Goal: Task Accomplishment & Management: Use online tool/utility

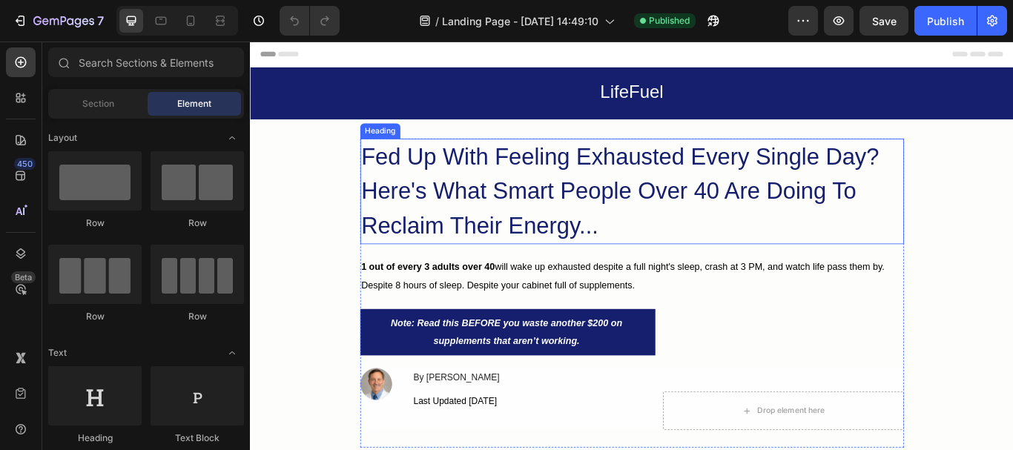
click at [586, 254] on h2 "Fed Up With Feeling Exhausted Every Single Day? Here's What Smart People Over 4…" at bounding box center [695, 216] width 634 height 123
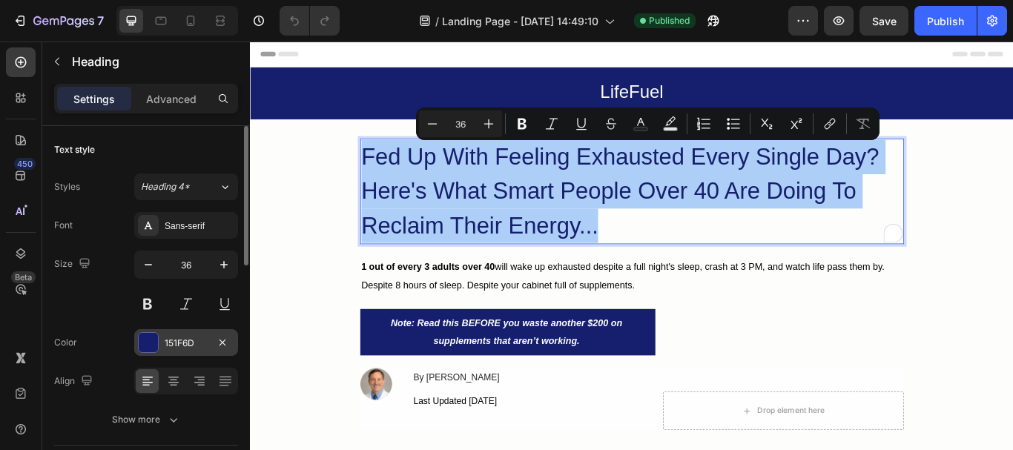
click at [200, 340] on div "151F6D" at bounding box center [186, 343] width 43 height 13
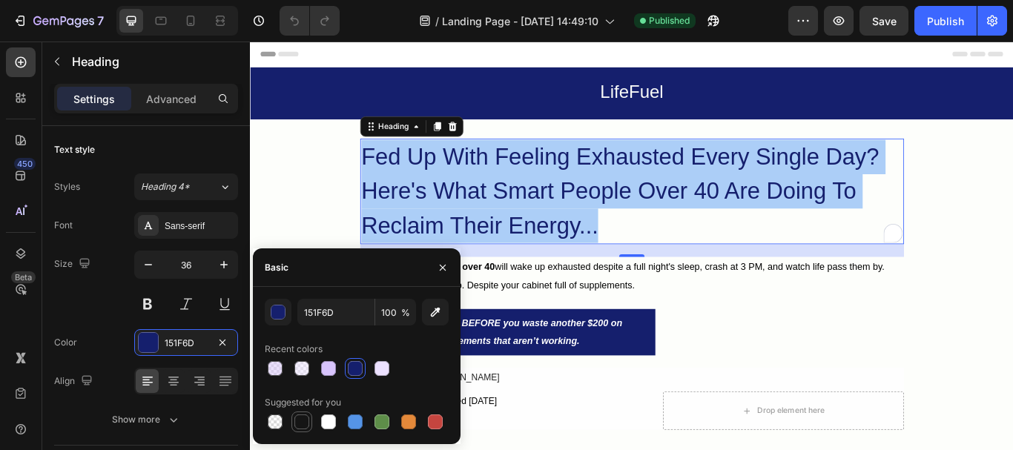
click at [303, 418] on div at bounding box center [302, 422] width 15 height 15
type input "151515"
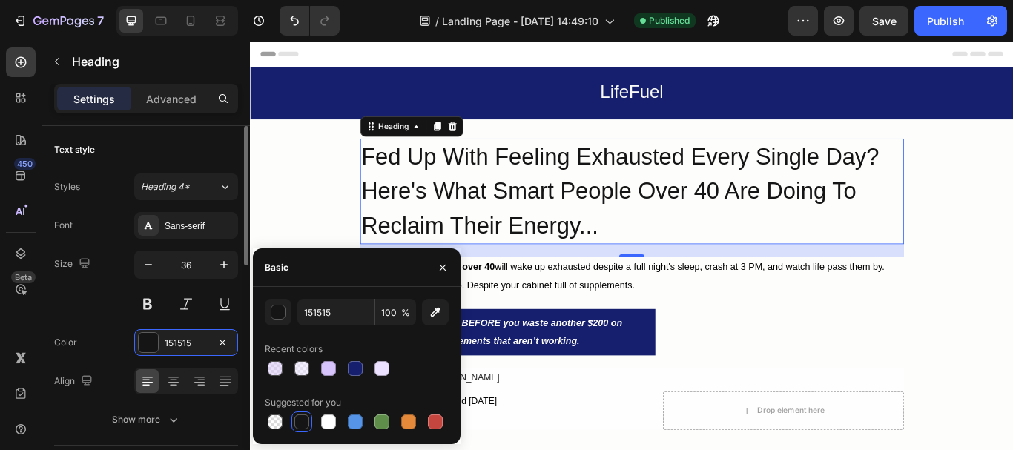
click at [95, 346] on div "Color 151515" at bounding box center [146, 342] width 184 height 27
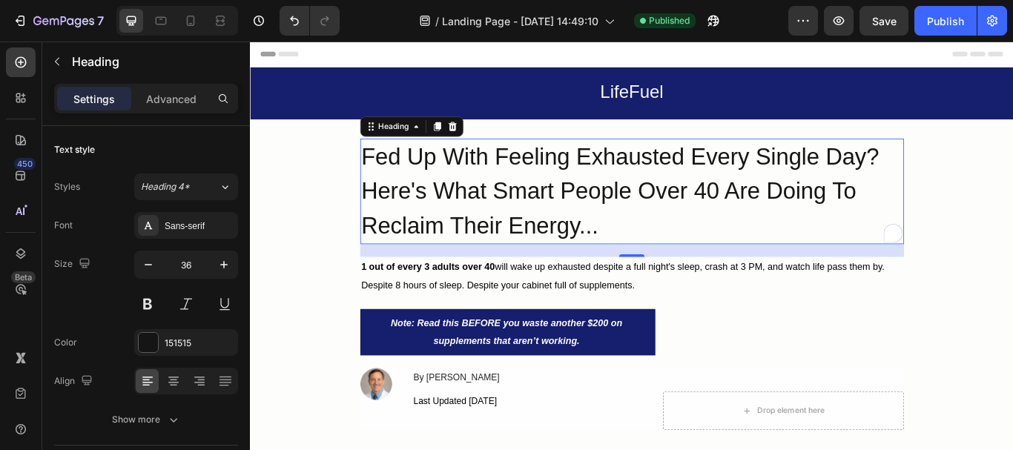
click at [400, 205] on p "Fed Up With Feeling Exhausted Every Single Day? Here's What Smart People Over 4…" at bounding box center [695, 217] width 631 height 120
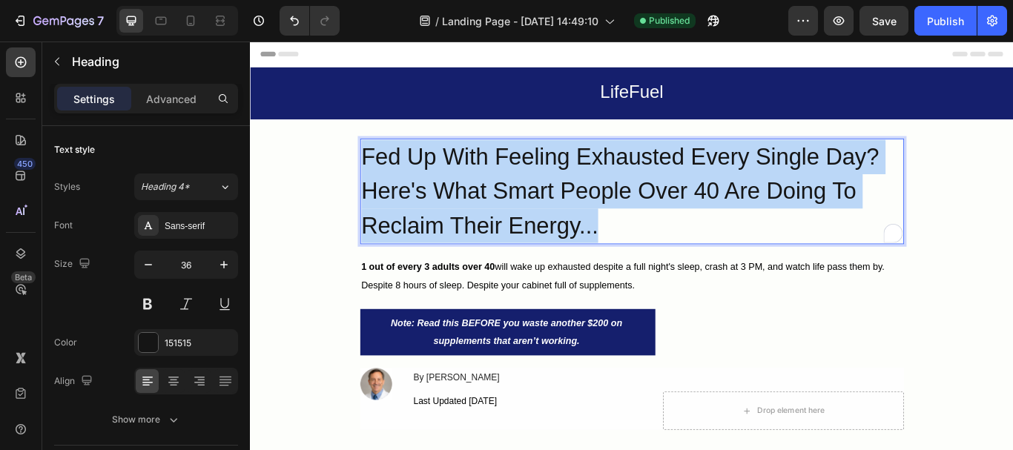
click at [400, 205] on p "Fed Up With Feeling Exhausted Every Single Day? Here's What Smart People Over 4…" at bounding box center [695, 217] width 631 height 120
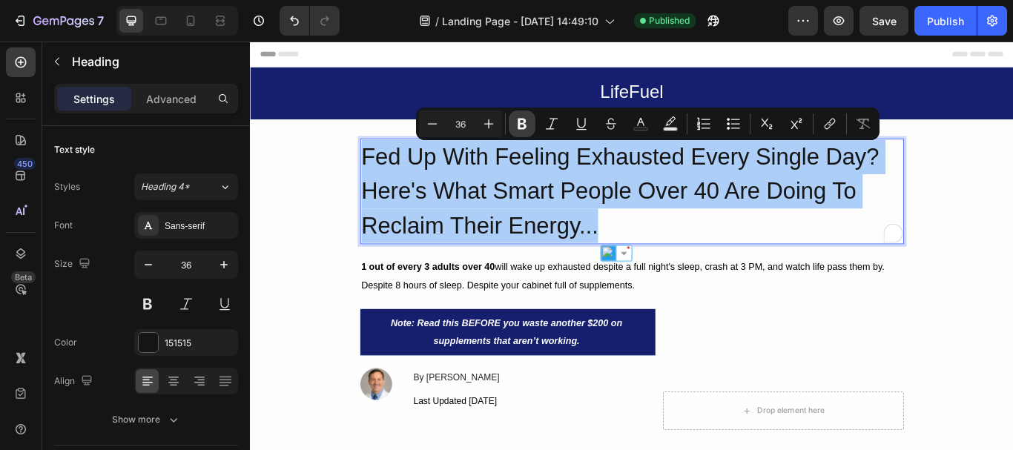
click at [524, 119] on icon "Editor contextual toolbar" at bounding box center [522, 124] width 9 height 11
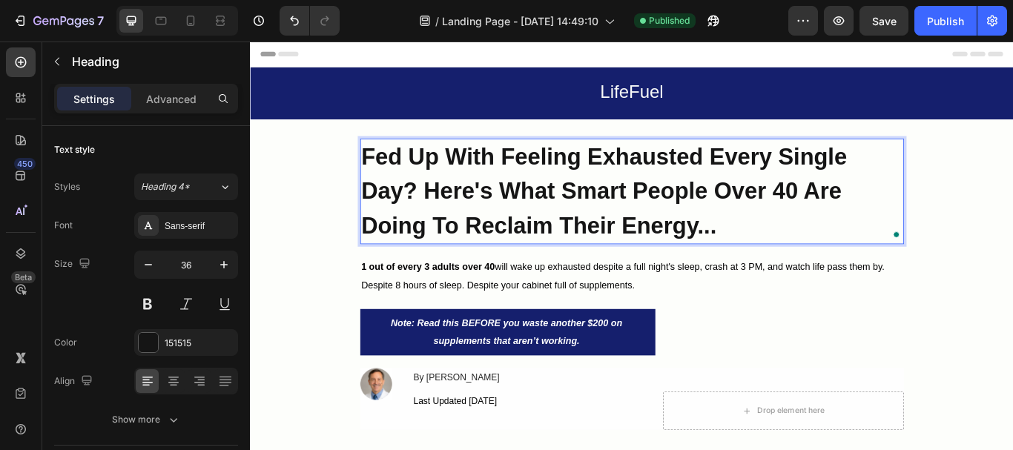
click at [539, 220] on strong "Fed Up With Feeling Exhausted Every Single Day? Here's What Smart People Over 4…" at bounding box center [663, 216] width 567 height 111
click at [533, 245] on strong "Fed Up With Feeling Exhausted Every Single Day? Here's What Smart People Over 4…" at bounding box center [663, 216] width 567 height 111
click at [564, 261] on strong "Fed Up With Feeling Exhausted Every Single Day? Here's What Smart People Over 4…" at bounding box center [663, 216] width 567 height 111
click at [584, 231] on p "Fed Up With Feeling Exhausted Every Single Day? Here's What Smart People Over 4…" at bounding box center [695, 217] width 631 height 120
click at [601, 177] on strong "Fed Up With Feeling Exhausted Every Single Day? Here's What Smart People Over 4…" at bounding box center [663, 216] width 567 height 111
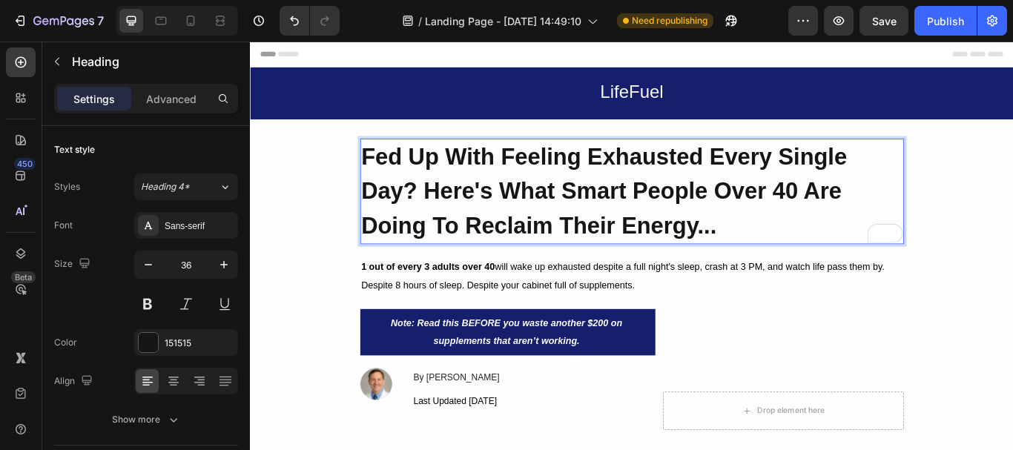
click at [607, 220] on strong "Fed Up With Feeling Exhausted Every Single Day? Here's What Smart People Over 4…" at bounding box center [663, 216] width 567 height 111
click at [603, 253] on strong "Fed Up With Feeling Exhausted Every Single Day? Here's What Smart People Over 4…" at bounding box center [663, 216] width 567 height 111
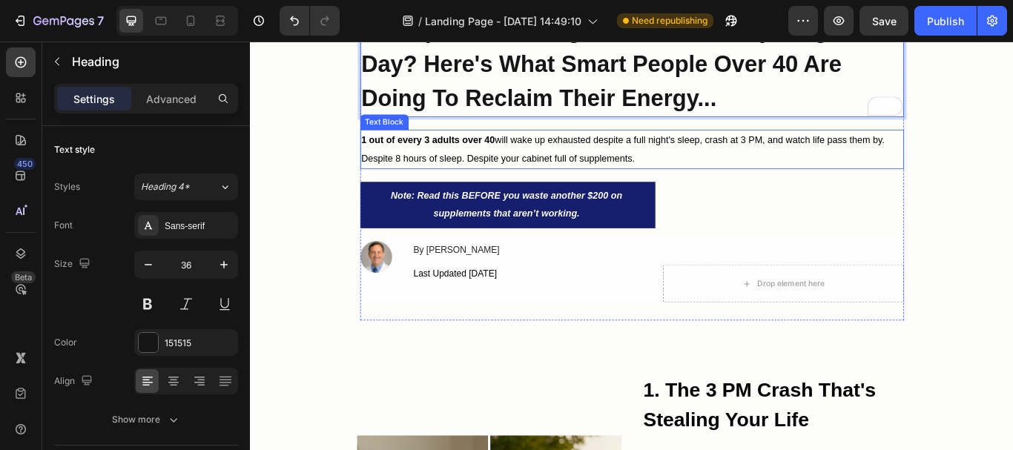
click at [487, 164] on p "1 out of every 3 adults over 40 will wake up exhausted despite a full night's s…" at bounding box center [695, 167] width 631 height 43
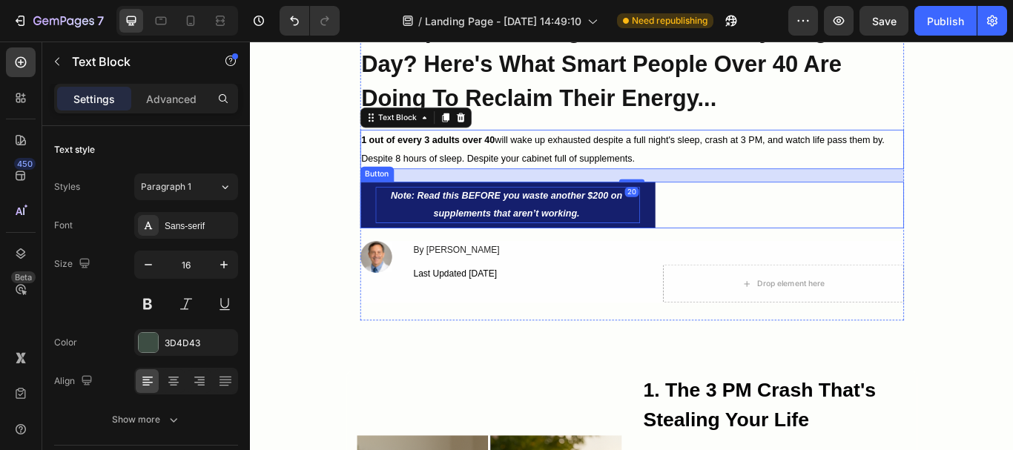
click at [499, 237] on strong "Note: Read this BEFORE you waste another $200 on supplements that aren’t workin…" at bounding box center [549, 232] width 270 height 33
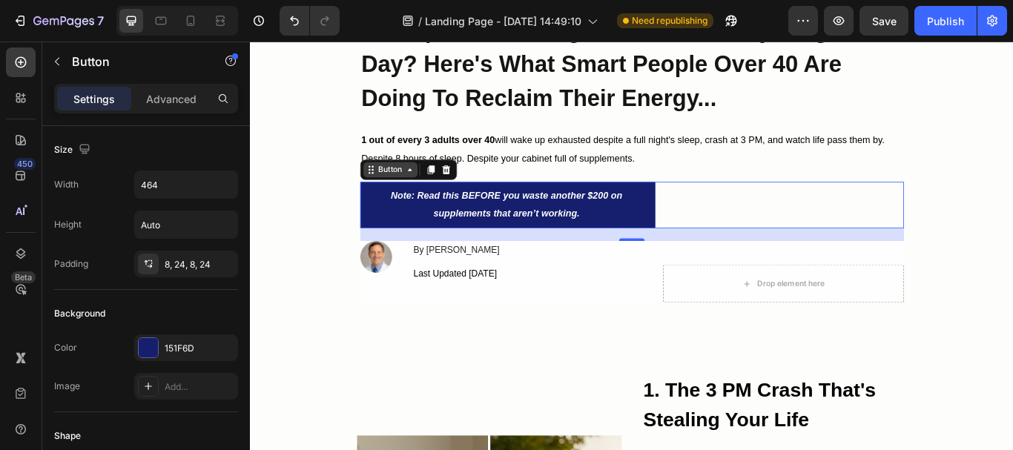
click at [424, 194] on div "Button" at bounding box center [413, 191] width 33 height 13
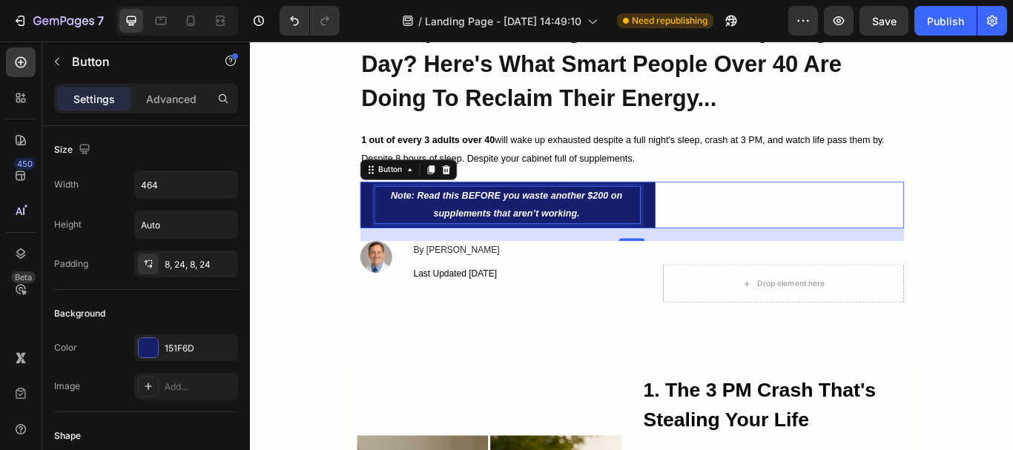
click at [568, 228] on p "Note: Read this BEFORE you waste another $200 on supplements that aren’t workin…" at bounding box center [550, 232] width 309 height 43
click at [577, 247] on strong "Note: Read this BEFORE you waste another $200 on supplements that aren’t workin…" at bounding box center [549, 232] width 270 height 33
click at [613, 242] on strong "Note: Read this BEFORE you waste another $200 on supplements that aren’t workin…" at bounding box center [549, 232] width 270 height 33
click at [632, 220] on strong "Note: Read this BEFORE you waste another $200 on supplements that aren’t workin…" at bounding box center [549, 232] width 270 height 33
click at [654, 219] on strong "Note: Read this BEFORE you waste another $200 on supplements that aren’t workin…" at bounding box center [549, 232] width 270 height 33
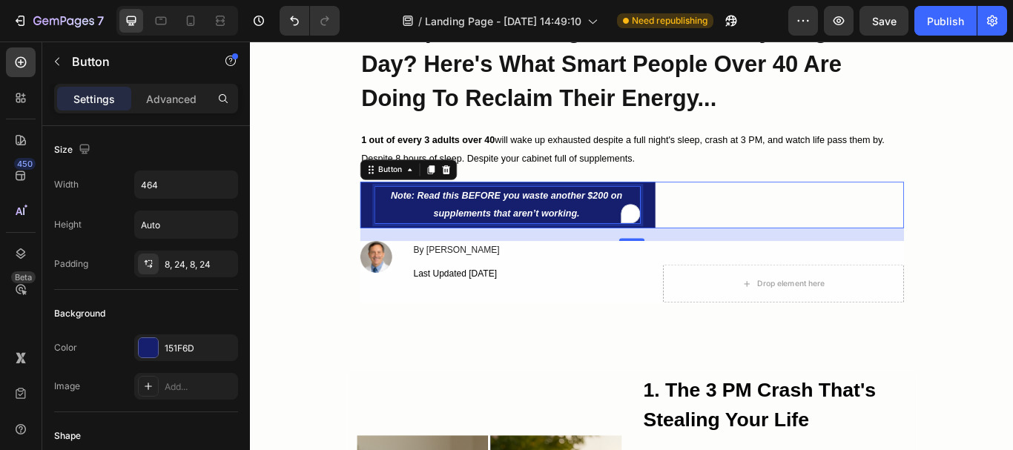
click at [662, 219] on strong "Note: Read this BEFORE you waste another $200 on supplements that aren’t workin…" at bounding box center [549, 232] width 270 height 33
click at [465, 243] on strong "Note: Read this BEFORE you waste another $200 on supplements that aren’t workin…" at bounding box center [549, 232] width 270 height 33
click at [532, 240] on strong "Note: Read this BEFORE you waste another $200 on supplements that aren’t workin…" at bounding box center [549, 232] width 270 height 33
click at [587, 237] on strong "Note: Read this BEFORE you waste another $200 on supplements that aren’t workin…" at bounding box center [549, 232] width 270 height 33
click at [627, 238] on strong "Note: Read this BEFORE you waste another $200 on supplements that aren’t workin…" at bounding box center [549, 232] width 270 height 33
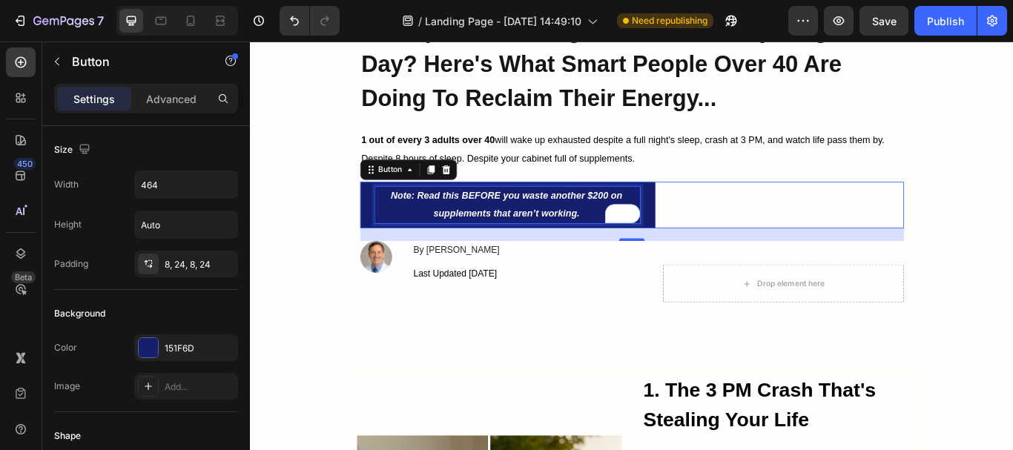
click at [564, 243] on strong "Note: Read this BEFORE you waste another $200 on supplements that aren’t workin…" at bounding box center [549, 232] width 270 height 33
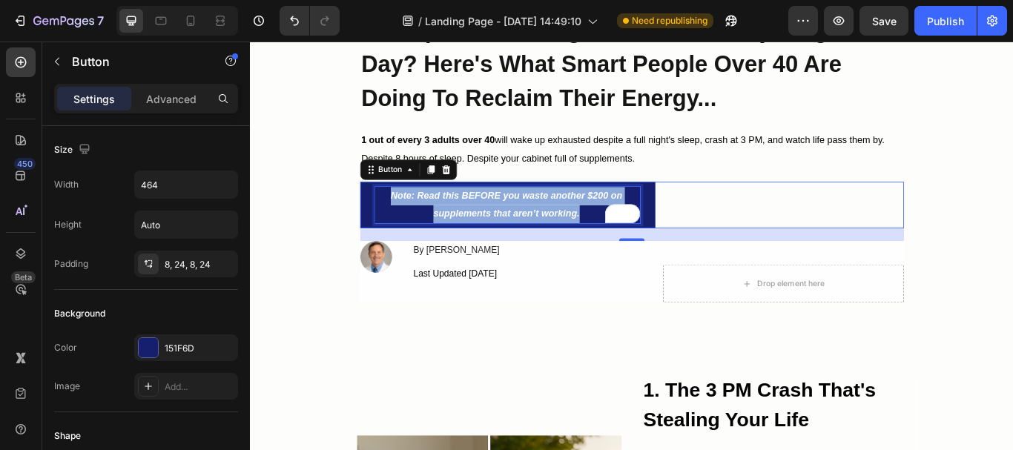
click at [564, 243] on strong "Note: Read this BEFORE you waste another $200 on supplements that aren’t workin…" at bounding box center [549, 232] width 270 height 33
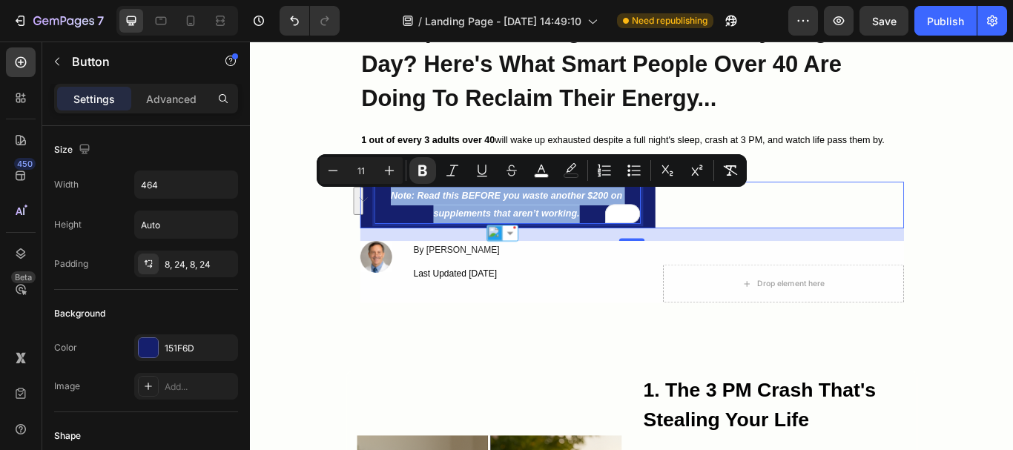
click at [562, 240] on strong "Note: Read this BEFORE you waste another $200 on supplements that aren’t workin…" at bounding box center [549, 232] width 270 height 33
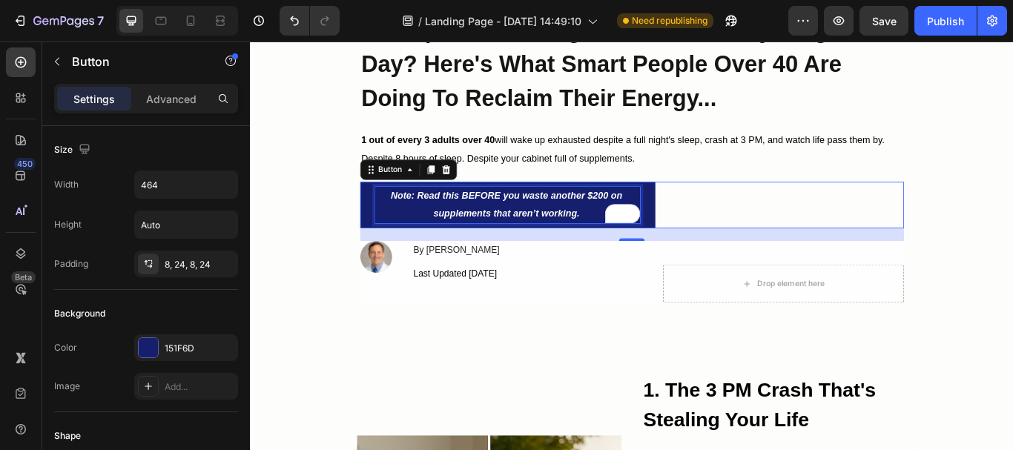
click at [587, 242] on strong "Note: Read this BEFORE you waste another $200 on supplements that aren’t workin…" at bounding box center [549, 232] width 270 height 33
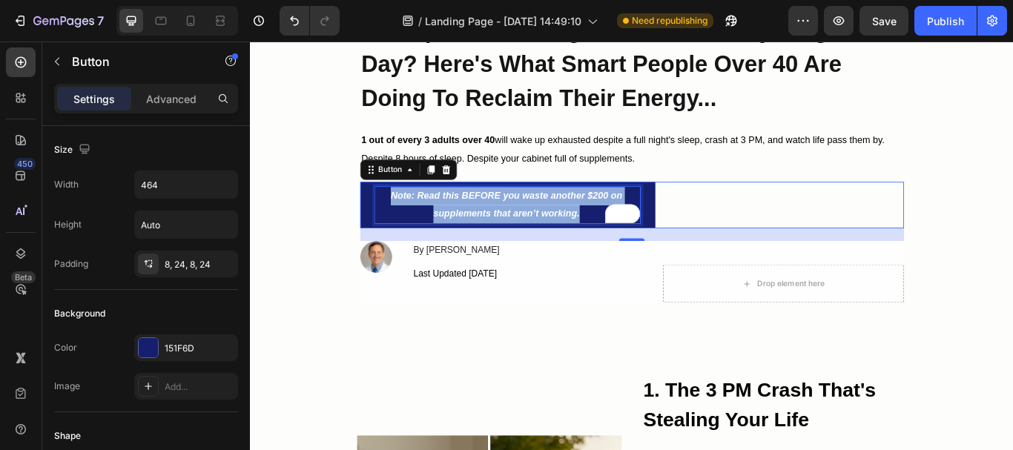
click at [587, 242] on strong "Note: Read this BEFORE you waste another $200 on supplements that aren’t workin…" at bounding box center [549, 232] width 270 height 33
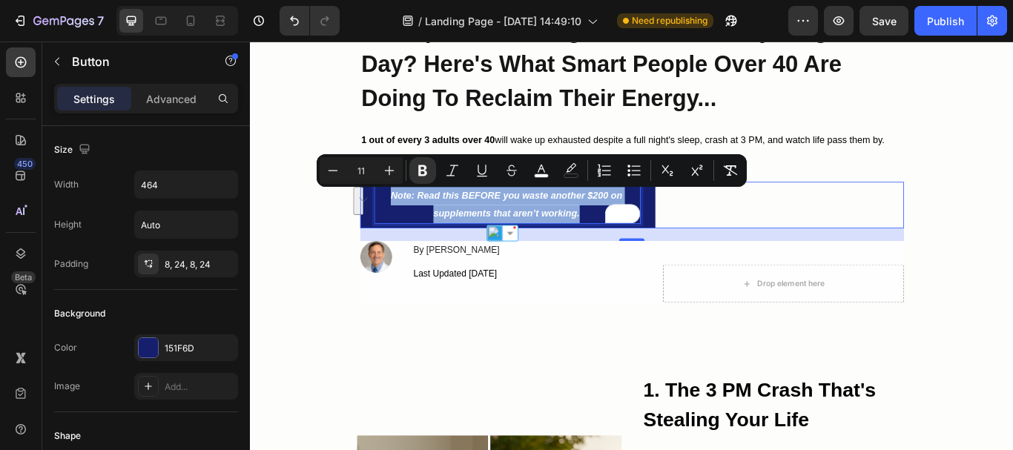
click at [476, 237] on strong "Note: Read this BEFORE you waste another $200 on supplements that aren’t workin…" at bounding box center [549, 232] width 270 height 33
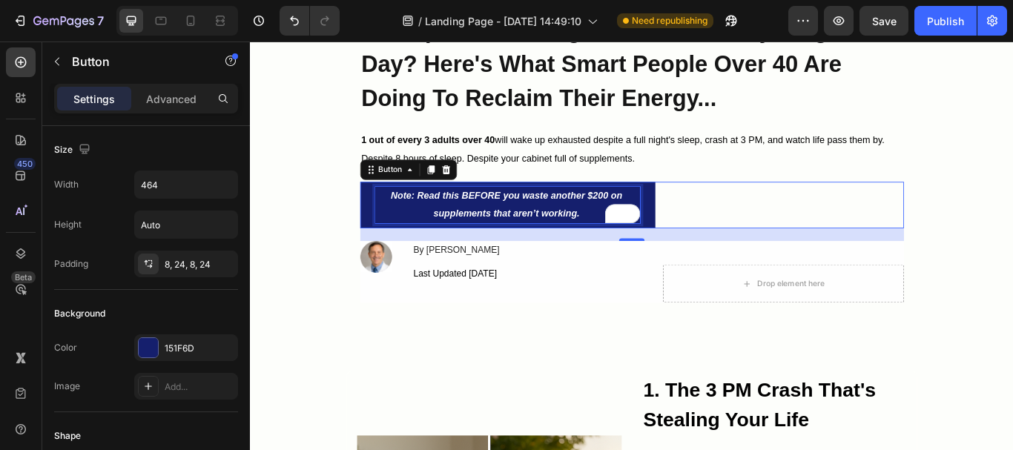
click at [518, 240] on strong "Note: Read this BEFORE you waste another $200 on supplements that aren’t workin…" at bounding box center [549, 232] width 270 height 33
drag, startPoint x: 529, startPoint y: 241, endPoint x: 601, endPoint y: 241, distance: 72.0
click at [601, 241] on strong "Note: Read this BEFORE you waste another $200 on supplements that aren’t workin…" at bounding box center [549, 232] width 270 height 33
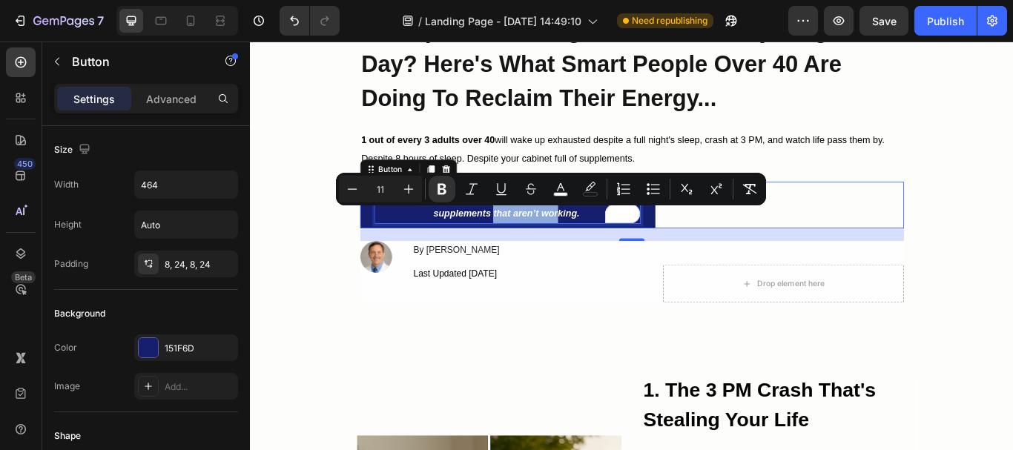
click at [601, 241] on strong "Note: Read this BEFORE you waste another $200 on supplements that aren’t workin…" at bounding box center [549, 232] width 270 height 33
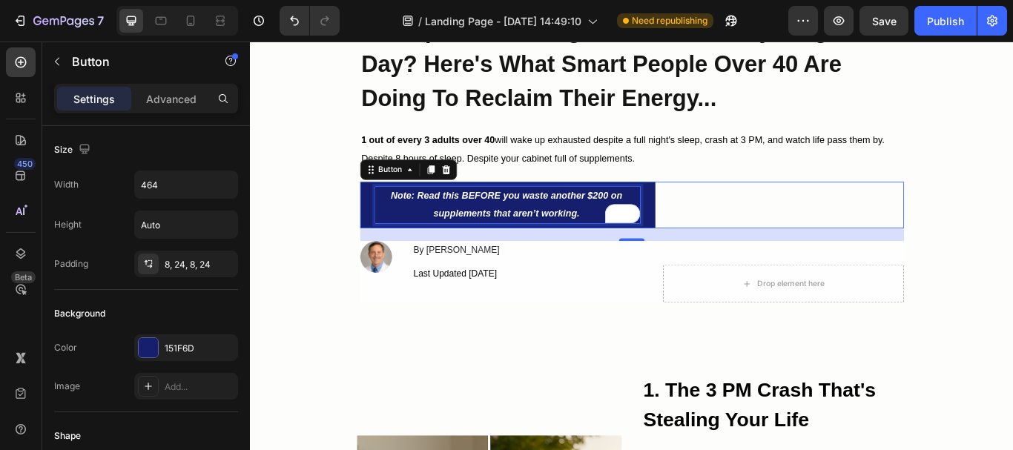
click at [608, 241] on strong "Note: Read this BEFORE you waste another $200 on supplements that aren’t workin…" at bounding box center [549, 232] width 270 height 33
click at [621, 241] on strong "Note: Read this BEFORE you waste another $200 on supplements that aren’t workin…" at bounding box center [549, 232] width 270 height 33
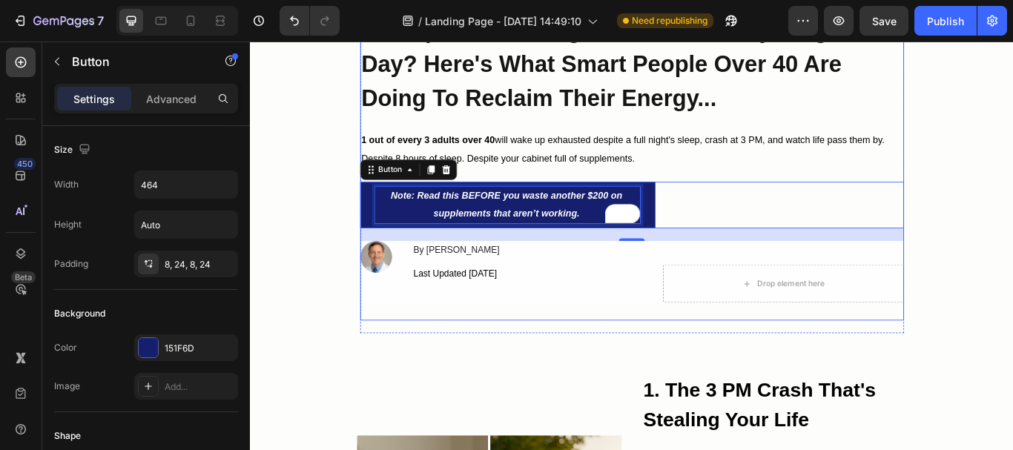
click at [450, 363] on div "⁠⁠⁠⁠⁠⁠⁠ Fed Up With Feeling Exhausted Every Single Day? Here's What Smart Peopl…" at bounding box center [695, 187] width 634 height 361
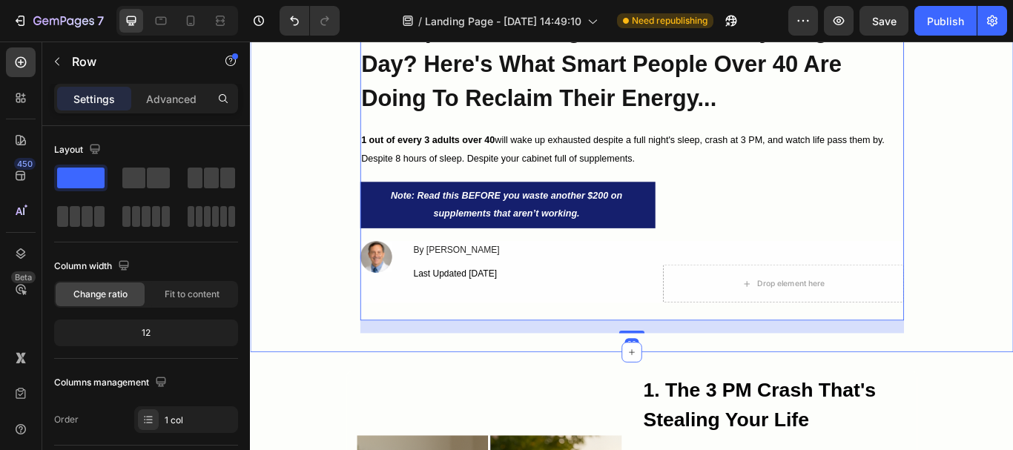
click at [315, 330] on div "⁠⁠⁠⁠⁠⁠⁠ Fed Up With Feeling Exhausted Every Single Day? Here's What Smart Peopl…" at bounding box center [695, 194] width 890 height 375
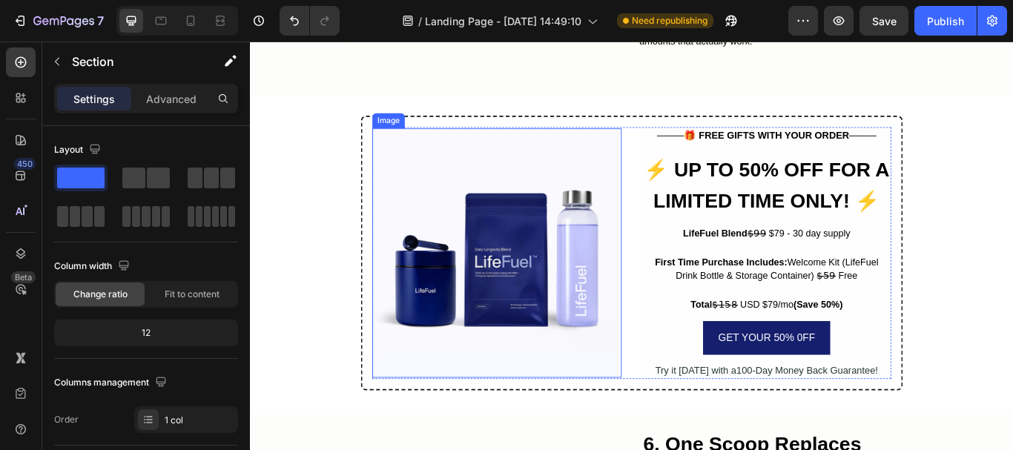
scroll to position [2596, 0]
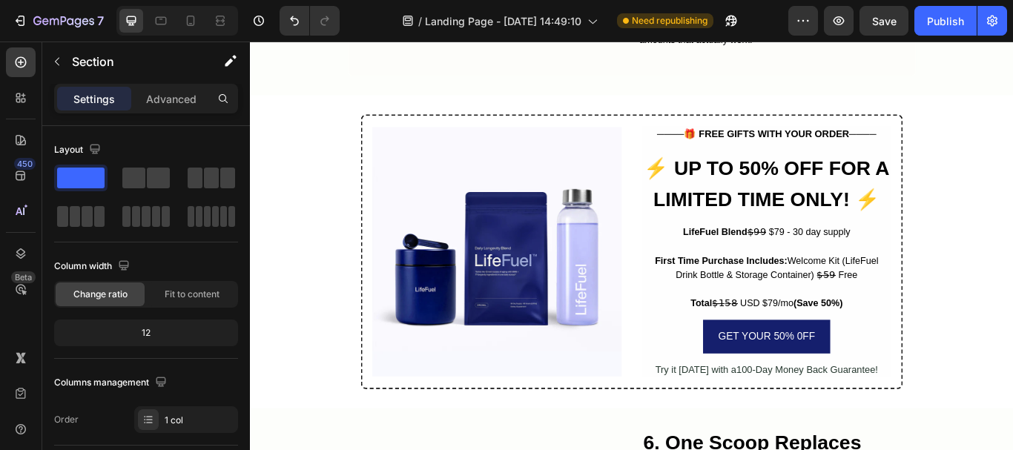
click at [812, 182] on h2 "⚡ UP TO 50% OFF FOR A LIMITED TIME ONLY! ⚡" at bounding box center [852, 207] width 291 height 76
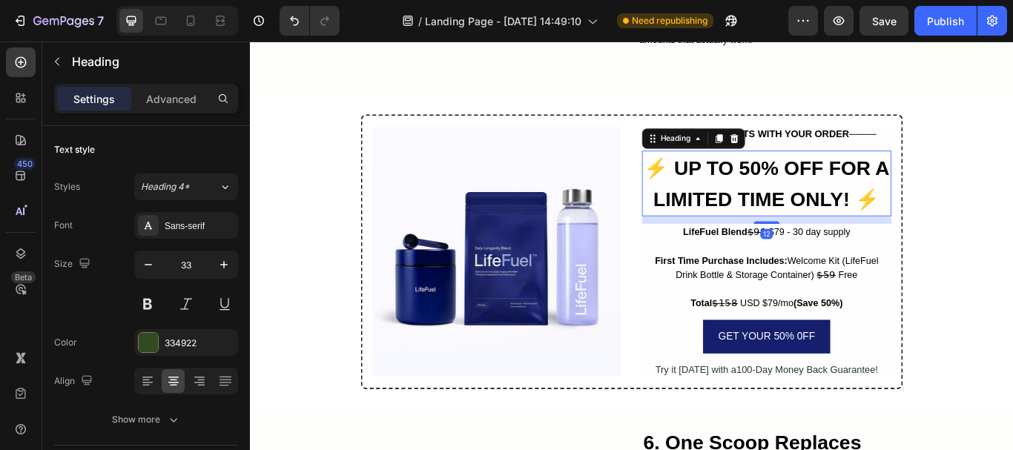
click at [784, 177] on strong "⚡ UP TO 50% OFF FOR A LIMITED TIME ONLY! ⚡" at bounding box center [852, 208] width 286 height 63
click at [819, 177] on strong "⚡ UP TO 50% OFF FOR A LIMITED TIME ONLY! ⚡" at bounding box center [852, 208] width 286 height 63
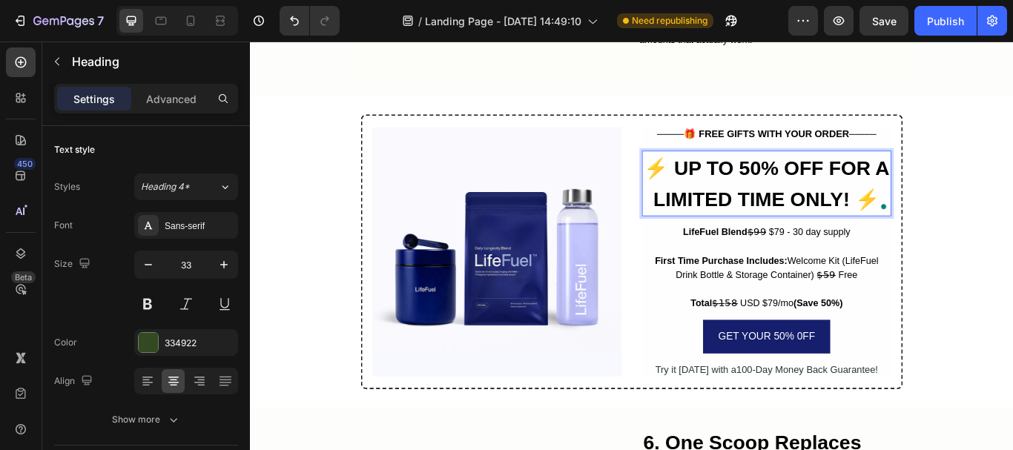
click at [846, 177] on strong "⚡ UP TO 50% OFF FOR A LIMITED TIME ONLY! ⚡" at bounding box center [852, 208] width 286 height 63
click at [824, 177] on strong "⚡ UP TO 50% OFF FOR A LIMITED TIME ONLY! ⚡" at bounding box center [852, 208] width 286 height 63
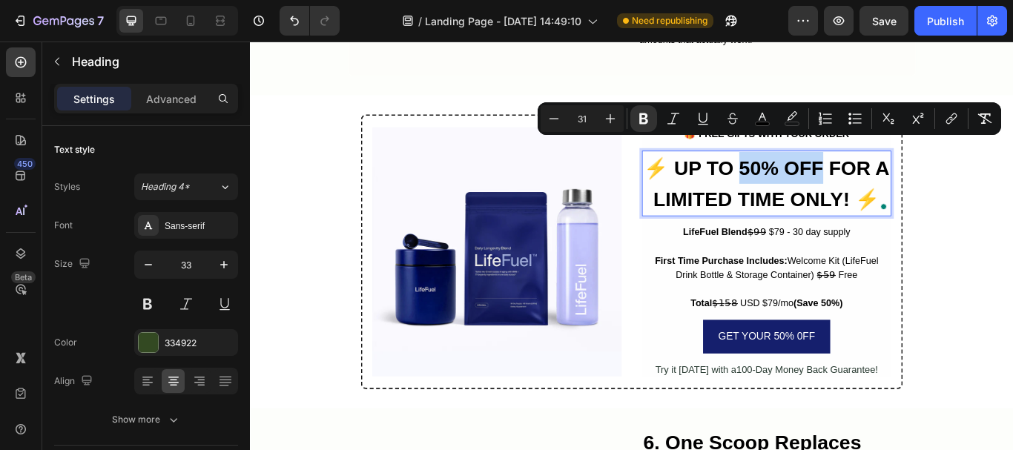
drag, startPoint x: 824, startPoint y: 165, endPoint x: 892, endPoint y: 165, distance: 68.2
click at [892, 177] on strong "⚡ UP TO 50% OFF FOR A LIMITED TIME ONLY! ⚡" at bounding box center [852, 208] width 286 height 63
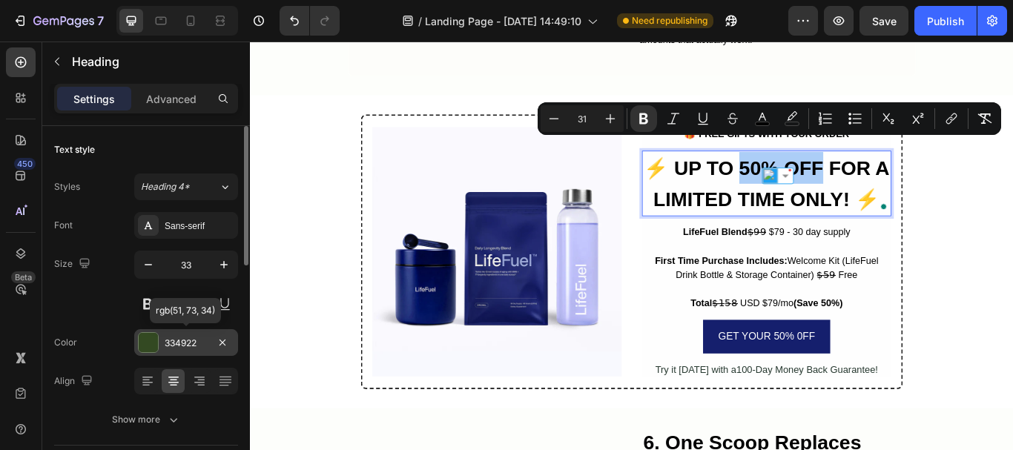
click at [199, 343] on div "334922" at bounding box center [186, 343] width 43 height 13
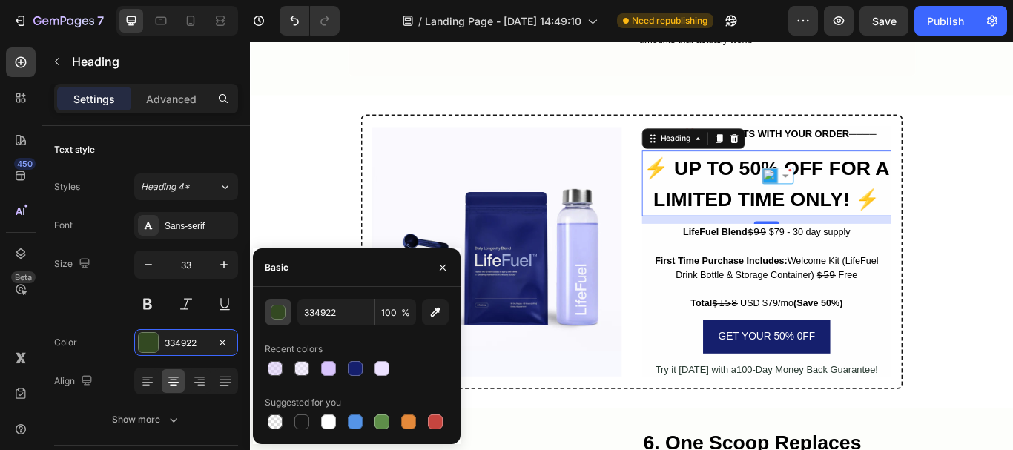
click at [279, 313] on div "button" at bounding box center [279, 313] width 15 height 15
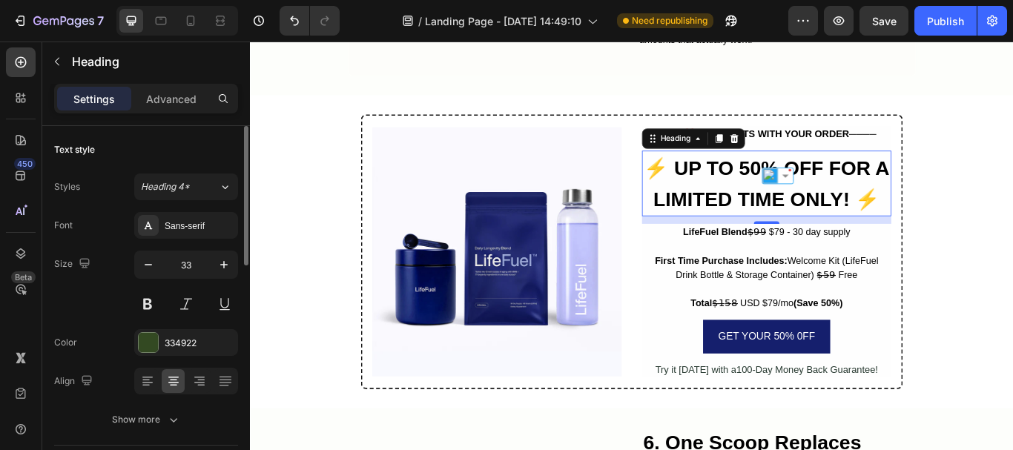
click at [93, 322] on div "Font Sans-serif Size 33 Color 334922 Align Show more" at bounding box center [146, 322] width 184 height 221
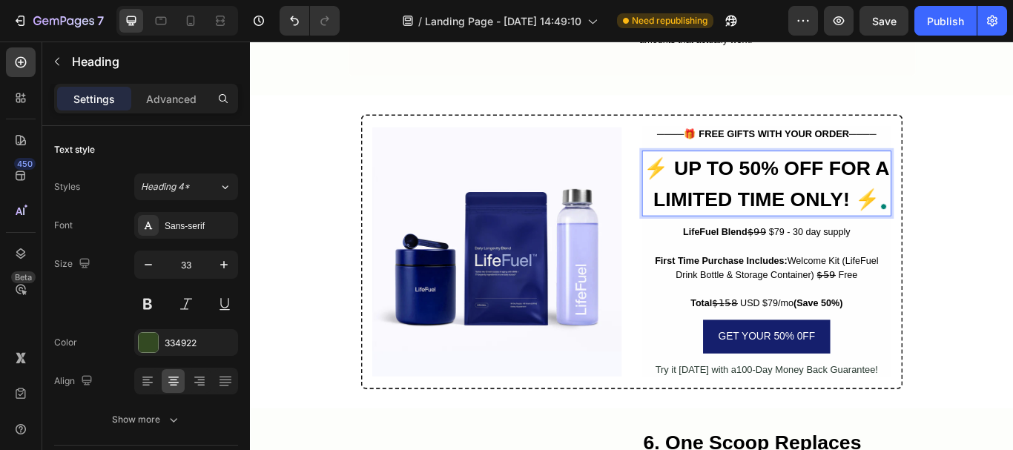
click at [826, 177] on strong "⚡ UP TO 50% OFF FOR A LIMITED TIME ONLY! ⚡" at bounding box center [852, 208] width 286 height 63
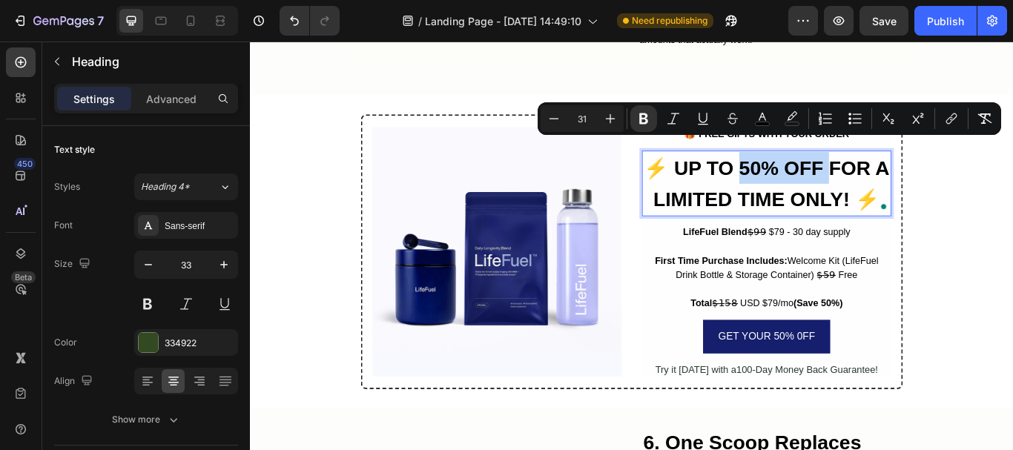
drag, startPoint x: 826, startPoint y: 168, endPoint x: 908, endPoint y: 171, distance: 82.4
click at [908, 177] on strong "⚡ UP TO 50% OFF FOR A LIMITED TIME ONLY! ⚡" at bounding box center [852, 208] width 286 height 63
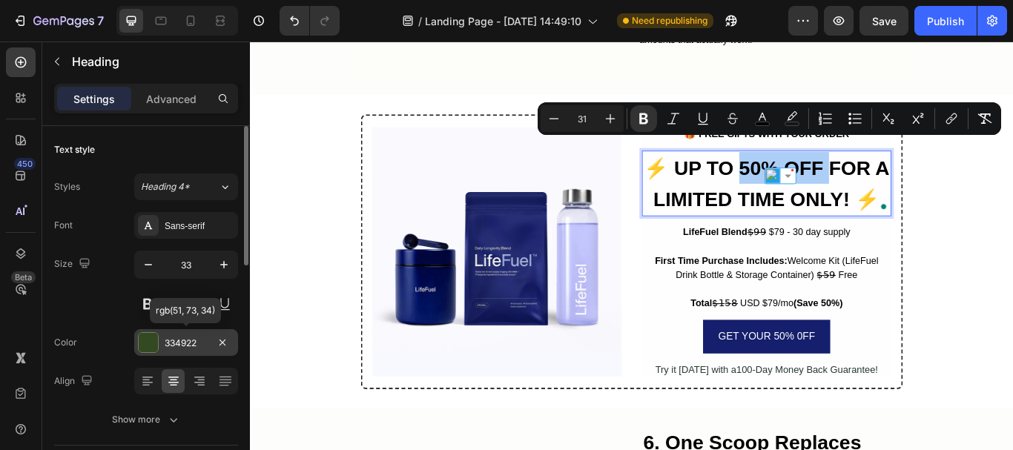
click at [173, 338] on div "334922" at bounding box center [186, 343] width 43 height 13
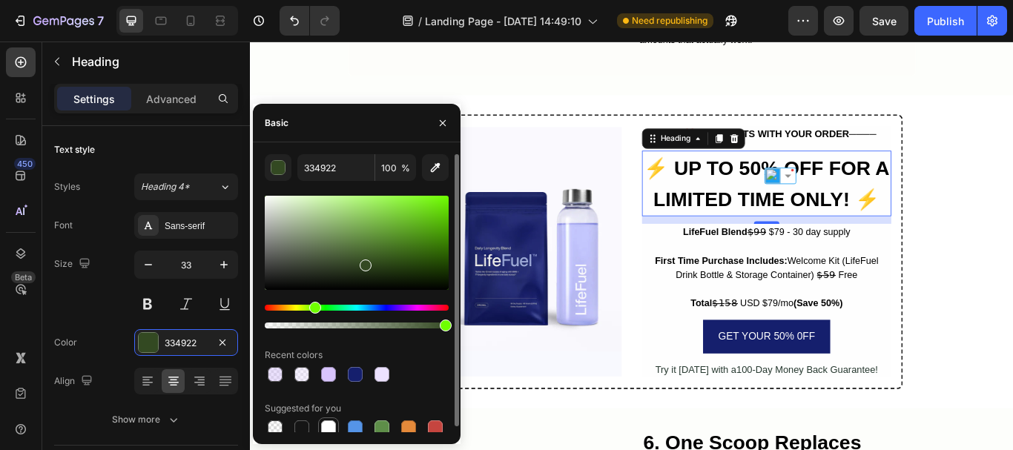
click at [323, 427] on div at bounding box center [328, 428] width 15 height 15
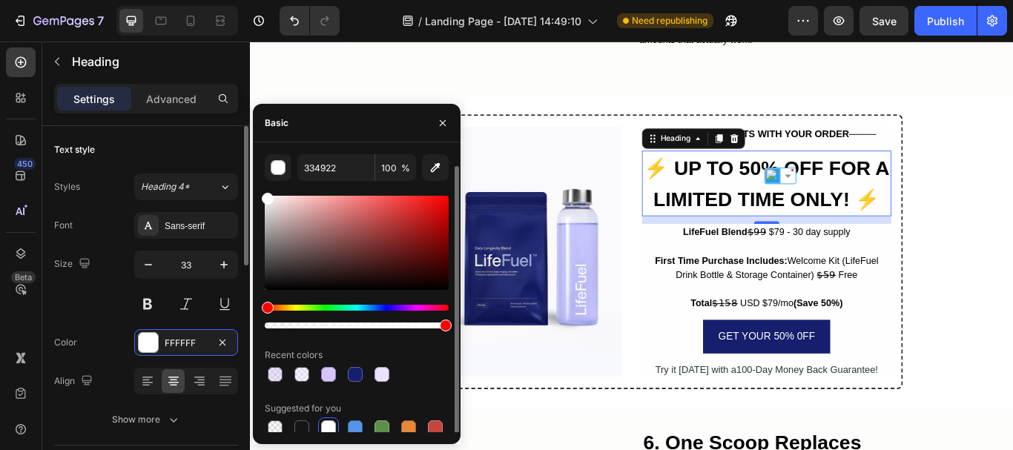
type input "FFFFFF"
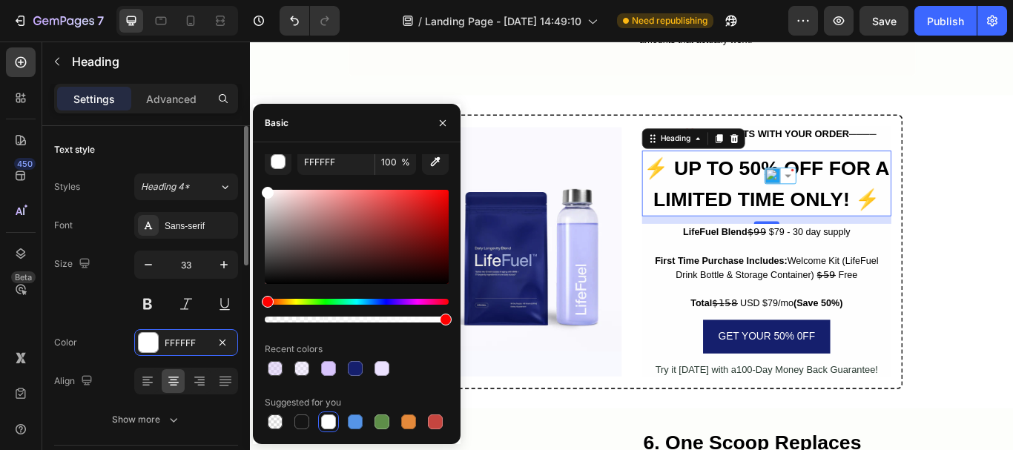
click at [108, 306] on div "Size 33" at bounding box center [146, 284] width 184 height 67
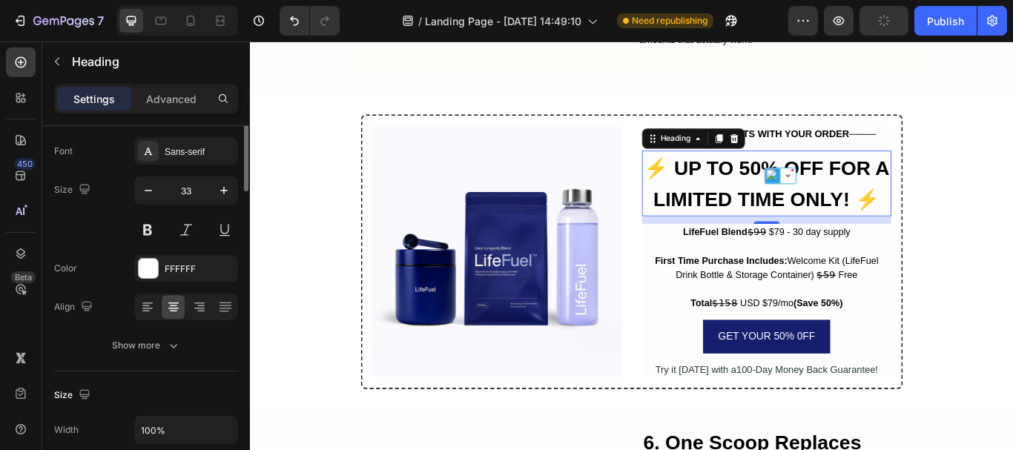
scroll to position [0, 0]
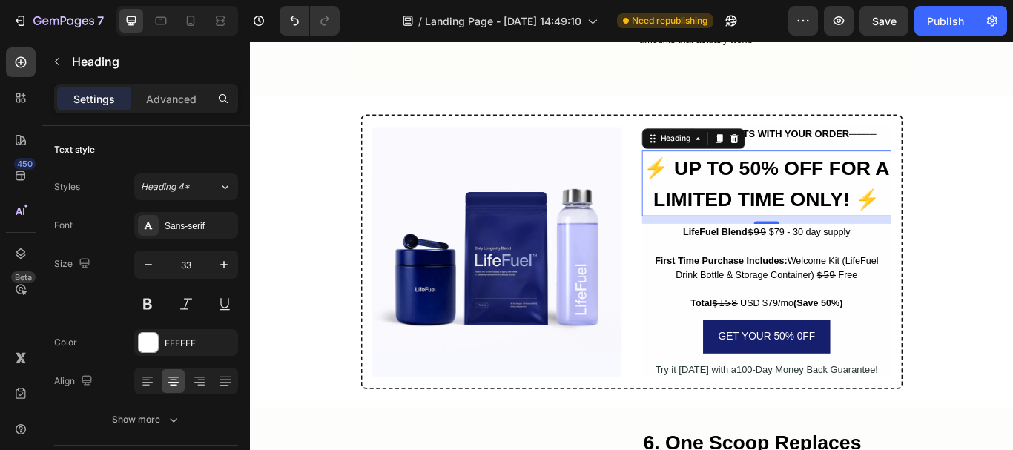
click at [819, 177] on strong "⚡ UP TO 50% OFF FOR A LIMITED TIME ONLY! ⚡" at bounding box center [852, 208] width 286 height 63
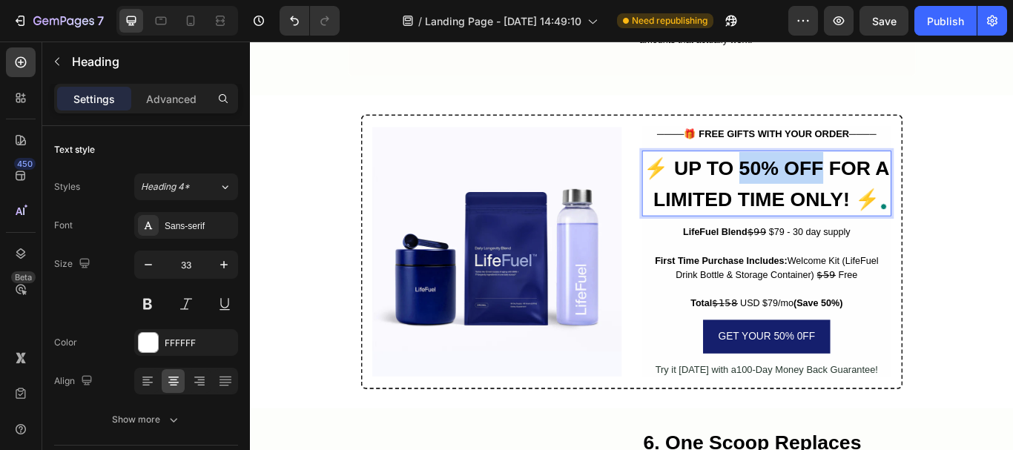
drag, startPoint x: 819, startPoint y: 167, endPoint x: 824, endPoint y: 160, distance: 8.5
click at [879, 177] on strong "⚡ UP TO 50% OFF FOR A LIMITED TIME ONLY! ⚡" at bounding box center [852, 208] width 286 height 63
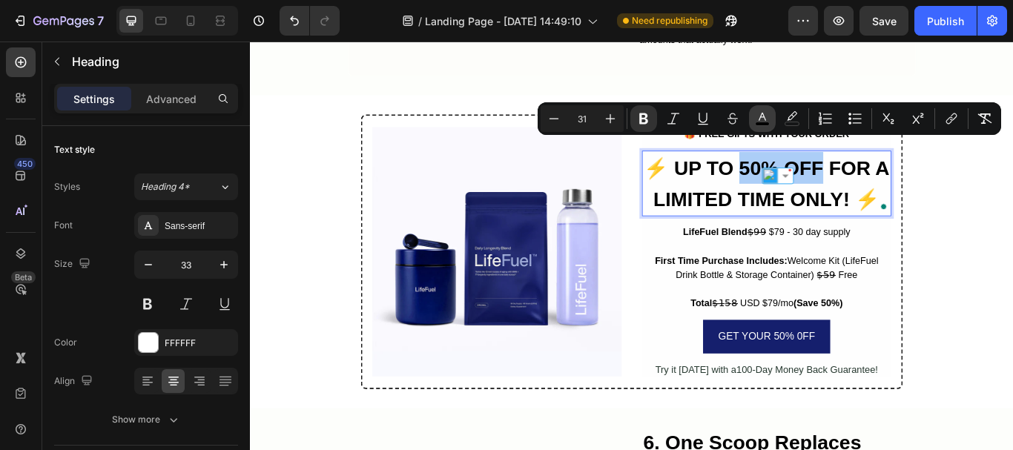
click at [765, 119] on icon "Editor contextual toolbar" at bounding box center [762, 118] width 15 height 15
type input "000000"
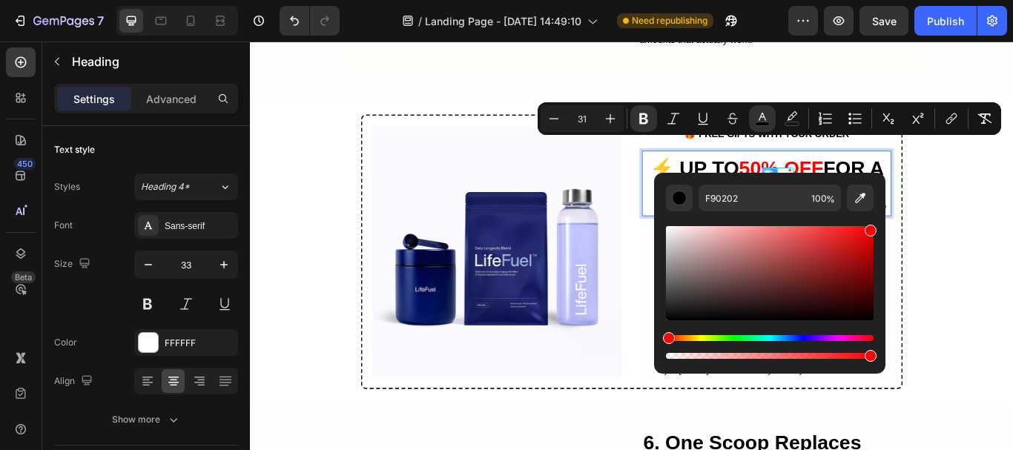
drag, startPoint x: 826, startPoint y: 255, endPoint x: 877, endPoint y: 226, distance: 58.2
click at [874, 226] on div "Editor contextual toolbar" at bounding box center [770, 273] width 208 height 94
type input "FF0000"
click at [938, 177] on strong "FOR A LIMITED TIME ONLY! ⚡" at bounding box center [854, 208] width 269 height 63
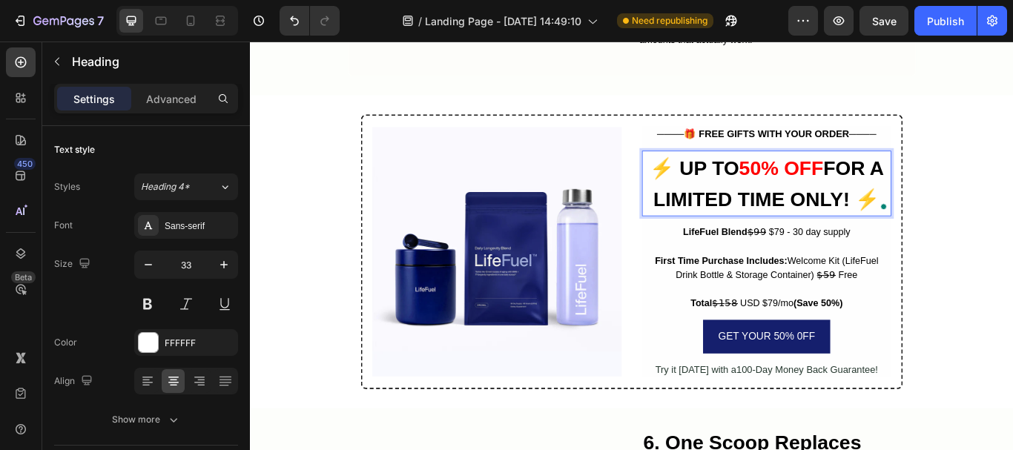
click at [934, 201] on strong "FOR A LIMITED TIME ONLY! ⚡" at bounding box center [854, 208] width 269 height 63
click at [946, 208] on strong "FOR A LIMITED TIME ONLY! ⚡" at bounding box center [854, 208] width 269 height 63
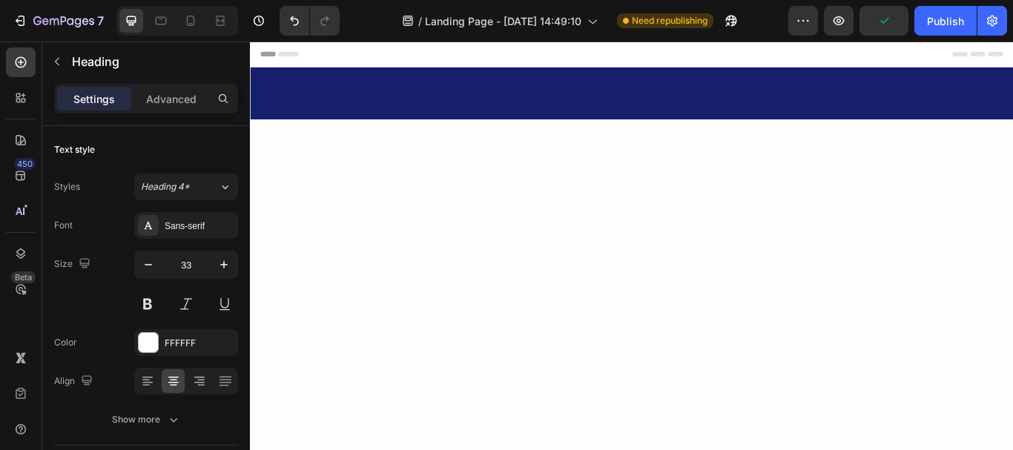
scroll to position [2596, 0]
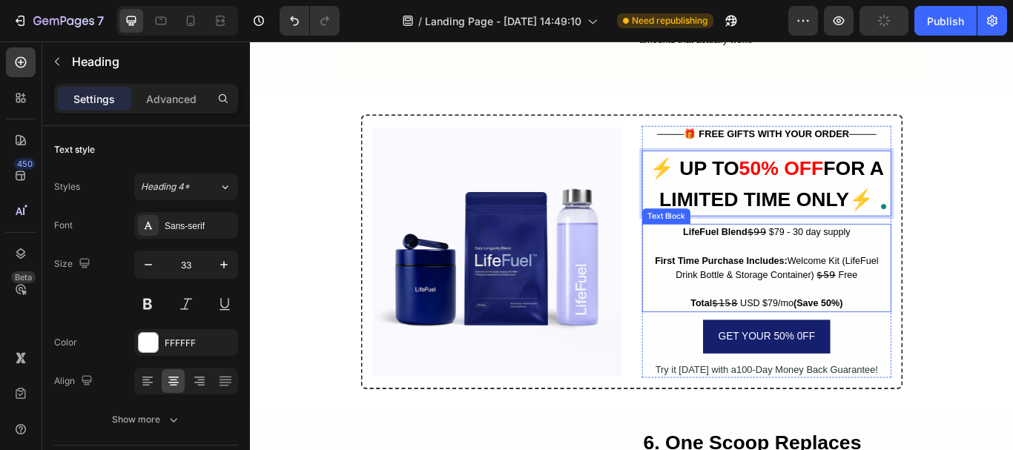
drag, startPoint x: 877, startPoint y: 246, endPoint x: 921, endPoint y: 245, distance: 43.8
click at [921, 258] on span "LifeFuel Blend $̶9̶9̶ $79 - 30 day supply" at bounding box center [852, 264] width 195 height 12
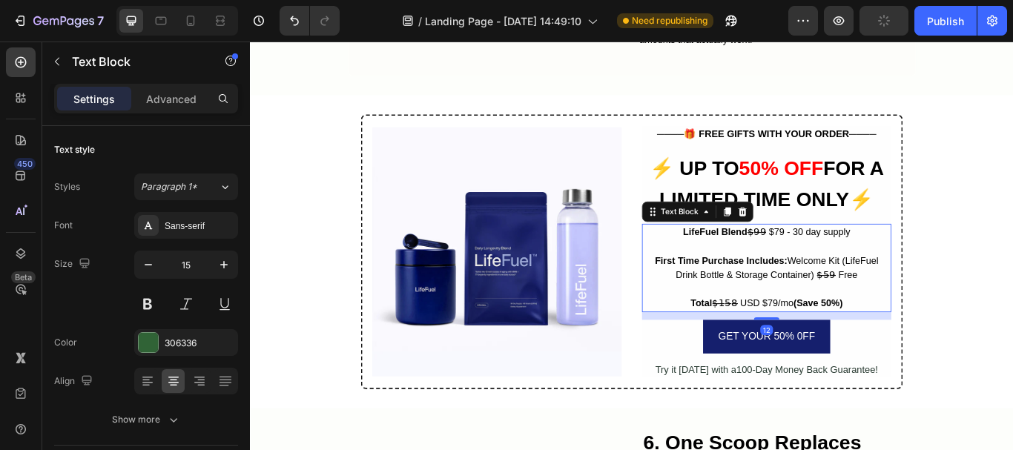
click at [874, 258] on span "LifeFuel Blend $̶9̶9̶ $79 - 30 day supply" at bounding box center [852, 264] width 195 height 12
click at [848, 258] on span "LifeFuel Blend $̶9̶9̶ $79 - 30 day supply" at bounding box center [852, 264] width 195 height 12
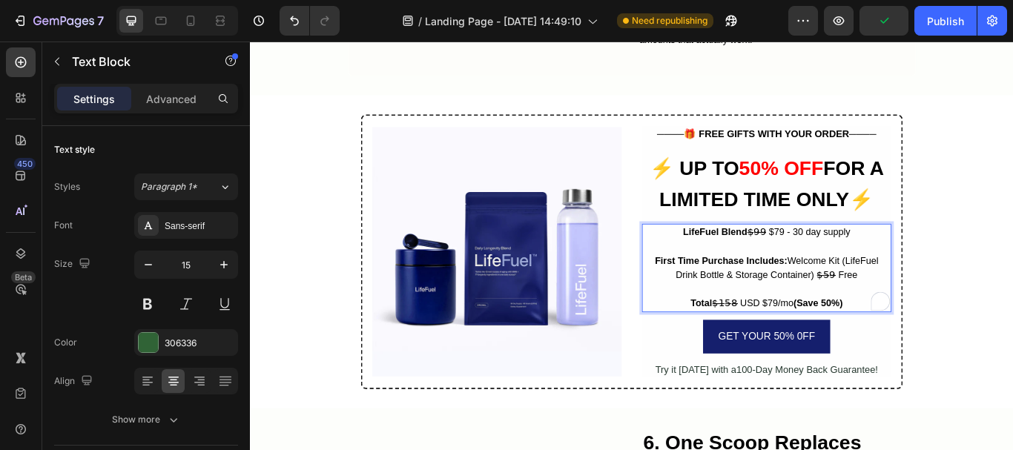
click at [852, 258] on span "LifeFuel Blend $̶9̶9̶ $79 - 30 day supply" at bounding box center [852, 264] width 195 height 12
click at [850, 258] on span "LifeFuel Blend $̶9̶9̶ $79 - 30 day supply" at bounding box center [852, 264] width 195 height 12
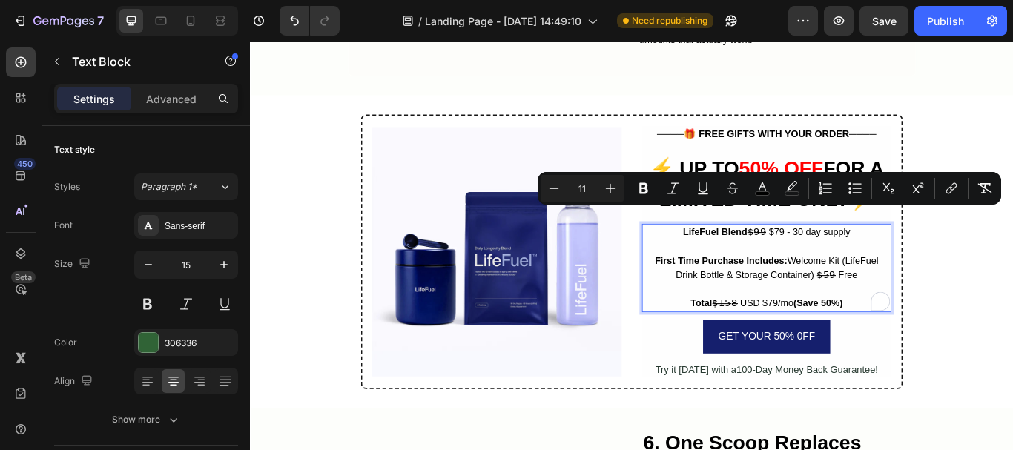
click at [858, 258] on span "LifeFuel Blend $̶9̶9̶ $79 - 30 day supply" at bounding box center [852, 264] width 195 height 12
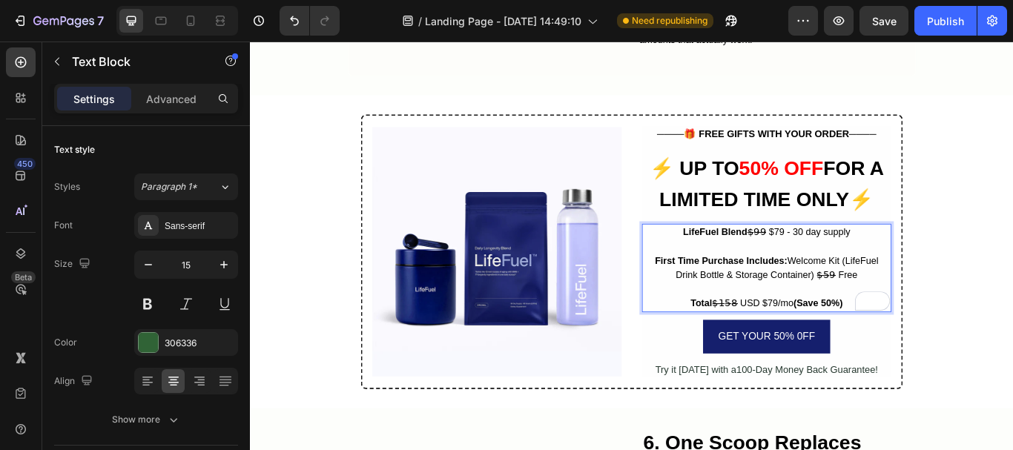
drag, startPoint x: 867, startPoint y: 245, endPoint x: 852, endPoint y: 242, distance: 15.1
click at [852, 258] on span "LifeFuel Blend $̶9̶9̶ $79 - 30 day supply" at bounding box center [852, 264] width 195 height 12
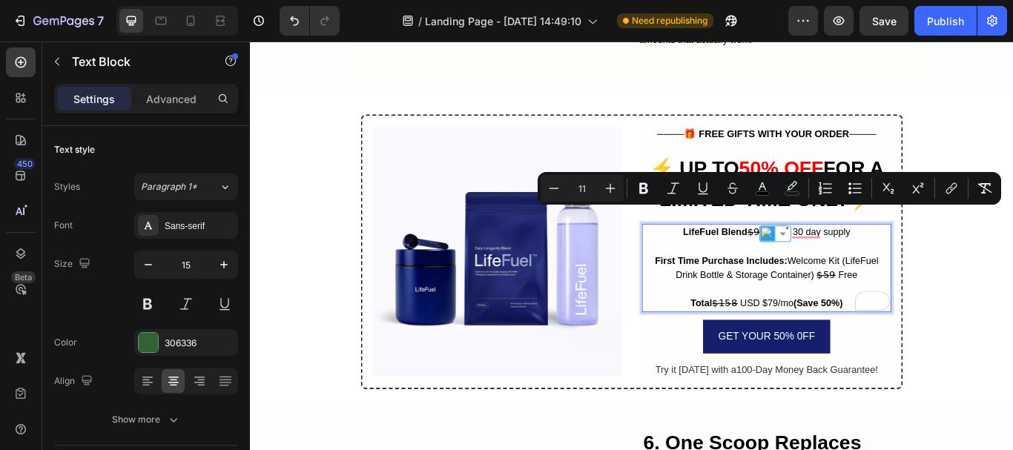
click at [852, 258] on span "LifeFuel Blend $̶9̶9̶ $79 - 30 day supply" at bounding box center [852, 264] width 195 height 12
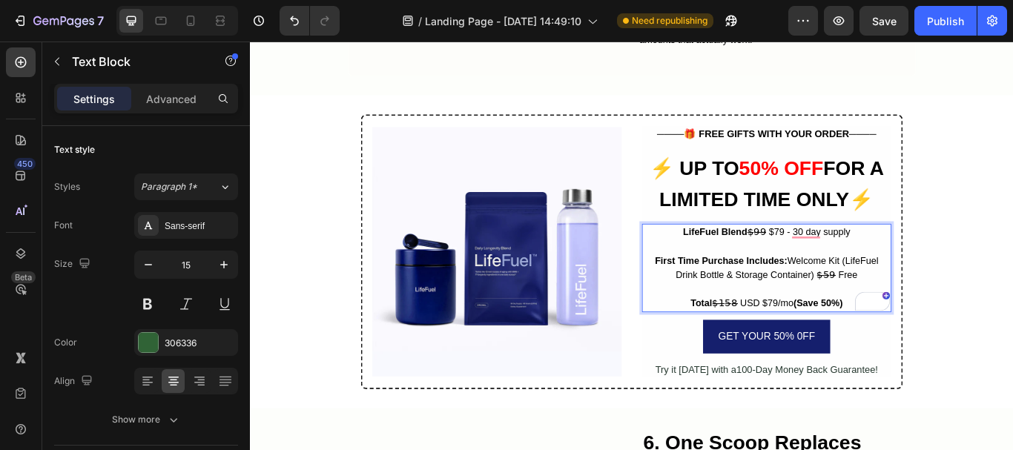
click at [852, 258] on span "LifeFuel Blend $̶9̶9̶ $79 - 30 day supply" at bounding box center [852, 264] width 195 height 12
click at [849, 258] on span "LifeFuel Blend $̶9̶9̶ $79 - 30 day supply" at bounding box center [852, 264] width 195 height 12
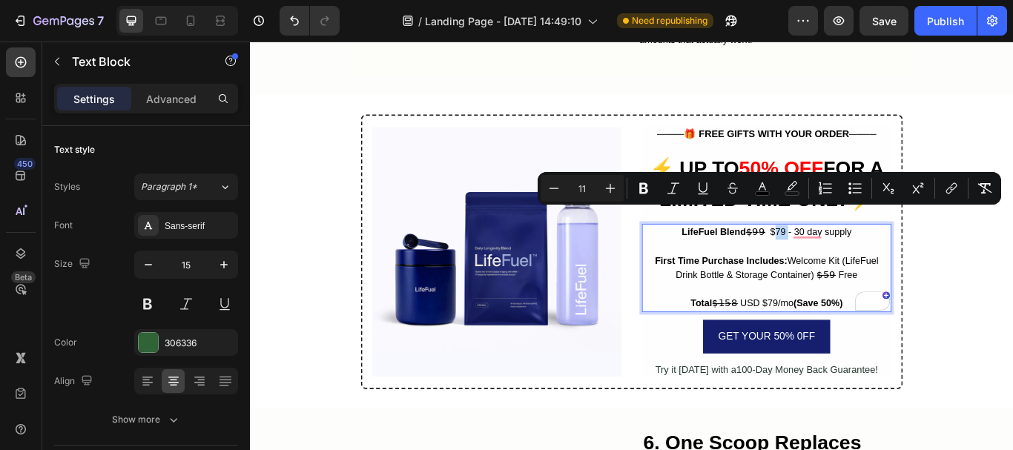
drag, startPoint x: 851, startPoint y: 242, endPoint x: 868, endPoint y: 242, distance: 17.1
click at [868, 258] on span "LifeFuel Blend $̶9̶9̶ $79 - 30 day supply" at bounding box center [852, 264] width 198 height 12
click at [649, 191] on icon "Editor contextual toolbar" at bounding box center [643, 188] width 15 height 15
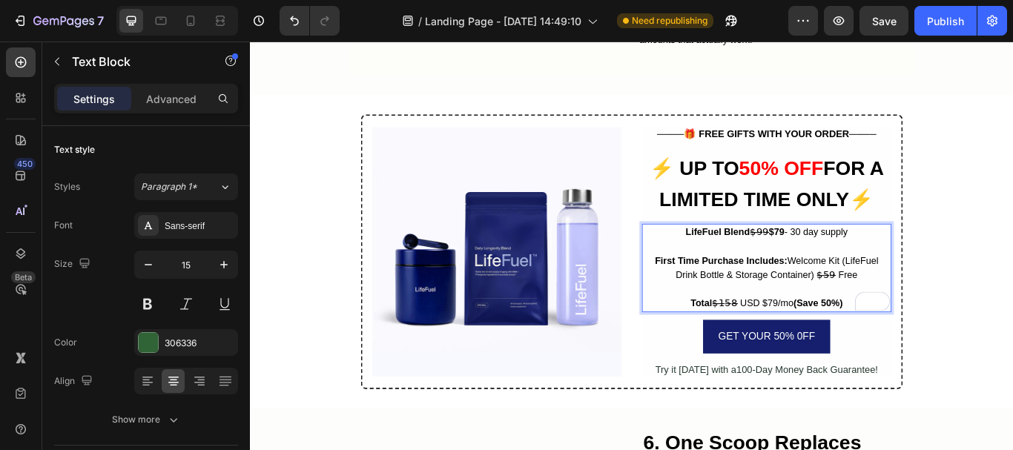
click at [820, 297] on span "First Time Purchase Includes: Welcome Kit (LifeFuel Drink Bottle & Storage Cont…" at bounding box center [852, 306] width 260 height 29
click at [870, 292] on span "First Time Purchase Includes: Welcome Kit (LifeFuel Drink Bottle & Storage Cont…" at bounding box center [852, 306] width 260 height 29
click at [892, 298] on span "First Time Purchase Includes: Welcome Kit (LifeFuel Drink Bottle & Storage Cont…" at bounding box center [852, 306] width 260 height 29
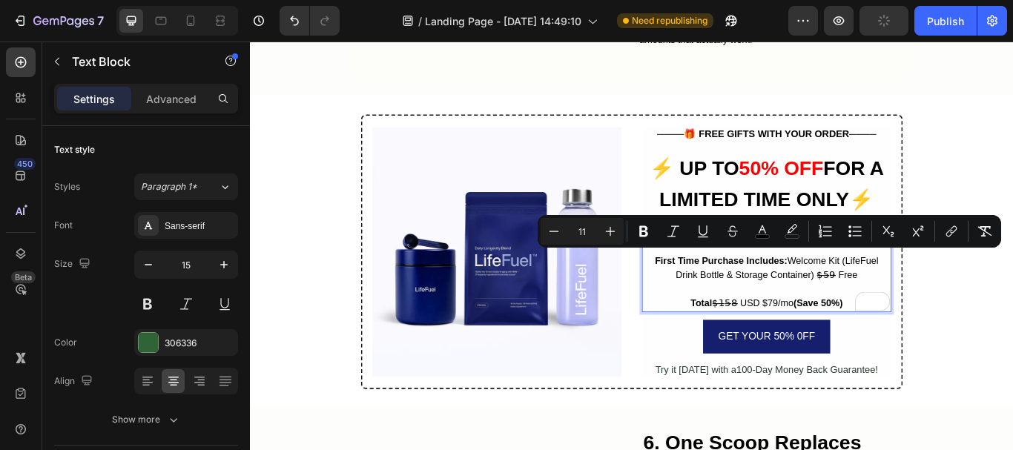
drag, startPoint x: 927, startPoint y: 290, endPoint x: 950, endPoint y: 294, distance: 23.3
click at [950, 294] on span "First Time Purchase Includes: Welcome Kit (LifeFuel Drink Bottle & Storage Cont…" at bounding box center [852, 306] width 260 height 29
click at [647, 231] on icon "Editor contextual toolbar" at bounding box center [643, 231] width 15 height 15
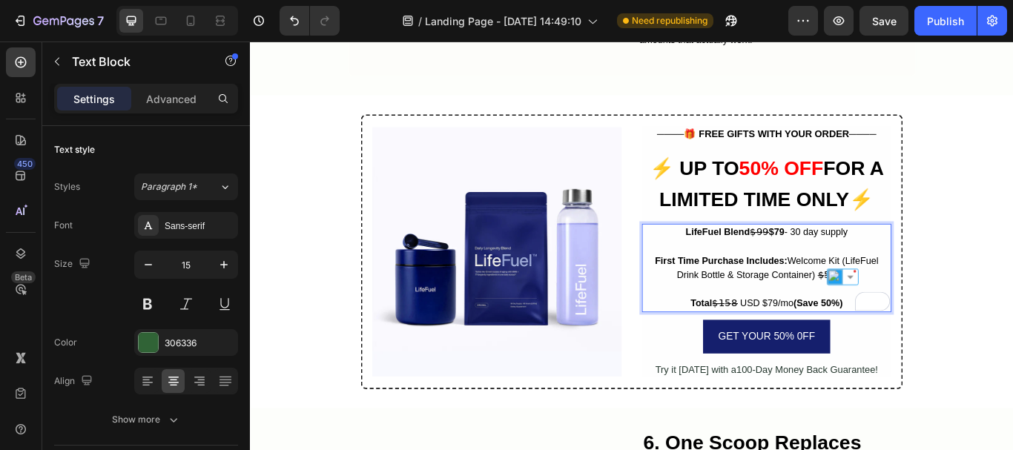
click at [824, 294] on span "First Time Purchase Includes: Welcome Kit (LifeFuel Drink Bottle & Storage Cont…" at bounding box center [852, 306] width 260 height 29
click at [836, 341] on span "Total $̶1̶5̶8̶ USD $79/mo (Save 50%)" at bounding box center [851, 347] width 177 height 12
click at [849, 341] on span "Total $̶1̶5̶8̶ USD $79/mo (Save 50%)" at bounding box center [851, 347] width 177 height 12
click at [836, 341] on span "Total $̶1̶5̶8̶ USD $79/mo (Save 50%)" at bounding box center [851, 347] width 177 height 12
click at [818, 341] on span "Total $̶1̶5̶8̶ USD $79/mo (Save 50%)" at bounding box center [851, 347] width 177 height 12
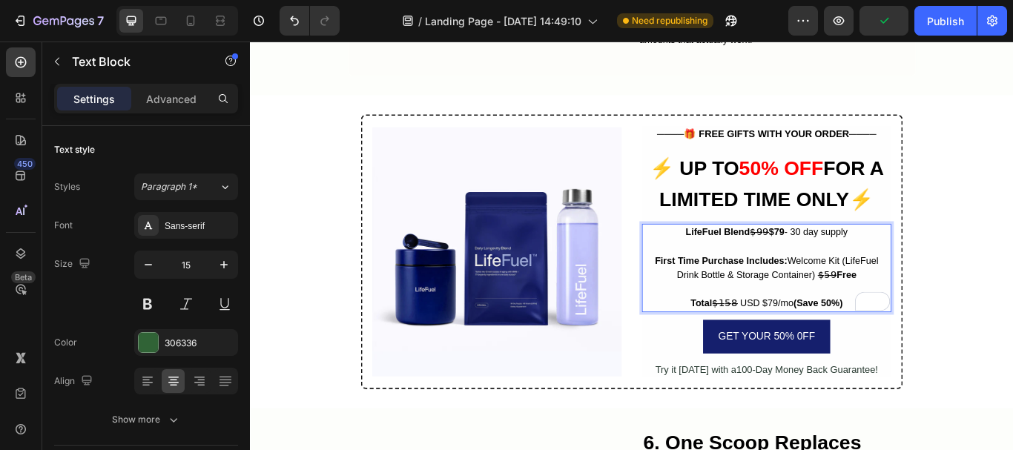
click at [789, 341] on span "Total $̶1̶5̶8̶ USD $79/mo (Save 50%)" at bounding box center [851, 347] width 177 height 12
click at [820, 341] on span "Total $̶1̶5̶8̶ USD $79/mo (Save 50%)" at bounding box center [851, 347] width 177 height 12
drag, startPoint x: 816, startPoint y: 325, endPoint x: 835, endPoint y: 326, distance: 18.6
click at [835, 341] on span "Total $̶1̶5̶8̶ USD $79/mo (Save 50%)" at bounding box center [851, 347] width 177 height 12
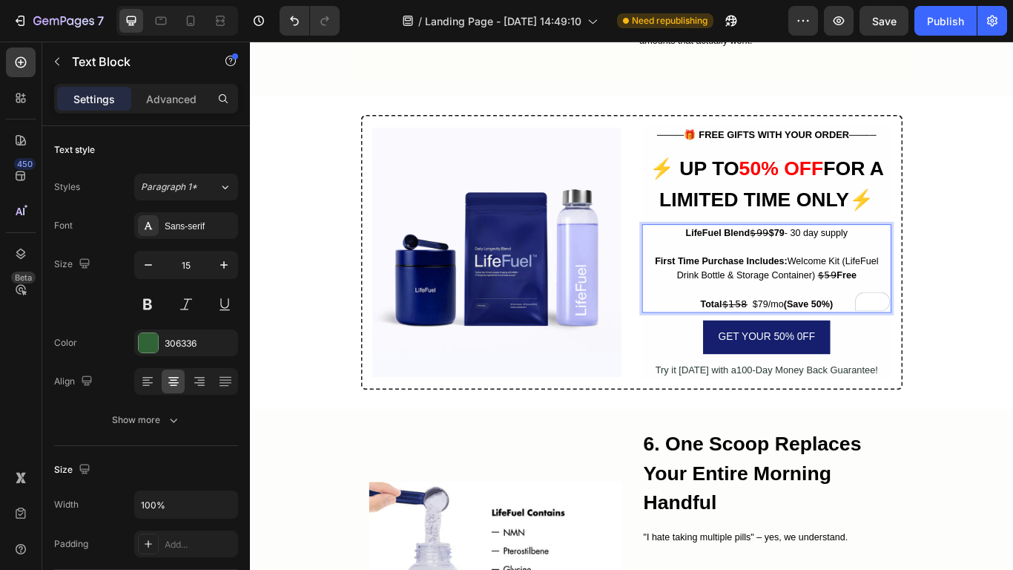
click at [842, 341] on span "Total $̶1̶5̶8̶ $79/mo (Save 50%)" at bounding box center [852, 347] width 154 height 12
click at [832, 341] on span "Total $̶1̶5̶8̶ $79/mo (Save 50%)" at bounding box center [852, 347] width 154 height 12
drag, startPoint x: 829, startPoint y: 328, endPoint x: 865, endPoint y: 329, distance: 36.4
click at [865, 341] on span "Total $̶1̶5̶8̶ $79/mo (Save 50%)" at bounding box center [852, 347] width 154 height 12
click at [835, 341] on span "Total $̶1̶5̶8̶ $79/mo (Save 50%)" at bounding box center [852, 347] width 154 height 12
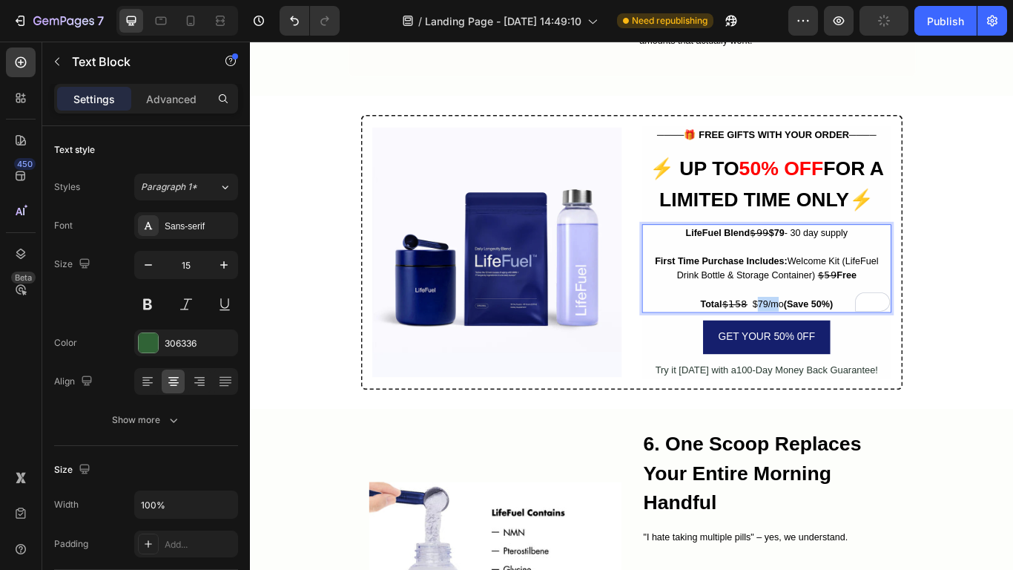
drag, startPoint x: 830, startPoint y: 326, endPoint x: 858, endPoint y: 326, distance: 28.2
click at [858, 341] on span "Total $̶1̶5̶8̶ $79/mo (Save 50%)" at bounding box center [852, 347] width 154 height 12
click at [855, 341] on span "Total $̶1̶5̶8̶ $79/mo (Save 50%)" at bounding box center [852, 347] width 154 height 12
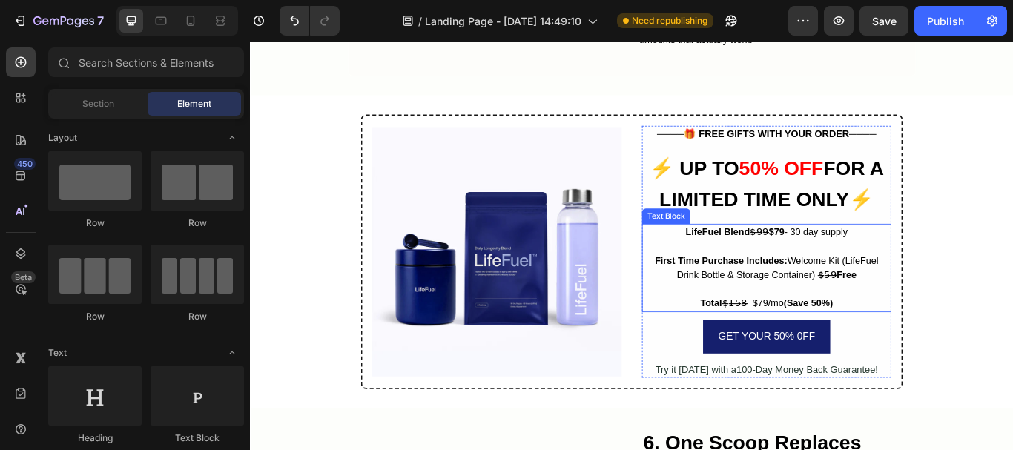
click at [829, 341] on span "Total $̶1̶5̶8̶ $79/mo (Save 50%)" at bounding box center [852, 347] width 154 height 12
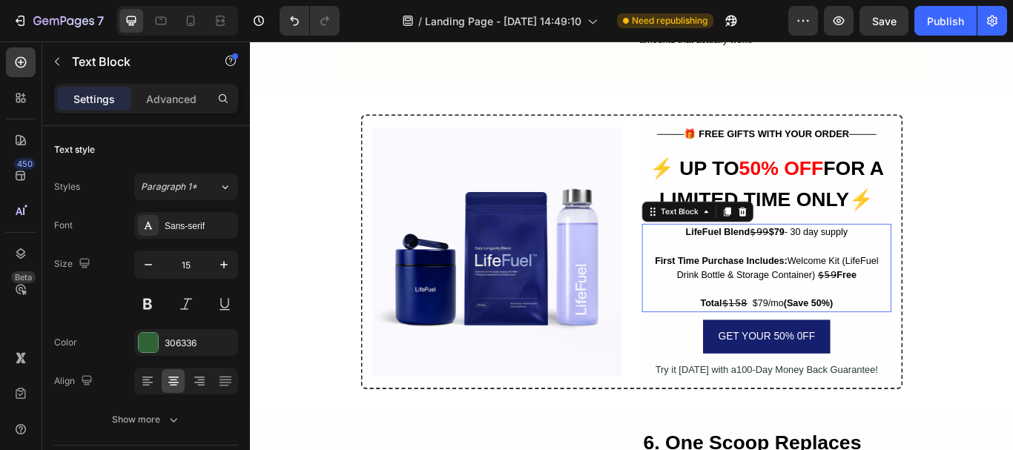
click at [832, 341] on span "Total $̶1̶5̶8̶ $79/mo (Save 50%)" at bounding box center [852, 347] width 154 height 12
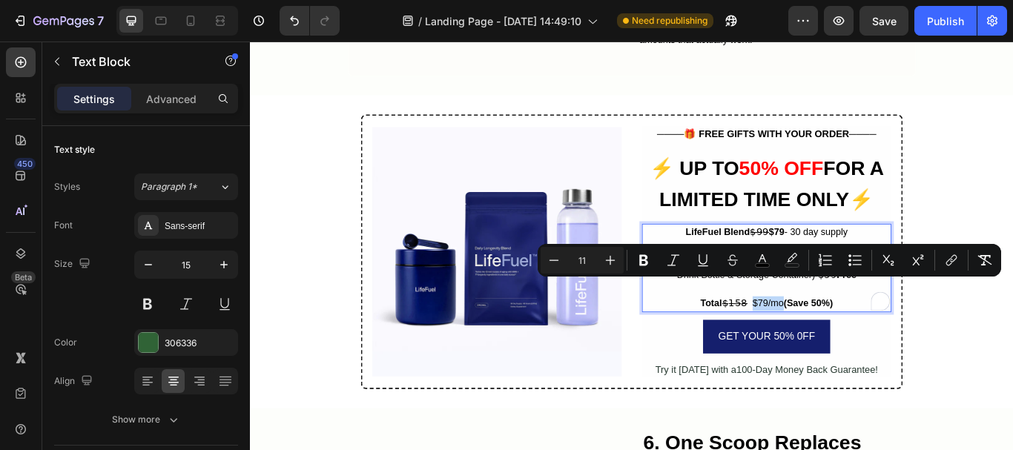
drag, startPoint x: 829, startPoint y: 324, endPoint x: 862, endPoint y: 324, distance: 32.6
click at [862, 341] on span "Total $̶1̶5̶8̶ $79/mo (Save 50%)" at bounding box center [852, 347] width 154 height 12
click at [648, 265] on icon "Editor contextual toolbar" at bounding box center [643, 260] width 15 height 15
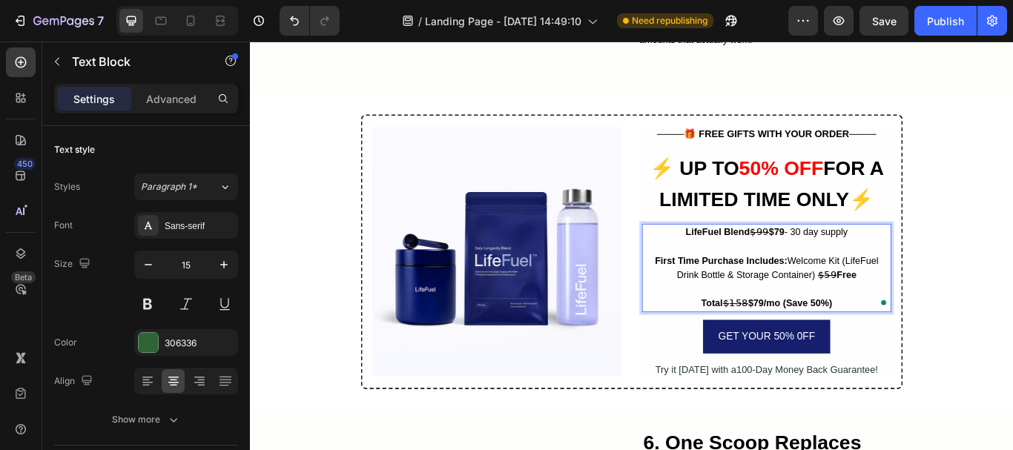
click at [792, 341] on strong "Total" at bounding box center [788, 347] width 25 height 12
click at [807, 292] on span "First Time Purchase Includes: Welcome Kit (LifeFuel Drink Bottle & Storage Cont…" at bounding box center [852, 306] width 260 height 29
drag, startPoint x: 850, startPoint y: 246, endPoint x: 866, endPoint y: 246, distance: 16.3
click at [866, 258] on strong "$79" at bounding box center [864, 264] width 18 height 12
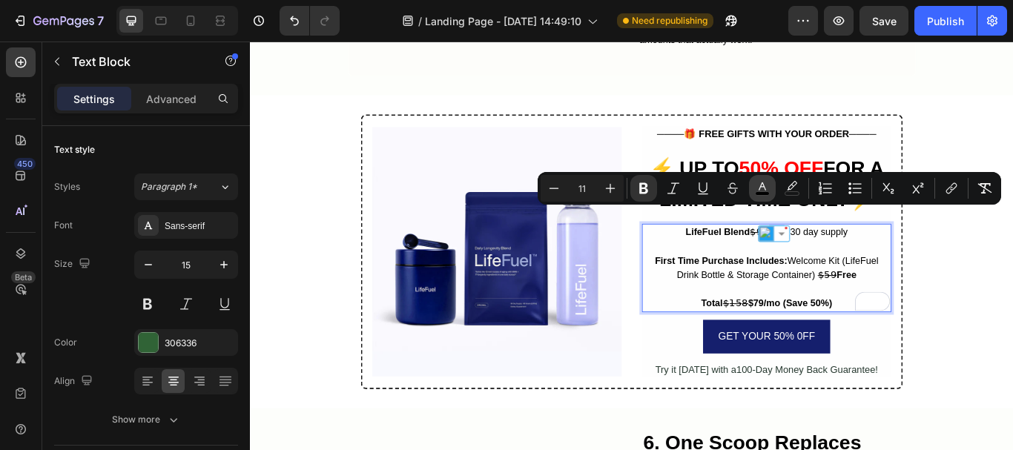
click at [756, 190] on icon "Editor contextual toolbar" at bounding box center [762, 188] width 15 height 15
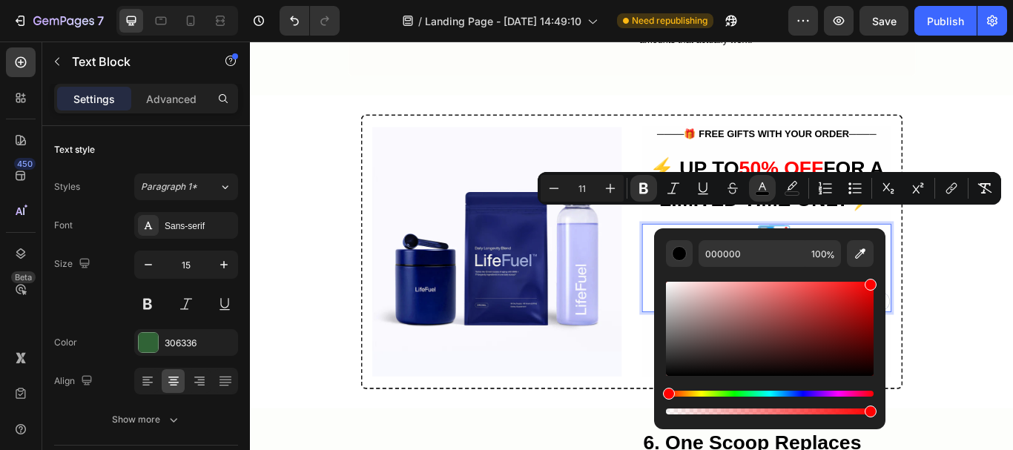
drag, startPoint x: 825, startPoint y: 295, endPoint x: 875, endPoint y: 280, distance: 52.6
click at [874, 282] on div "Editor contextual toolbar" at bounding box center [770, 329] width 208 height 94
type input "FF0000"
click at [818, 258] on strong "LifeFuel Blend" at bounding box center [795, 264] width 75 height 12
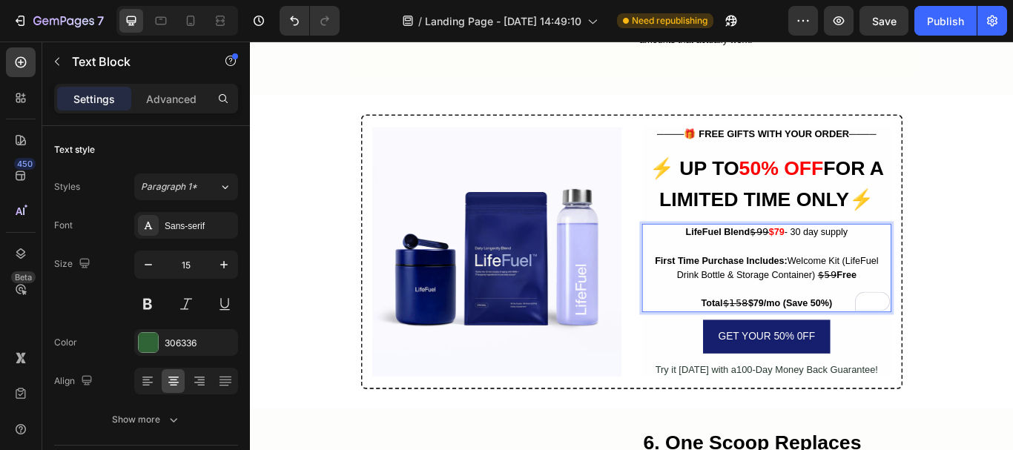
click at [814, 292] on strong "First Time Purchase Includes:" at bounding box center [799, 298] width 154 height 12
click at [814, 292] on span "First Time Purchase Includes: Welcome Kit (LifeFuel Drink Bottle & Storage Cont…" at bounding box center [852, 306] width 260 height 29
click at [839, 292] on span "First Time Purchase Includes: Welcome Kit (LifeFuel Drink Bottle & Storage Cont…" at bounding box center [852, 306] width 260 height 29
click at [868, 292] on span "First Time Purchase Includes: Welcome Kit (LifeFuel Drink Bottle & Storage Cont…" at bounding box center [852, 306] width 260 height 29
click at [895, 292] on span "First Time Purchase Includes: Welcome Kit (LifeFuel Drink Bottle & Storage Cont…" at bounding box center [852, 306] width 260 height 29
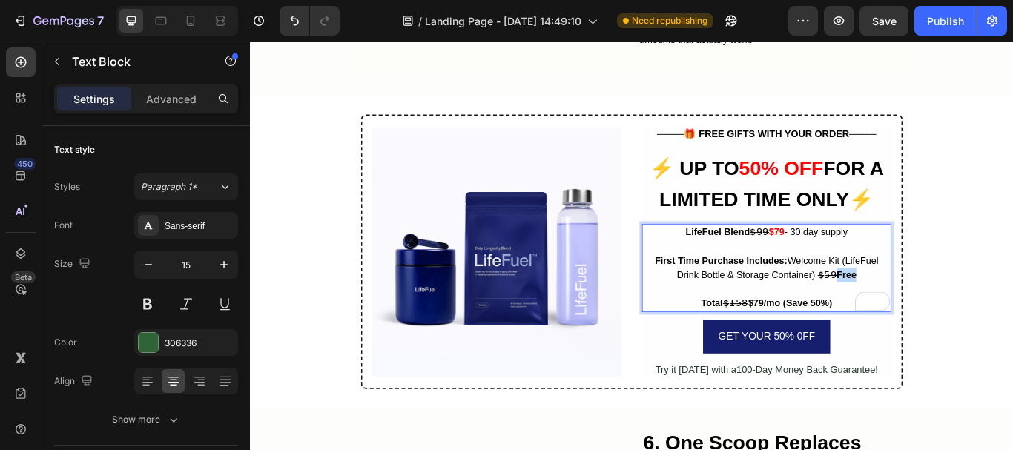
drag, startPoint x: 928, startPoint y: 292, endPoint x: 955, endPoint y: 292, distance: 27.4
click at [955, 292] on p "First Time Purchase Includes: Welcome Kit (LifeFuel Drink Bottle & Storage Cont…" at bounding box center [852, 305] width 288 height 33
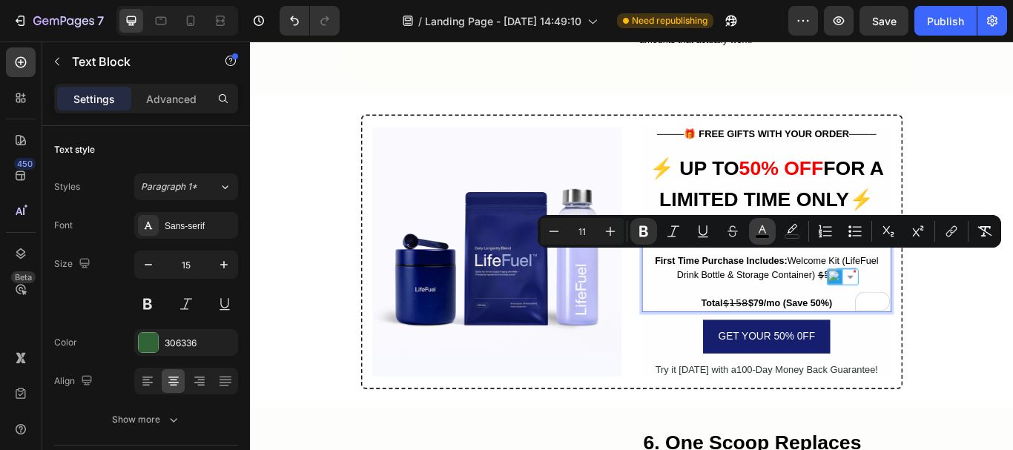
click at [751, 228] on button "color" at bounding box center [762, 231] width 27 height 27
type input "000000"
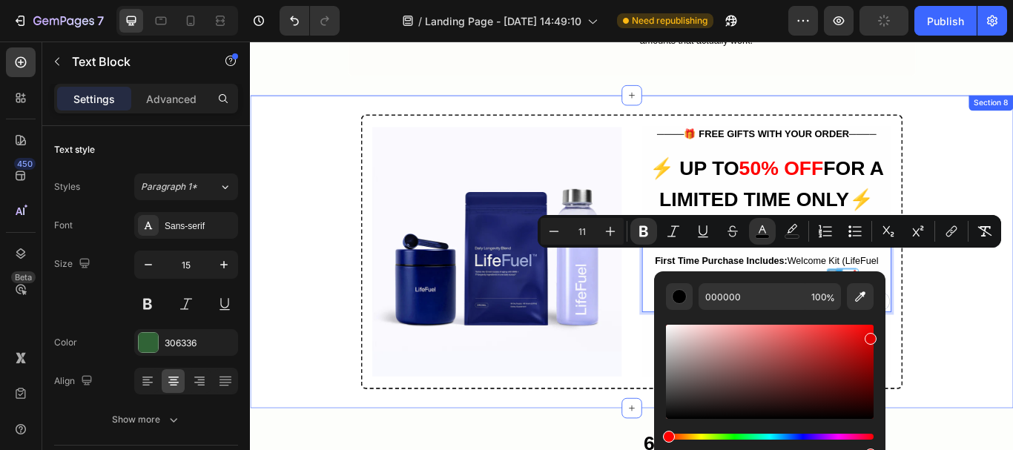
drag, startPoint x: 1096, startPoint y: 377, endPoint x: 1006, endPoint y: 384, distance: 90.7
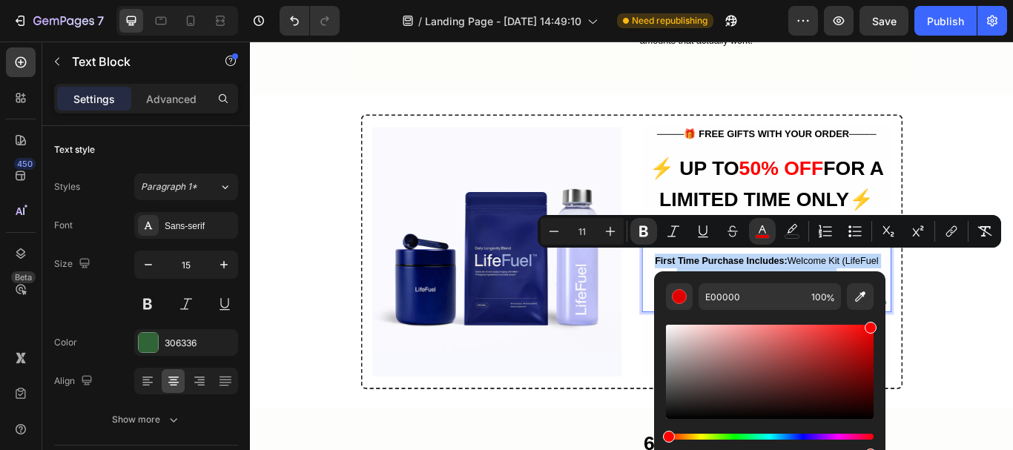
drag, startPoint x: 860, startPoint y: 332, endPoint x: 875, endPoint y: 320, distance: 19.0
click at [875, 320] on div "E00000 100 %" at bounding box center [769, 366] width 231 height 189
type input "FF0000"
click at [868, 289] on p "First Time Purchase Includes: Welcome Kit (LifeFuel Drink Bottle & Storage Cont…" at bounding box center [852, 305] width 288 height 33
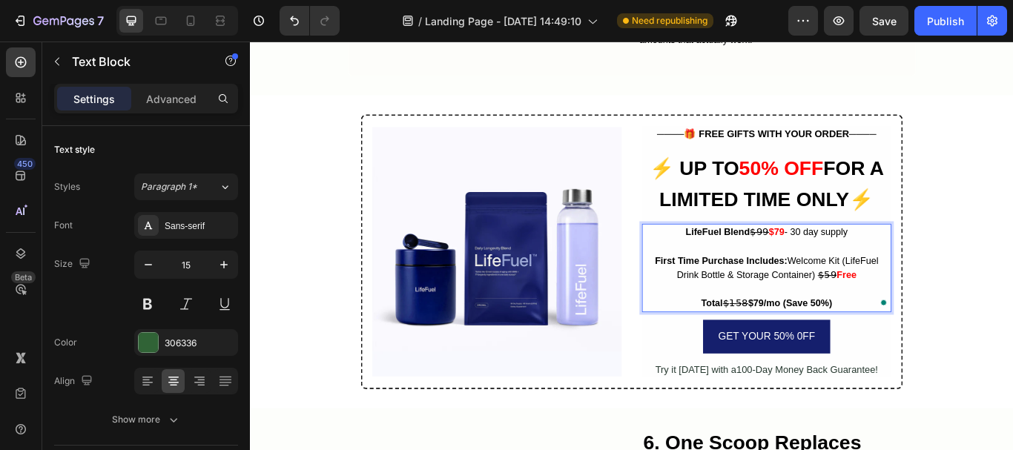
click at [862, 298] on span "First Time Purchase Includes: Welcome Kit (LifeFuel Drink Bottle & Storage Cont…" at bounding box center [852, 306] width 260 height 29
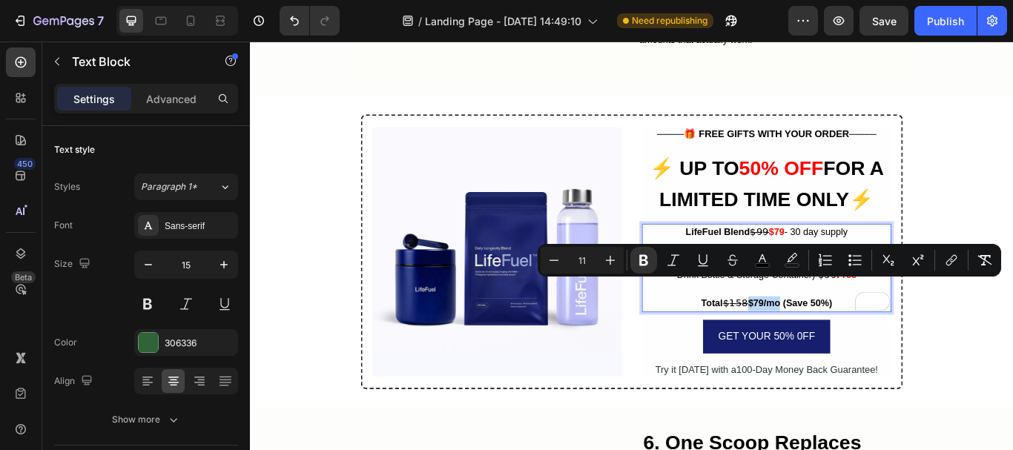
drag, startPoint x: 829, startPoint y: 329, endPoint x: 863, endPoint y: 329, distance: 34.1
click at [863, 341] on strong "$79/mo" at bounding box center [850, 347] width 38 height 12
click at [763, 259] on icon "Editor contextual toolbar" at bounding box center [762, 258] width 7 height 8
type input "000000"
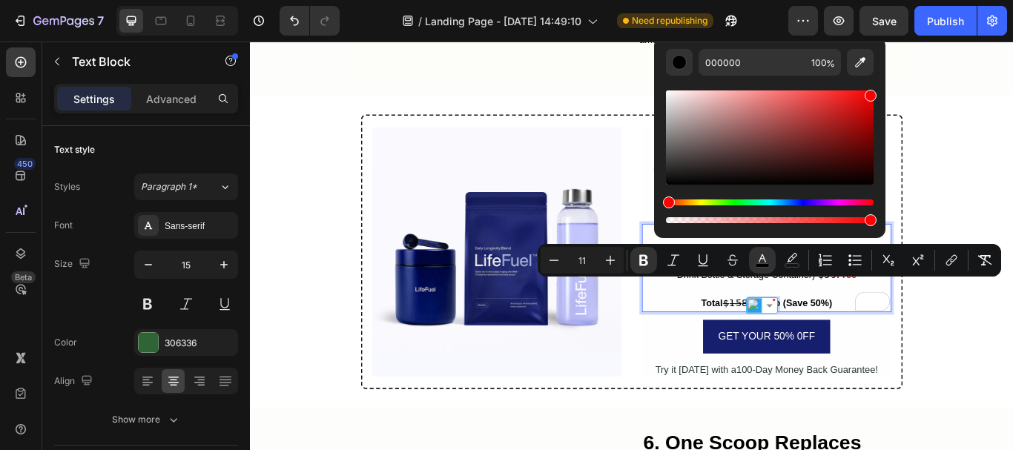
type input "F70000"
drag, startPoint x: 849, startPoint y: 140, endPoint x: 884, endPoint y: 93, distance: 59.3
click at [884, 93] on div "F70000 100 %" at bounding box center [769, 131] width 231 height 189
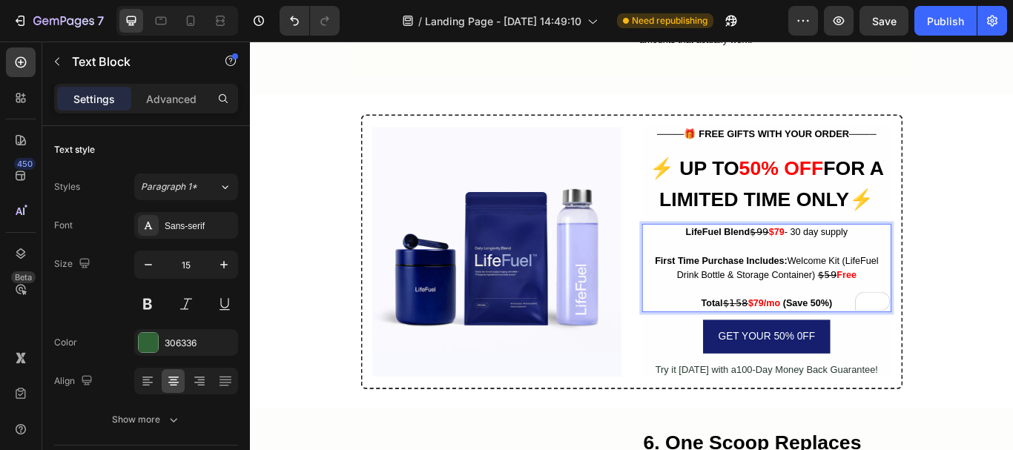
click at [900, 341] on strong "(Save 50%)" at bounding box center [900, 347] width 57 height 12
click at [834, 289] on p "First Time Purchase Includes: Welcome Kit (LifeFuel Drink Bottle & Storage Cont…" at bounding box center [852, 305] width 288 height 33
click at [823, 292] on span "First Time Purchase Includes: Welcome Kit (LifeFuel Drink Bottle & Storage Cont…" at bounding box center [852, 306] width 260 height 29
click at [1013, 214] on div "Image ──── 🎁 FREE GIFTS WITH YOUR ORDER ──── Text Block ⁠⁠⁠⁠⁠⁠⁠ ⚡ UP TO 50% OFF…" at bounding box center [695, 287] width 890 height 320
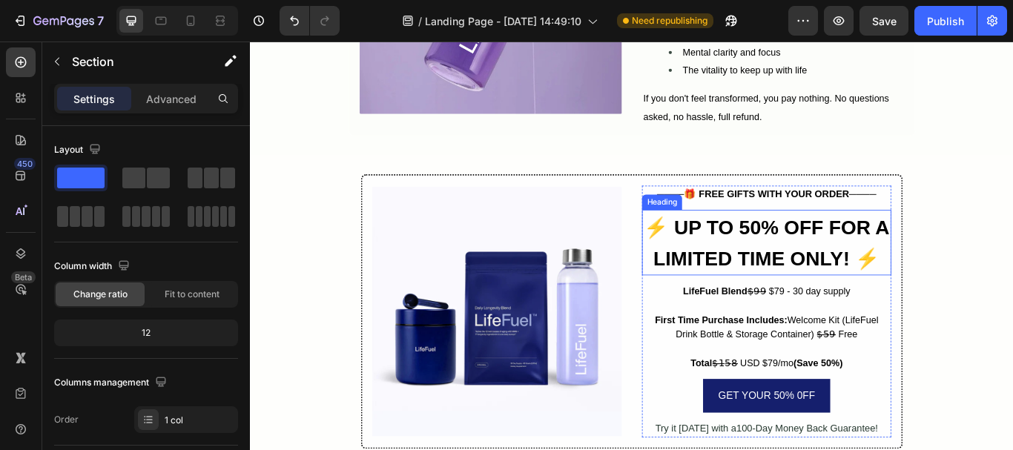
scroll to position [4998, 0]
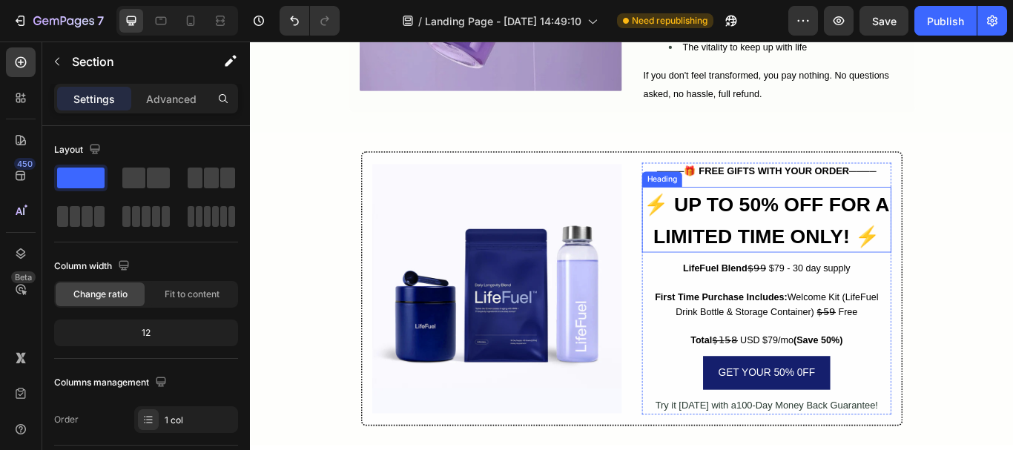
click at [808, 232] on strong "⚡ UP TO 50% OFF FOR A LIMITED TIME ONLY! ⚡" at bounding box center [852, 250] width 286 height 63
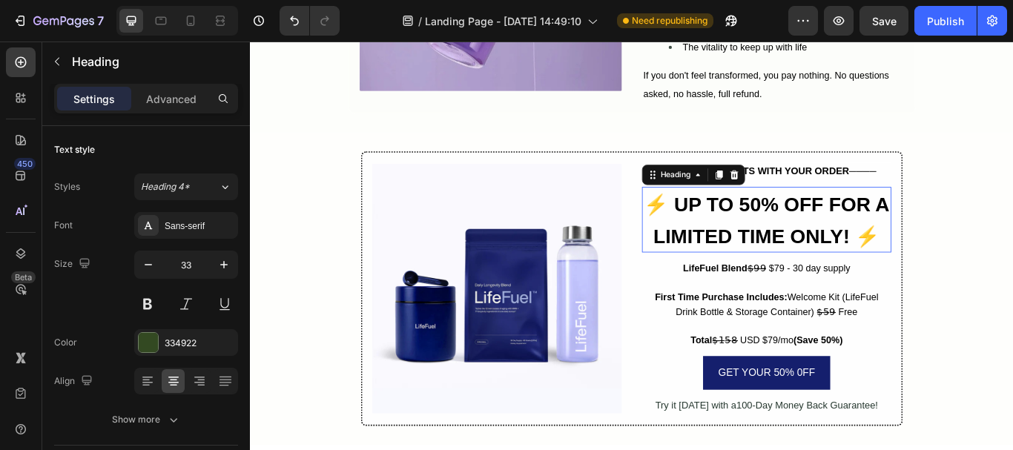
click at [821, 231] on strong "⚡ UP TO 50% OFF FOR A LIMITED TIME ONLY! ⚡" at bounding box center [852, 250] width 286 height 63
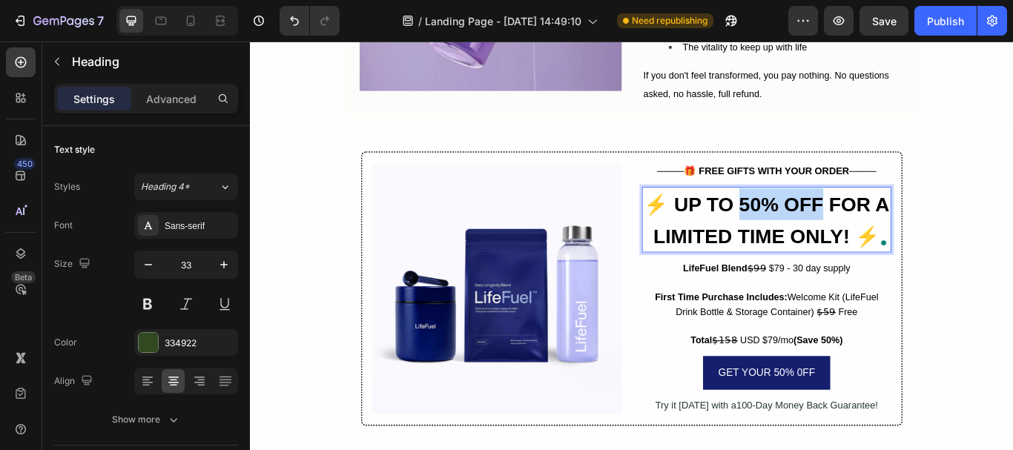
drag, startPoint x: 821, startPoint y: 231, endPoint x: 888, endPoint y: 234, distance: 66.9
click at [888, 234] on strong "⚡ UP TO 50% OFF FOR A LIMITED TIME ONLY! ⚡" at bounding box center [852, 250] width 286 height 63
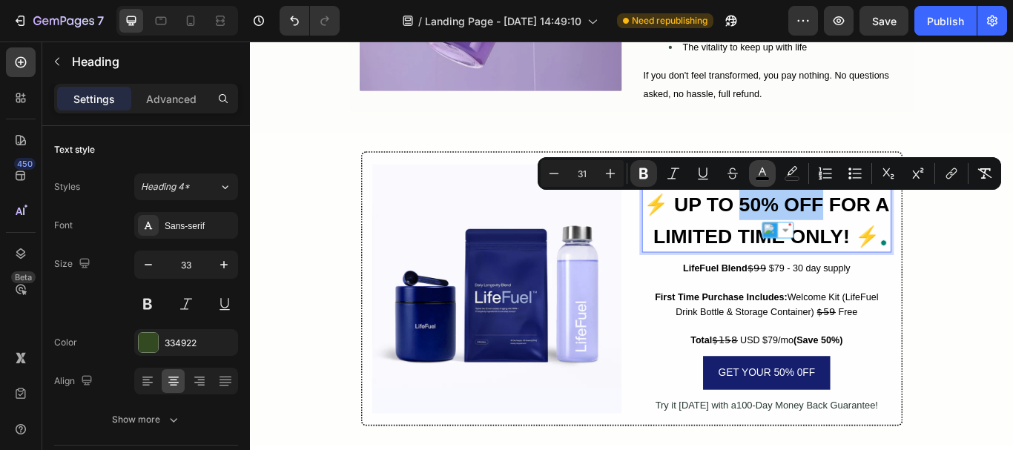
click at [757, 172] on icon "Editor contextual toolbar" at bounding box center [762, 173] width 15 height 15
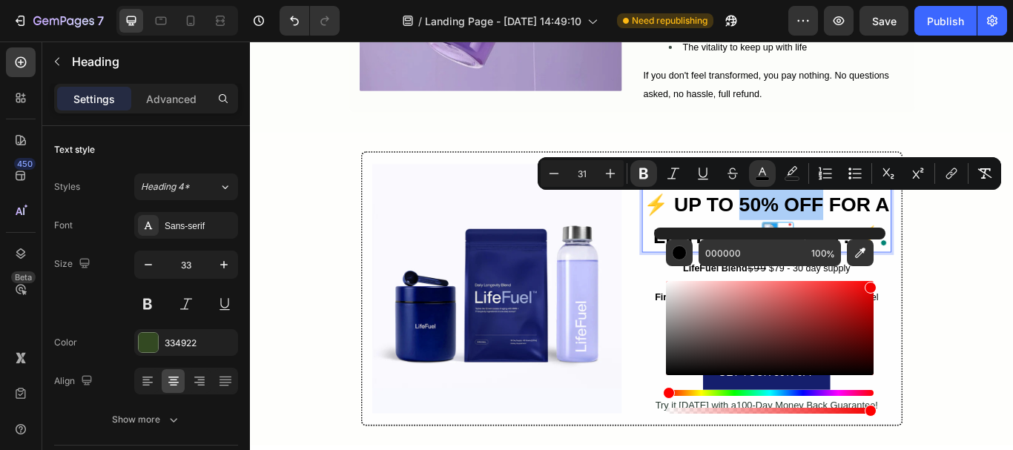
drag, startPoint x: 846, startPoint y: 297, endPoint x: 878, endPoint y: 280, distance: 36.8
click at [878, 280] on div "000000 100 %" at bounding box center [769, 322] width 231 height 189
type input "FF0000"
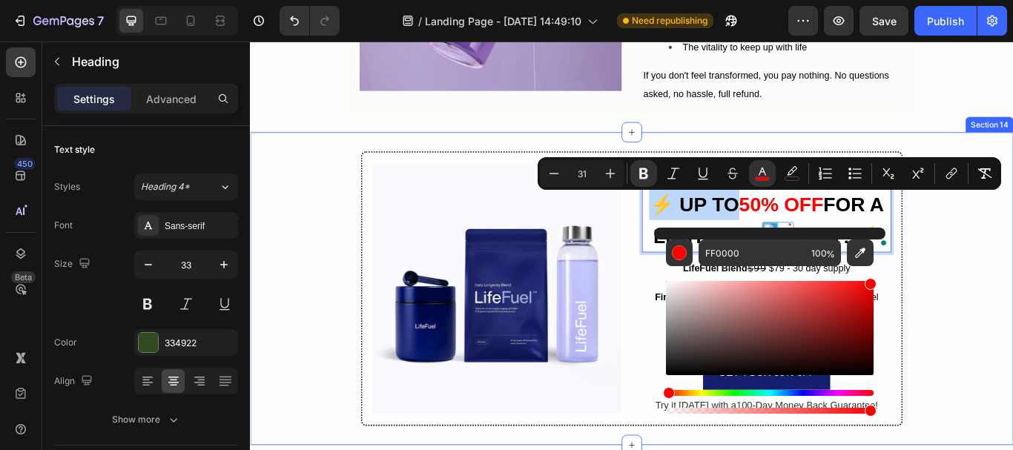
click at [1013, 279] on div "Image ──── 🎁 FREE GIFTS WITH YOUR ORDER ──── Text Block ⚡ UP TO 50% OFF FOR A L…" at bounding box center [695, 330] width 890 height 320
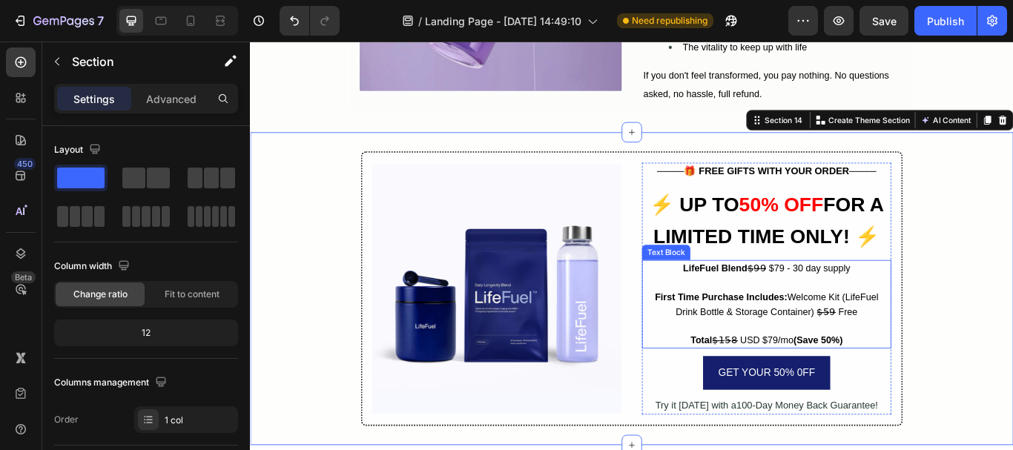
click at [861, 309] on span "LifeFuel Blend $̶9̶9̶ $79 - 30 day supply" at bounding box center [852, 306] width 195 height 12
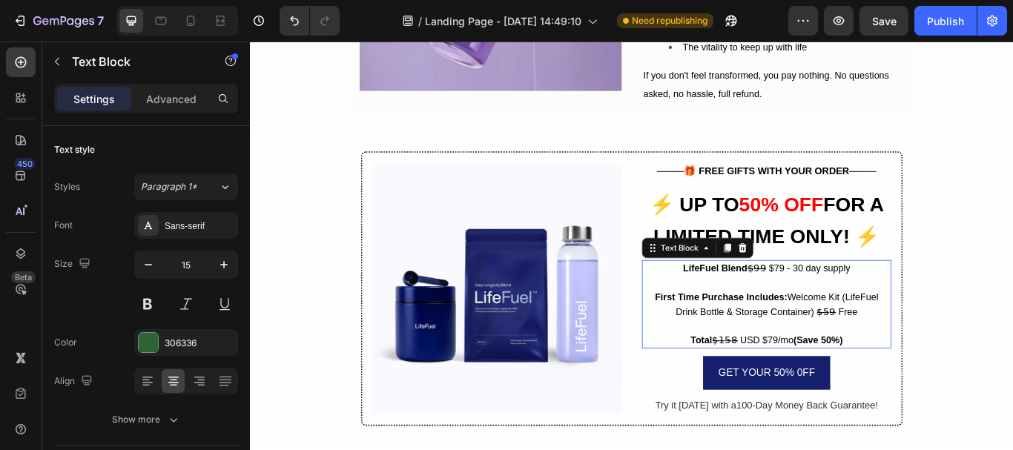
click at [853, 309] on span "LifeFuel Blend $̶9̶9̶ $79 - 30 day supply" at bounding box center [852, 306] width 195 height 12
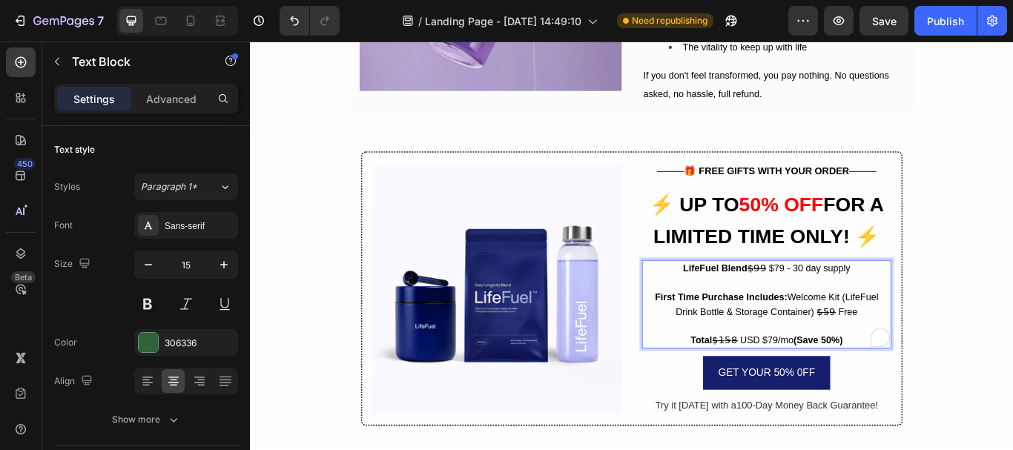
click at [852, 308] on span "LifeFuel Blend $̶9̶9̶ $79 - 30 day supply" at bounding box center [852, 306] width 195 height 12
click at [850, 307] on span "LifeFuel Blend $̶9̶9̶ $79 - 30 day supply" at bounding box center [852, 306] width 195 height 12
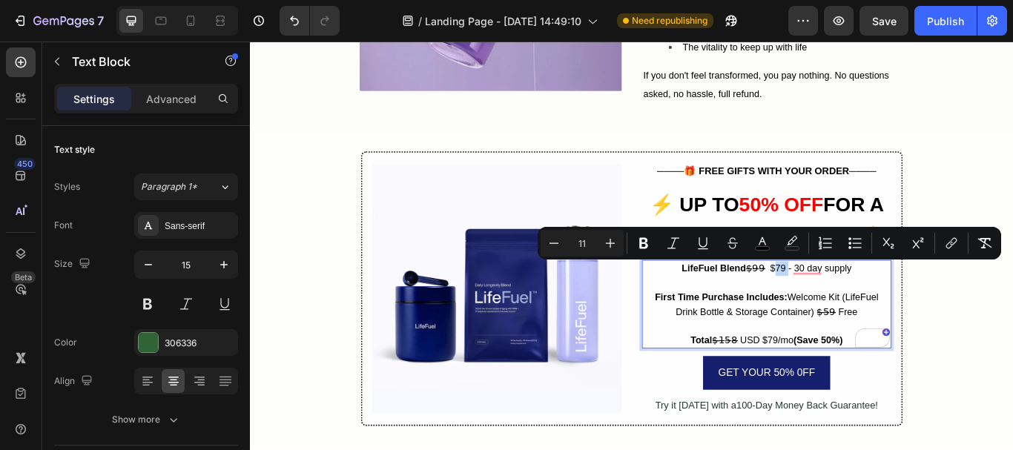
drag, startPoint x: 852, startPoint y: 305, endPoint x: 866, endPoint y: 304, distance: 14.1
click at [866, 304] on span "LifeFuel Blend $̶9̶9̶ $79 - 30 day supply" at bounding box center [852, 306] width 198 height 12
click at [761, 241] on icon "Editor contextual toolbar" at bounding box center [762, 241] width 7 height 8
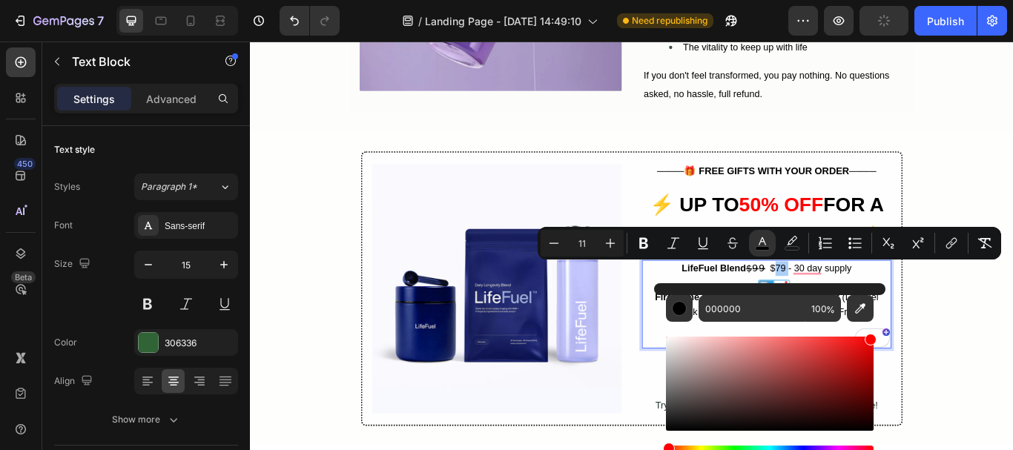
drag, startPoint x: 840, startPoint y: 347, endPoint x: 879, endPoint y: 336, distance: 40.1
click at [879, 336] on div "000000 100 %" at bounding box center [769, 377] width 231 height 189
type input "FF0000"
click at [1013, 358] on div "Image ──── 🎁 FREE GIFTS WITH YOUR ORDER ──── Text Block ⁠⁠⁠⁠⁠⁠⁠ ⚡ UP TO 50% OFF…" at bounding box center [695, 330] width 890 height 320
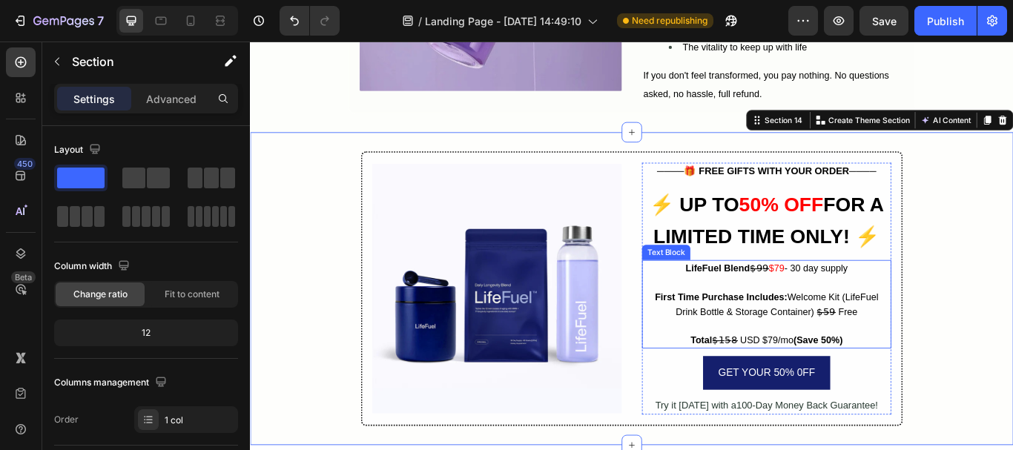
click at [889, 350] on span "First Time Purchase Includes: Welcome Kit (LifeFuel Drink Bottle & Storage Cont…" at bounding box center [852, 348] width 260 height 29
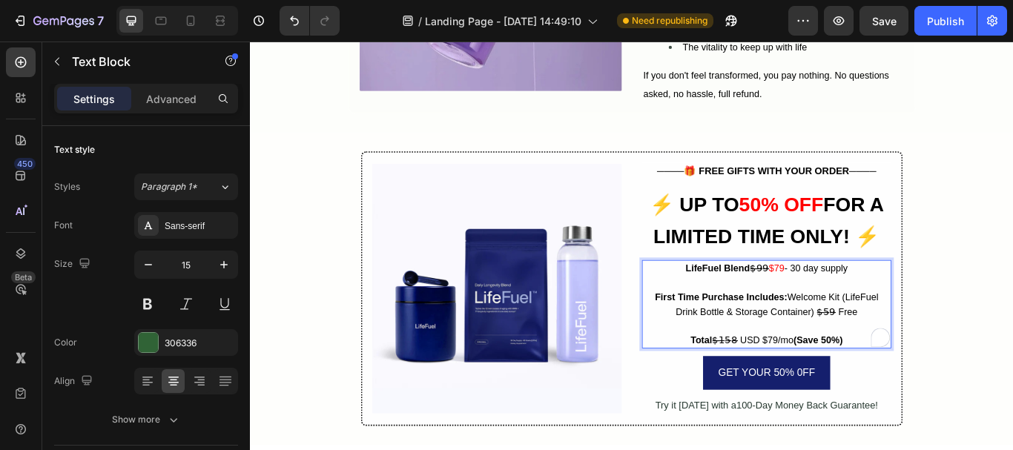
click at [863, 358] on span "First Time Purchase Includes: Welcome Kit (LifeFuel Drink Bottle & Storage Cont…" at bounding box center [852, 348] width 260 height 29
click at [893, 357] on span "First Time Purchase Includes: Welcome Kit (LifeFuel Drink Bottle & Storage Cont…" at bounding box center [852, 348] width 260 height 29
click at [907, 357] on span "First Time Purchase Includes: Welcome Kit (LifeFuel Drink Bottle & Storage Cont…" at bounding box center [852, 348] width 260 height 29
click at [921, 357] on span "First Time Purchase Includes: Welcome Kit (LifeFuel Drink Bottle & Storage Cont…" at bounding box center [852, 348] width 260 height 29
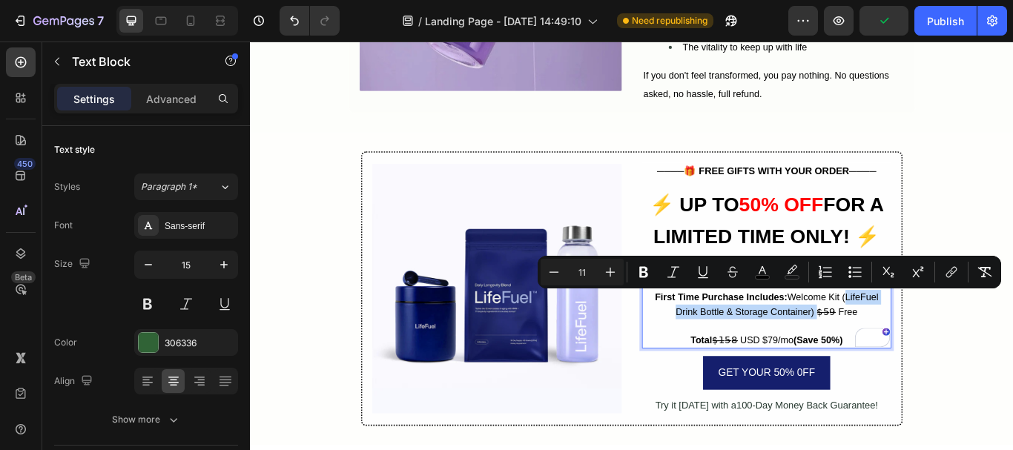
drag, startPoint x: 904, startPoint y: 358, endPoint x: 936, endPoint y: 342, distance: 35.8
click at [936, 342] on span "First Time Purchase Includes: Welcome Kit (LifeFuel Drink Bottle & Storage Cont…" at bounding box center [852, 348] width 260 height 29
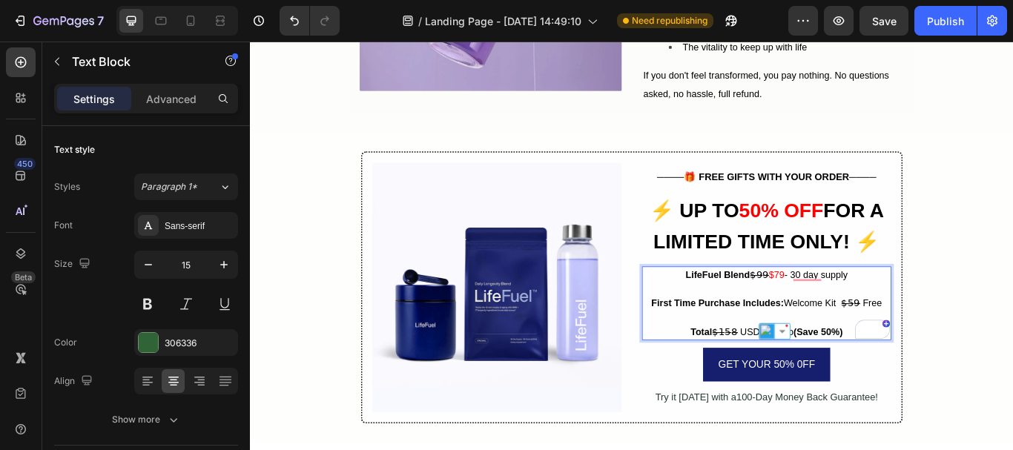
scroll to position [5006, 0]
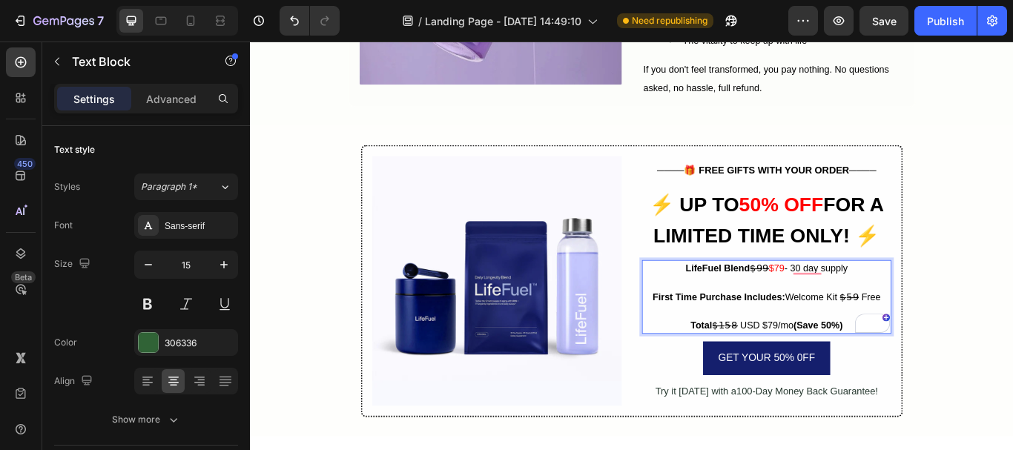
click at [957, 337] on span "First Time Purchase Includes: Welcome Kit $̶5̶9̶ Free" at bounding box center [853, 340] width 266 height 12
click at [955, 337] on span "First Time Purchase Includes: Welcome Kit $̶5̶9̶ Free" at bounding box center [852, 340] width 269 height 12
click at [961, 337] on span "First Time Purchase Includes: Welcome Kit $̶5̶9̶ Free" at bounding box center [852, 340] width 269 height 12
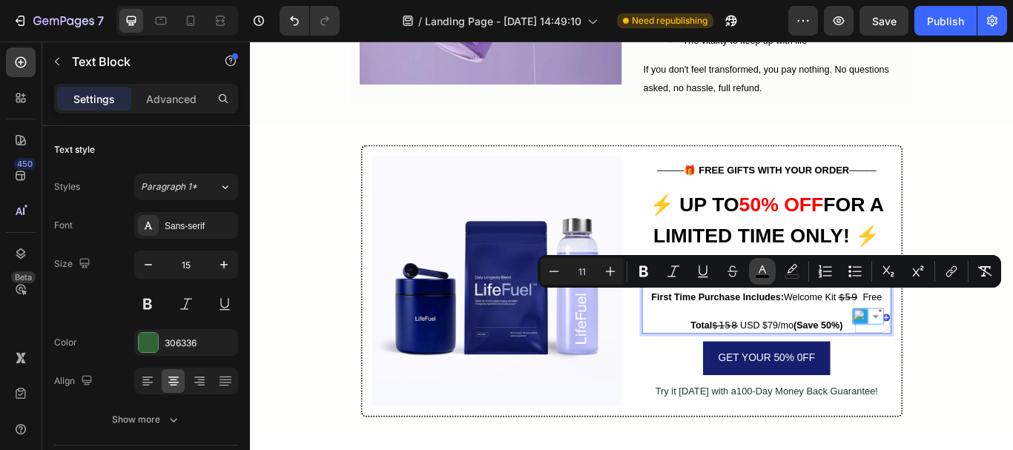
click at [749, 272] on button "color" at bounding box center [762, 271] width 27 height 27
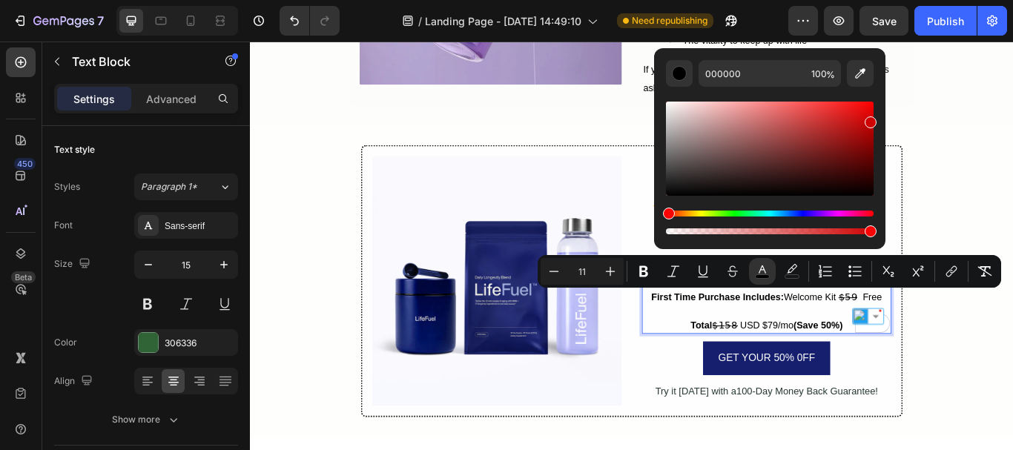
drag, startPoint x: 840, startPoint y: 125, endPoint x: 872, endPoint y: 118, distance: 32.0
click at [872, 118] on div "Editor contextual toolbar" at bounding box center [770, 149] width 208 height 94
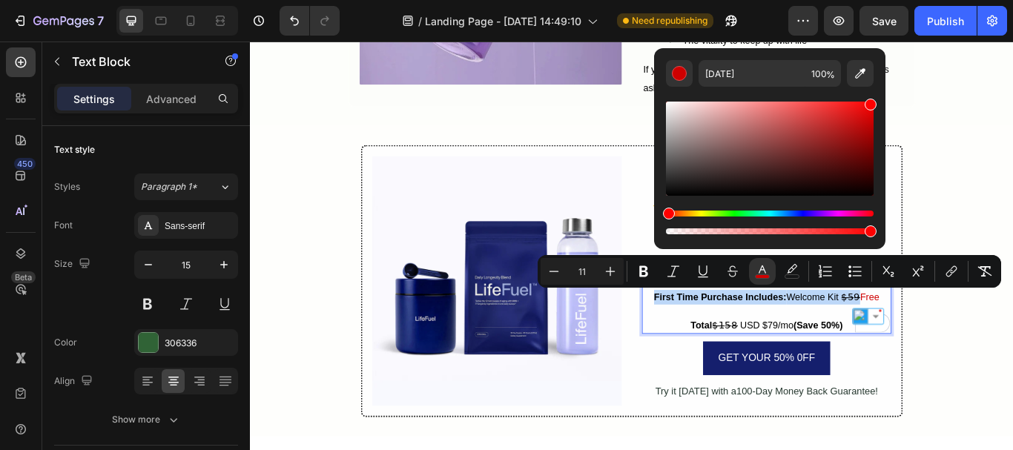
drag, startPoint x: 863, startPoint y: 125, endPoint x: 878, endPoint y: 85, distance: 42.5
click at [878, 85] on div "CE0000 100 %" at bounding box center [769, 142] width 231 height 189
type input "FF0000"
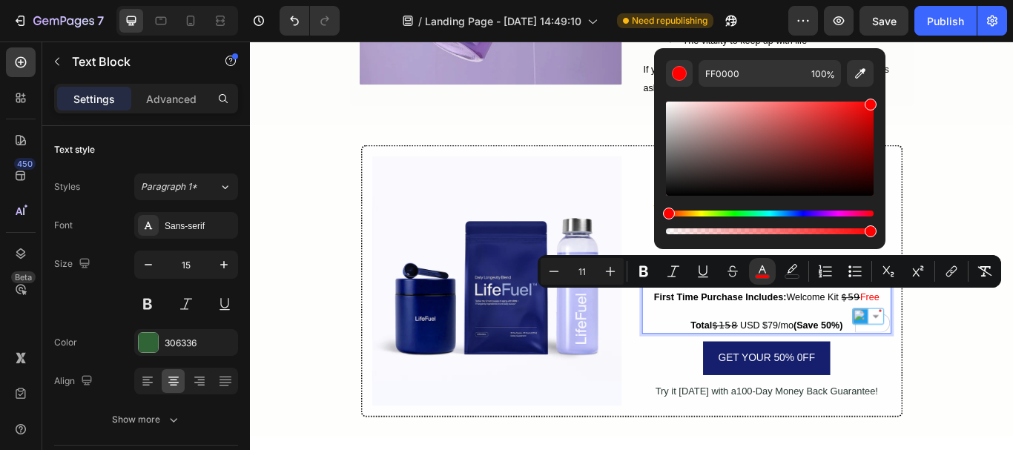
click at [902, 351] on p "To enrich screen reader interactions, please activate Accessibility in Grammarl…" at bounding box center [852, 356] width 288 height 17
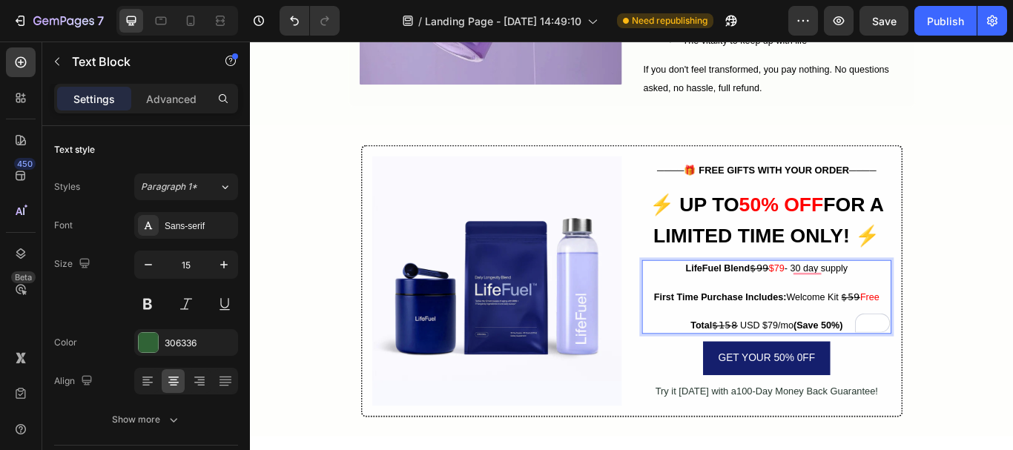
click at [881, 336] on span "First Time Purchase Includes: Welcome Kit $̶5̶9̶" at bounding box center [841, 340] width 240 height 12
click at [857, 309] on span "$79" at bounding box center [864, 306] width 18 height 12
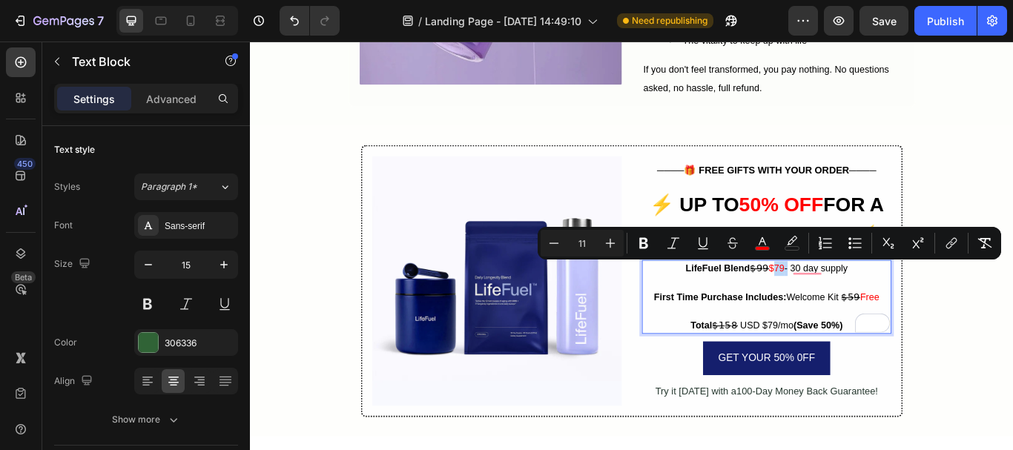
click at [855, 306] on span "$79" at bounding box center [864, 306] width 18 height 12
click at [645, 246] on icon "Editor contextual toolbar" at bounding box center [643, 243] width 15 height 15
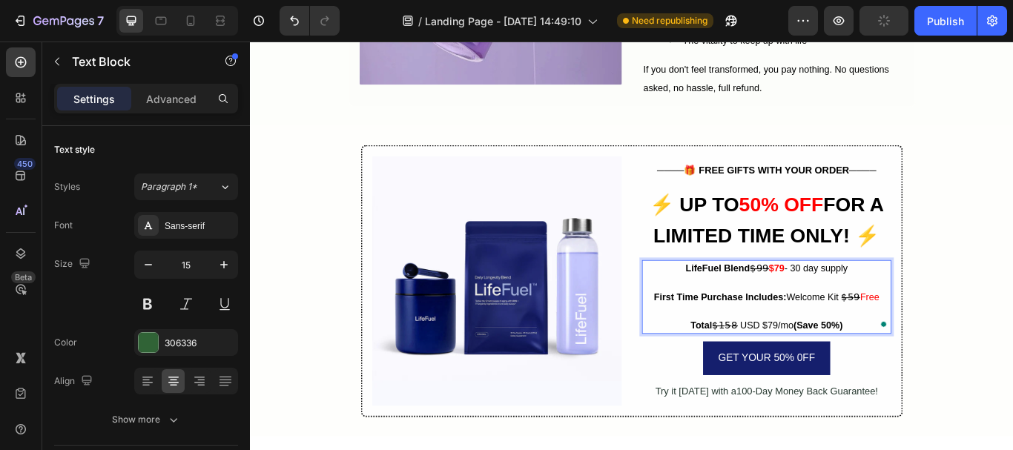
click at [961, 339] on span "Free" at bounding box center [972, 340] width 22 height 12
click at [908, 336] on span "First Time Purchase Includes: Welcome Kit $̶5̶9̶" at bounding box center [841, 340] width 240 height 12
click at [969, 342] on span "Free" at bounding box center [972, 340] width 22 height 12
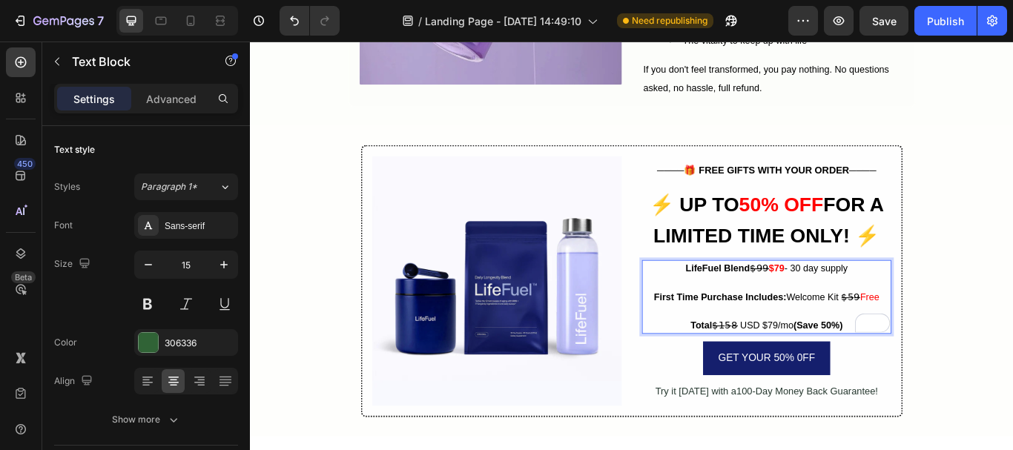
click at [944, 338] on span "First Time Purchase Includes: Welcome Kit $̶5̶9̶" at bounding box center [841, 340] width 240 height 12
drag, startPoint x: 965, startPoint y: 339, endPoint x: 980, endPoint y: 339, distance: 14.8
click at [980, 339] on span "Free" at bounding box center [972, 340] width 22 height 12
click at [970, 338] on span "Free" at bounding box center [972, 340] width 22 height 12
click at [857, 375] on span "Total $̶1̶5̶8̶ USD $79/mo (Save 50%)" at bounding box center [851, 373] width 177 height 12
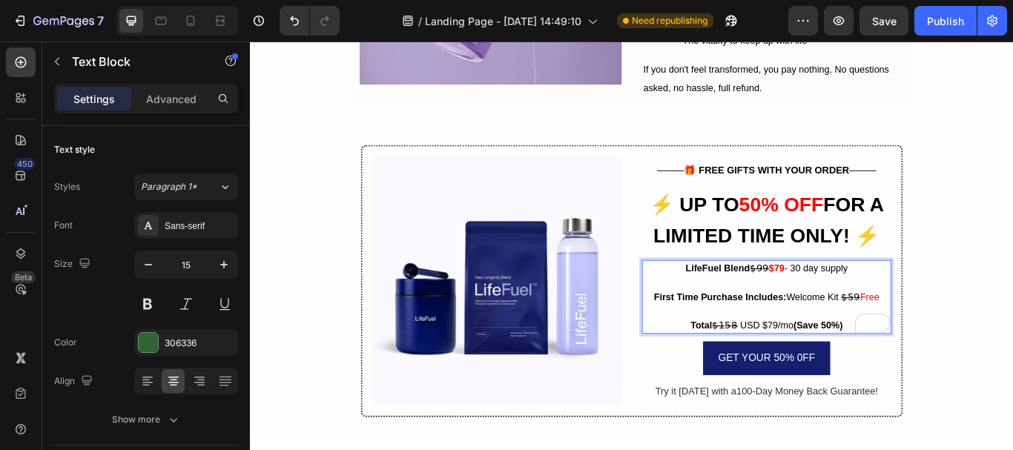
click at [825, 372] on span "Total $̶1̶5̶8̶ USD $79/mo (Save 50%)" at bounding box center [851, 373] width 177 height 12
click at [824, 372] on span "Total $̶1̶5̶8̶ USD $79/mo (Save 50%)" at bounding box center [851, 373] width 177 height 12
click at [826, 370] on span "Total $̶1̶5̶8̶ $79/mo (Save 50%)" at bounding box center [852, 373] width 151 height 12
click at [851, 371] on span "Total $̶1̶5̶8̶ $79/mo (Save 50%)" at bounding box center [852, 373] width 154 height 12
drag, startPoint x: 830, startPoint y: 372, endPoint x: 856, endPoint y: 372, distance: 26.0
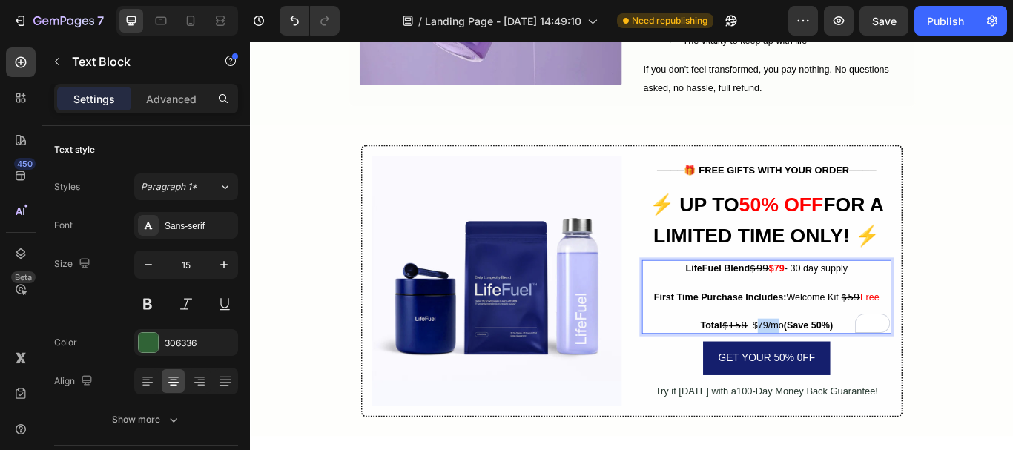
click at [856, 372] on span "Total $̶1̶5̶8̶ $79/mo (Save 50%)" at bounding box center [852, 373] width 154 height 12
drag, startPoint x: 829, startPoint y: 372, endPoint x: 865, endPoint y: 373, distance: 35.6
click at [865, 373] on span "Total $̶1̶5̶8̶ $79/mo (Save 50%)" at bounding box center [852, 373] width 154 height 12
click at [841, 367] on strong "$79/mo" at bounding box center [850, 373] width 38 height 12
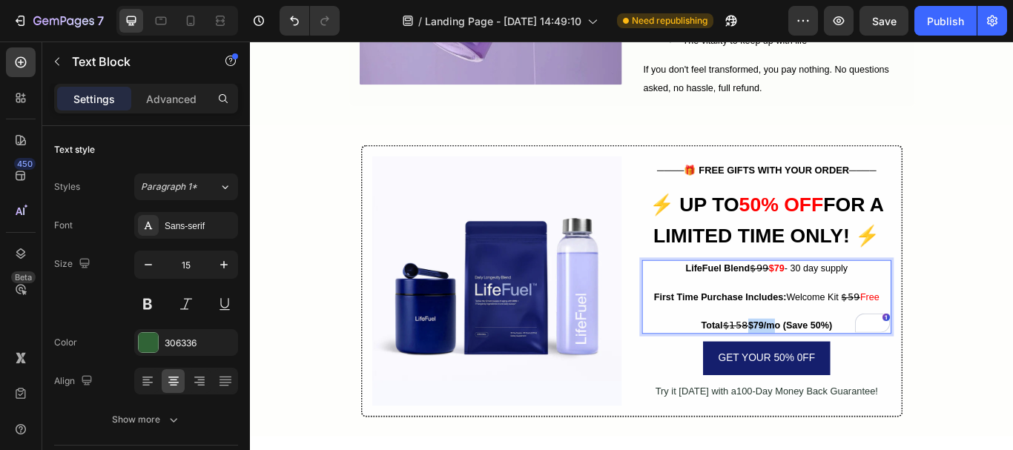
drag, startPoint x: 828, startPoint y: 372, endPoint x: 860, endPoint y: 372, distance: 31.9
click at [860, 372] on strong "$79/mo" at bounding box center [850, 373] width 38 height 12
click at [883, 369] on strong "(Save 50%)" at bounding box center [900, 373] width 57 height 12
drag, startPoint x: 825, startPoint y: 335, endPoint x: 893, endPoint y: 329, distance: 68.4
click at [893, 329] on div "LifeFuel Blend $̶9̶9̶ $79 - 30 day supply First Time Purchase Includes: Welcome…" at bounding box center [852, 340] width 291 height 87
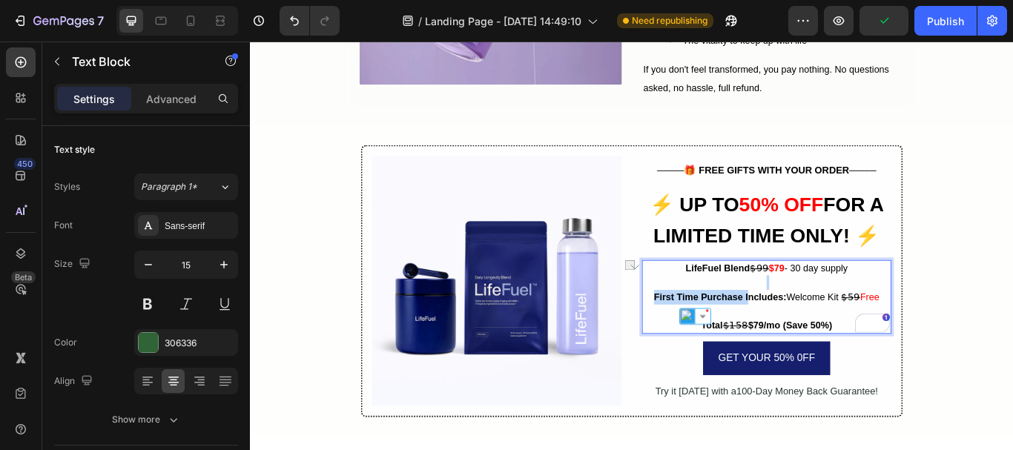
click at [893, 329] on p "To enrich screen reader interactions, please activate Accessibility in Grammarl…" at bounding box center [852, 323] width 288 height 17
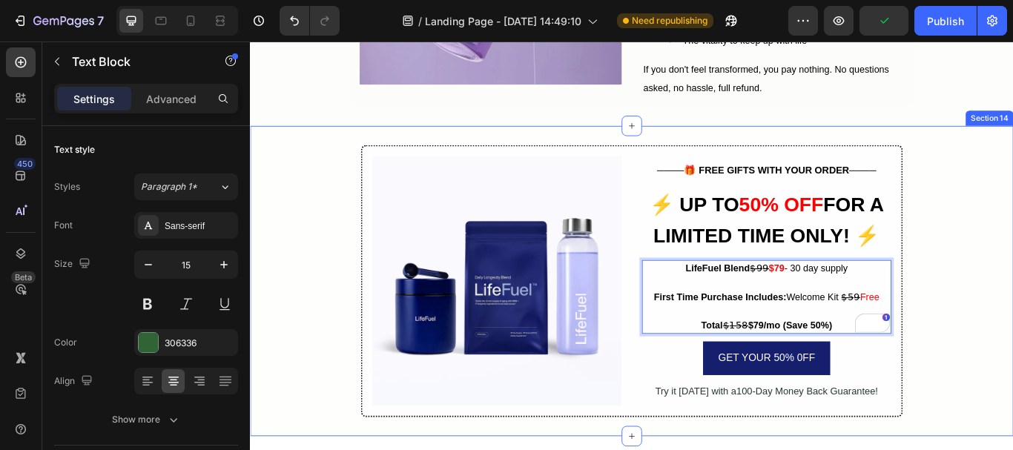
click at [1013, 320] on div "Image ──── 🎁 FREE GIFTS WITH YOUR ORDER ──── Text Block ⁠⁠⁠⁠⁠⁠⁠ ⚡ UP TO 50% OFF…" at bounding box center [695, 321] width 890 height 318
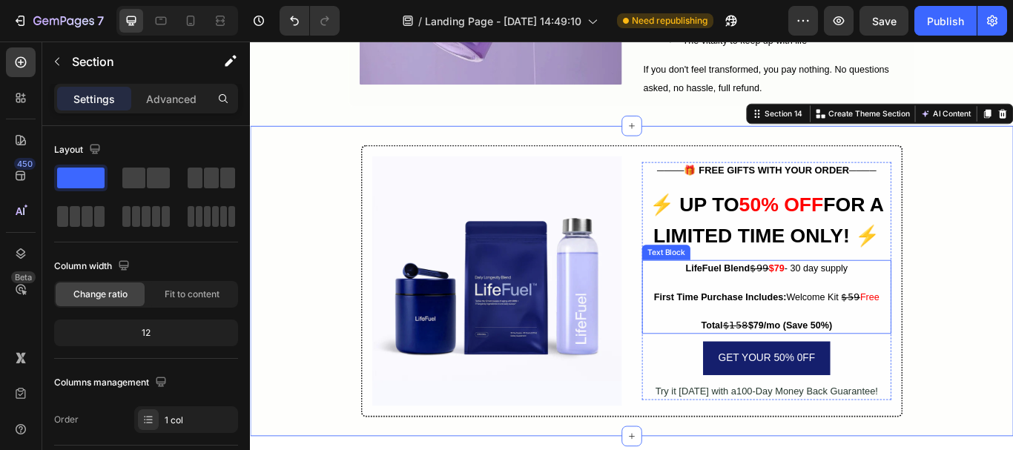
click at [850, 372] on strong "$79/mo" at bounding box center [850, 373] width 38 height 12
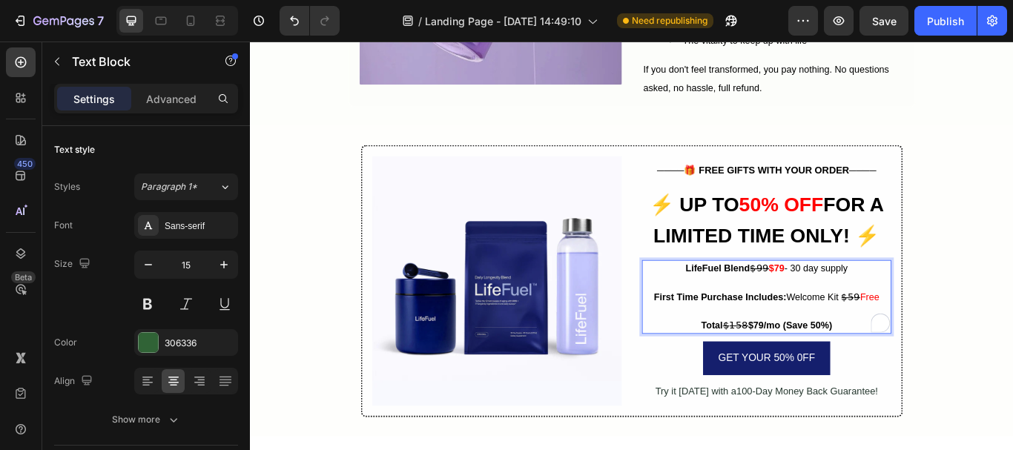
click at [833, 368] on strong "$79/mo" at bounding box center [850, 373] width 38 height 12
drag, startPoint x: 831, startPoint y: 369, endPoint x: 857, endPoint y: 372, distance: 26.1
click at [857, 372] on strong "$79/mo" at bounding box center [850, 373] width 38 height 12
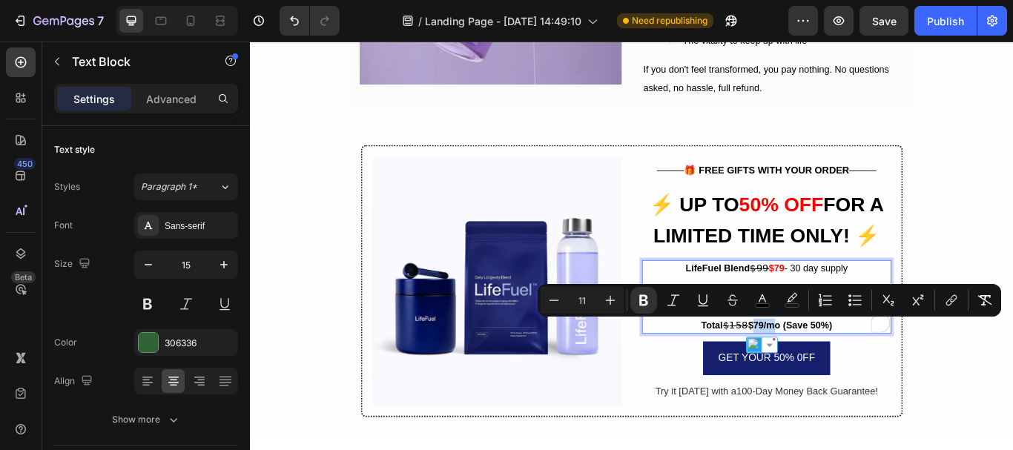
click at [863, 372] on strong "$79/mo" at bounding box center [850, 373] width 38 height 12
drag, startPoint x: 829, startPoint y: 370, endPoint x: 863, endPoint y: 372, distance: 34.2
click at [863, 372] on strong "$79/mo" at bounding box center [850, 373] width 38 height 12
click at [764, 300] on icon "Editor contextual toolbar" at bounding box center [762, 300] width 15 height 15
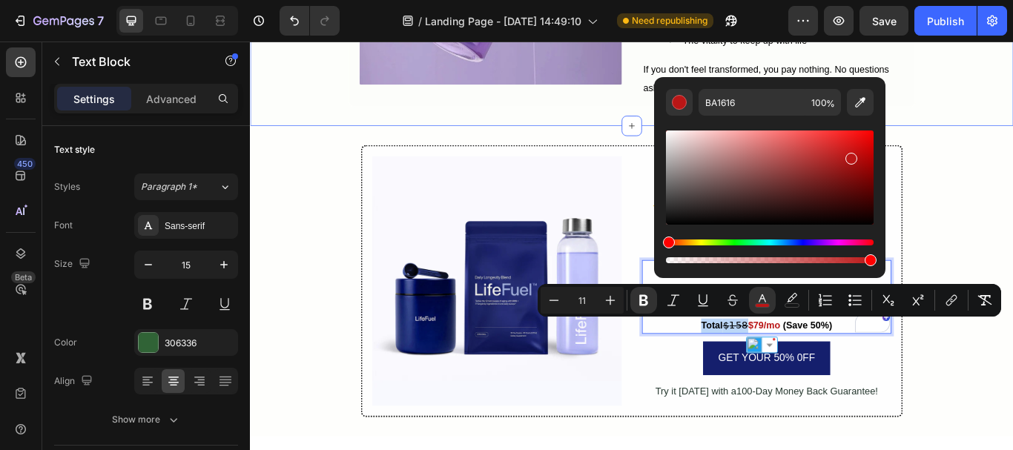
drag, startPoint x: 1088, startPoint y: 208, endPoint x: 993, endPoint y: 139, distance: 116.8
drag, startPoint x: 856, startPoint y: 139, endPoint x: 874, endPoint y: 133, distance: 19.0
click at [874, 133] on div "Editor contextual toolbar" at bounding box center [770, 178] width 208 height 94
type input "F70000"
click at [881, 369] on strong "(Save 50%)" at bounding box center [900, 373] width 57 height 12
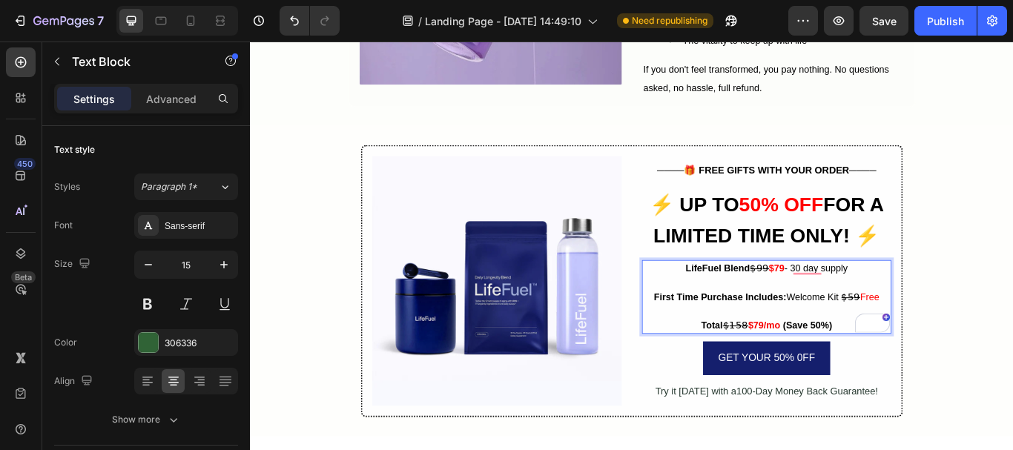
click at [970, 339] on span "Free" at bounding box center [972, 340] width 22 height 12
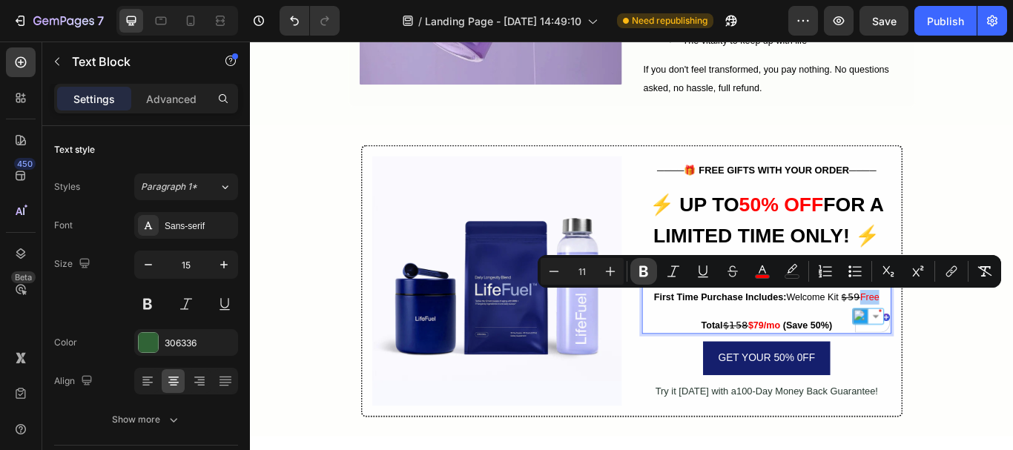
click at [642, 276] on icon "Editor contextual toolbar" at bounding box center [643, 271] width 9 height 11
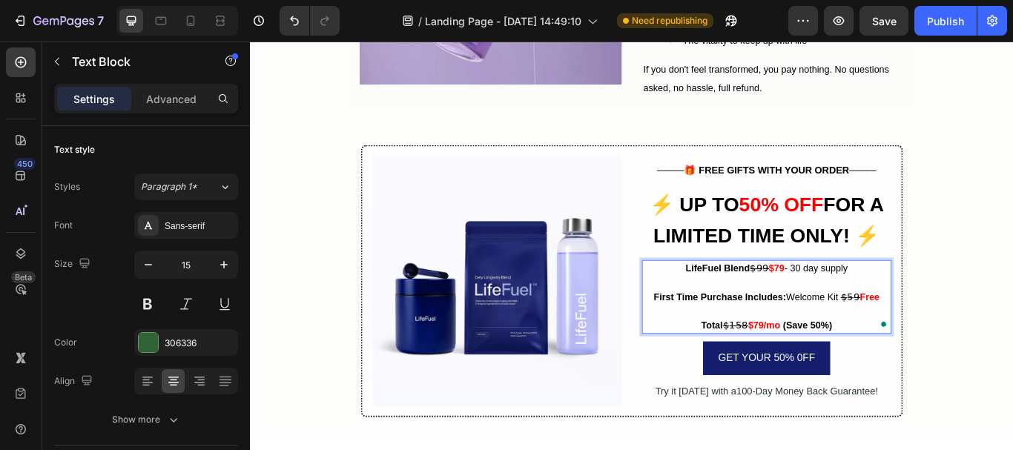
click at [803, 371] on span "Total $̶1̶5̶8̶" at bounding box center [803, 373] width 55 height 12
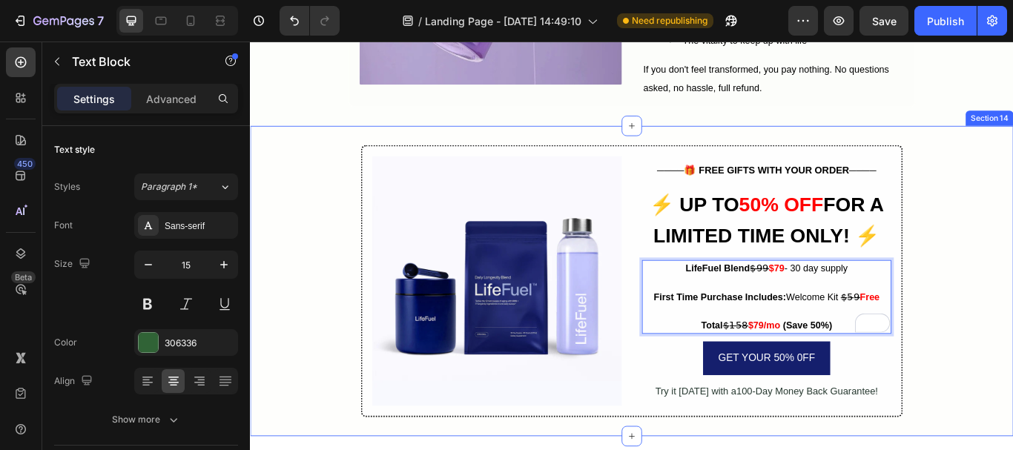
click at [320, 217] on div "Image ──── 🎁 FREE GIFTS WITH YOUR ORDER ──── Text Block ⁠⁠⁠⁠⁠⁠⁠ ⚡ UP TO 50% OFF…" at bounding box center [695, 321] width 890 height 318
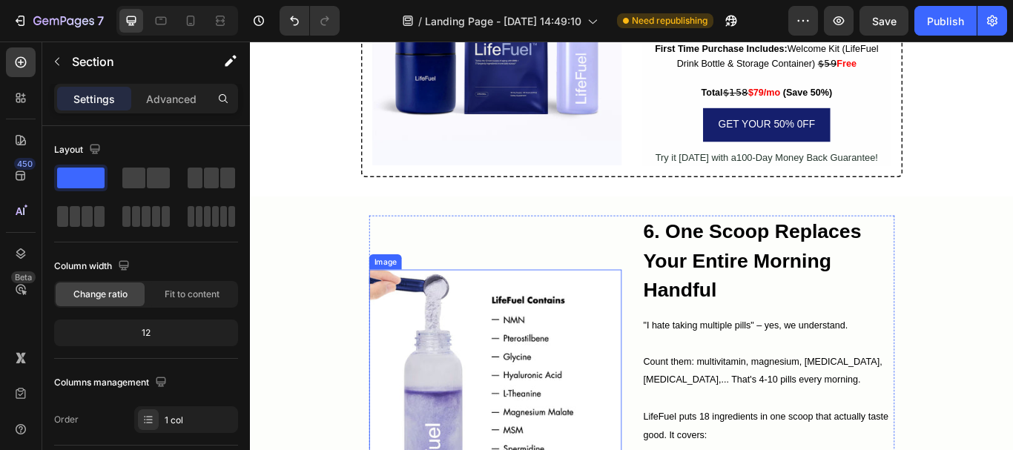
scroll to position [2558, 0]
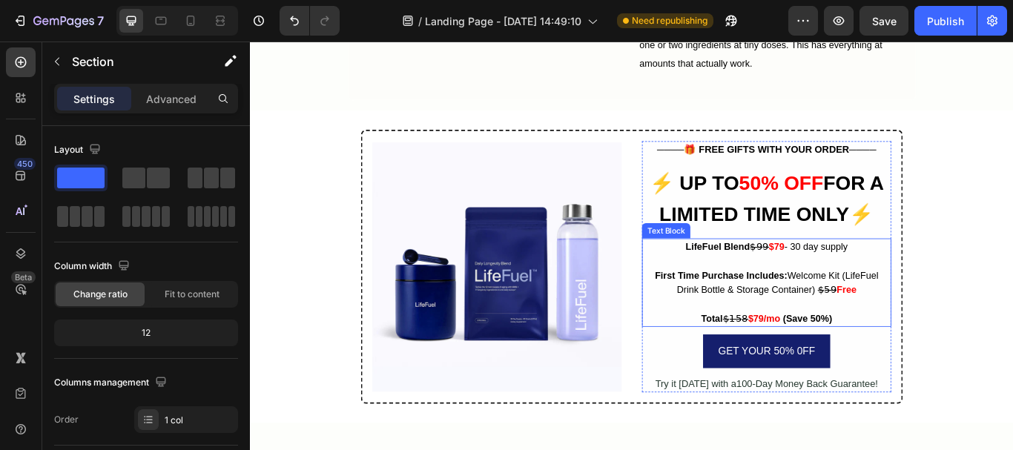
click at [927, 320] on p "First Time Purchase Includes: Welcome Kit (LifeFuel Drink Bottle & Storage Cont…" at bounding box center [852, 322] width 288 height 33
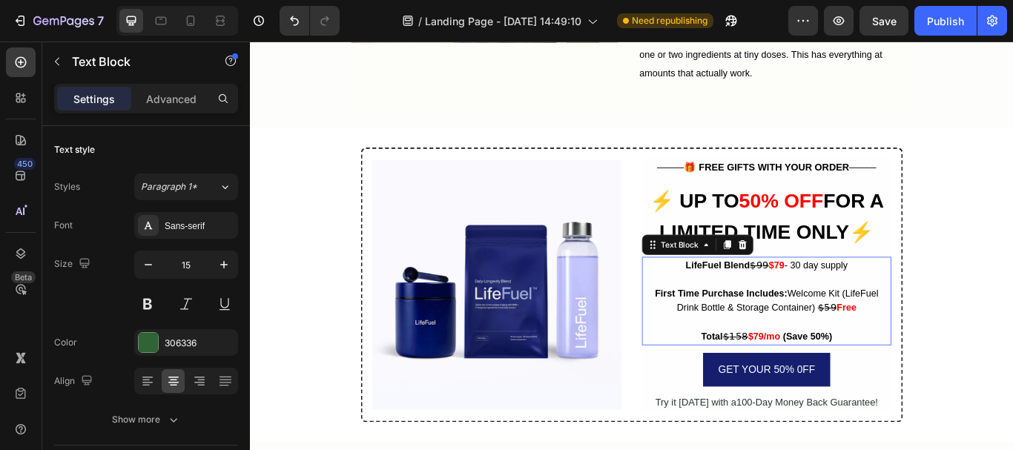
click at [935, 330] on span "First Time Purchase Includes: Welcome Kit (LifeFuel Drink Bottle & Storage Cont…" at bounding box center [852, 344] width 260 height 29
click at [940, 330] on span "First Time Purchase Includes: Welcome Kit (LifeFuel Drink Bottle & Storage Cont…" at bounding box center [852, 344] width 260 height 29
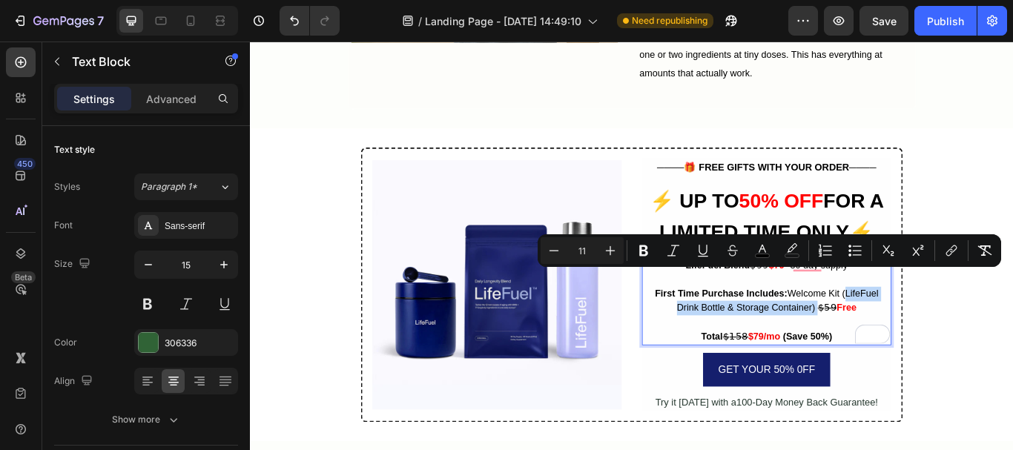
drag, startPoint x: 935, startPoint y: 315, endPoint x: 904, endPoint y: 335, distance: 37.0
click at [904, 335] on span "First Time Purchase Includes: Welcome Kit (LifeFuel Drink Bottle & Storage Cont…" at bounding box center [852, 344] width 260 height 29
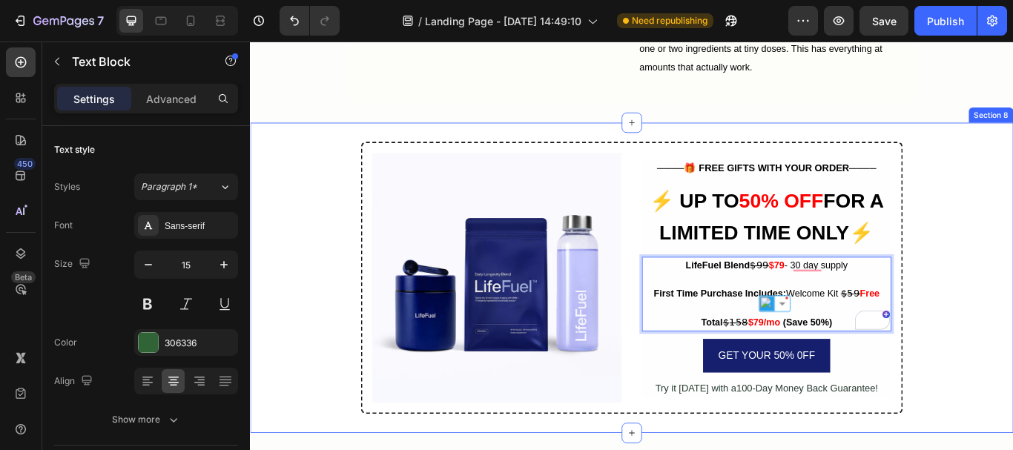
click at [1013, 300] on div "Image ──── 🎁 FREE GIFTS WITH YOUR ORDER ──── Text Block ⚡ UP TO 50% OFF FOR A L…" at bounding box center [695, 318] width 890 height 318
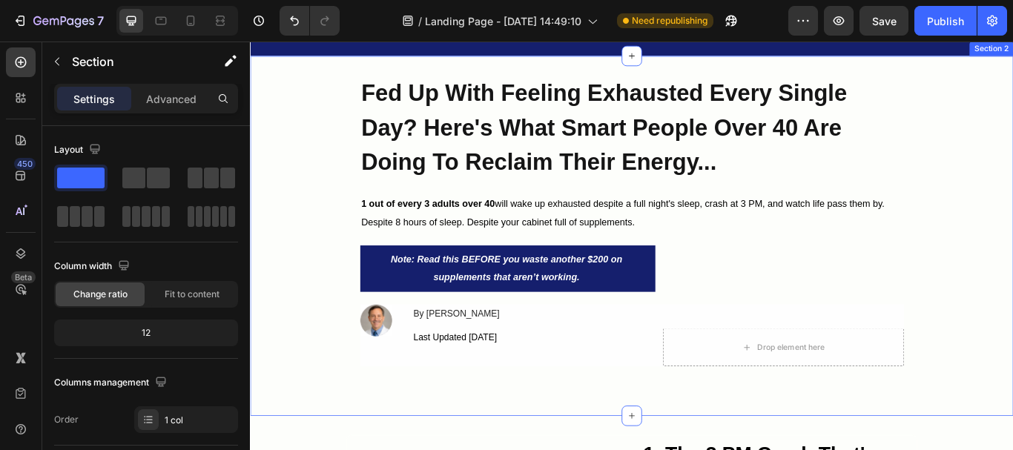
scroll to position [148, 0]
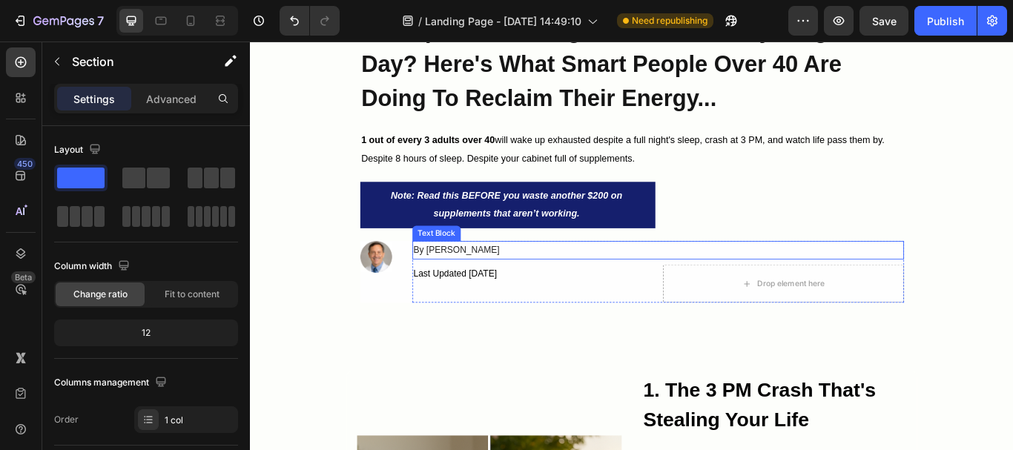
click at [451, 282] on div "By Dr. Michael R." at bounding box center [725, 285] width 573 height 22
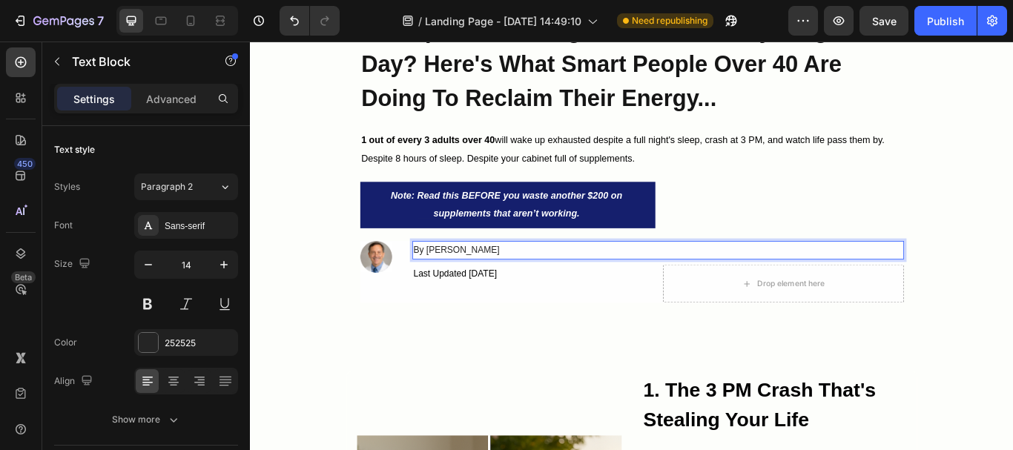
click at [449, 285] on div "By Dr. Michael R." at bounding box center [725, 285] width 573 height 22
drag, startPoint x: 449, startPoint y: 285, endPoint x: 510, endPoint y: 289, distance: 61.7
click at [510, 289] on p "By Dr. Michael R." at bounding box center [726, 285] width 570 height 19
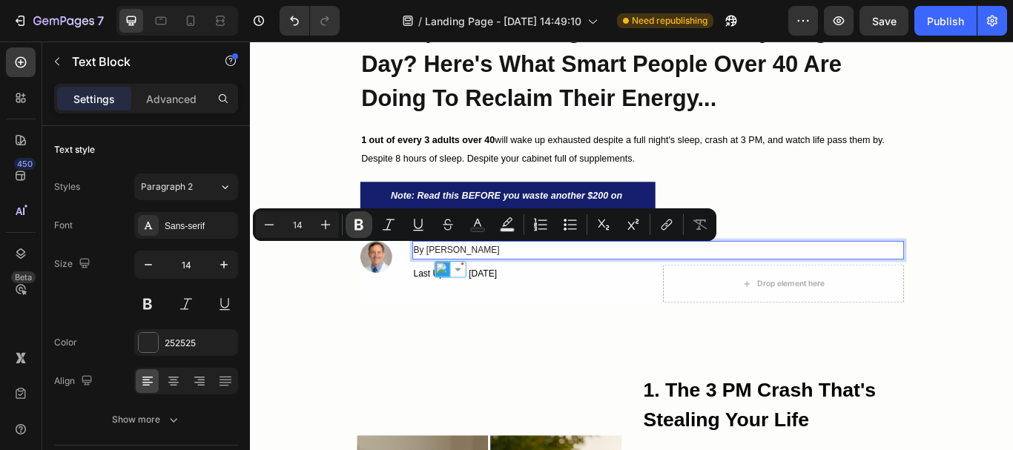
click at [365, 226] on icon "Editor contextual toolbar" at bounding box center [359, 224] width 15 height 15
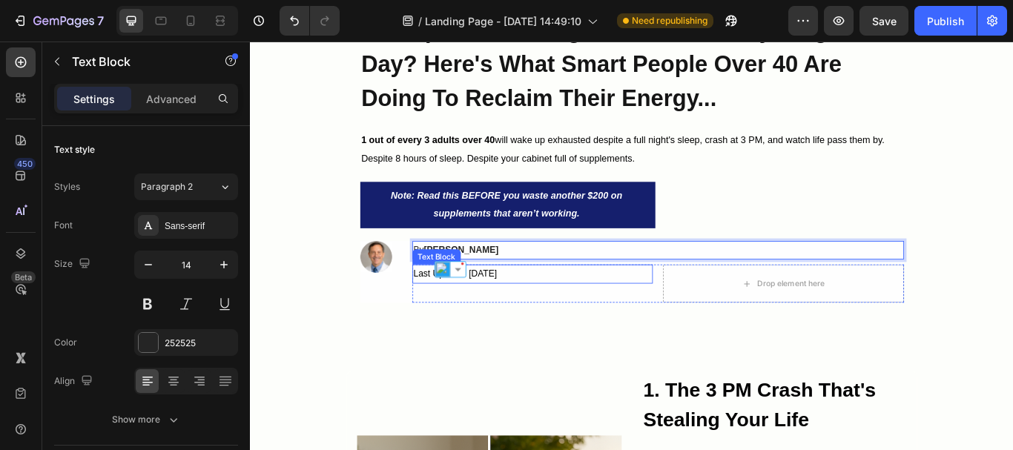
click at [532, 318] on div "Last Updated Sep 5, 2025" at bounding box center [579, 313] width 281 height 22
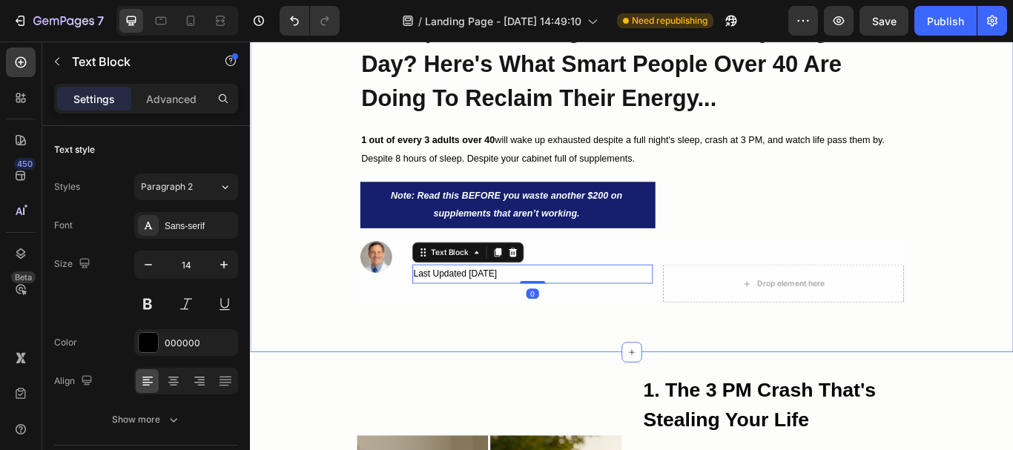
click at [370, 358] on div "Fed Up With Feeling Exhausted Every Single Day? Here's What Smart People Over 4…" at bounding box center [695, 194] width 890 height 375
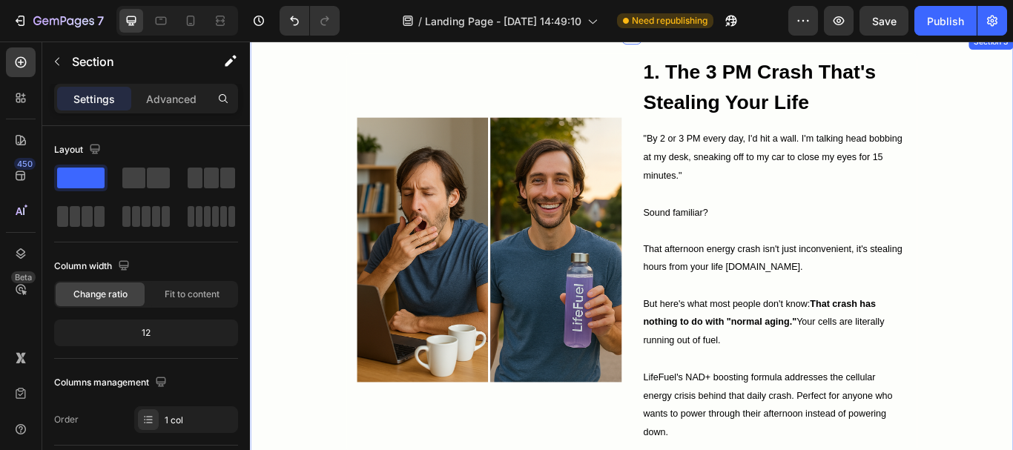
scroll to position [742, 0]
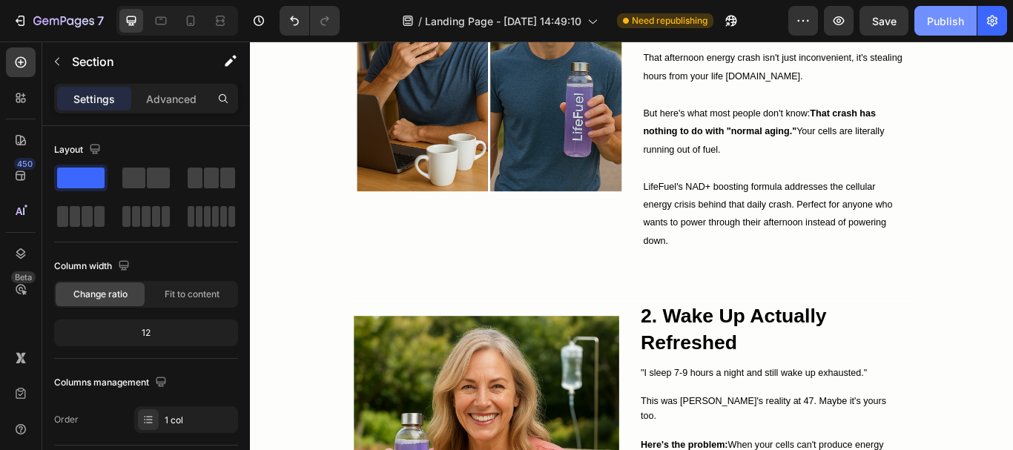
click at [936, 16] on div "Publish" at bounding box center [945, 21] width 37 height 16
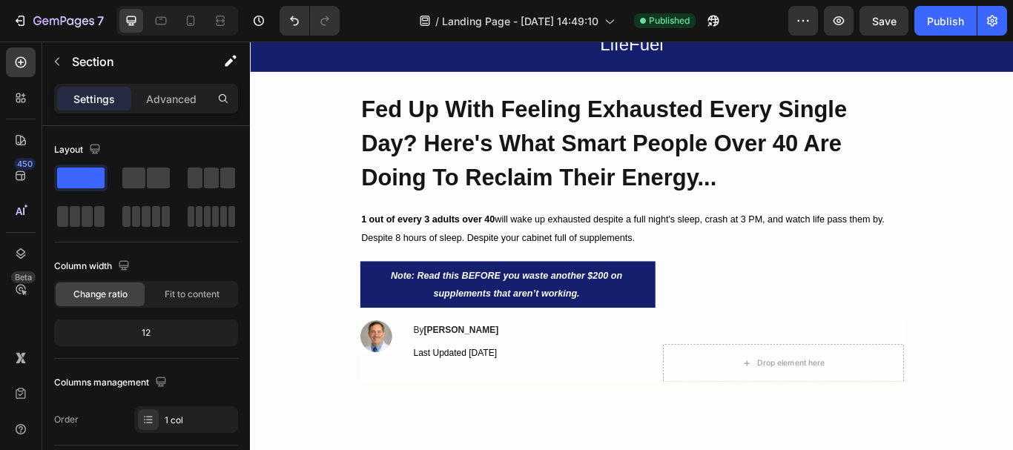
scroll to position [0, 0]
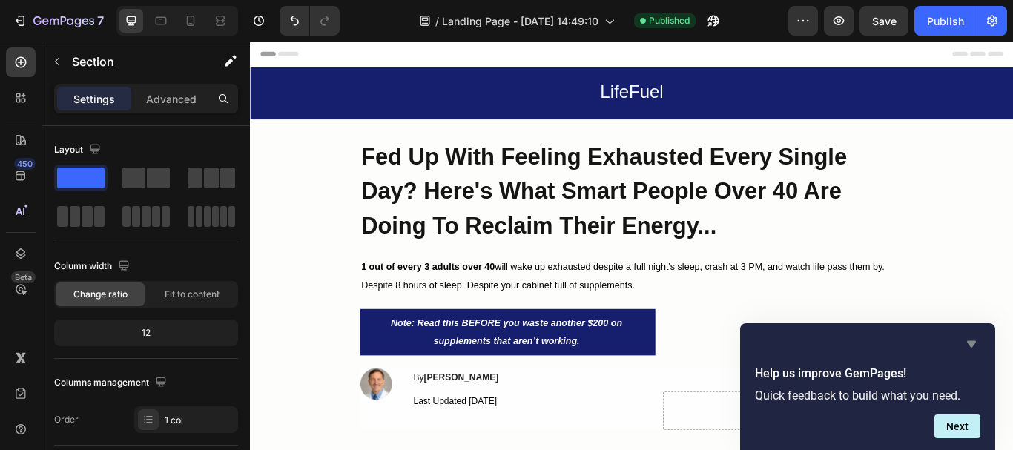
drag, startPoint x: 973, startPoint y: 343, endPoint x: 803, endPoint y: 340, distance: 169.9
click at [973, 343] on icon "Hide survey" at bounding box center [971, 344] width 9 height 7
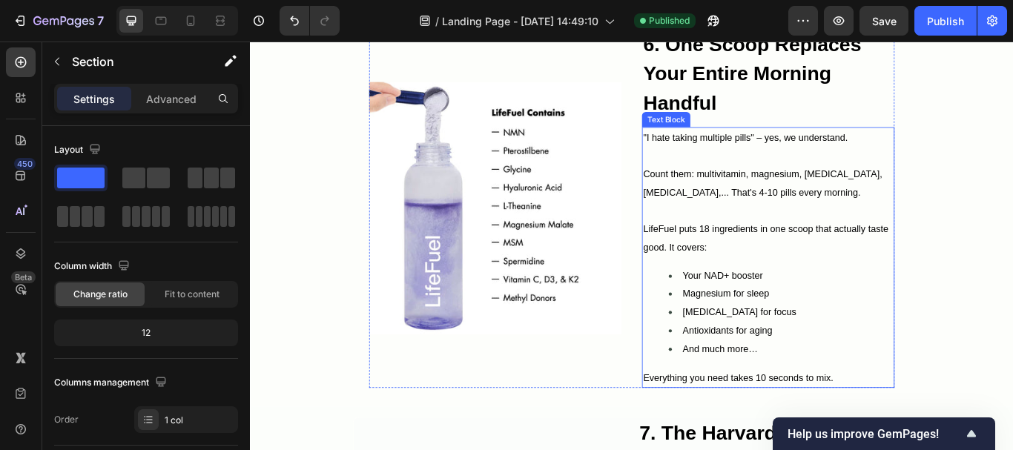
scroll to position [3041, 0]
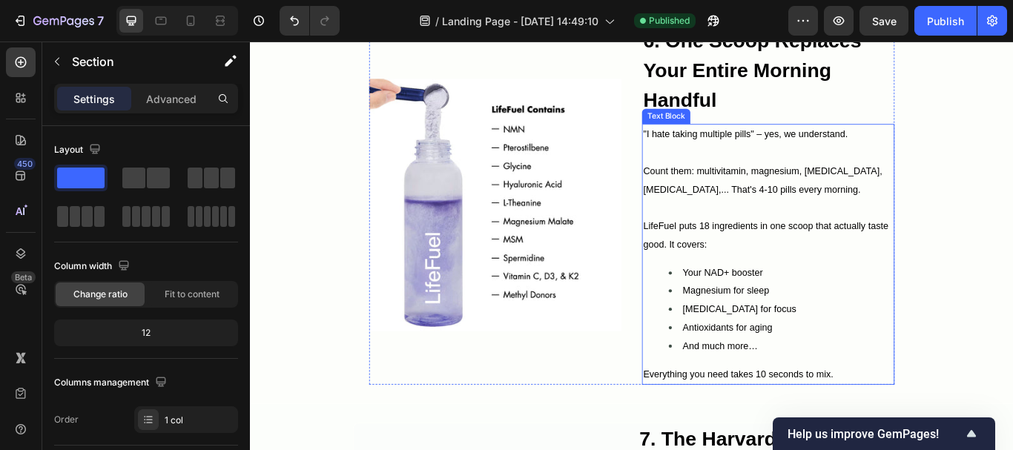
click at [743, 214] on span "Count them: multivitamin, magnesium, [MEDICAL_DATA], [MEDICAL_DATA],... That's …" at bounding box center [847, 203] width 279 height 33
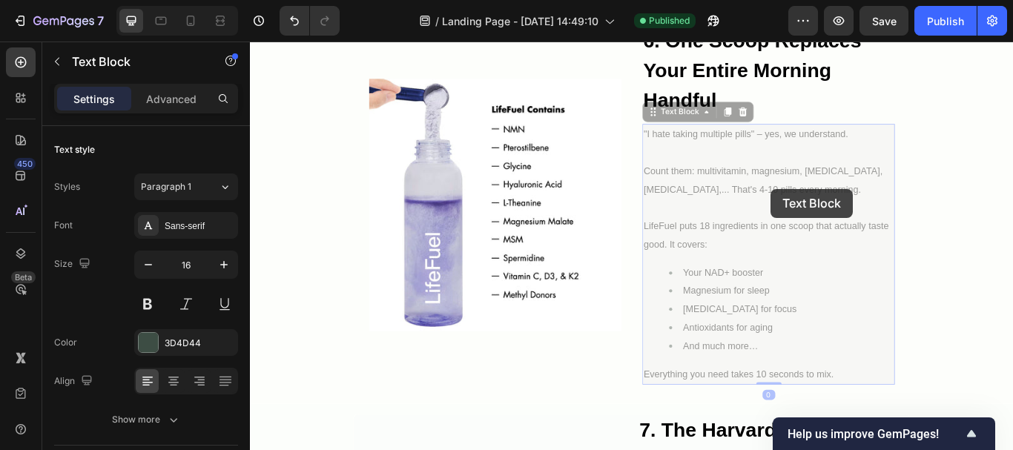
scroll to position [2889, 0]
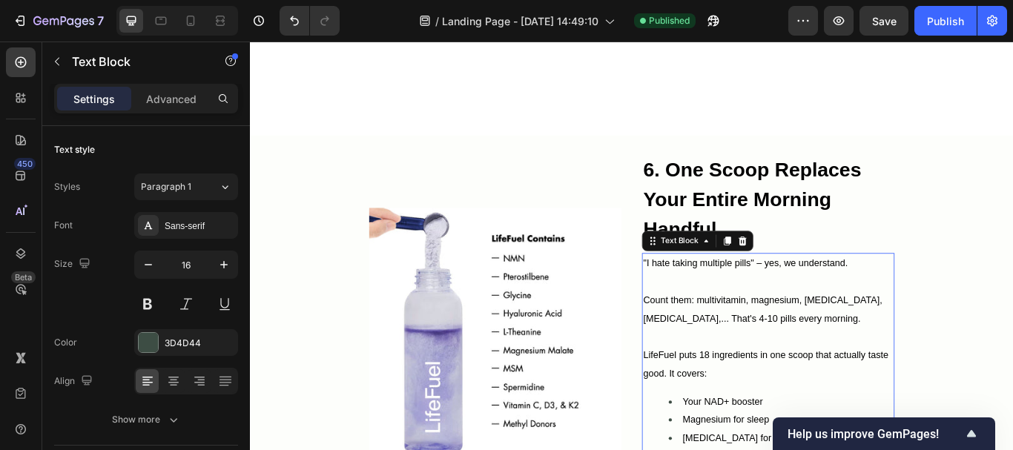
scroll to position [3038, 0]
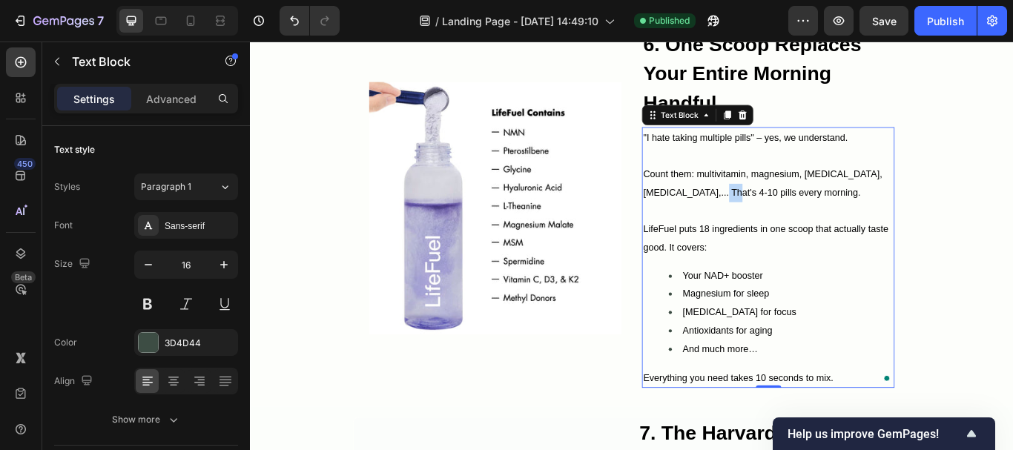
click at [768, 220] on span "Count them: multivitamin, magnesium, [MEDICAL_DATA], [MEDICAL_DATA],... That's …" at bounding box center [847, 207] width 279 height 33
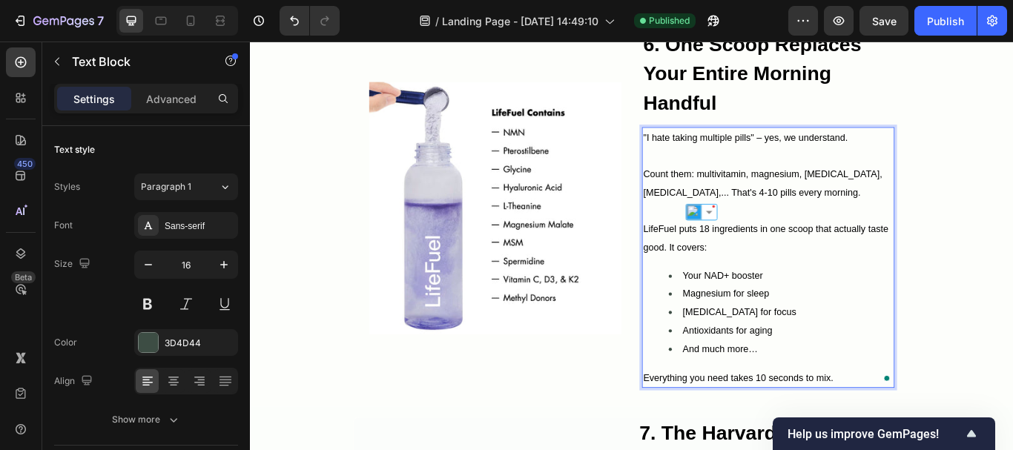
click at [748, 220] on span "Count them: multivitamin, magnesium, [MEDICAL_DATA], [MEDICAL_DATA],... That's …" at bounding box center [847, 207] width 279 height 33
click at [734, 220] on span "Count them: multivitamin, magnesium, [MEDICAL_DATA], [MEDICAL_DATA],... That's …" at bounding box center [847, 207] width 279 height 33
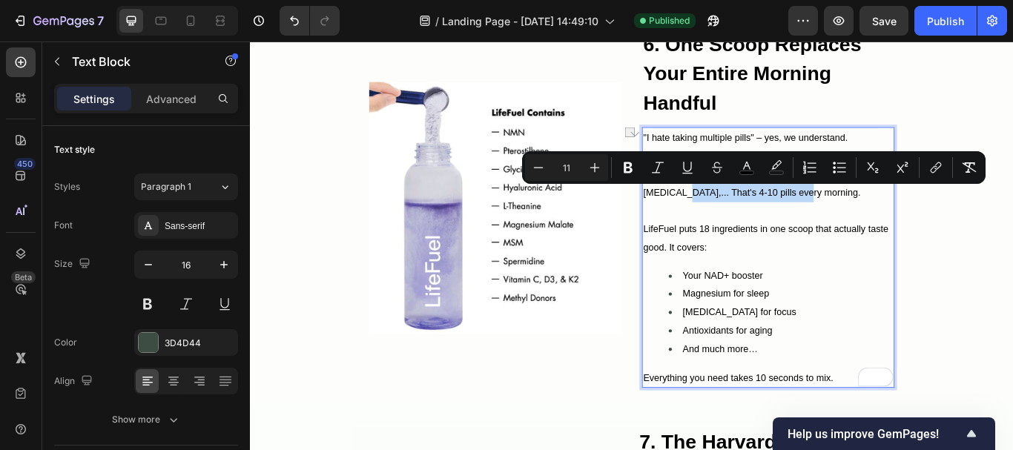
drag, startPoint x: 734, startPoint y: 220, endPoint x: 852, endPoint y: 217, distance: 118.0
click at [852, 217] on span "Count them: multivitamin, magnesium, [MEDICAL_DATA], [MEDICAL_DATA],... That's …" at bounding box center [847, 207] width 279 height 33
drag, startPoint x: 627, startPoint y: 164, endPoint x: 495, endPoint y: 211, distance: 140.1
click at [627, 164] on icon "Editor contextual toolbar" at bounding box center [628, 167] width 9 height 11
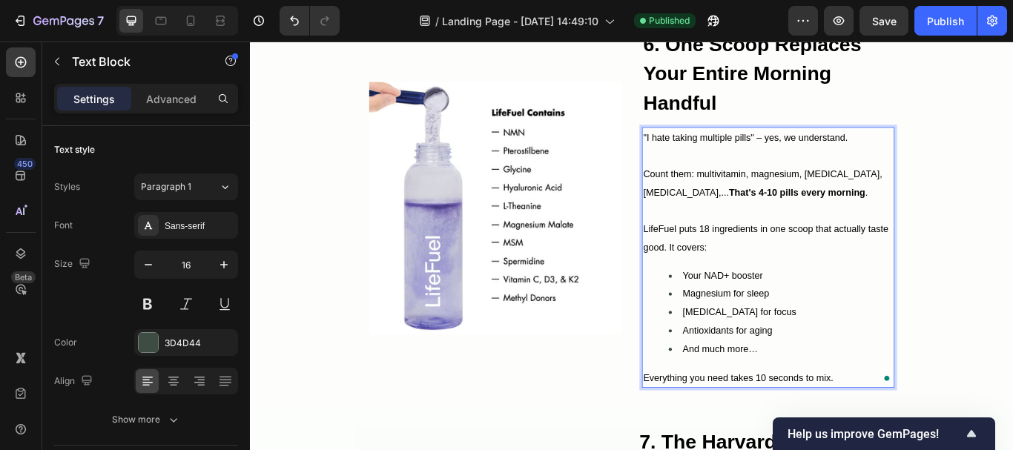
click at [797, 269] on p "LifeFuel puts 18 ingredients in one scoop that actually taste good. It covers:" at bounding box center [854, 271] width 292 height 43
click at [792, 295] on div ""I hate taking multiple pills" – yes, we understand. Count them: multivitamin, …" at bounding box center [854, 294] width 295 height 304
click at [794, 315] on span "Your NAD+ booster" at bounding box center [800, 315] width 93 height 12
click at [815, 378] on span "Antioxidants for aging" at bounding box center [806, 379] width 105 height 12
click at [812, 405] on span "And much more…" at bounding box center [798, 401] width 88 height 12
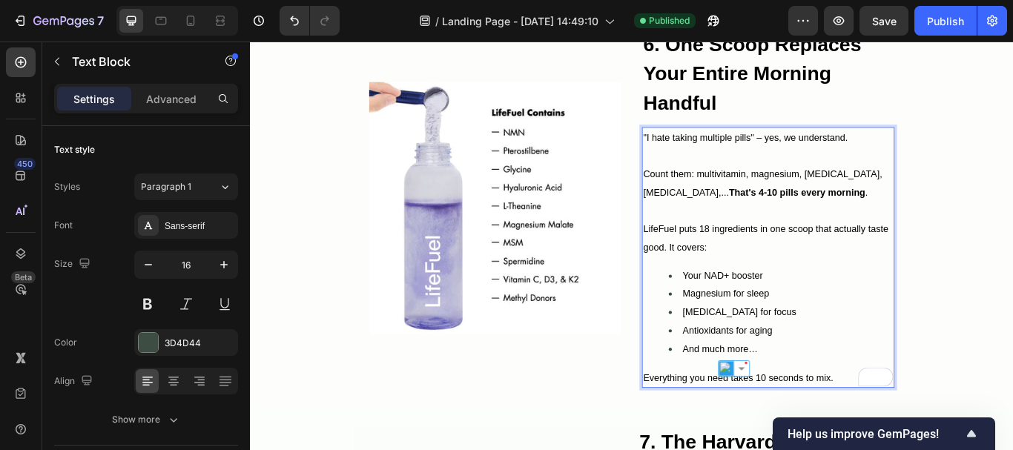
click at [839, 412] on div ""I hate taking multiple pills" – yes, we understand. Count them: multivitamin, …" at bounding box center [854, 294] width 295 height 304
click at [811, 428] on span "Everything you need takes 10 seconds to mix." at bounding box center [819, 434] width 222 height 12
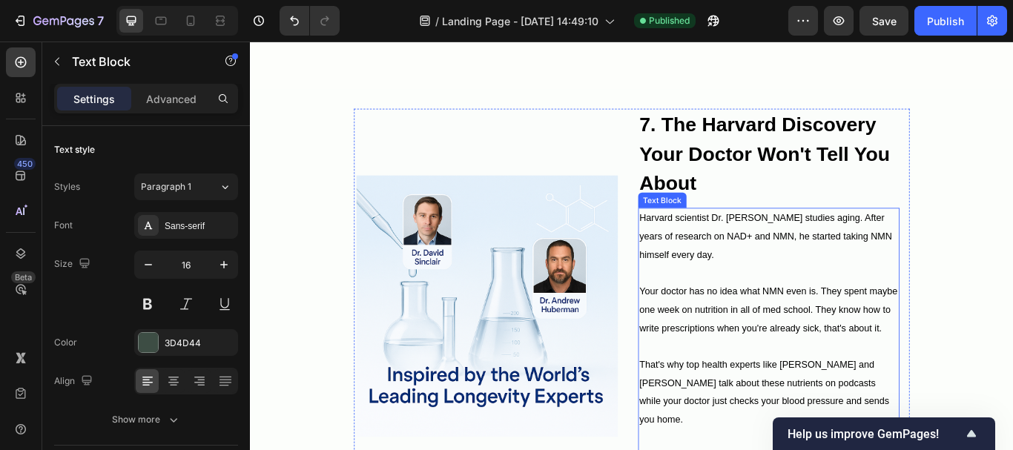
scroll to position [3483, 0]
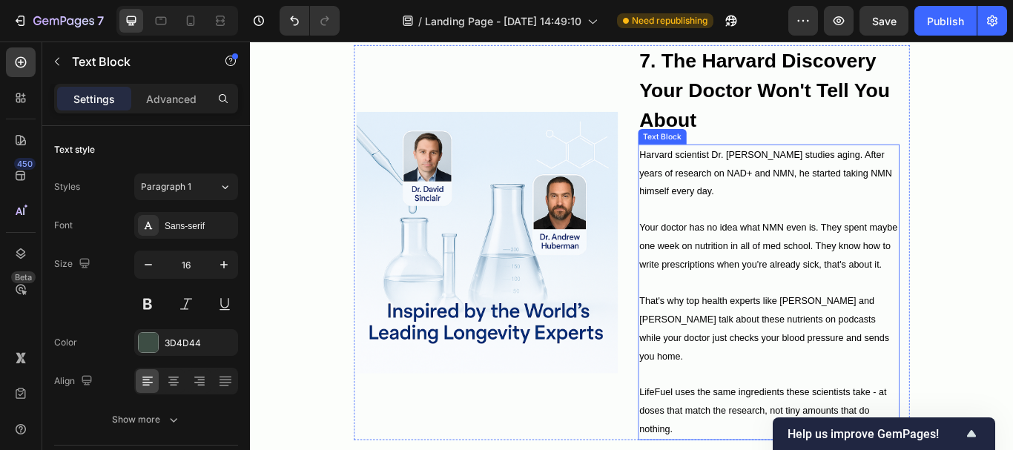
click at [745, 295] on p "Your doctor has no idea what NMN even is. They spent maybe one week on nutritio…" at bounding box center [855, 281] width 302 height 64
click at [780, 306] on span "Your doctor has no idea what NMN even is. They spent maybe one week on nutritio…" at bounding box center [854, 280] width 301 height 55
click at [783, 346] on span "That's why top health experts like [PERSON_NAME] and [PERSON_NAME] talk about t…" at bounding box center [850, 376] width 292 height 76
click at [783, 365] on span "That's why top health experts like [PERSON_NAME] and [PERSON_NAME] talk about t…" at bounding box center [850, 376] width 292 height 76
click at [783, 382] on span "That's why top health experts like [PERSON_NAME] and [PERSON_NAME] talk about t…" at bounding box center [850, 376] width 292 height 76
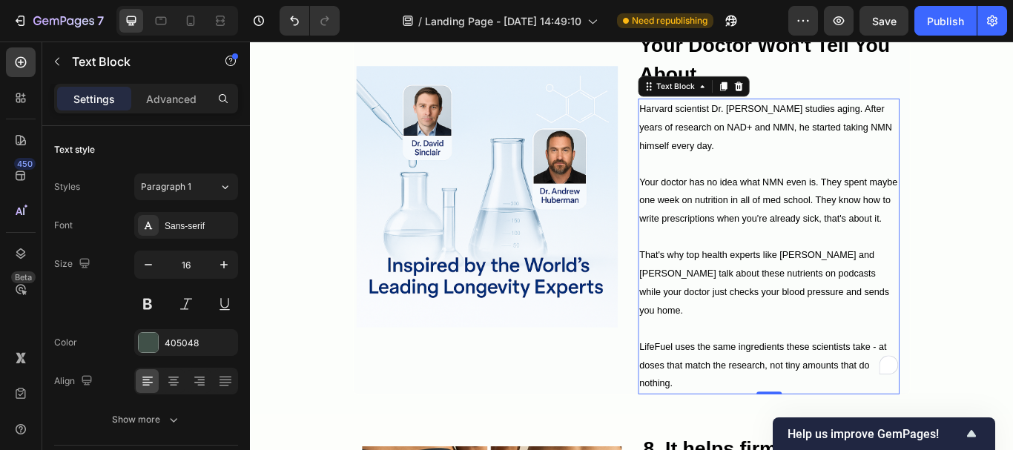
scroll to position [3557, 0]
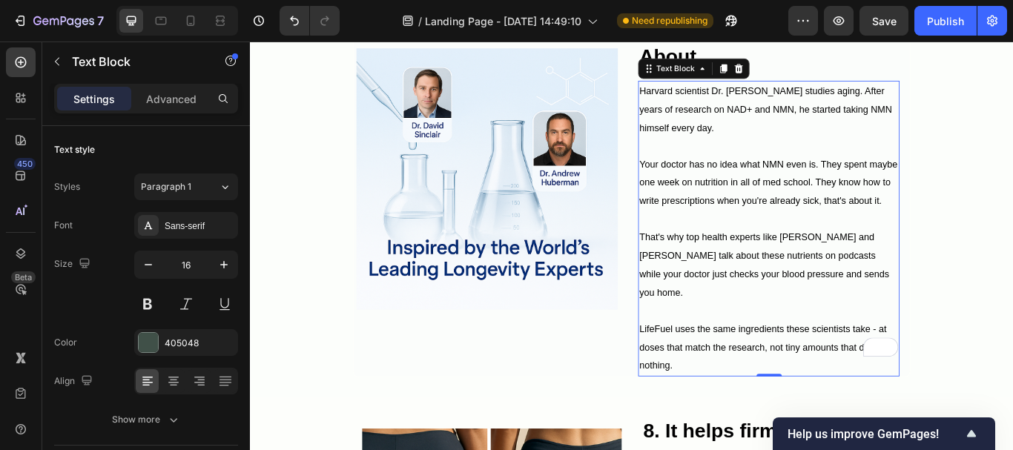
click at [793, 366] on p "LifeFuel uses the same ingredients these scientists take - at doses that match …" at bounding box center [855, 398] width 302 height 64
click at [792, 378] on span "LifeFuel uses the same ingredients these scientists take - at doses that match …" at bounding box center [848, 398] width 289 height 55
click at [783, 396] on p "LifeFuel uses the same ingredients these scientists take - at doses that match …" at bounding box center [855, 398] width 302 height 64
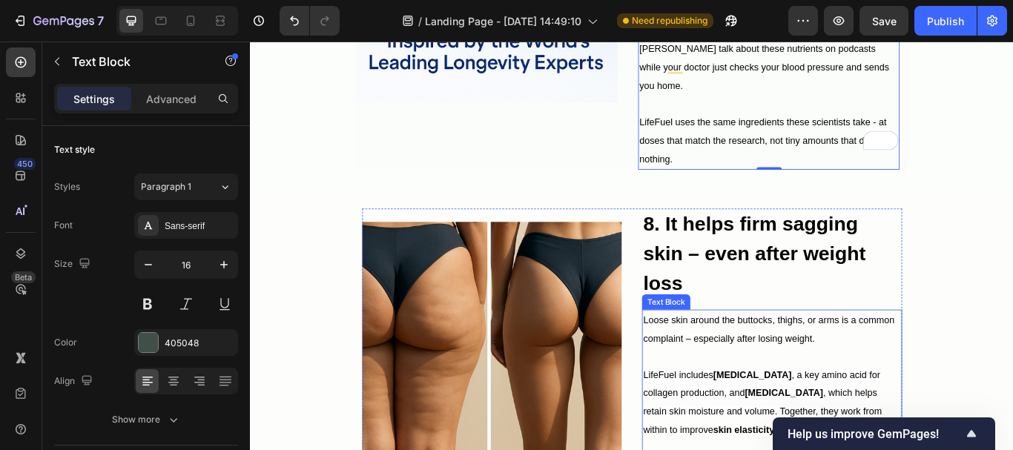
scroll to position [3854, 0]
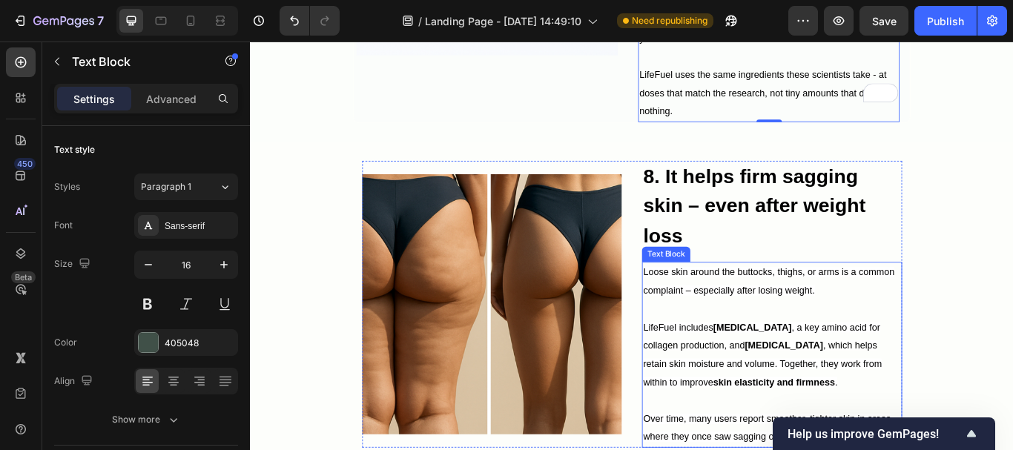
click at [777, 365] on p "LifeFuel includes [MEDICAL_DATA] , a key amino acid for collagen production, an…" at bounding box center [858, 407] width 300 height 85
click at [772, 386] on p "LifeFuel includes [MEDICAL_DATA] , a key amino acid for collagen production, an…" at bounding box center [858, 407] width 300 height 85
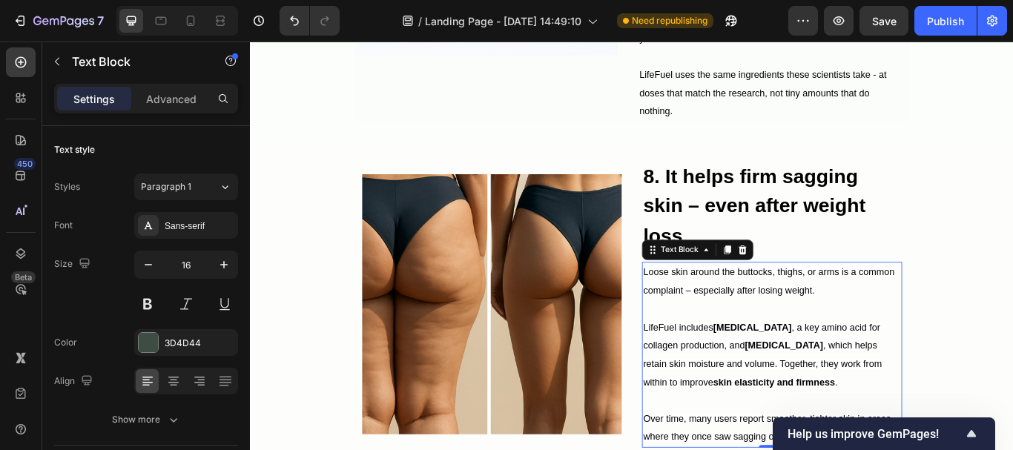
click at [772, 395] on span "LifeFuel includes [MEDICAL_DATA] , a key amino acid for collagen production, an…" at bounding box center [847, 407] width 278 height 76
click at [790, 433] on strong "skin elasticity and firmness" at bounding box center [861, 439] width 142 height 12
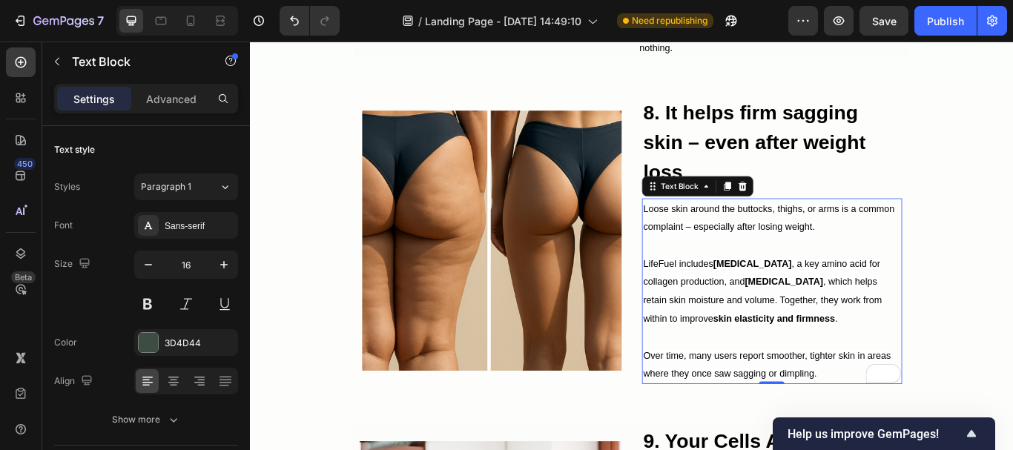
click at [777, 402] on span "Over time, many users report smoother, tighter skin in areas where they once sa…" at bounding box center [852, 418] width 289 height 33
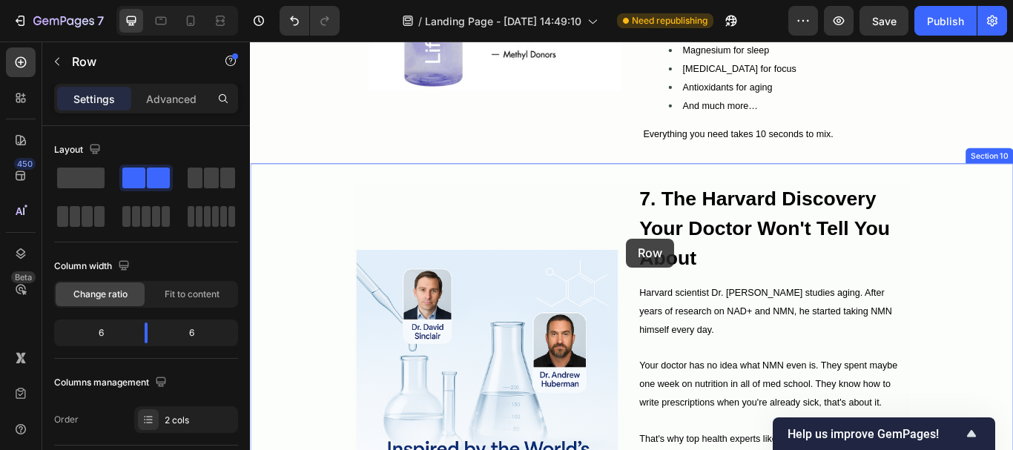
scroll to position [3186, 0]
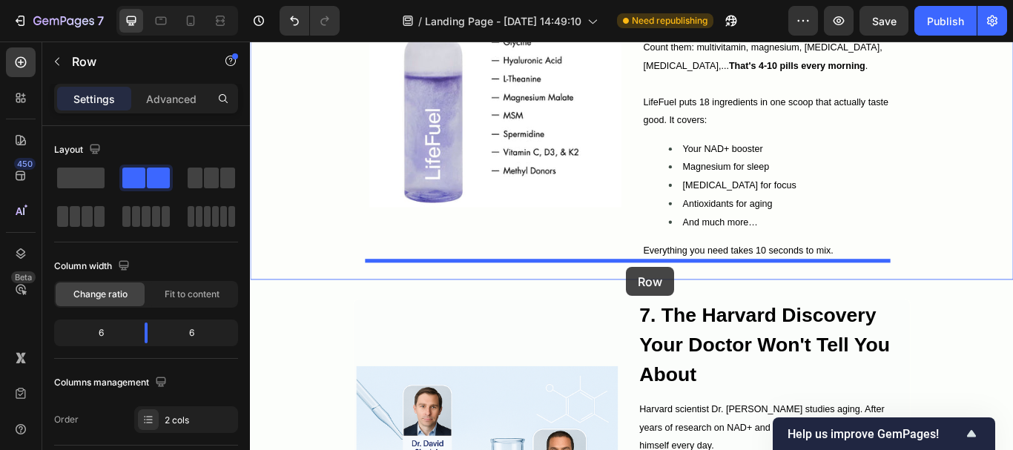
drag, startPoint x: 688, startPoint y: 392, endPoint x: 688, endPoint y: 305, distance: 87.5
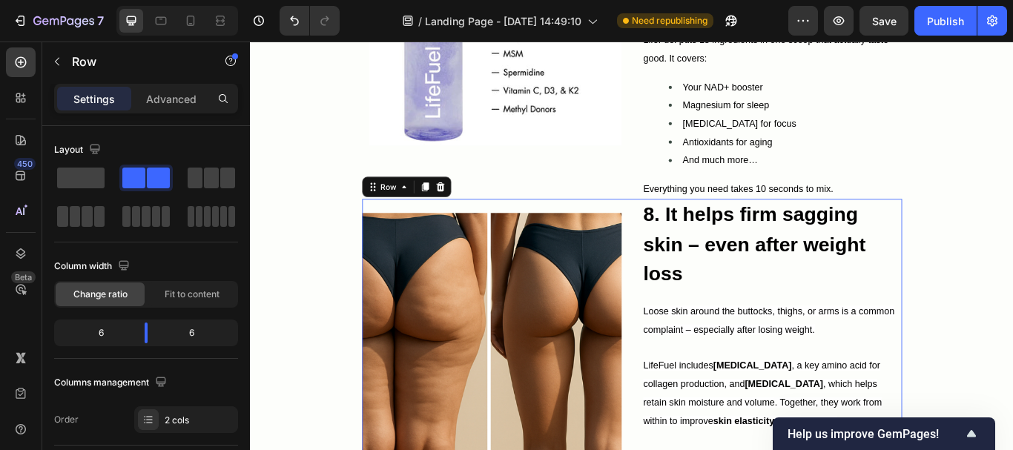
scroll to position [3260, 0]
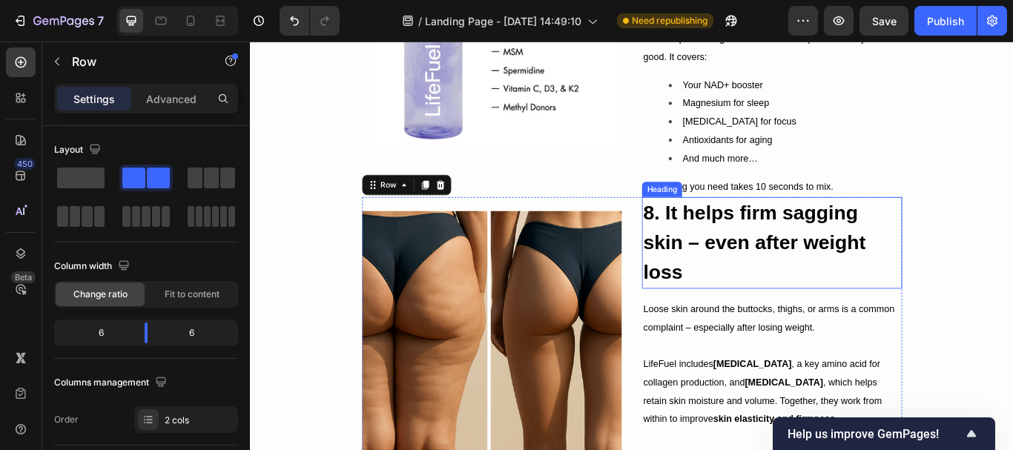
click at [717, 241] on strong "8. It helps firm sagging skin – even after weight loss" at bounding box center [838, 275] width 260 height 95
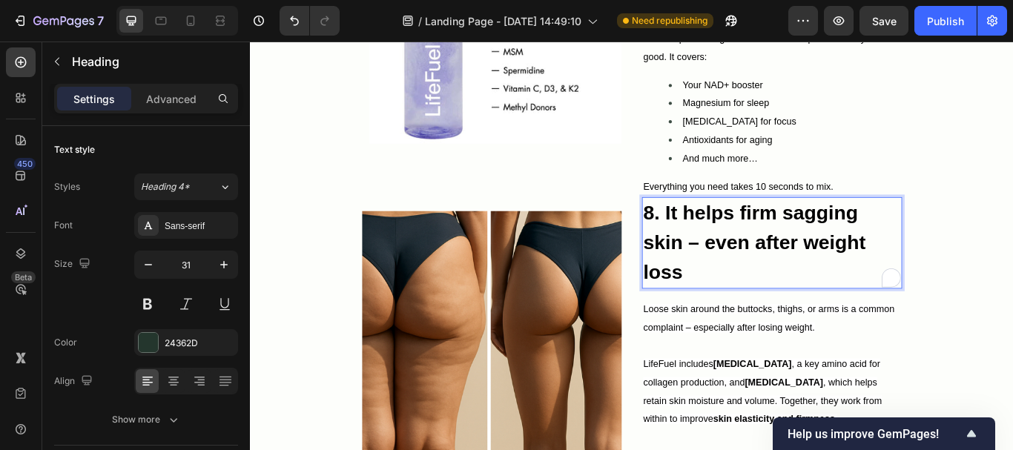
click at [712, 245] on strong "8. It helps firm sagging skin – even after weight loss" at bounding box center [838, 275] width 260 height 95
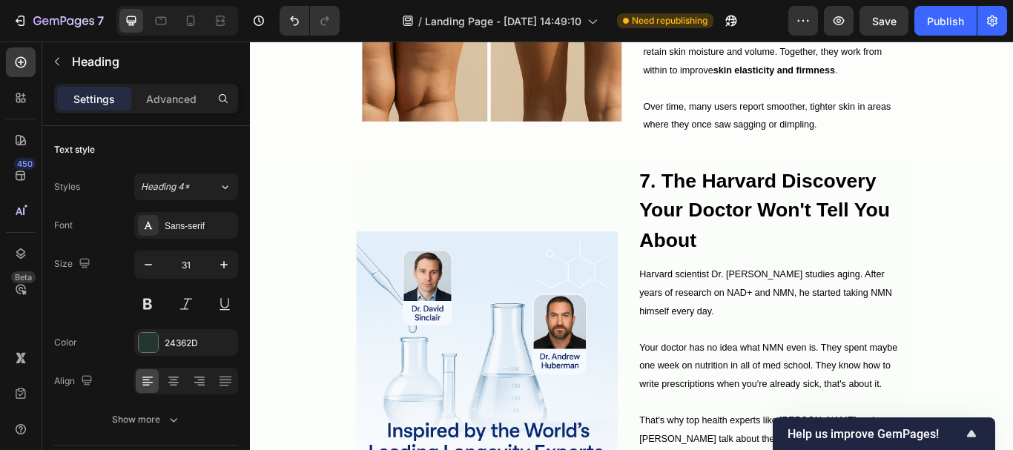
scroll to position [3631, 0]
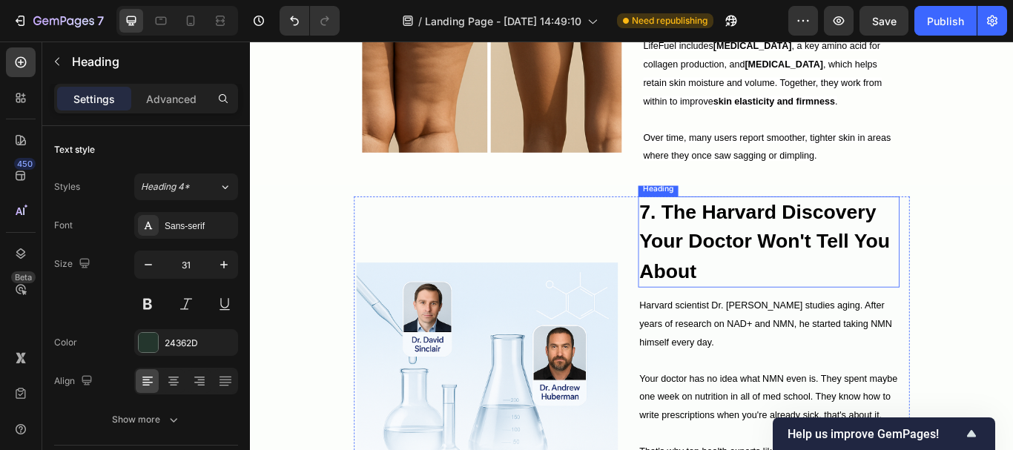
click at [712, 259] on strong "7. The Harvard Discovery Your Doctor Won't Tell You About" at bounding box center [850, 275] width 292 height 95
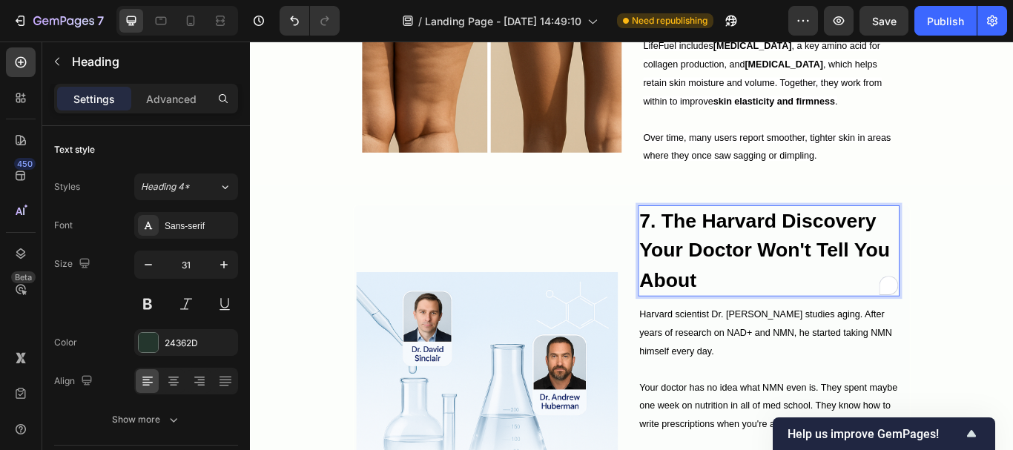
click at [708, 251] on strong "7. The Harvard Discovery Your Doctor Won't Tell You About" at bounding box center [850, 285] width 292 height 95
click at [769, 306] on p "8. The Harvard Discovery Your Doctor Won't Tell You About" at bounding box center [855, 286] width 302 height 104
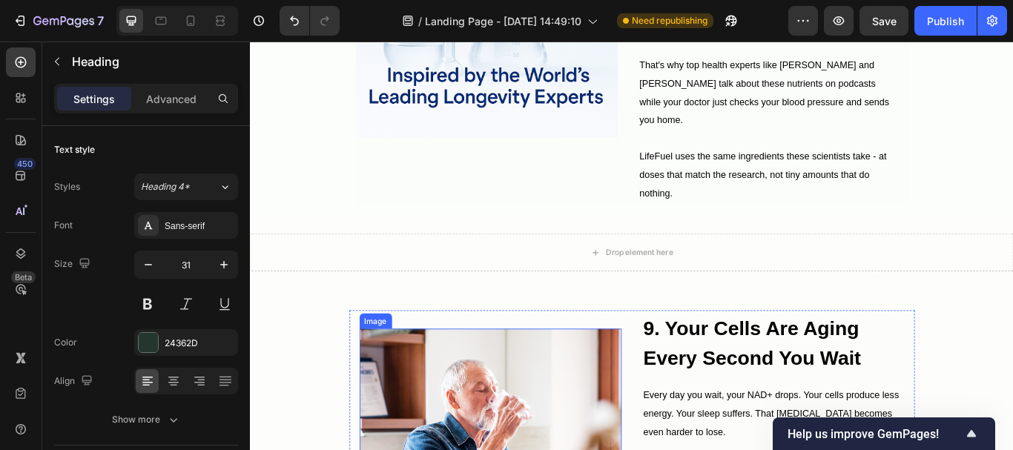
scroll to position [4002, 0]
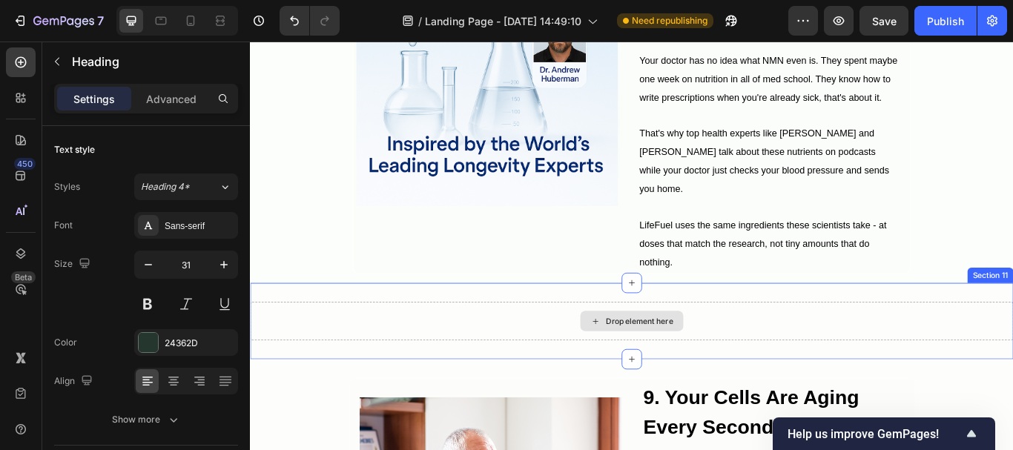
click at [562, 369] on div "Drop element here" at bounding box center [695, 368] width 890 height 45
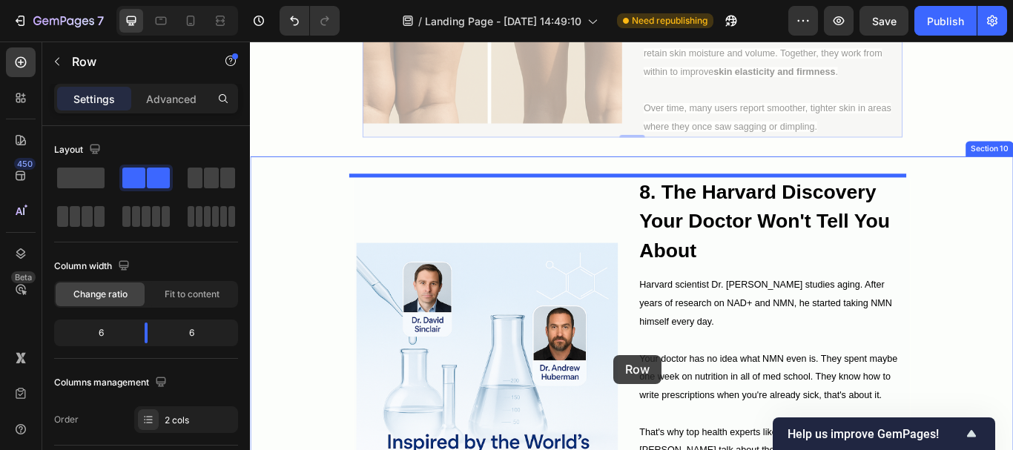
scroll to position [3713, 0]
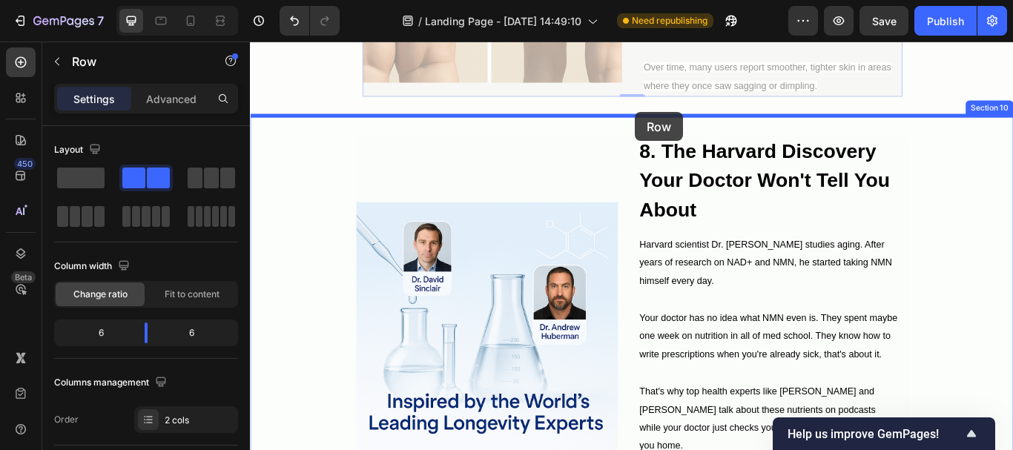
drag, startPoint x: 691, startPoint y: 184, endPoint x: 699, endPoint y: 124, distance: 60.5
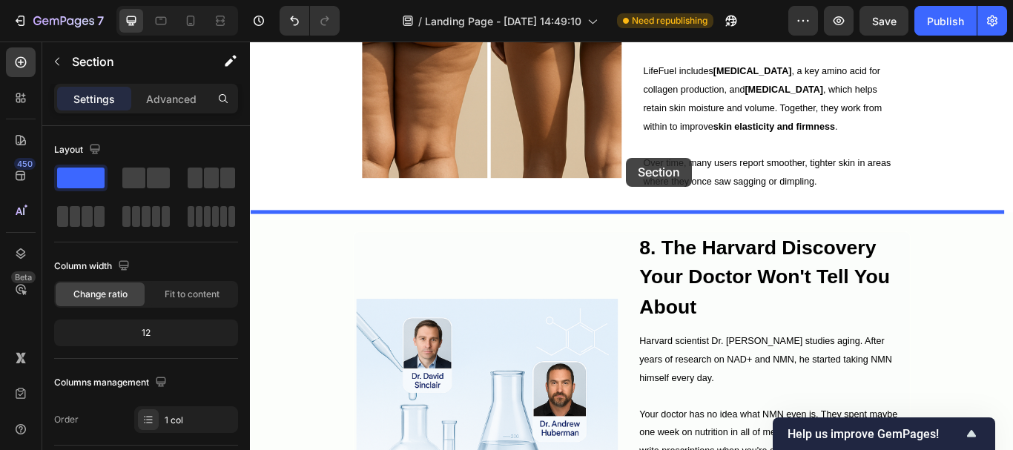
scroll to position [3639, 0]
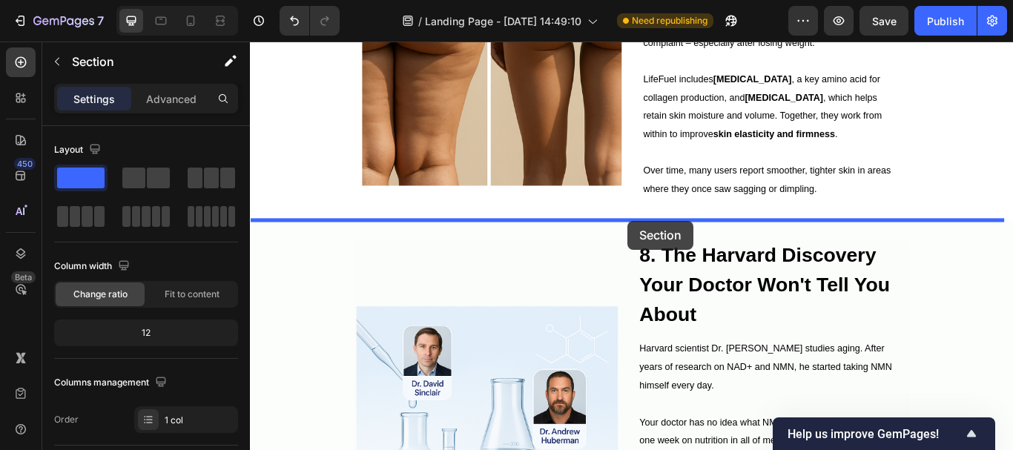
drag, startPoint x: 690, startPoint y: 235, endPoint x: 691, endPoint y: 251, distance: 15.6
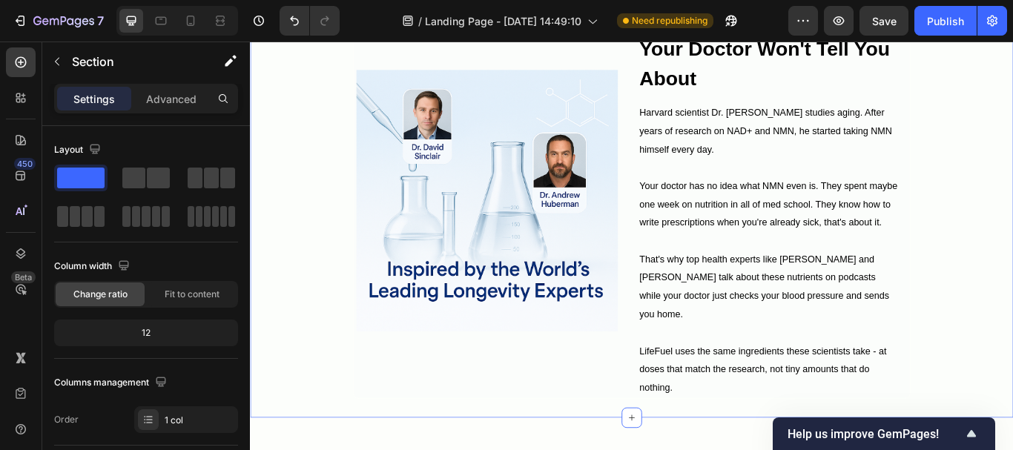
scroll to position [4084, 0]
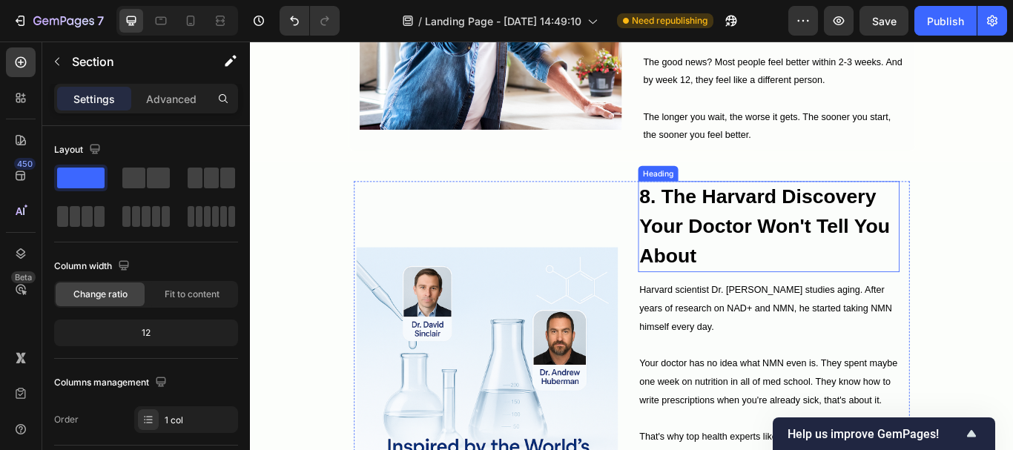
click at [711, 223] on strong "8. The Harvard Discovery Your Doctor Won't Tell You About" at bounding box center [850, 257] width 292 height 95
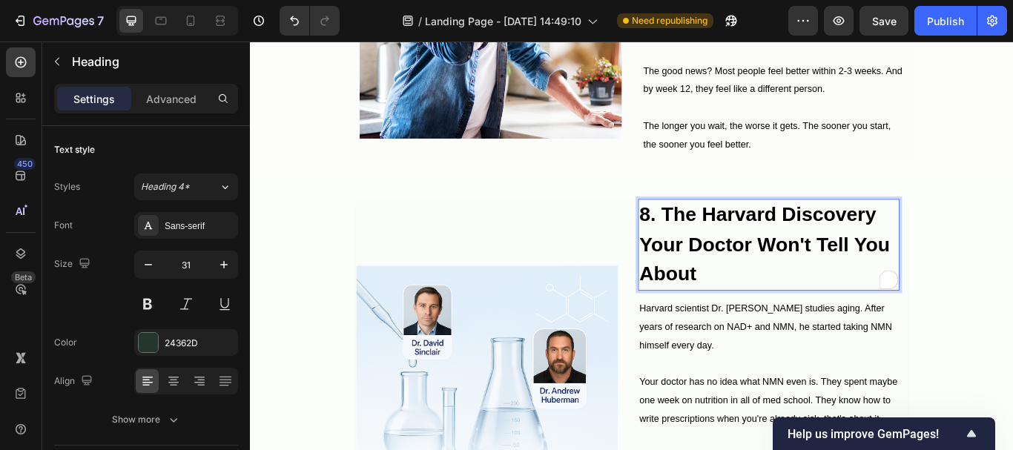
click at [712, 231] on strong "8. The Harvard Discovery Your Doctor Won't Tell You About" at bounding box center [850, 278] width 292 height 95
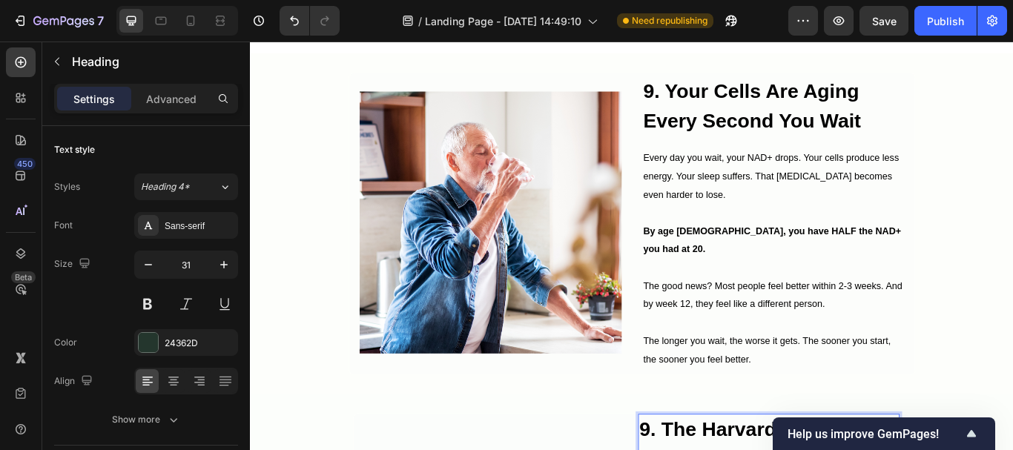
scroll to position [3713, 0]
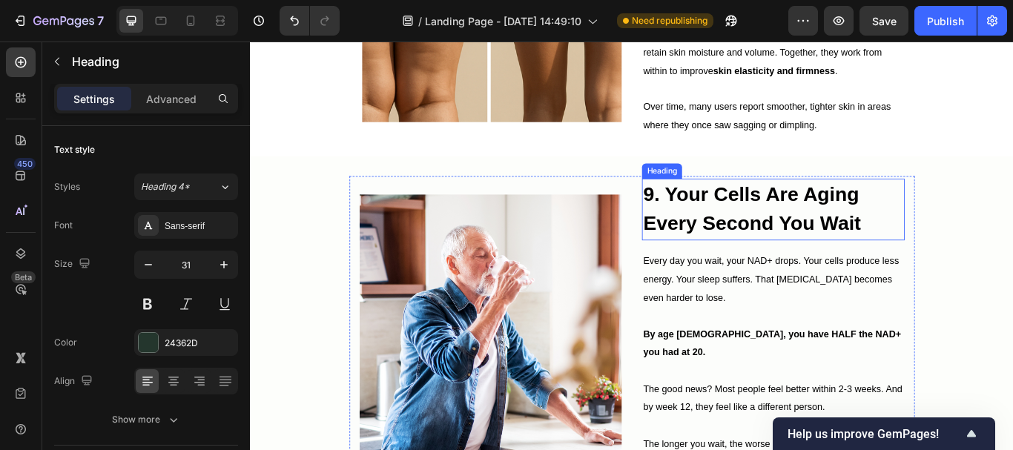
click at [716, 220] on strong "9. Your Cells Are Aging Every Second You Wait" at bounding box center [835, 237] width 254 height 61
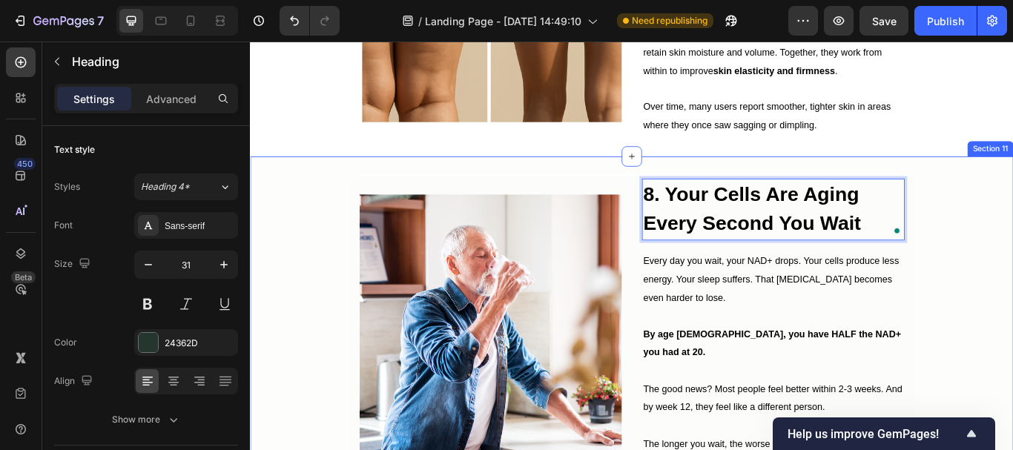
click at [304, 295] on div "Image 8. Your Cells Are Aging Every Second You Wait Heading 16 Every day you wa…" at bounding box center [695, 375] width 890 height 354
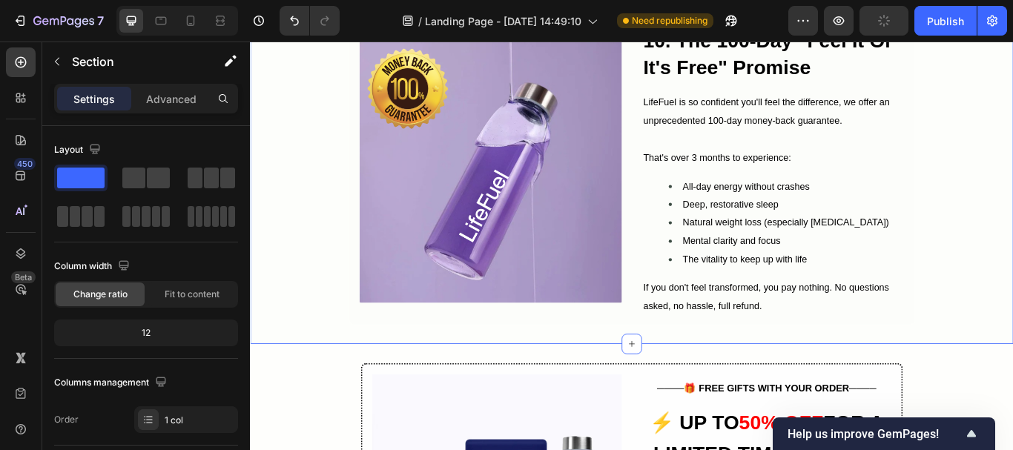
scroll to position [4677, 0]
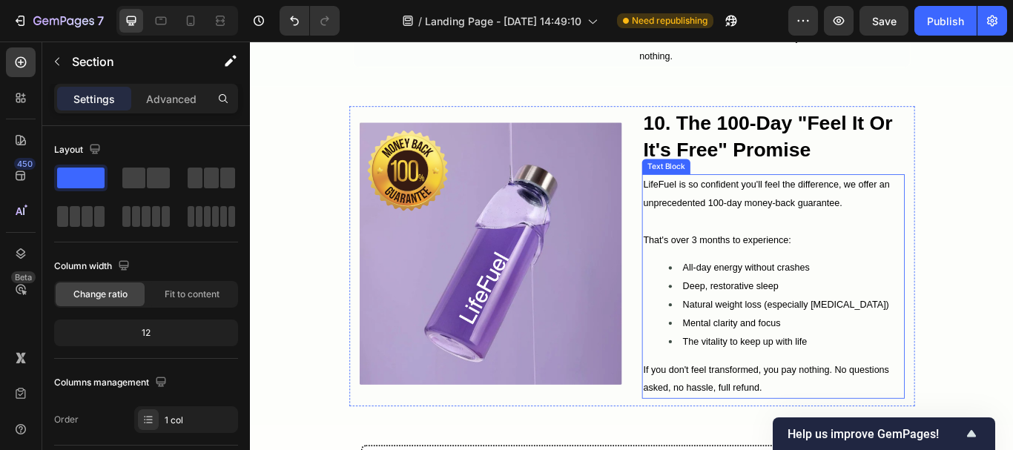
click at [818, 205] on span "LifeFuel is so confident you'll feel the difference, we offer an unprecedented …" at bounding box center [852, 219] width 288 height 33
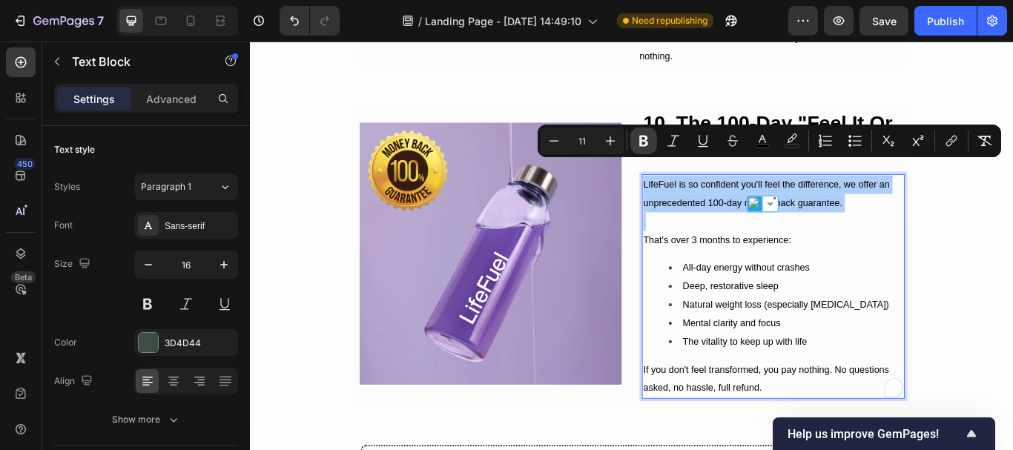
drag, startPoint x: 647, startPoint y: 133, endPoint x: 532, endPoint y: 210, distance: 138.5
click at [647, 133] on button "Bold" at bounding box center [644, 141] width 27 height 27
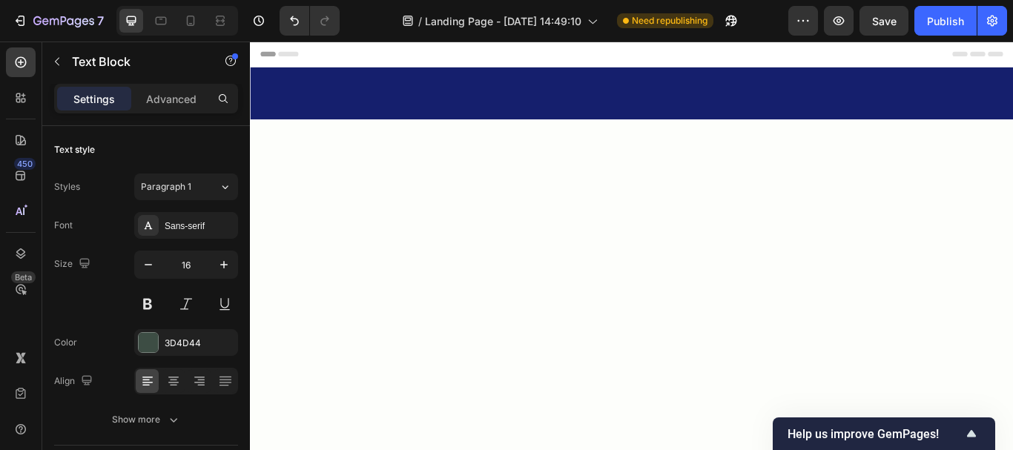
scroll to position [1715, 0]
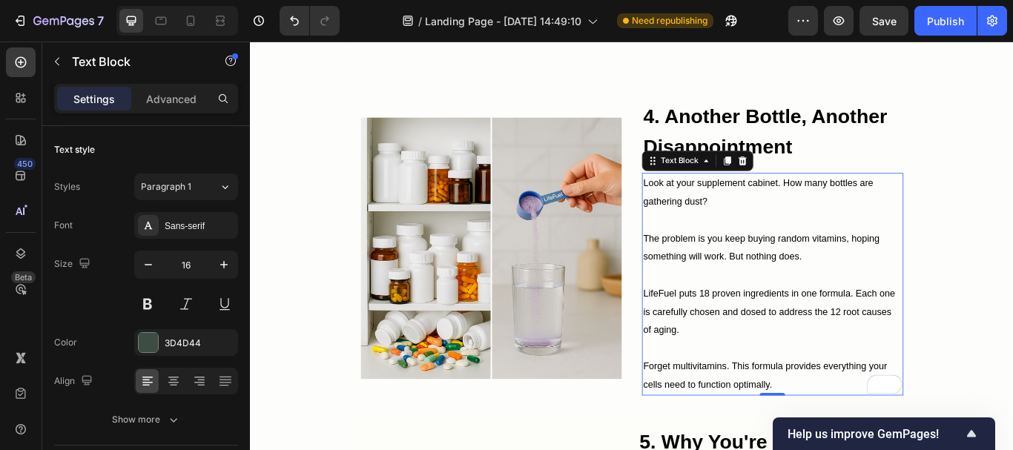
click at [812, 283] on p "The problem is you keep buying random vitamins, hoping something will work. But…" at bounding box center [859, 282] width 302 height 43
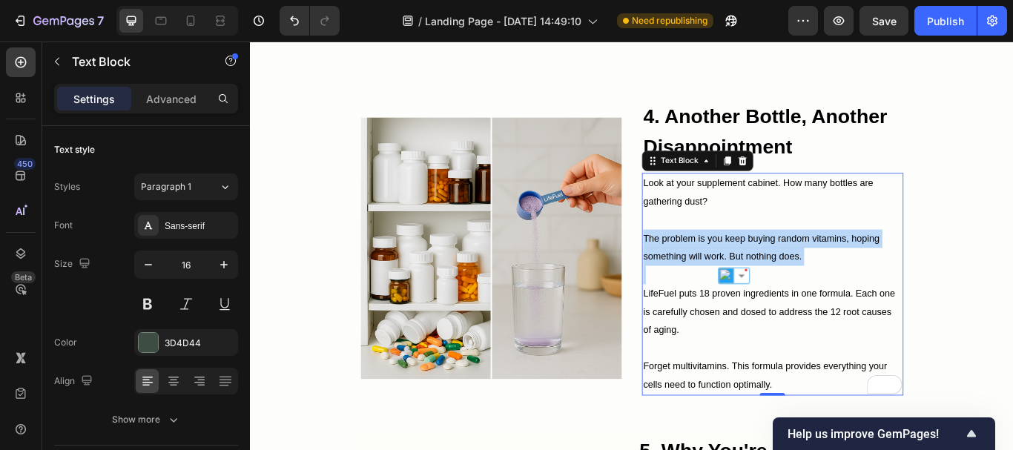
click at [812, 283] on p "The problem is you keep buying random vitamins, hoping something will work. But…" at bounding box center [859, 282] width 302 height 43
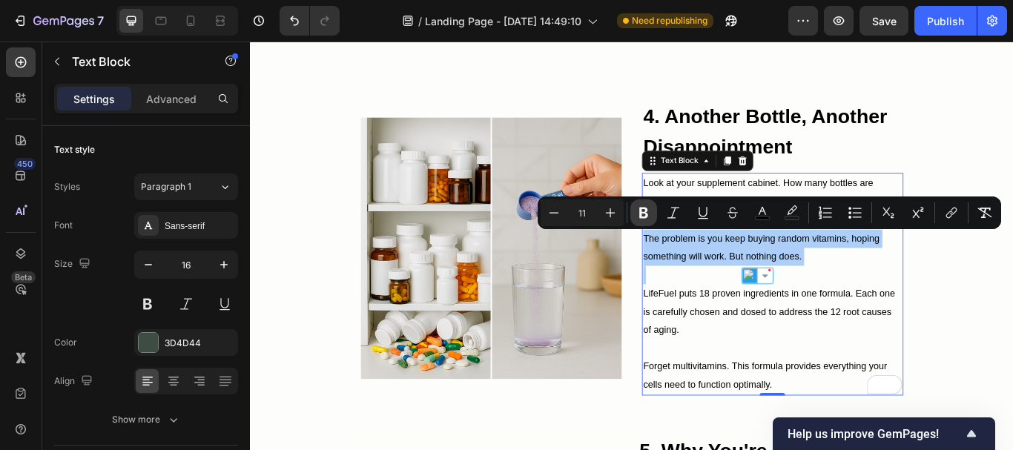
click at [647, 217] on icon "Editor contextual toolbar" at bounding box center [643, 213] width 9 height 11
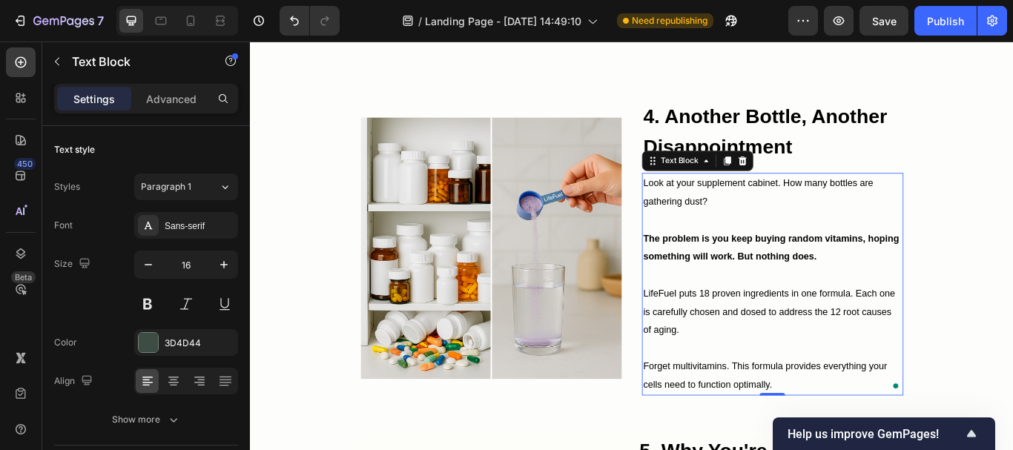
click at [740, 342] on p "LifeFuel puts 18 proven ingredients in one formula. Each one is carefully chose…" at bounding box center [859, 357] width 302 height 64
click at [742, 356] on span "LifeFuel puts 18 proven ingredients in one formula. Each one is carefully chose…" at bounding box center [855, 356] width 294 height 55
click at [743, 366] on p "LifeFuel puts 18 proven ingredients in one formula. Each one is carefully chose…" at bounding box center [859, 357] width 302 height 64
click at [743, 375] on span "LifeFuel puts 18 proven ingredients in one formula. Each one is carefully chose…" at bounding box center [855, 356] width 294 height 55
click at [773, 422] on span "Forget multivitamins. This formula provides everything your cells need to funct…" at bounding box center [850, 431] width 284 height 33
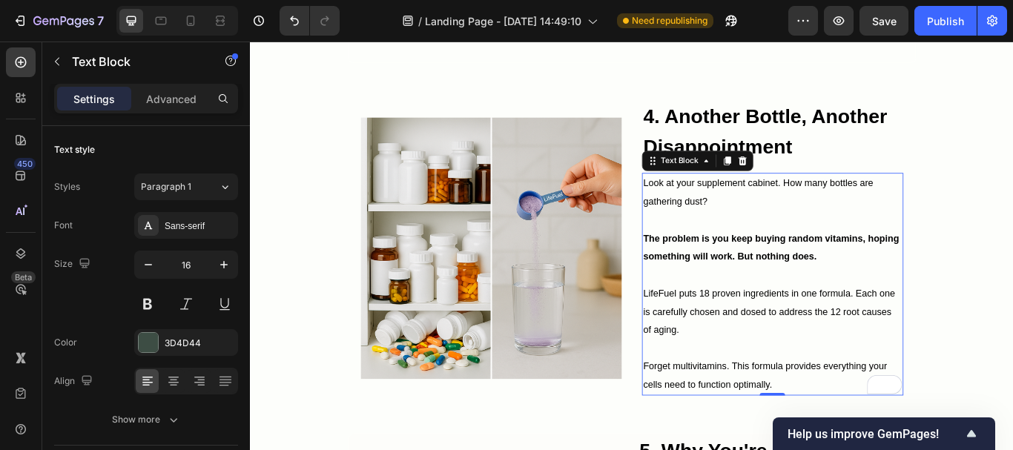
click at [772, 435] on span "Forget multivitamins. This formula provides everything your cells need to funct…" at bounding box center [850, 431] width 284 height 33
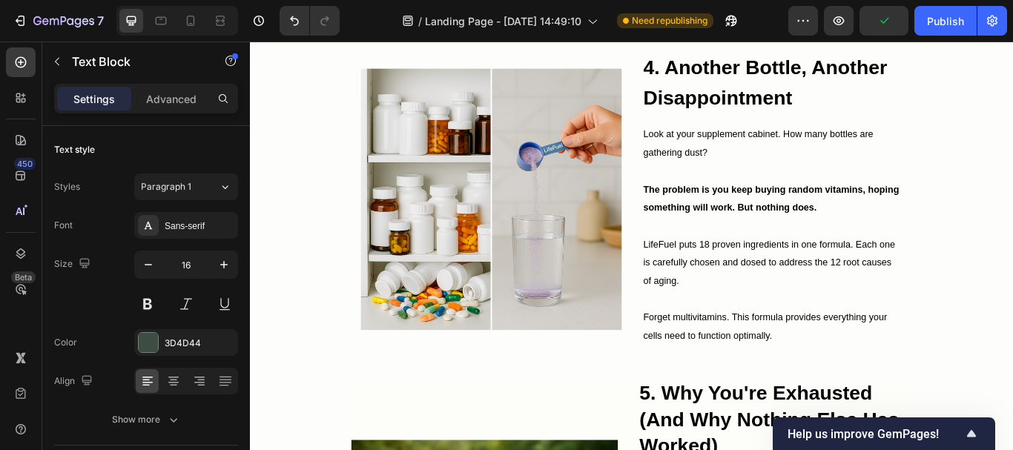
scroll to position [1789, 0]
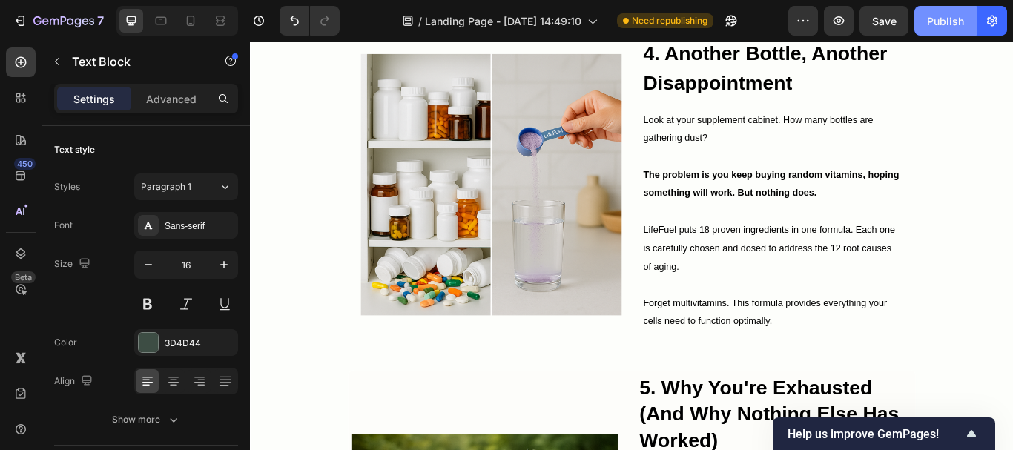
click at [917, 26] on button "Publish" at bounding box center [946, 21] width 62 height 30
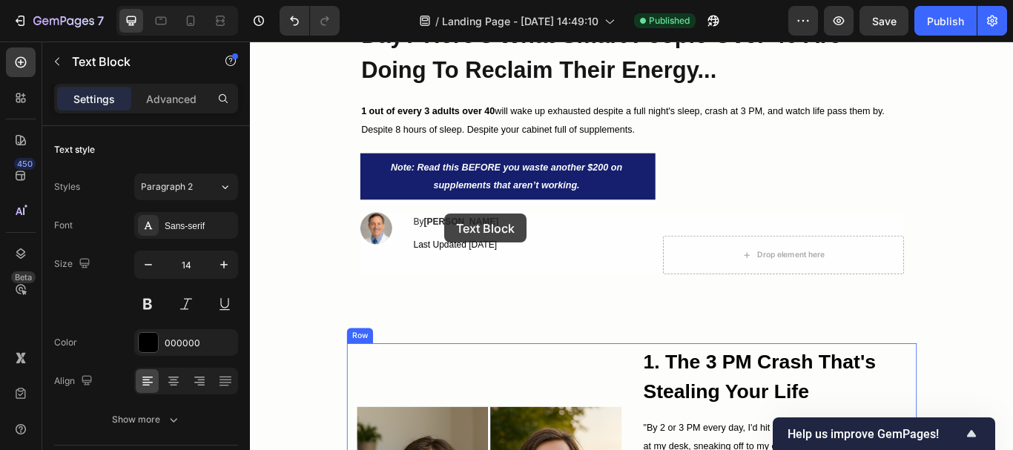
scroll to position [161, 0]
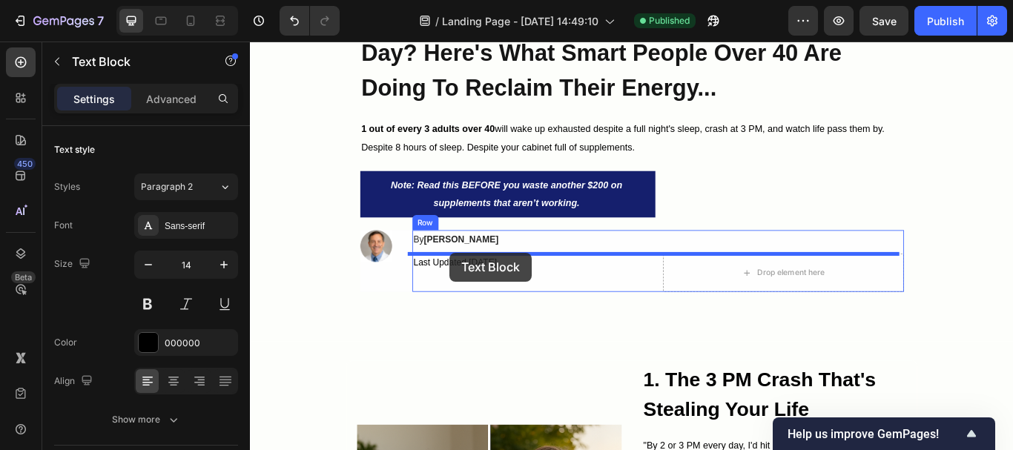
drag, startPoint x: 501, startPoint y: 456, endPoint x: 483, endPoint y: 288, distance: 169.3
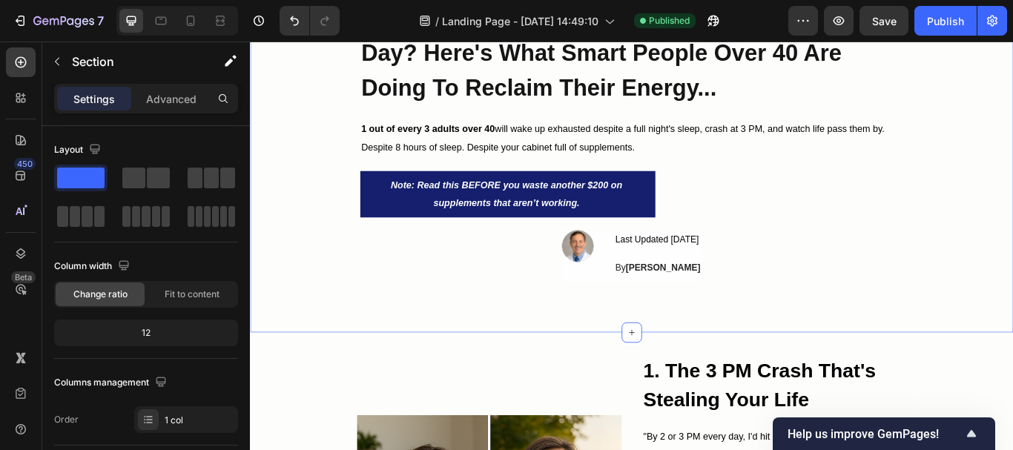
click at [289, 308] on div "Fed Up With Feeling Exhausted Every Single Day? Here's What Smart People Over 4…" at bounding box center [695, 176] width 890 height 365
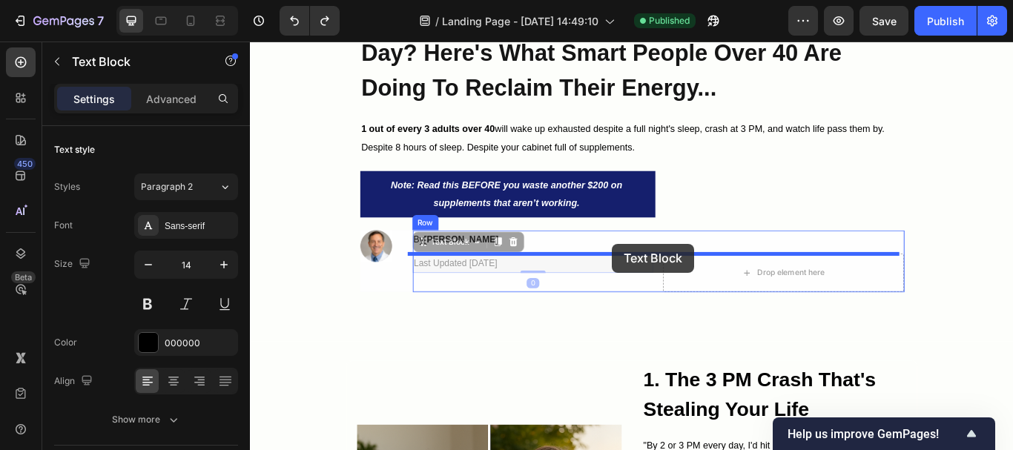
drag, startPoint x: 524, startPoint y: 303, endPoint x: 672, endPoint y: 277, distance: 150.6
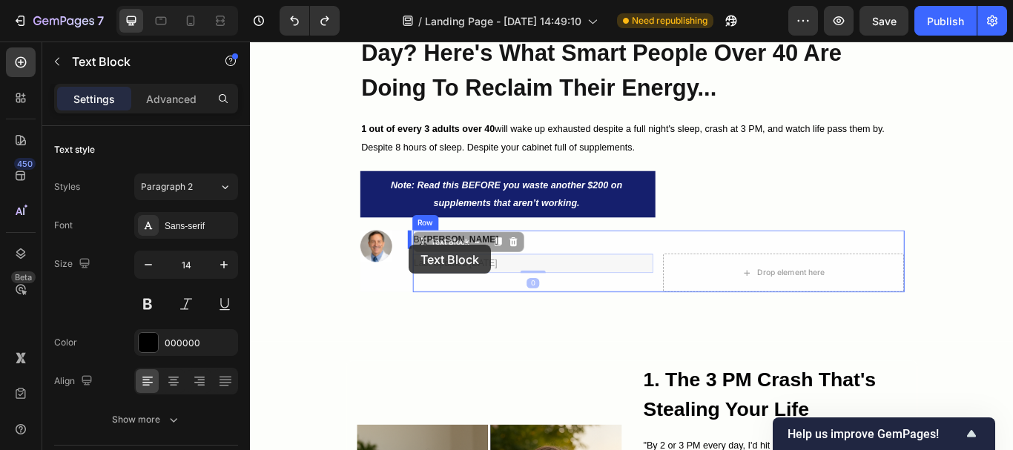
drag, startPoint x: 532, startPoint y: 299, endPoint x: 435, endPoint y: 279, distance: 98.5
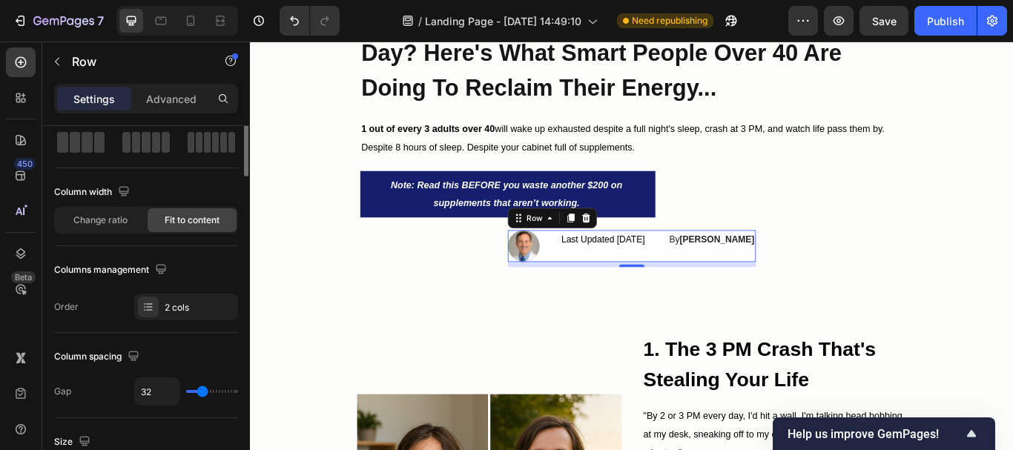
scroll to position [0, 0]
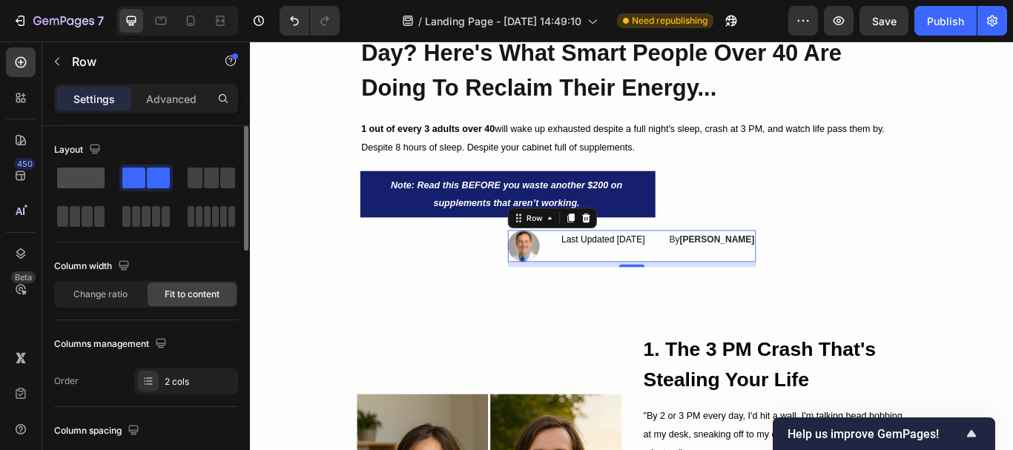
drag, startPoint x: 87, startPoint y: 180, endPoint x: 1, endPoint y: 236, distance: 101.8
click at [87, 180] on span at bounding box center [80, 178] width 47 height 21
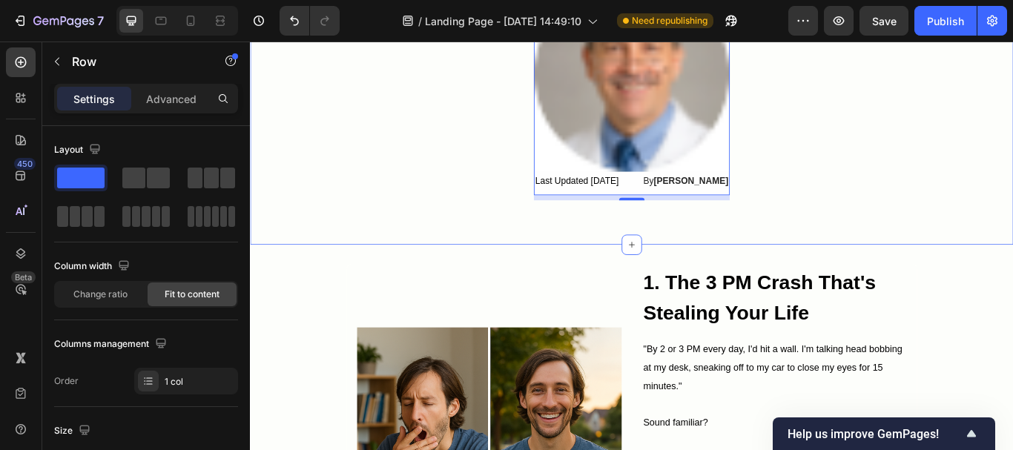
scroll to position [161, 0]
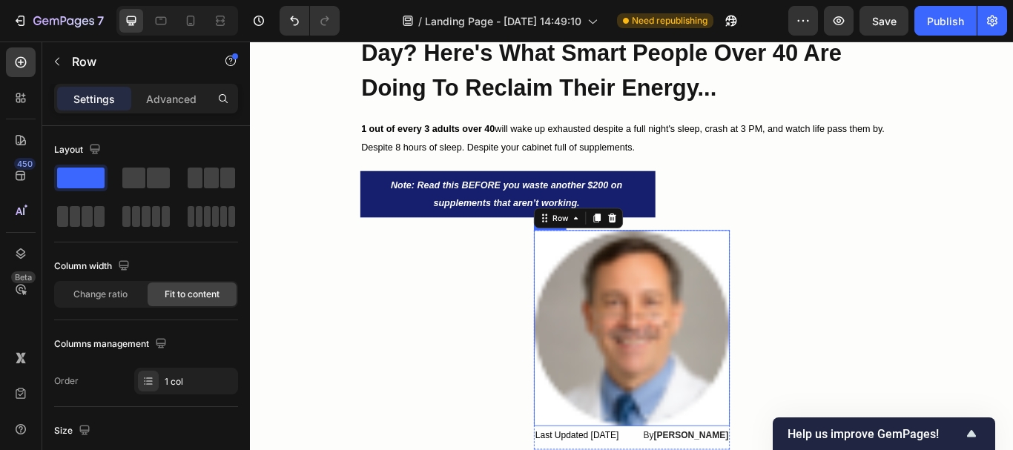
click at [675, 337] on img at bounding box center [695, 376] width 228 height 228
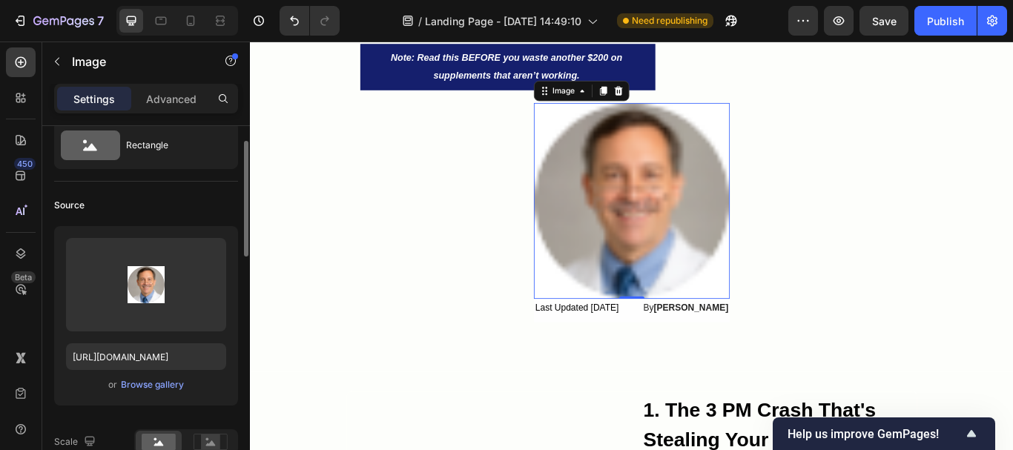
scroll to position [197, 0]
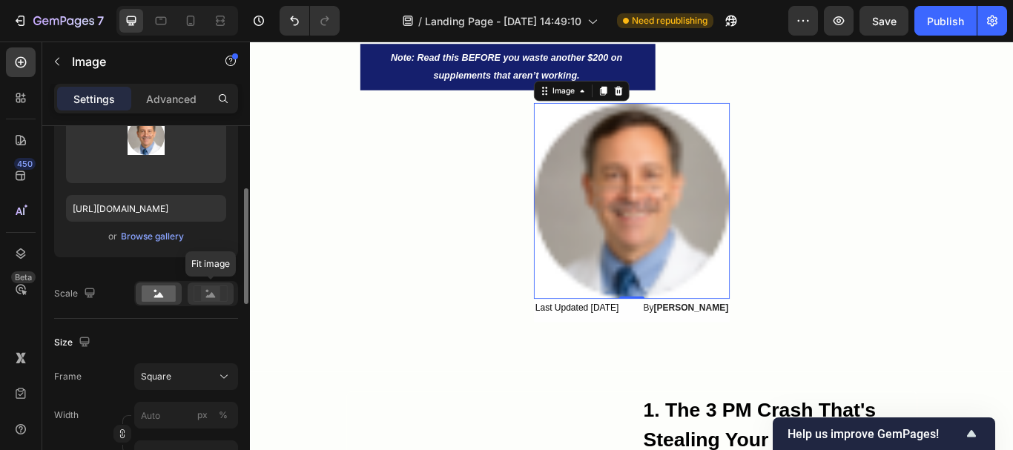
click at [205, 292] on rect at bounding box center [210, 293] width 19 height 15
click at [165, 300] on rect at bounding box center [159, 294] width 34 height 16
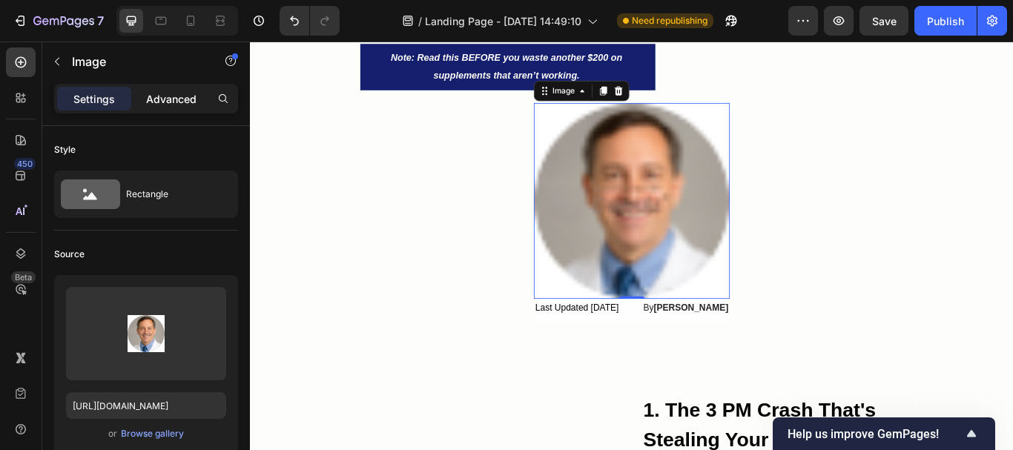
click at [180, 102] on p "Advanced" at bounding box center [171, 99] width 50 height 16
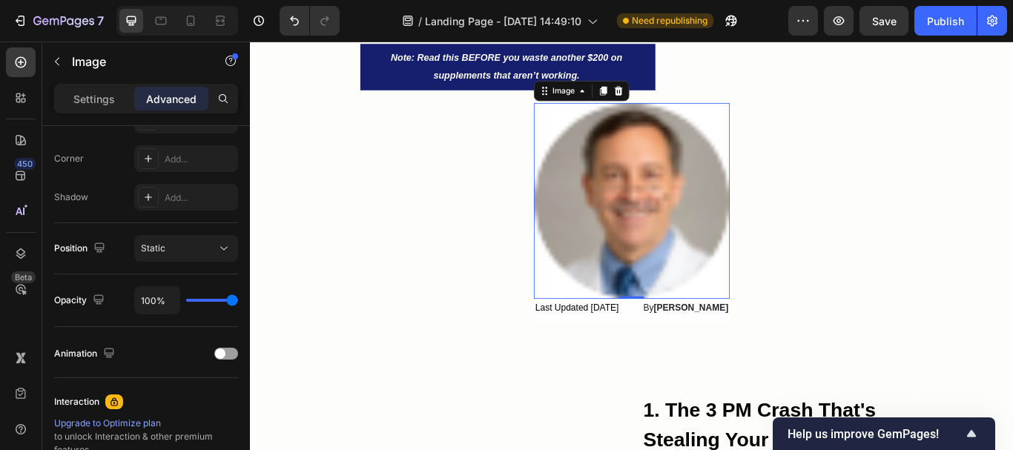
scroll to position [593, 0]
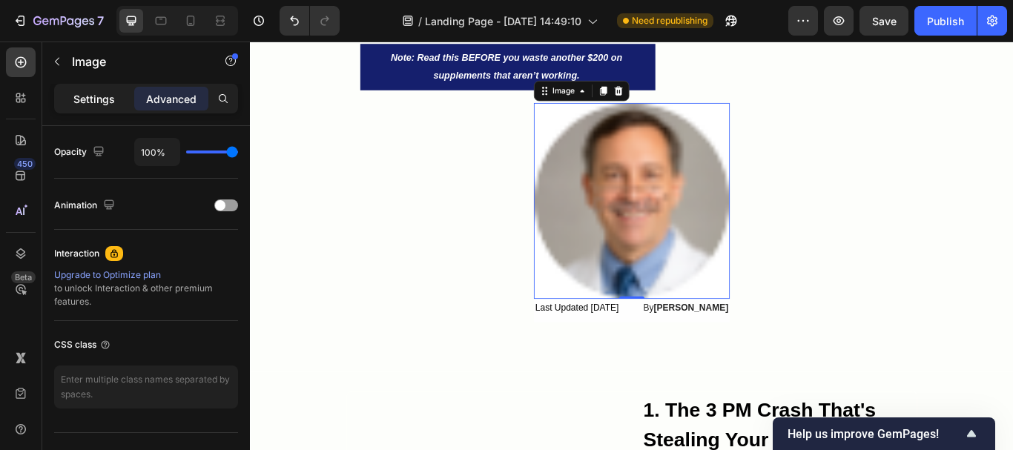
click at [96, 101] on p "Settings" at bounding box center [94, 99] width 42 height 16
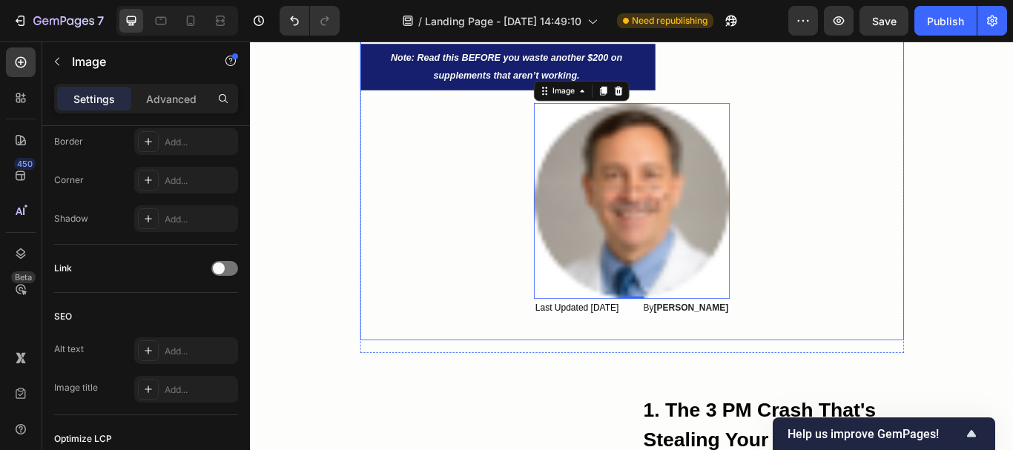
click at [396, 295] on div "Fed Up With Feeling Exhausted Every Single Day? Here's What Smart People Over 4…" at bounding box center [695, 118] width 634 height 545
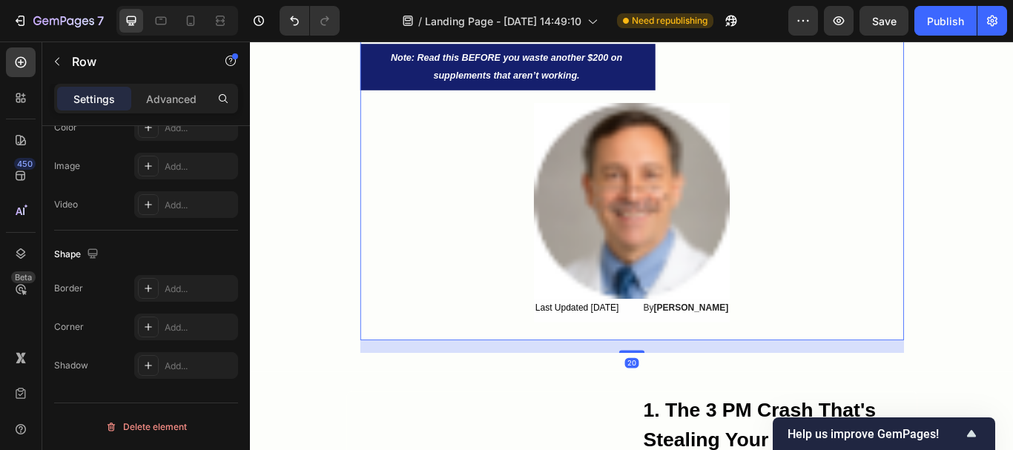
scroll to position [0, 0]
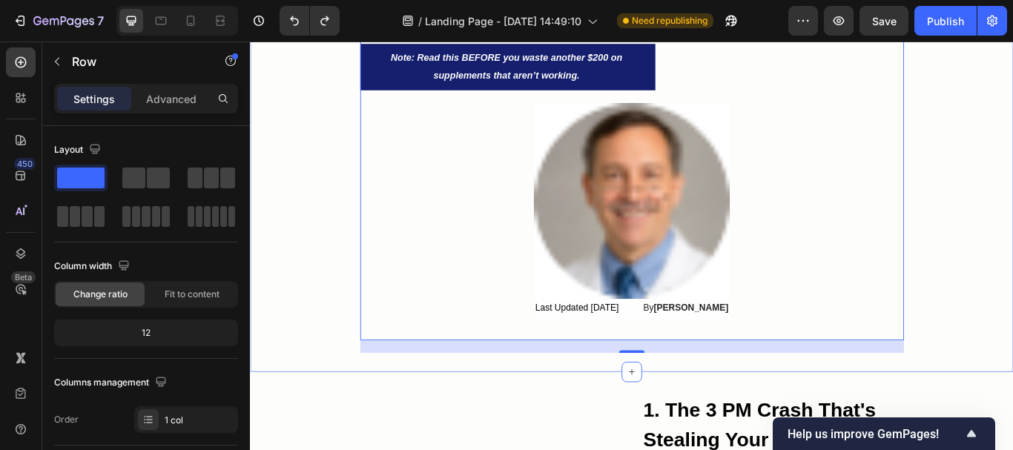
click at [289, 405] on div "Fed Up With Feeling Exhausted Every Single Day? Here's What Smart People Over 4…" at bounding box center [695, 125] width 890 height 559
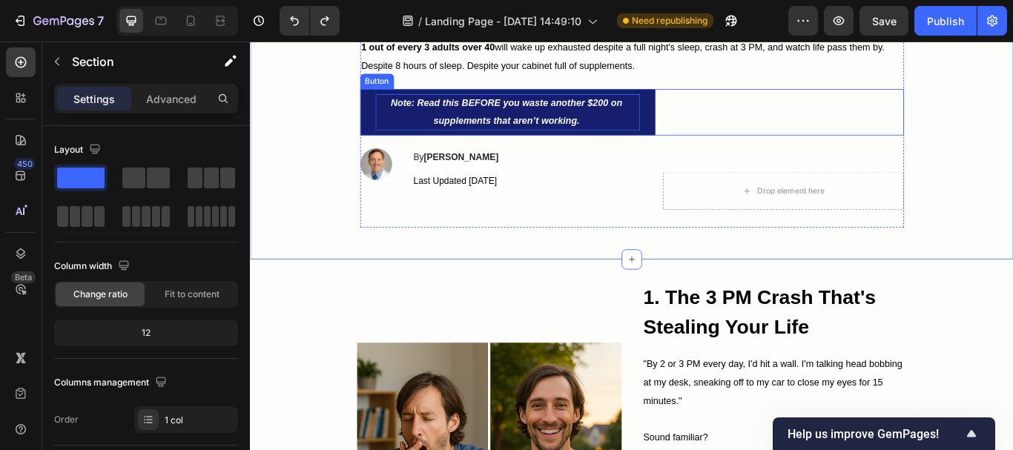
scroll to position [235, 0]
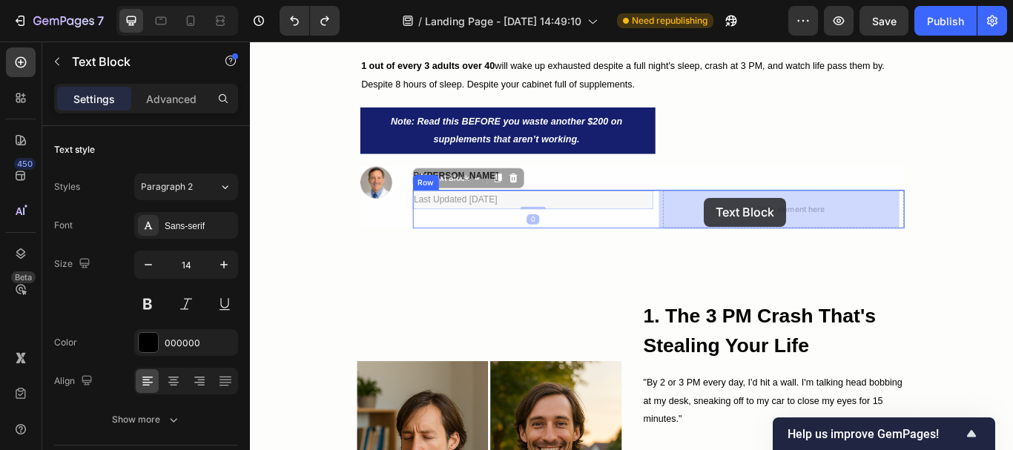
drag, startPoint x: 527, startPoint y: 225, endPoint x: 780, endPoint y: 224, distance: 252.2
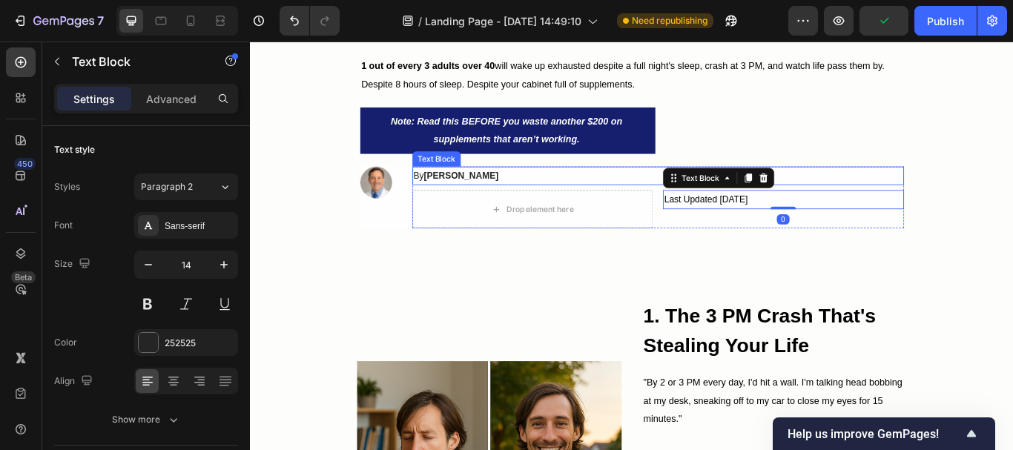
drag, startPoint x: 474, startPoint y: 200, endPoint x: 485, endPoint y: 223, distance: 25.5
click at [485, 223] on div "By Dr. Michael R. Text Block Drop element here Last Updated Sep 5, 2025 Text Bl…" at bounding box center [725, 224] width 573 height 72
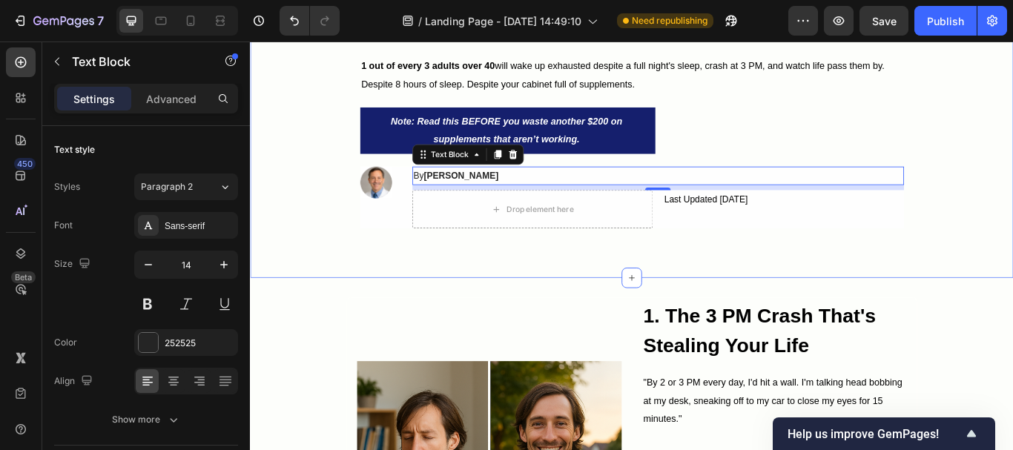
click at [376, 309] on div "Fed Up With Feeling Exhausted Every Single Day? Here's What Smart People Over 4…" at bounding box center [695, 108] width 890 height 420
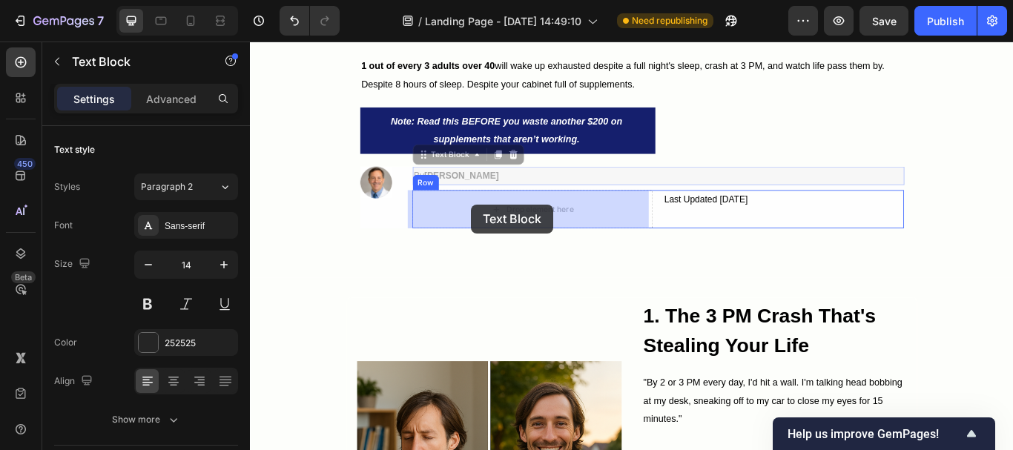
drag, startPoint x: 485, startPoint y: 199, endPoint x: 507, endPoint y: 231, distance: 39.5
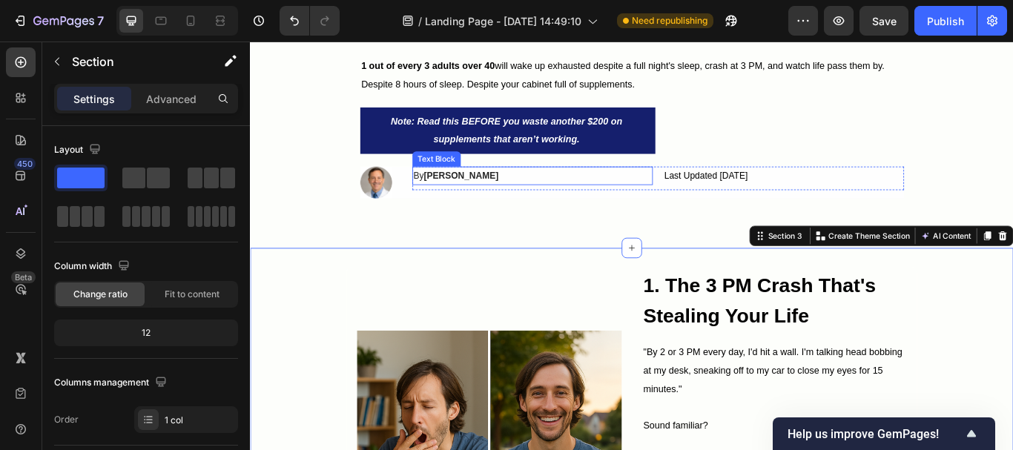
click at [550, 200] on p "By Dr. Michael R." at bounding box center [580, 198] width 278 height 19
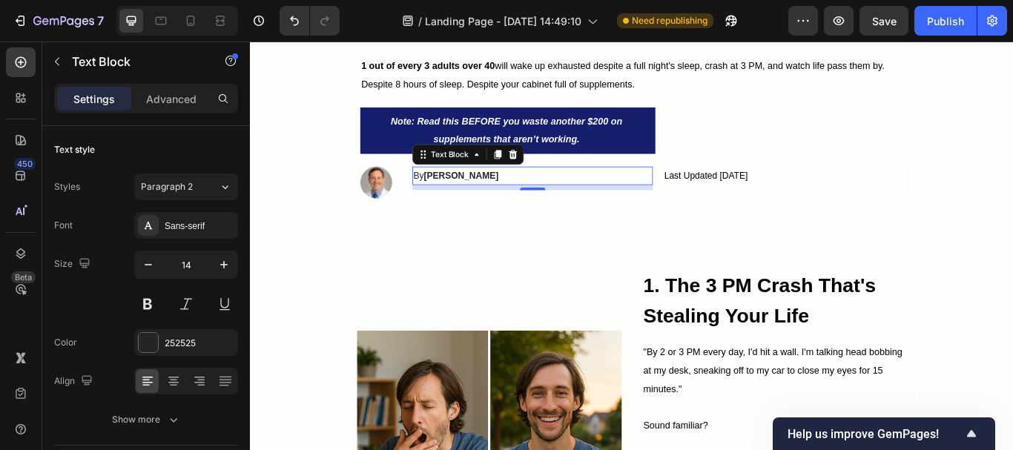
click at [111, 104] on p "Settings" at bounding box center [94, 99] width 42 height 16
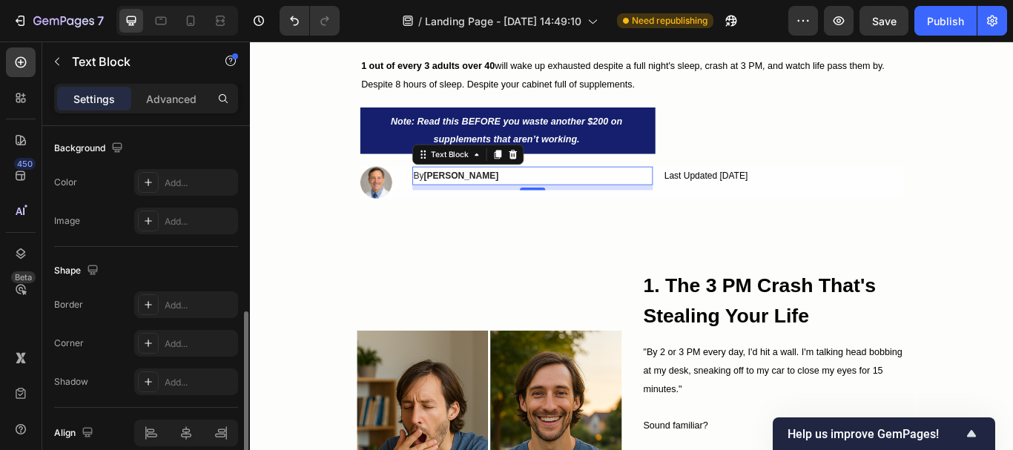
scroll to position [513, 0]
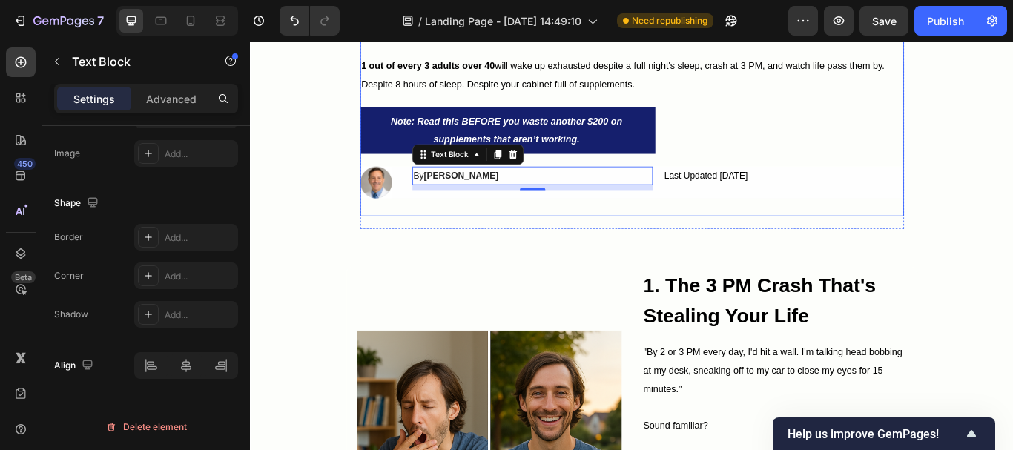
click at [527, 236] on div "Fed Up With Feeling Exhausted Every Single Day? Here's What Smart People Over 4…" at bounding box center [695, 83] width 634 height 326
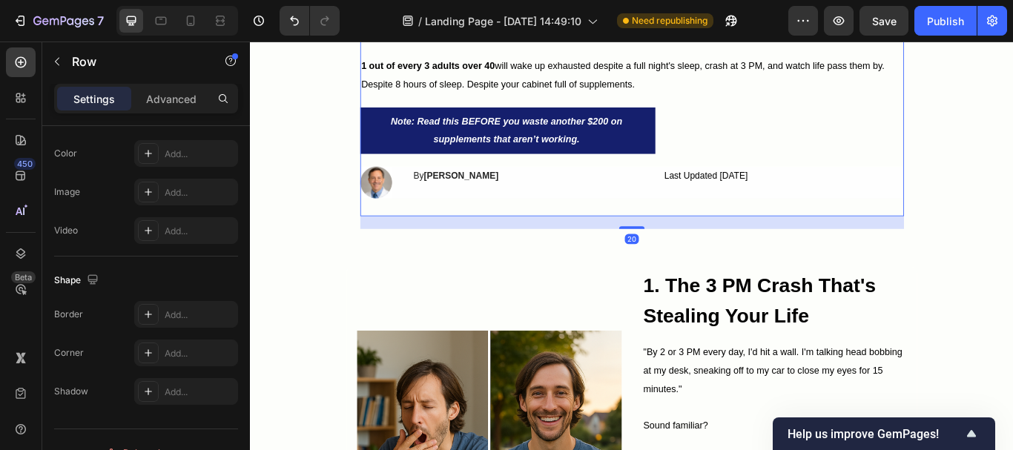
scroll to position [0, 0]
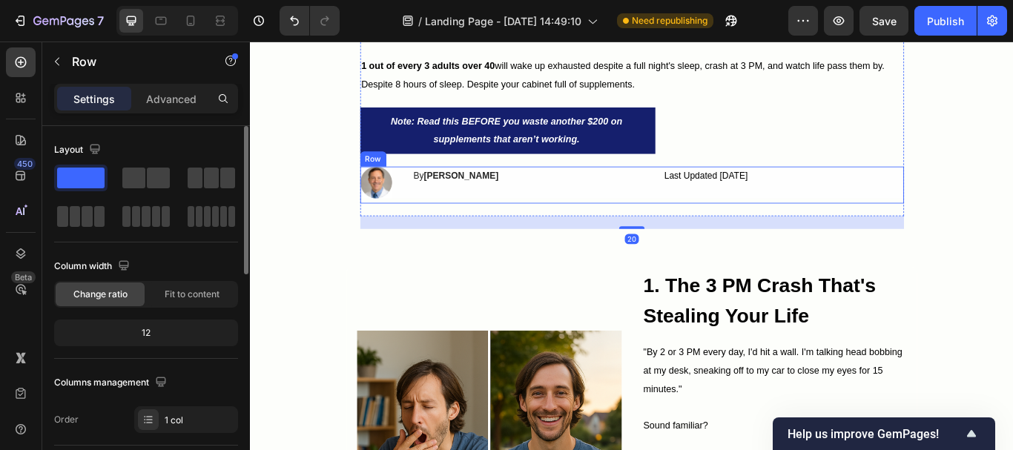
click at [533, 227] on div "Image By Dr. Michael R. Text Block Last Updated Sep 5, 2025 Text Block Row Row …" at bounding box center [695, 209] width 634 height 43
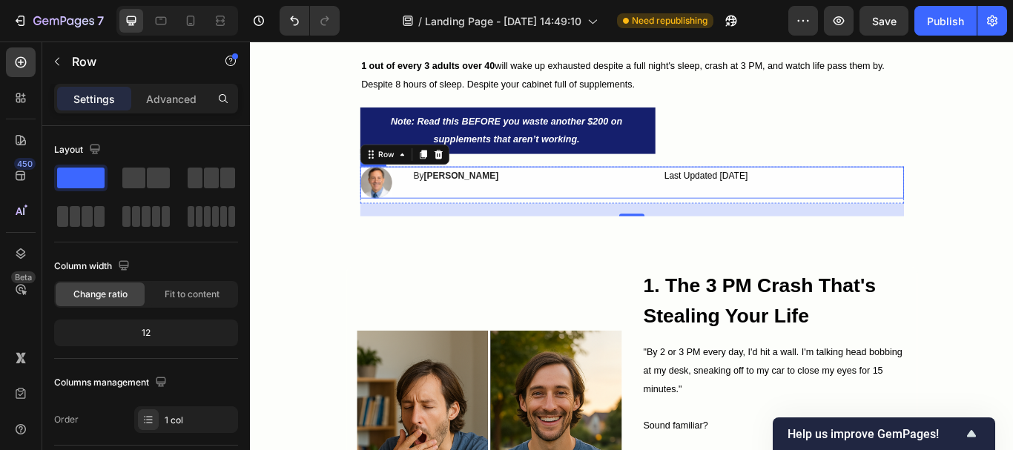
click at [642, 220] on div "By Dr. Michael R. Text Block Last Updated Sep 5, 2025 Text Block Row Row" at bounding box center [725, 206] width 573 height 37
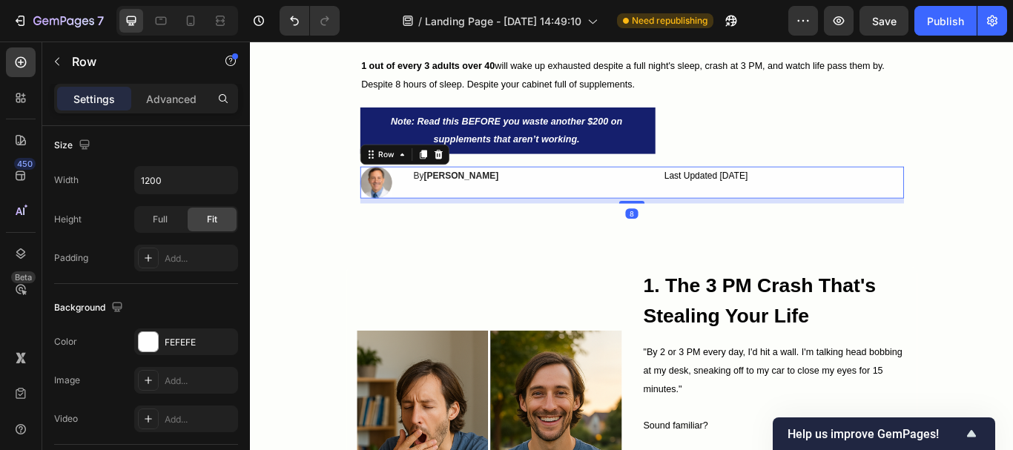
scroll to position [708, 0]
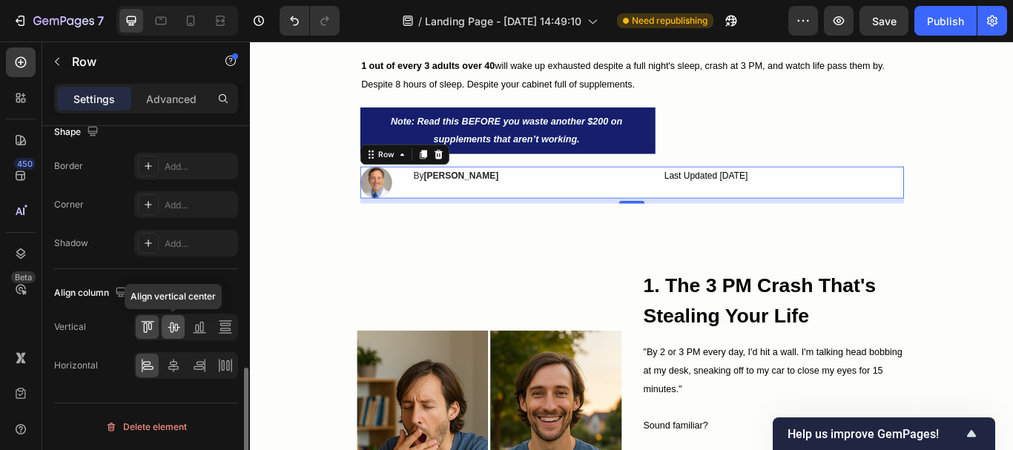
click at [170, 329] on icon at bounding box center [173, 327] width 15 height 15
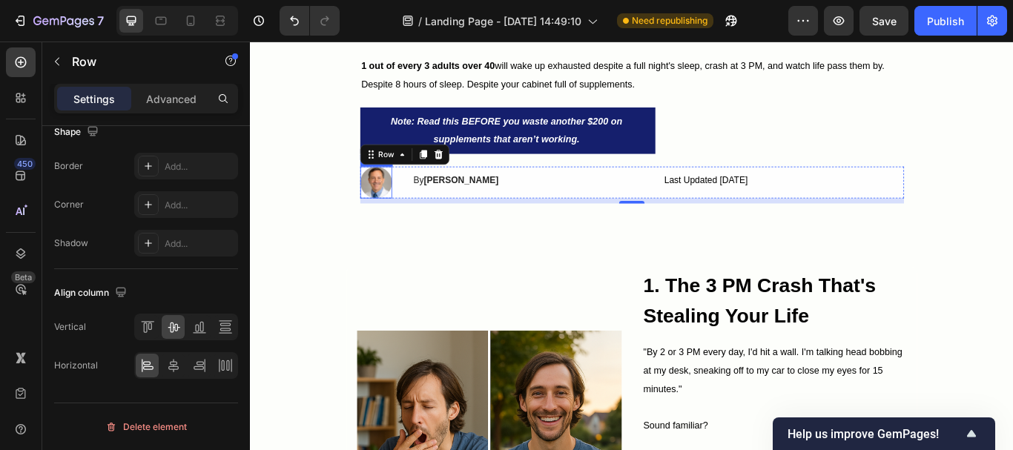
click at [386, 201] on img at bounding box center [396, 206] width 37 height 37
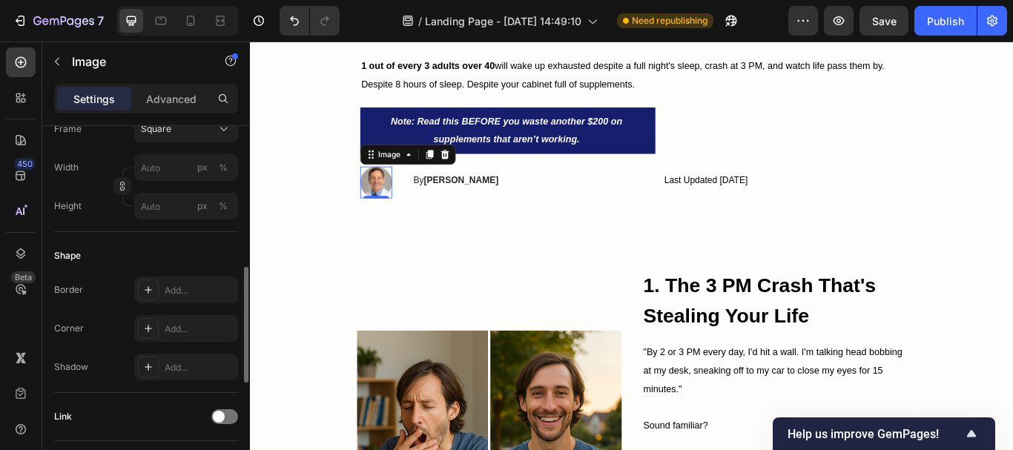
scroll to position [371, 0]
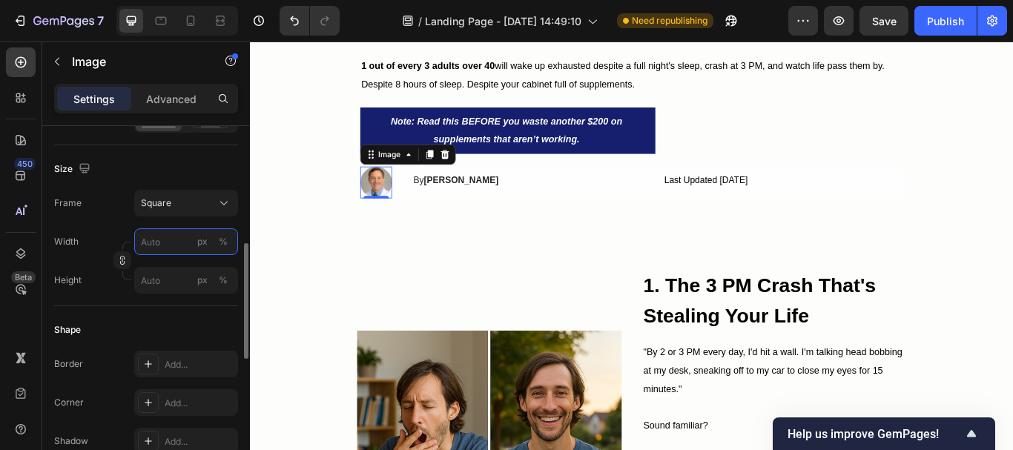
click at [157, 237] on input "px %" at bounding box center [186, 241] width 104 height 27
click at [117, 228] on div "Frame Square Width px % Height px %" at bounding box center [146, 242] width 184 height 104
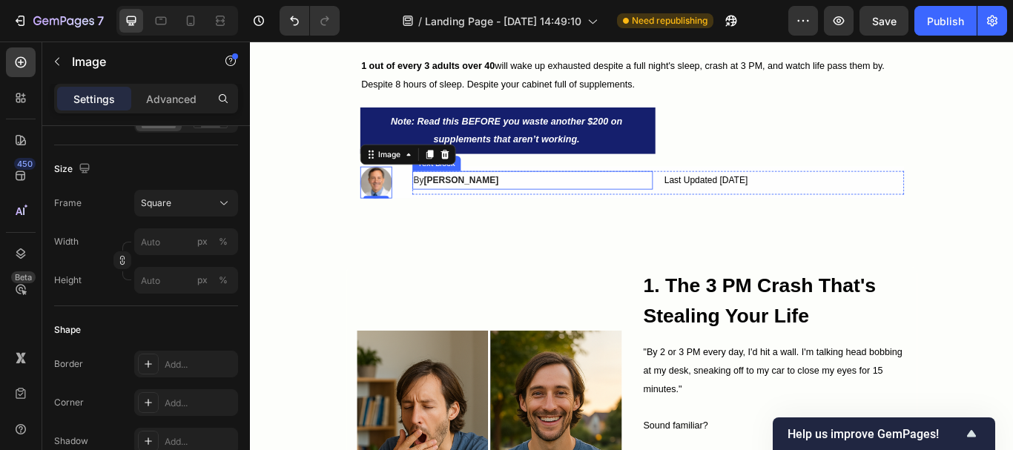
click at [502, 205] on strong "Dr. Michael R." at bounding box center [496, 203] width 87 height 12
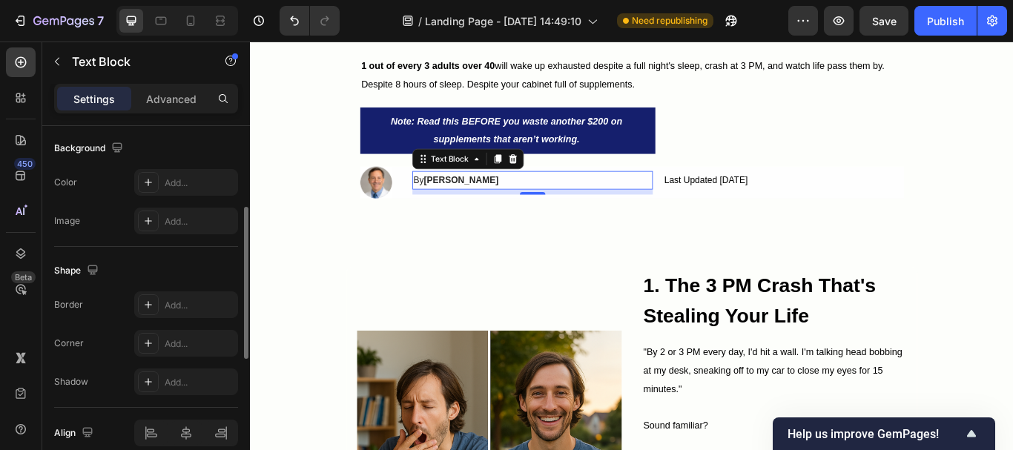
scroll to position [513, 0]
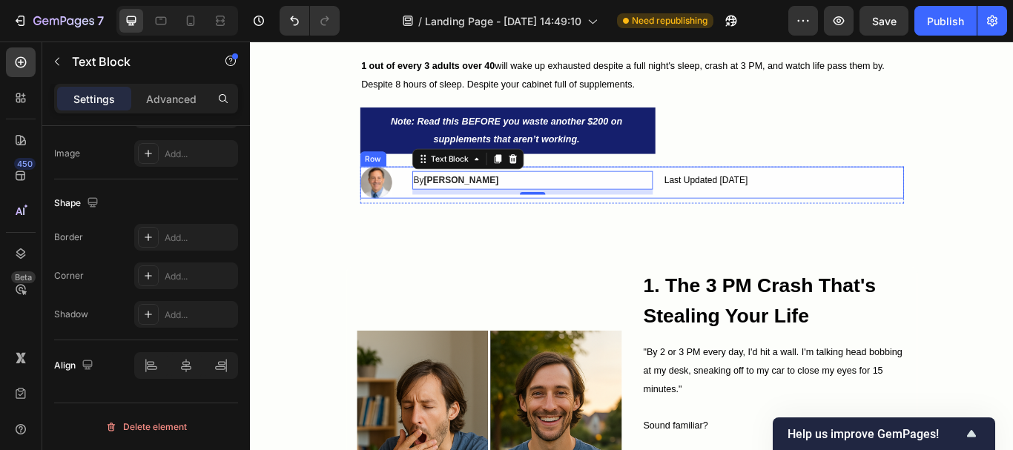
click at [424, 211] on div "Image By Dr. Michael R. Text Block 8 Last Updated Sep 5, 2025 Text Block Row Ro…" at bounding box center [695, 206] width 634 height 37
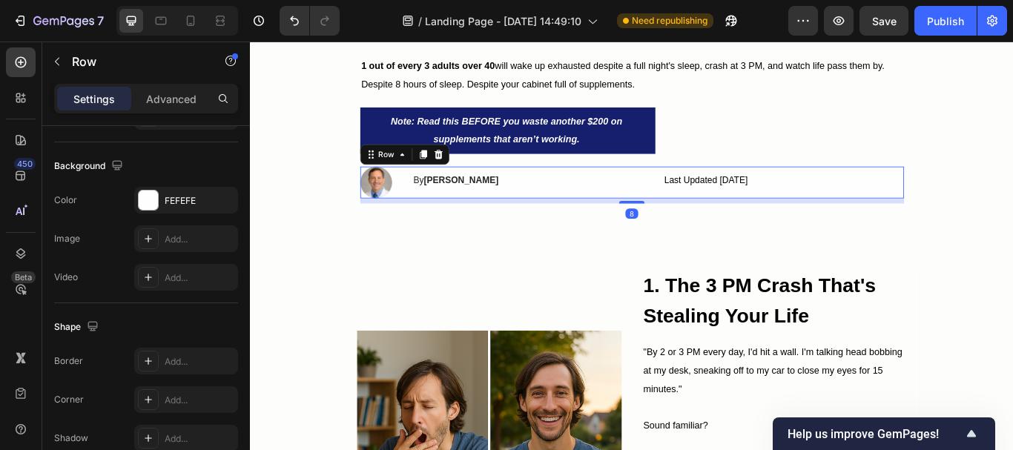
scroll to position [0, 0]
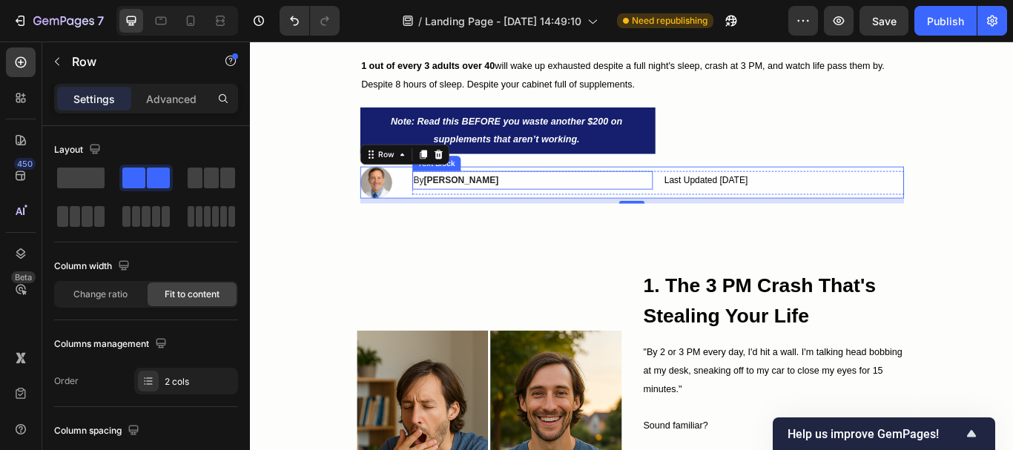
click at [686, 209] on p "By Dr. Michael R." at bounding box center [580, 203] width 278 height 19
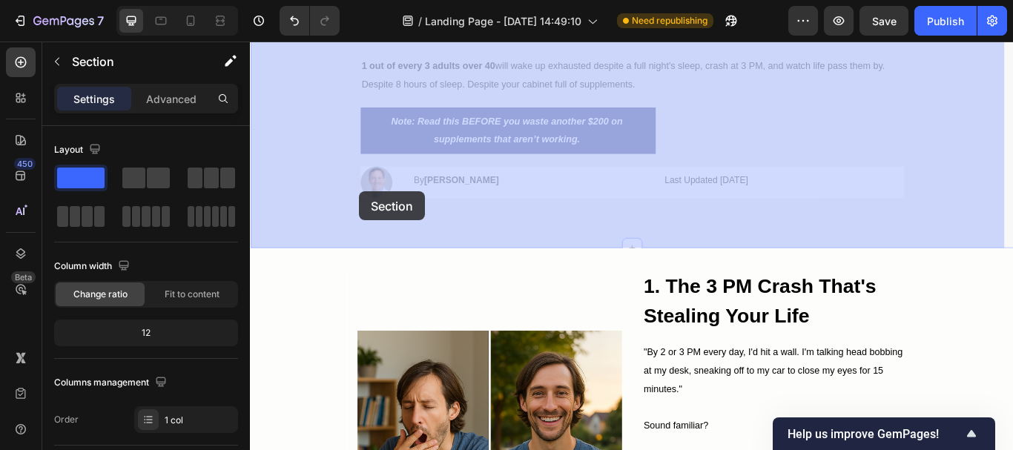
drag, startPoint x: 314, startPoint y: 227, endPoint x: 377, endPoint y: 217, distance: 63.9
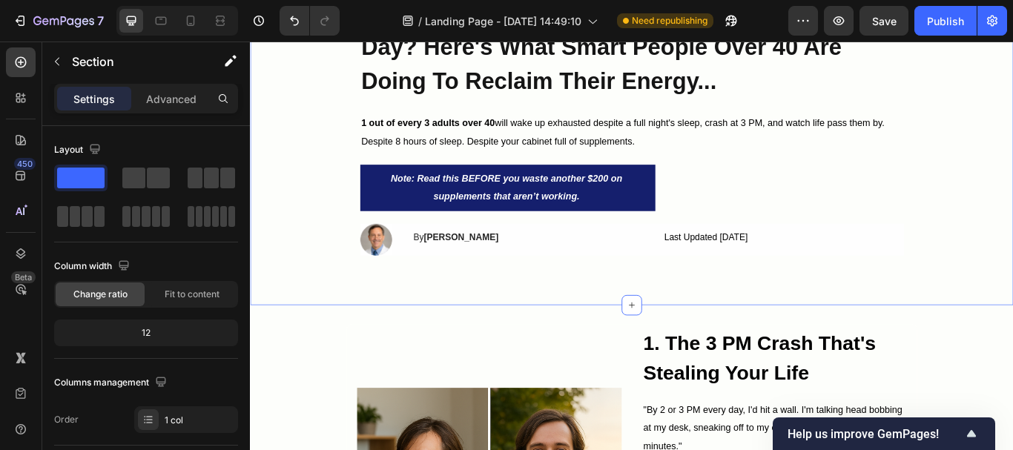
scroll to position [223, 0]
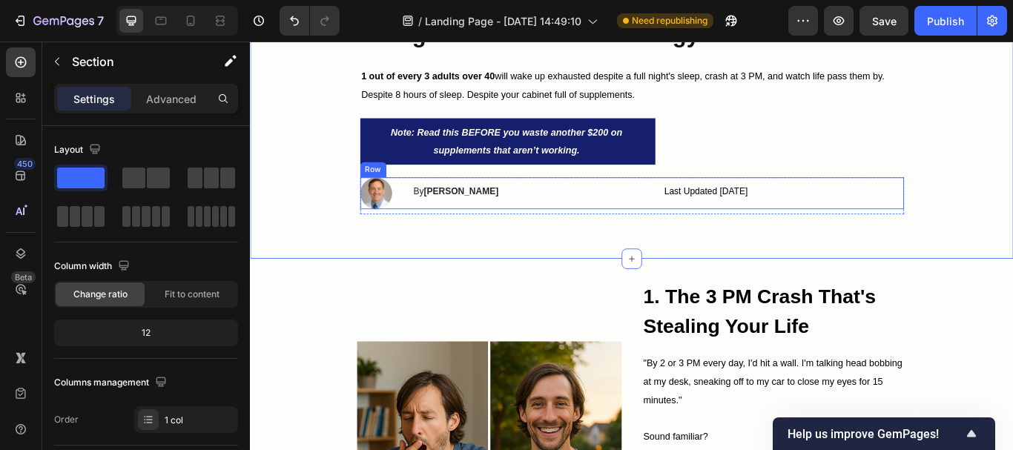
click at [422, 226] on div "Image By Dr. Michael R. Text Block Last Updated Sep 5, 2025 Text Block Row Row …" at bounding box center [695, 218] width 634 height 37
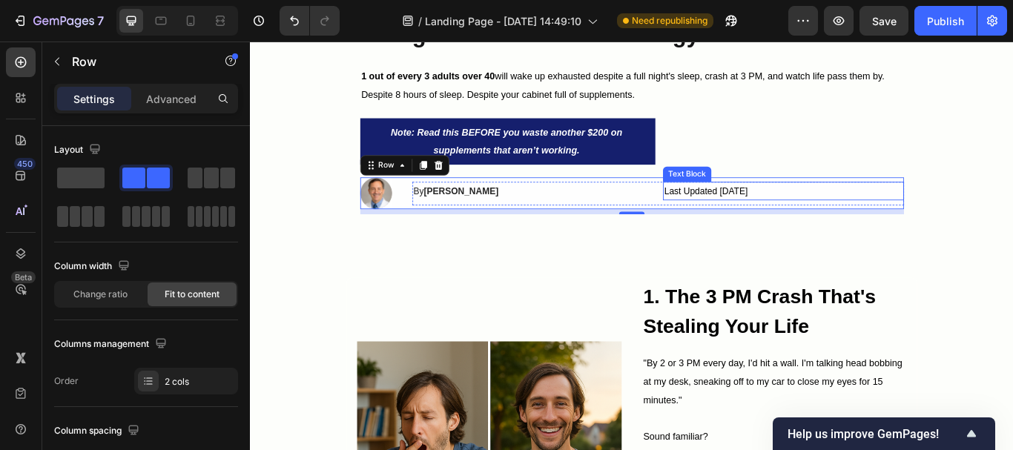
click at [760, 221] on div "Last Updated Sep 5, 2025" at bounding box center [871, 216] width 281 height 22
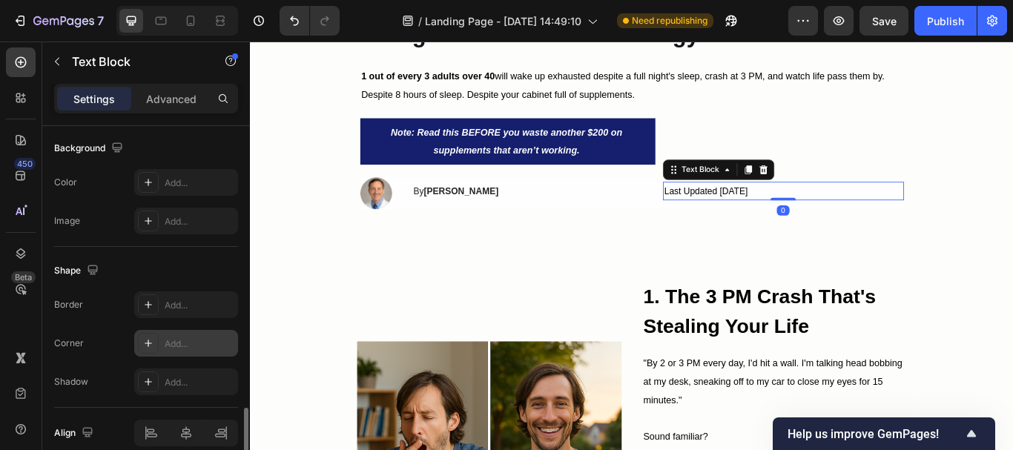
scroll to position [513, 0]
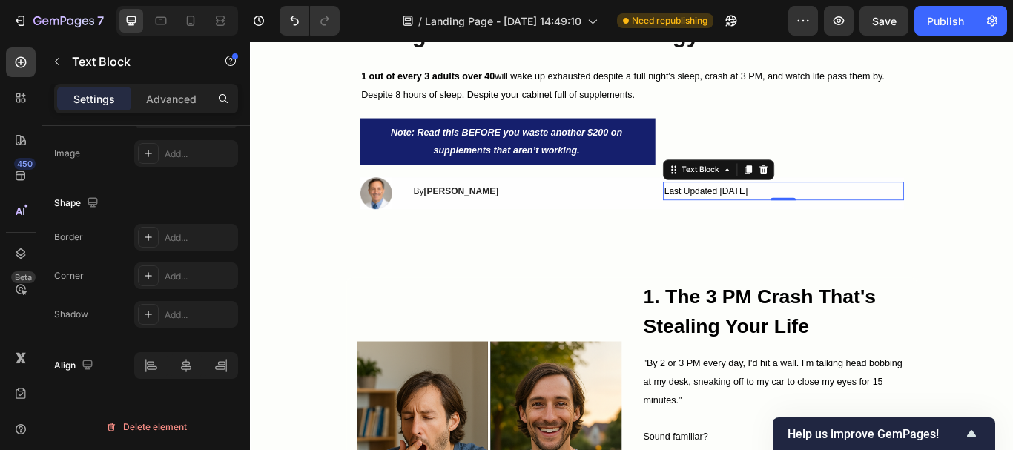
click at [970, 212] on div "Last Updated Sep 5, 2025" at bounding box center [871, 216] width 281 height 22
click at [840, 269] on div "Fed Up With Feeling Exhausted Every Single Day? Here's What Smart People Over 4…" at bounding box center [695, 102] width 634 height 340
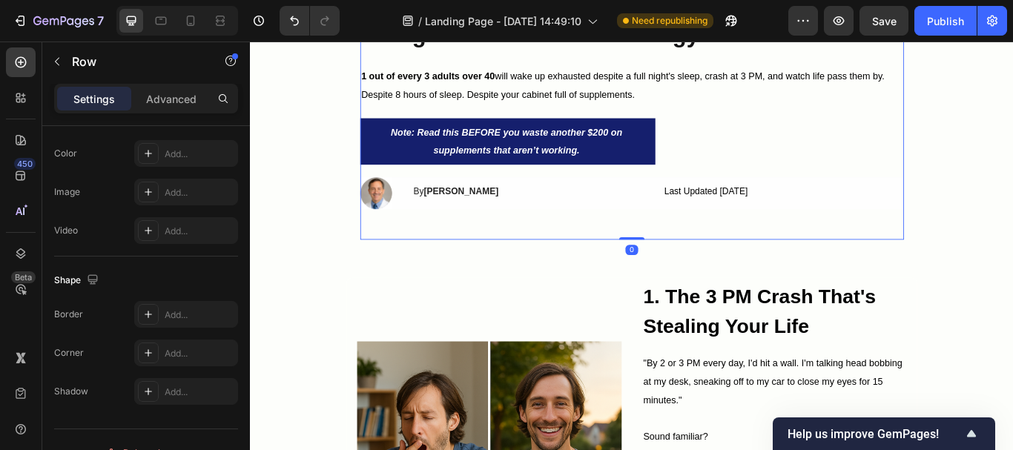
scroll to position [0, 0]
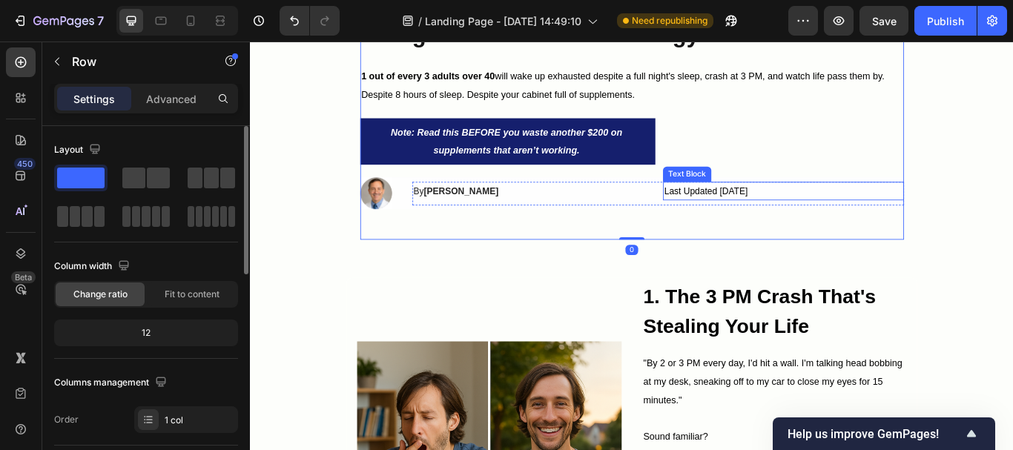
click at [878, 219] on p "Last Updated Sep 5, 2025" at bounding box center [872, 216] width 278 height 19
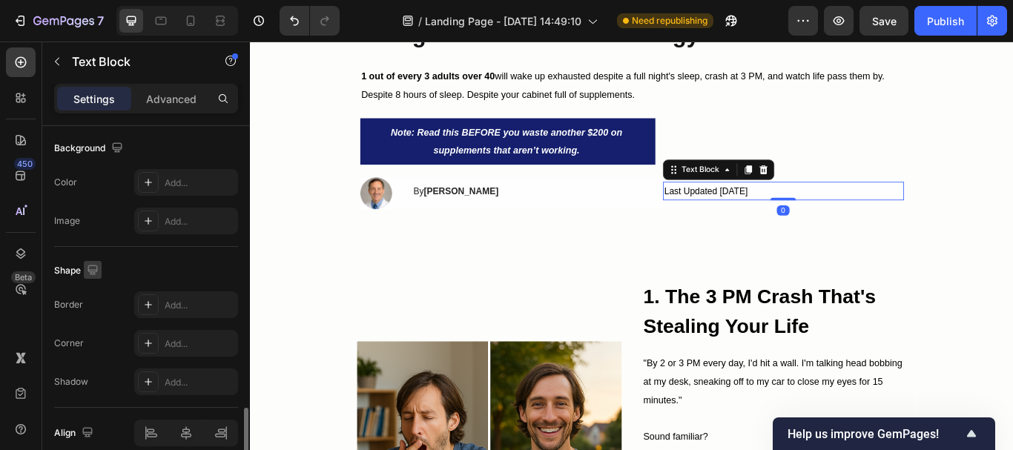
scroll to position [513, 0]
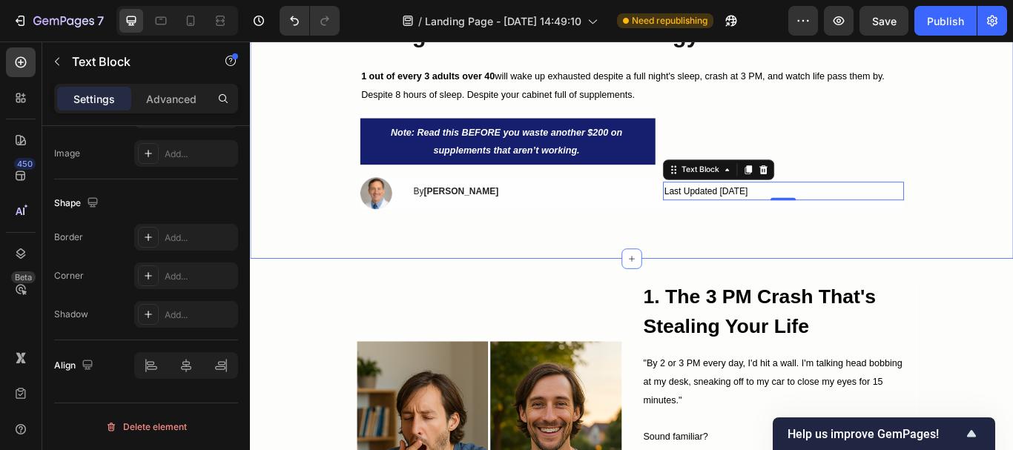
click at [331, 263] on div "Fed Up With Feeling Exhausted Every Single Day? Here's What Smart People Over 4…" at bounding box center [695, 102] width 890 height 340
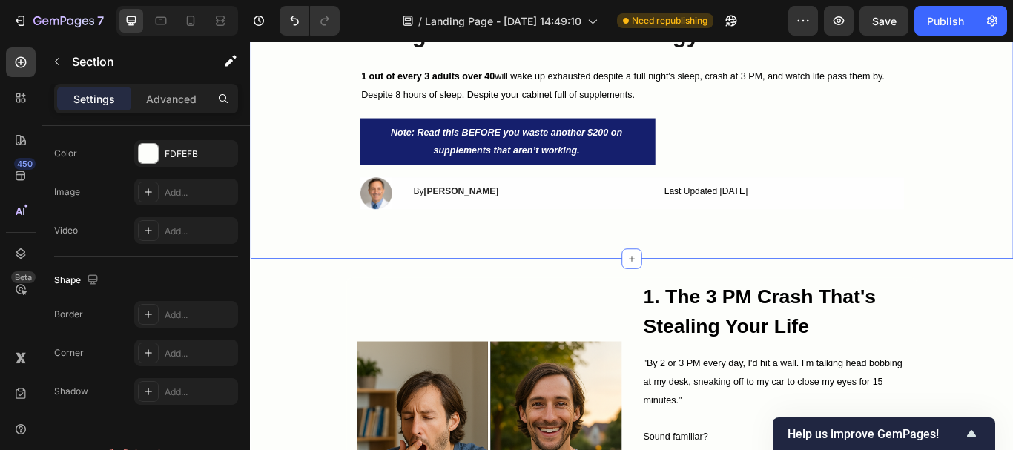
scroll to position [0, 0]
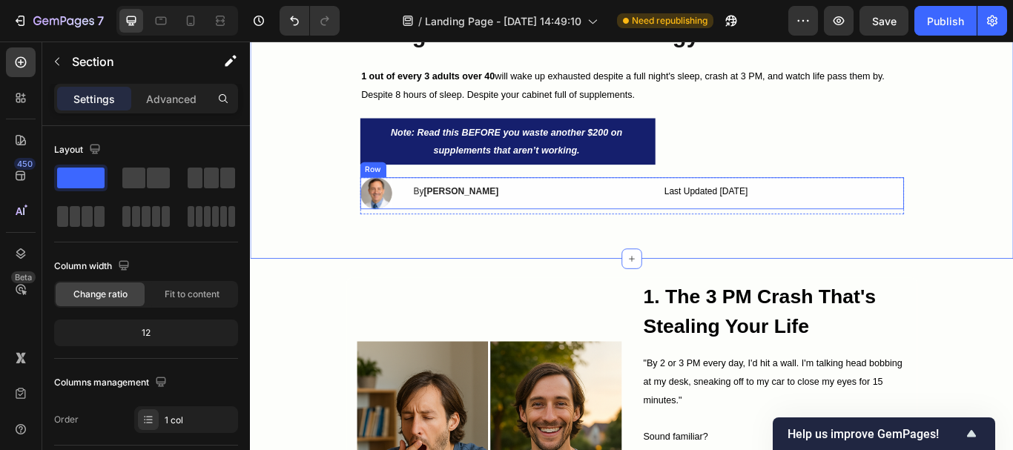
click at [574, 233] on div "By Dr. Michael R. Text Block Last Updated Sep 5, 2025 Text Block Row Row" at bounding box center [725, 218] width 573 height 37
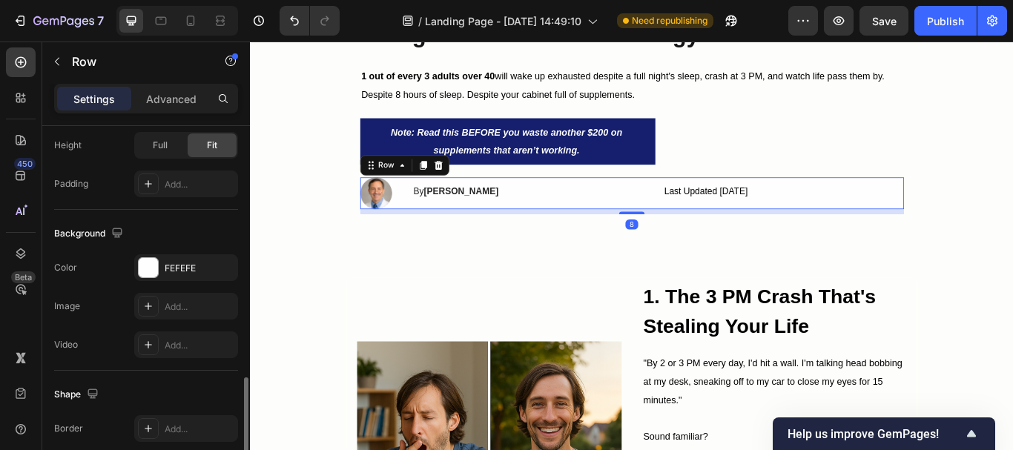
scroll to position [708, 0]
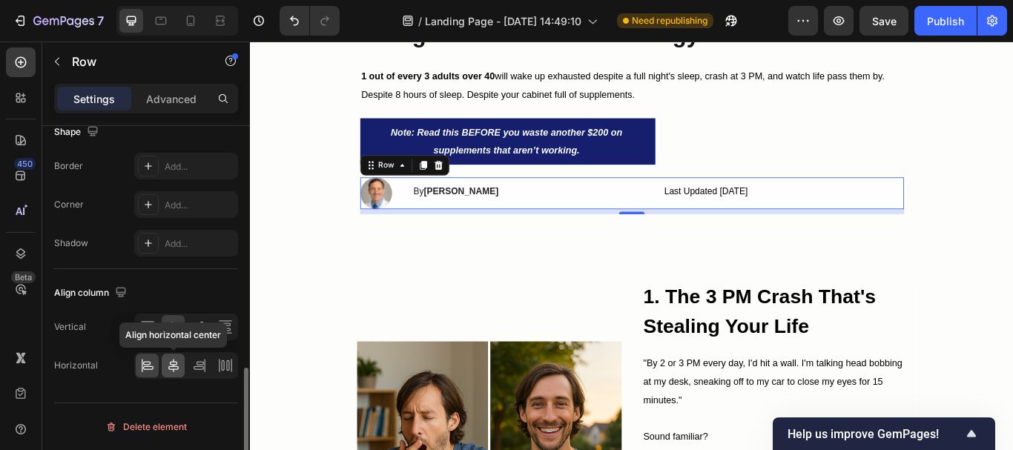
click at [171, 362] on icon at bounding box center [173, 365] width 10 height 13
click at [151, 370] on icon at bounding box center [147, 365] width 15 height 15
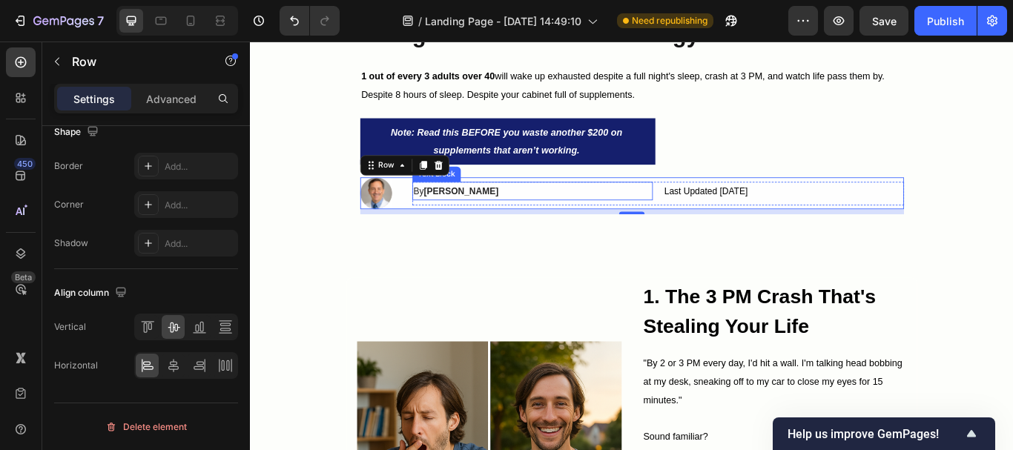
click at [529, 217] on p "By Dr. Michael R." at bounding box center [580, 216] width 278 height 19
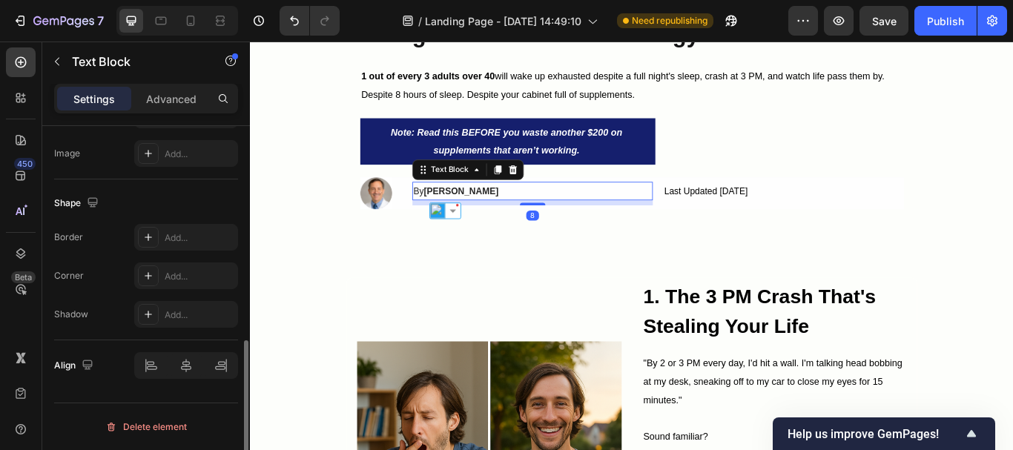
scroll to position [0, 0]
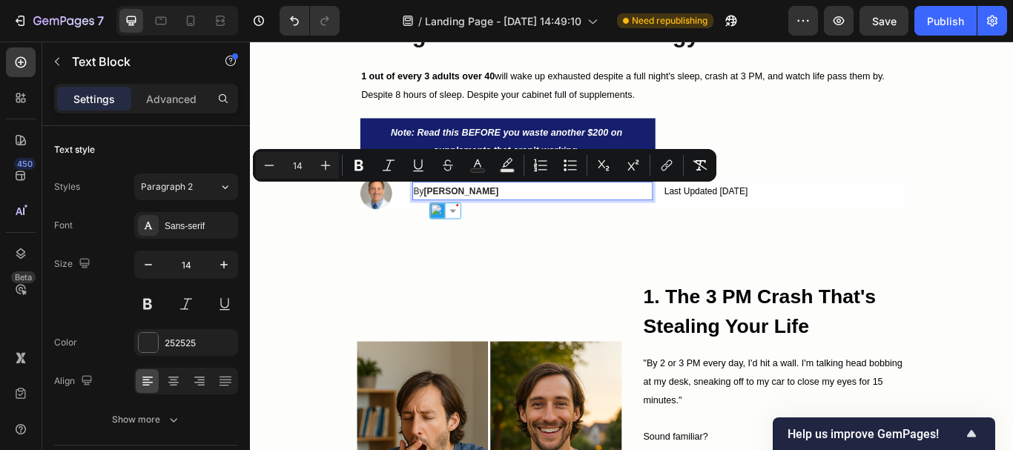
copy p "By Dr. Michael R."
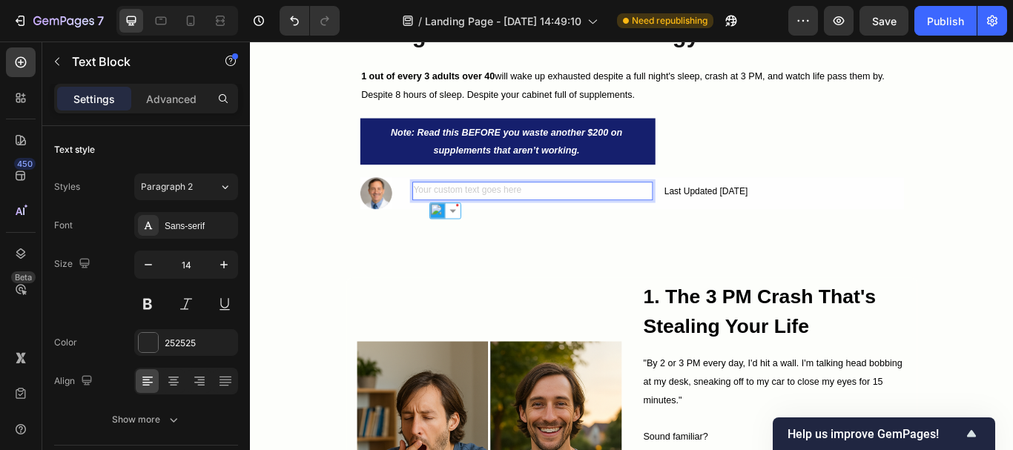
click at [524, 219] on div "Rich Text Editor. Editing area: main" at bounding box center [579, 216] width 281 height 22
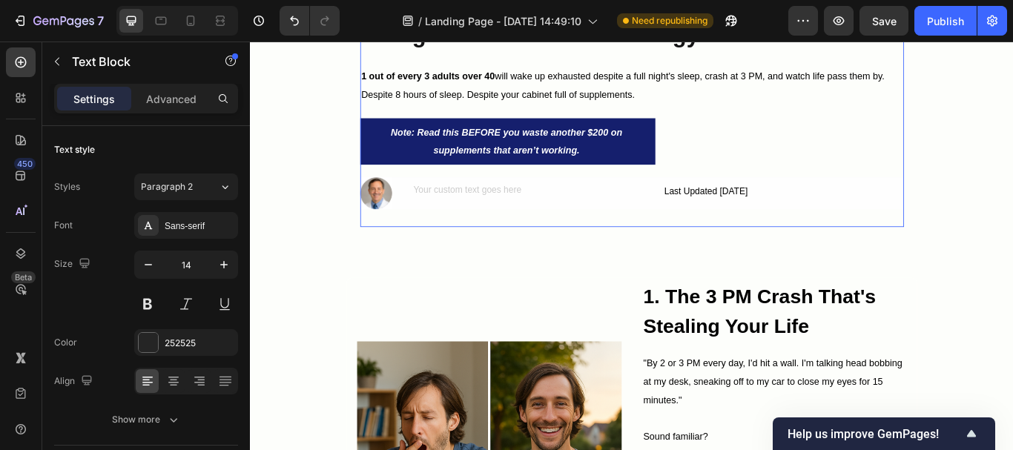
click at [518, 246] on div "Fed Up With Feeling Exhausted Every Single Day? Here's What Smart People Over 4…" at bounding box center [695, 95] width 634 height 326
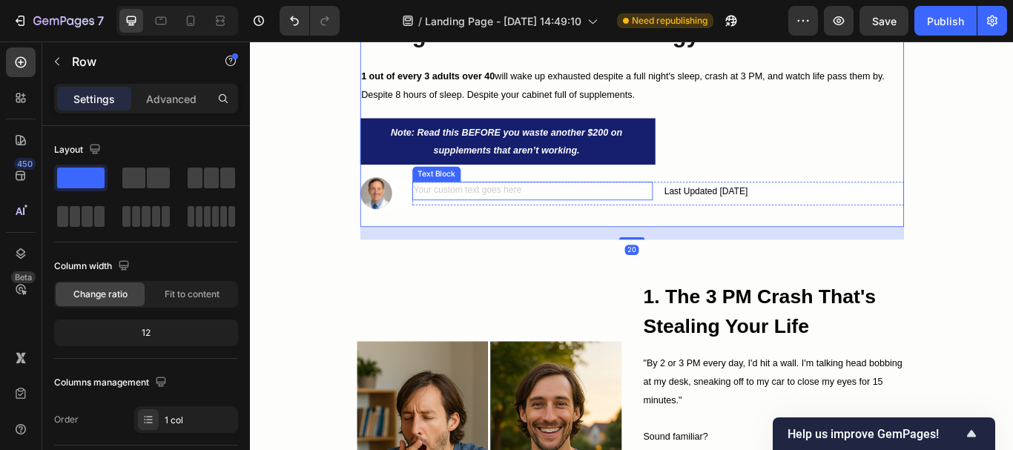
click at [522, 219] on div "Rich Text Editor. Editing area: main" at bounding box center [579, 216] width 281 height 22
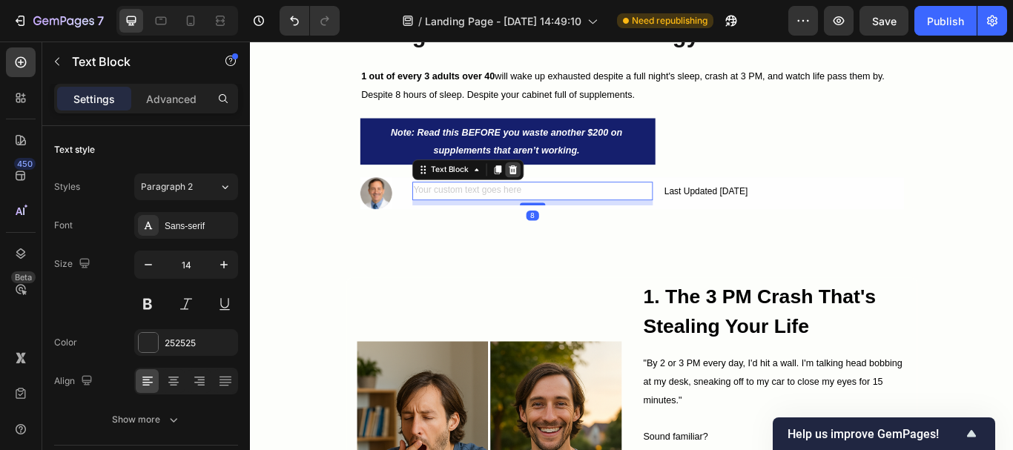
click at [551, 194] on icon at bounding box center [556, 190] width 10 height 10
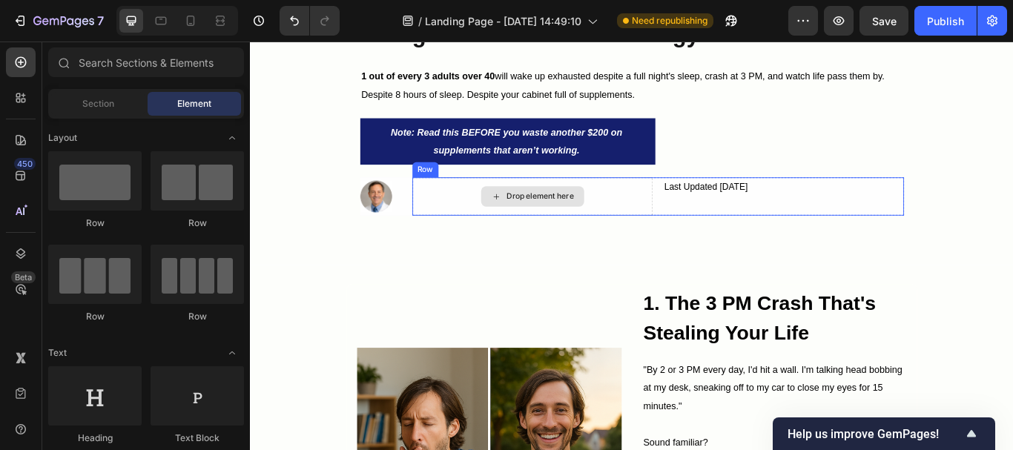
click at [558, 217] on div "Drop element here" at bounding box center [588, 223] width 79 height 12
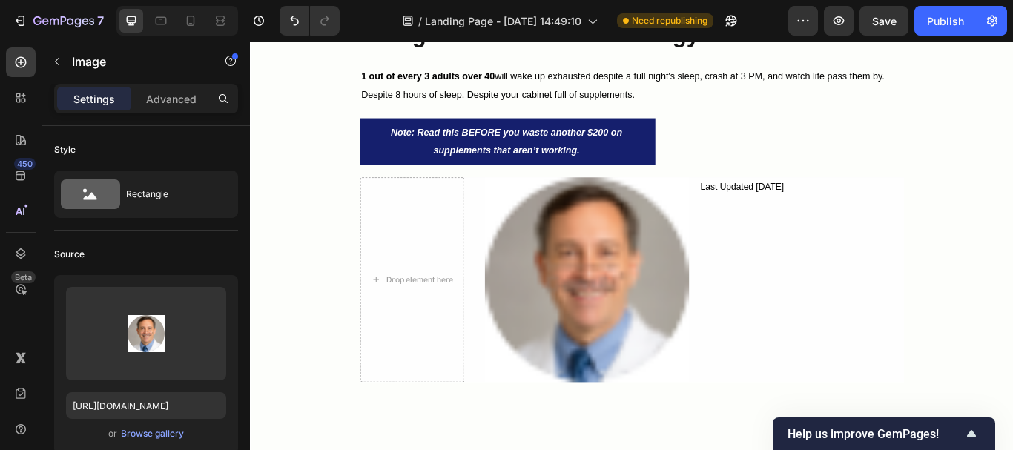
click at [621, 289] on img at bounding box center [643, 319] width 239 height 239
click at [663, 289] on img at bounding box center [643, 319] width 239 height 239
click at [848, 214] on p "Last Updated Sep 5, 2025" at bounding box center [893, 211] width 236 height 19
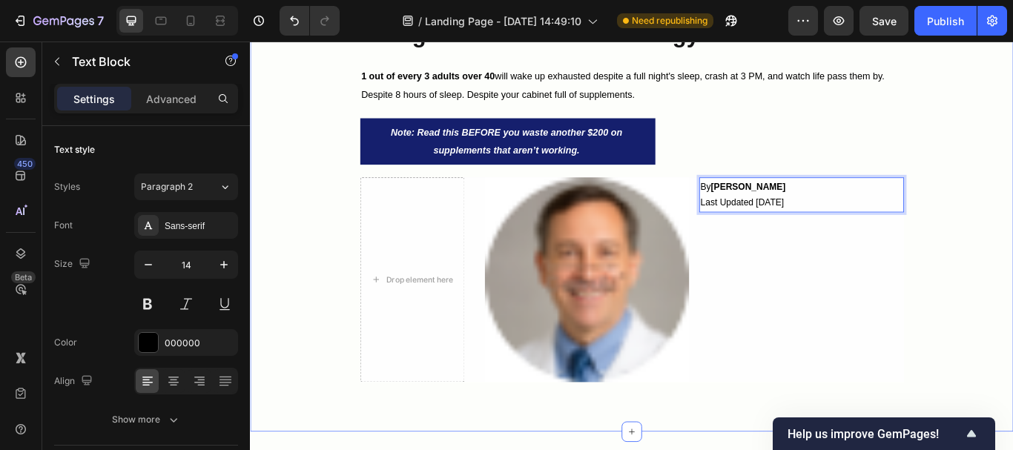
click at [1013, 194] on div "Fed Up With Feeling Exhausted Every Single Day? Here's What Smart People Over 4…" at bounding box center [695, 203] width 890 height 542
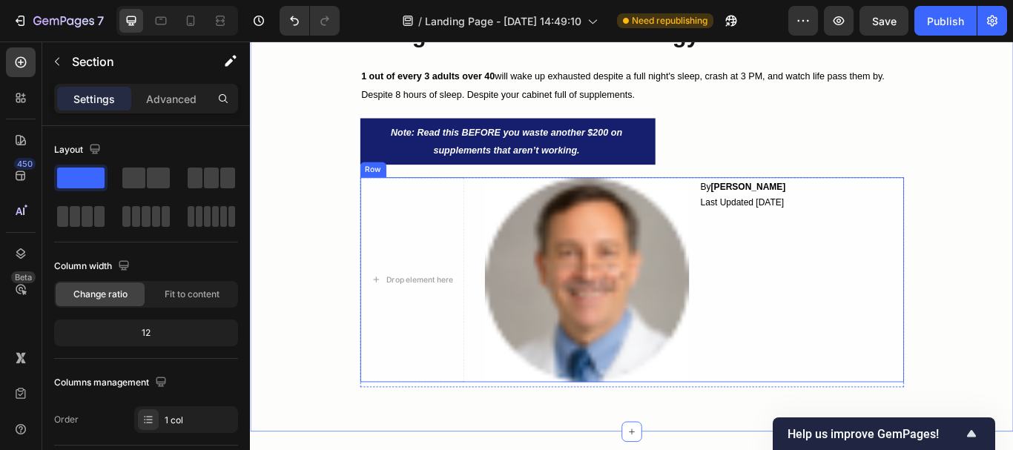
scroll to position [371, 0]
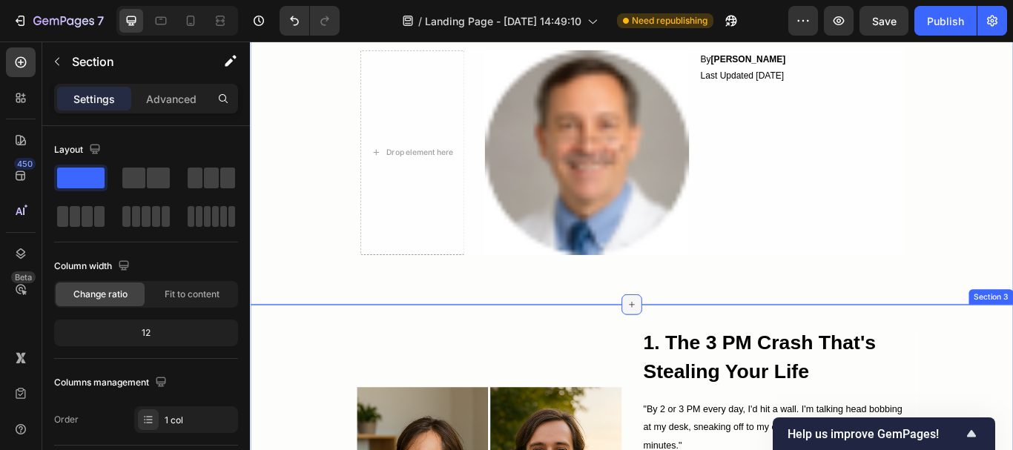
click at [696, 343] on div at bounding box center [695, 349] width 24 height 24
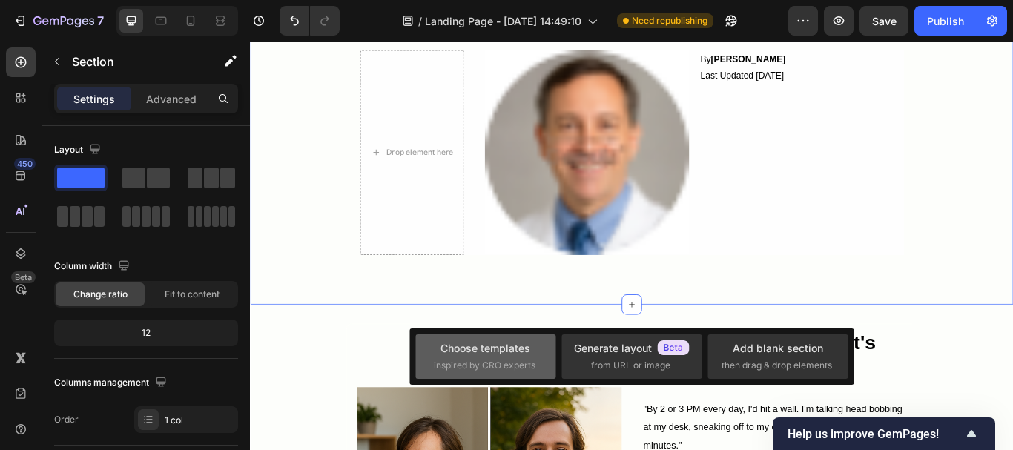
click at [461, 346] on div "Choose templates" at bounding box center [486, 348] width 90 height 16
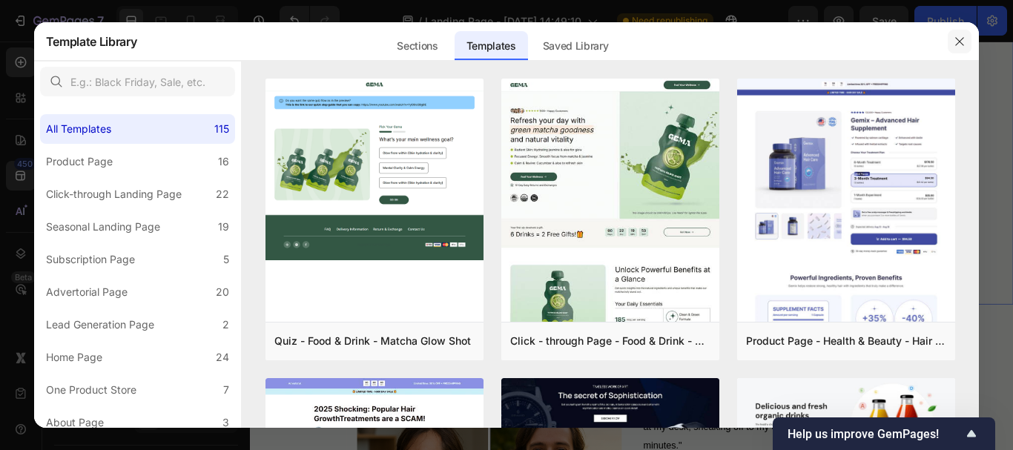
click at [955, 39] on icon "button" at bounding box center [960, 42] width 12 height 12
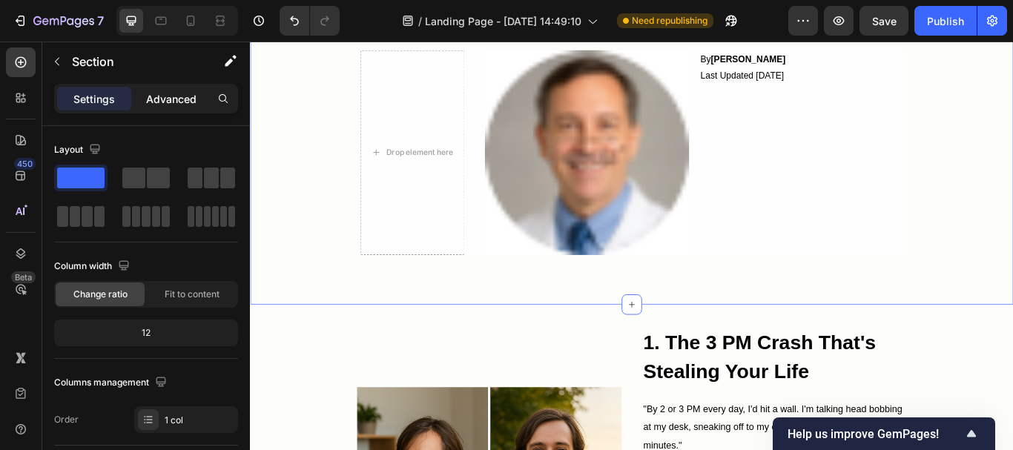
click at [166, 97] on p "Advanced" at bounding box center [171, 99] width 50 height 16
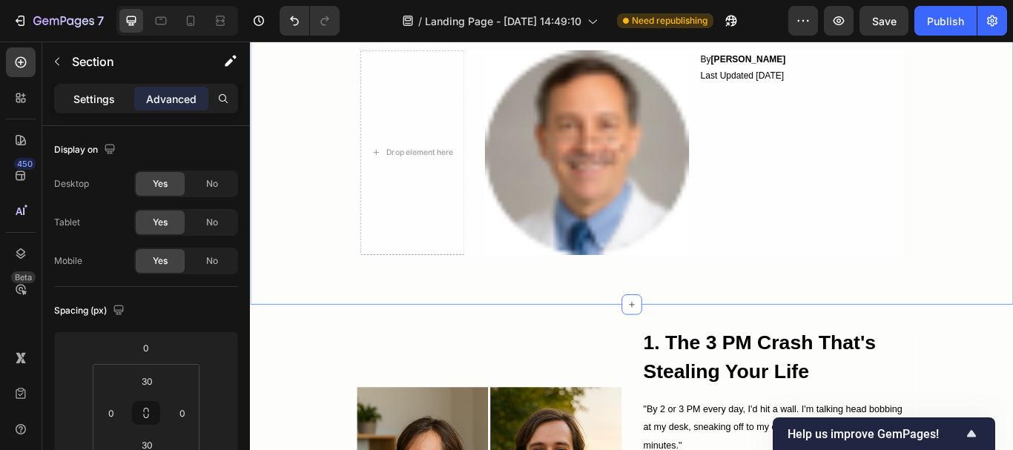
click at [104, 96] on p "Settings" at bounding box center [94, 99] width 42 height 16
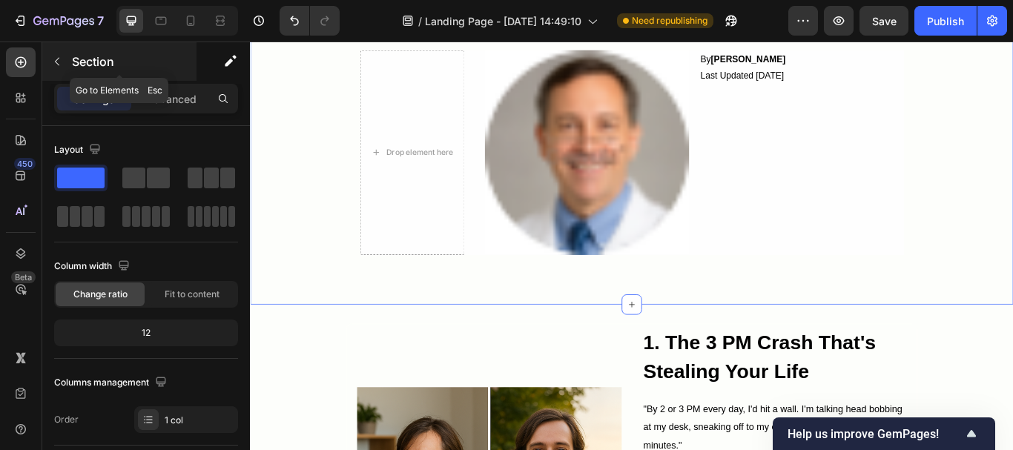
click at [62, 65] on icon "button" at bounding box center [57, 62] width 12 height 12
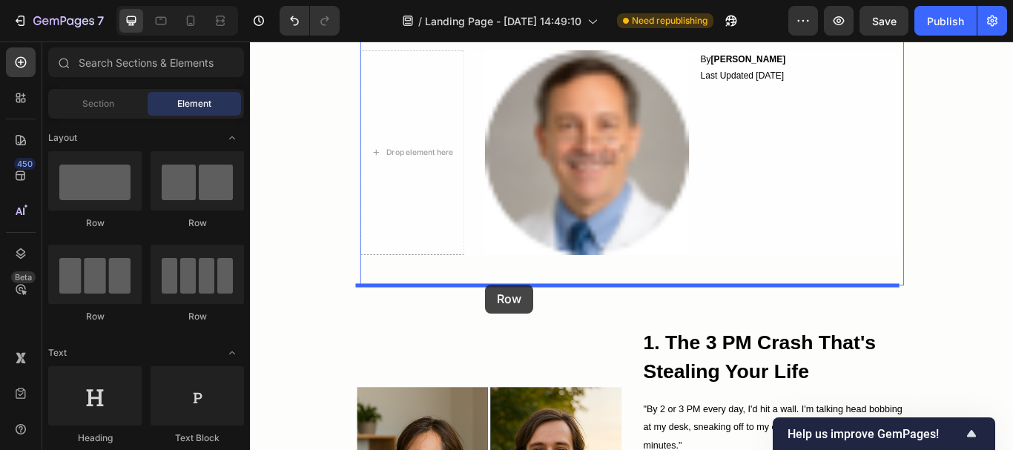
drag, startPoint x: 444, startPoint y: 234, endPoint x: 524, endPoint y: 325, distance: 121.9
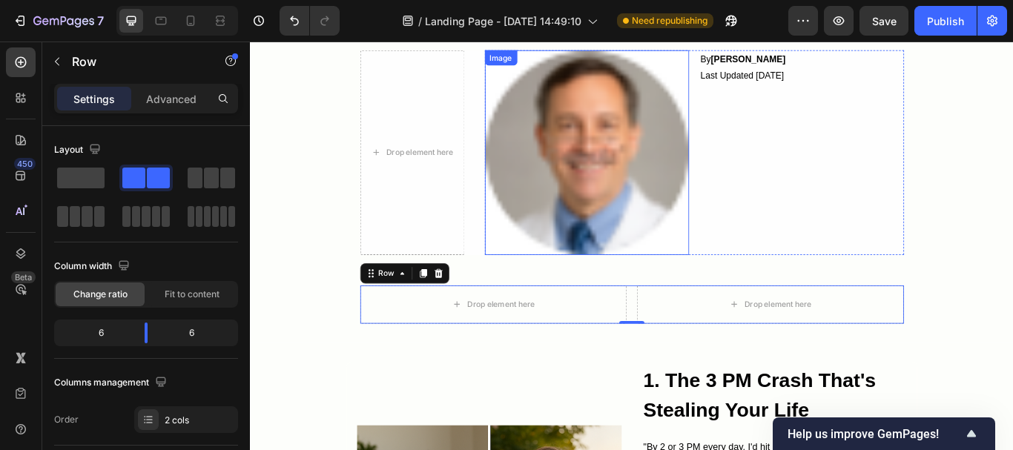
click at [693, 206] on img at bounding box center [643, 171] width 239 height 239
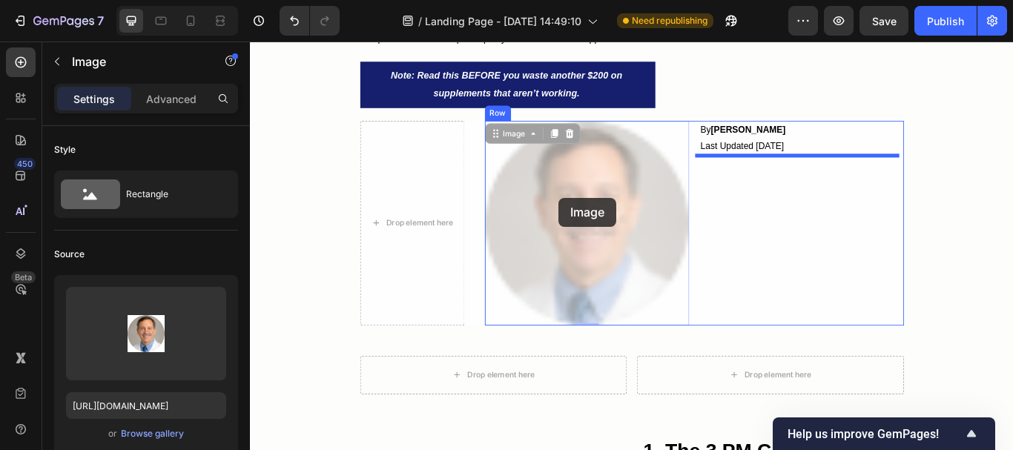
scroll to position [266, 0]
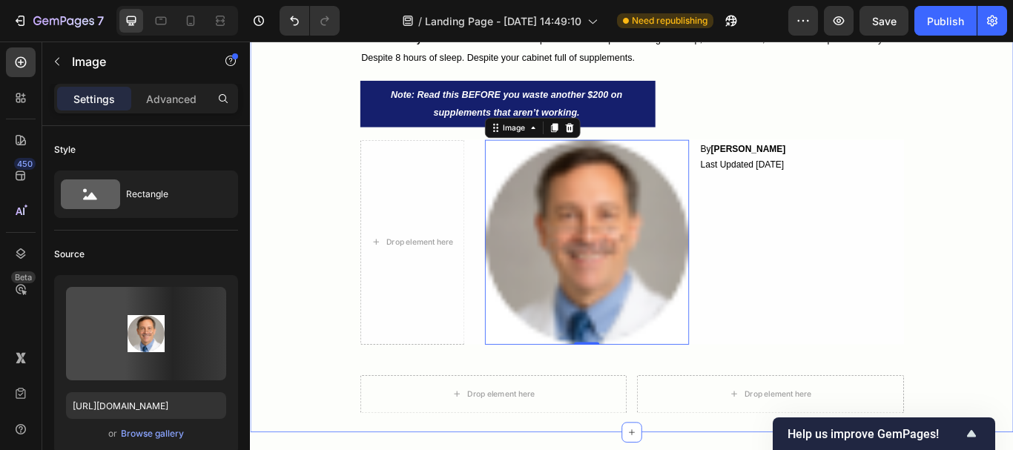
click at [298, 231] on div "Fed Up With Feeling Exhausted Every Single Day? Here's What Smart People Over 4…" at bounding box center [695, 182] width 890 height 587
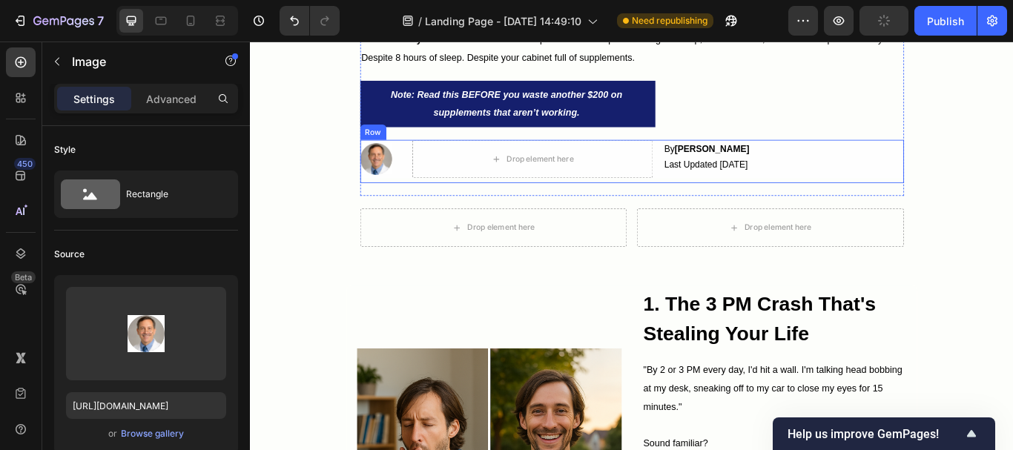
click at [422, 202] on div "Image 0 Drop element here By Dr. Michael R. Last Updated Sep 5, 2025 Text Block…" at bounding box center [695, 182] width 634 height 50
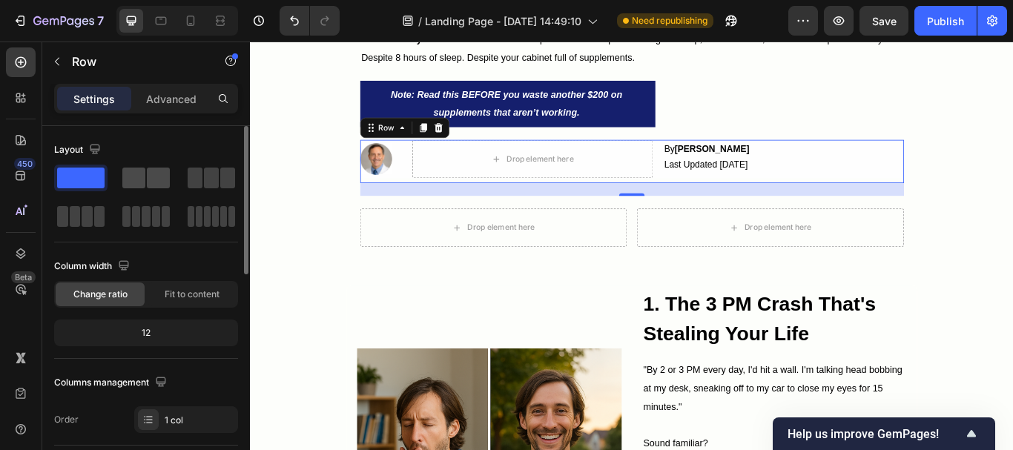
click at [136, 174] on span at bounding box center [133, 178] width 23 height 21
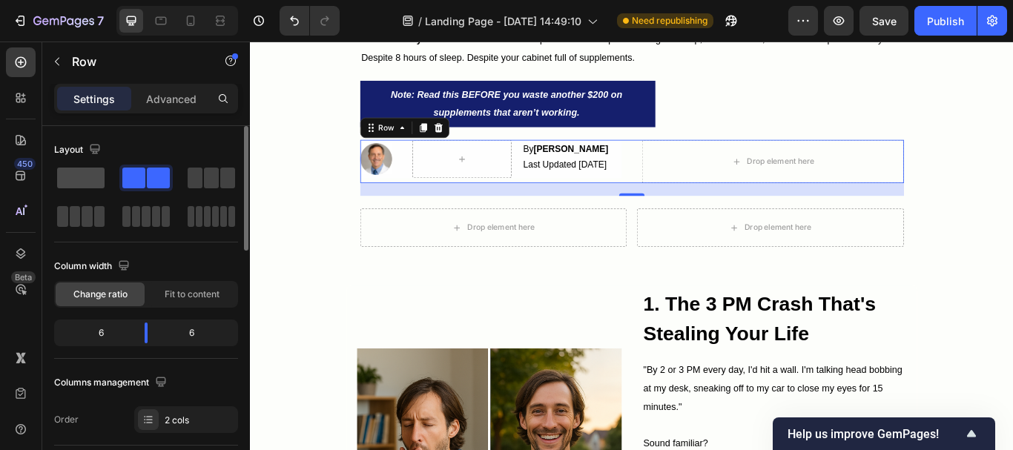
click at [94, 174] on span at bounding box center [80, 178] width 47 height 21
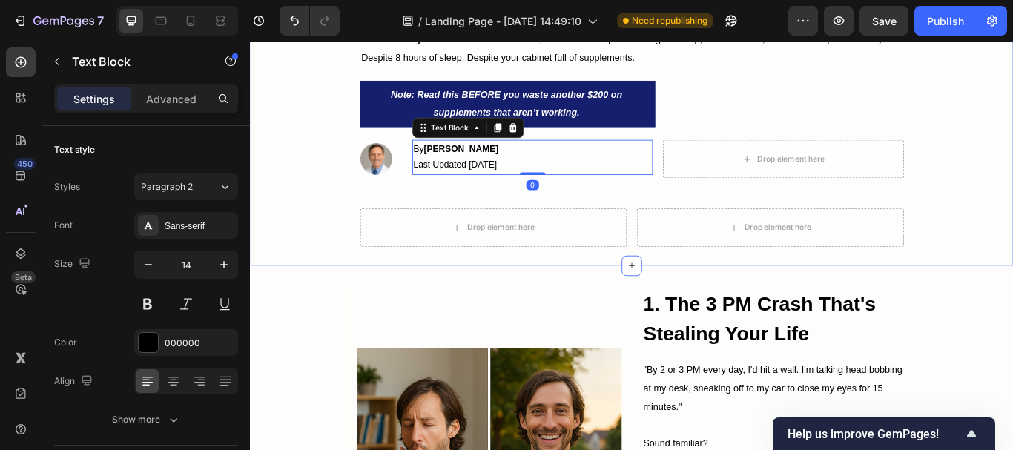
click at [340, 208] on div "Fed Up With Feeling Exhausted Every Single Day? Here's What Smart People Over 4…" at bounding box center [695, 85] width 890 height 392
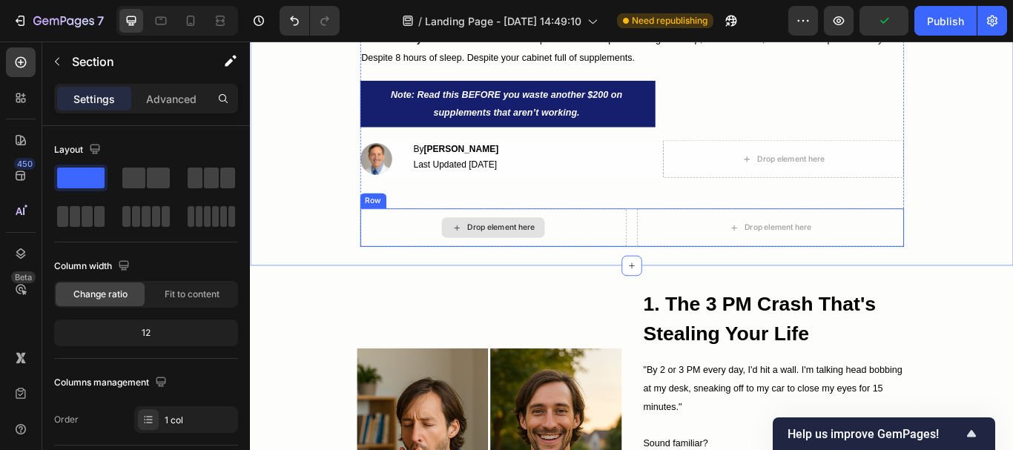
click at [447, 271] on div "Drop element here" at bounding box center [534, 259] width 312 height 45
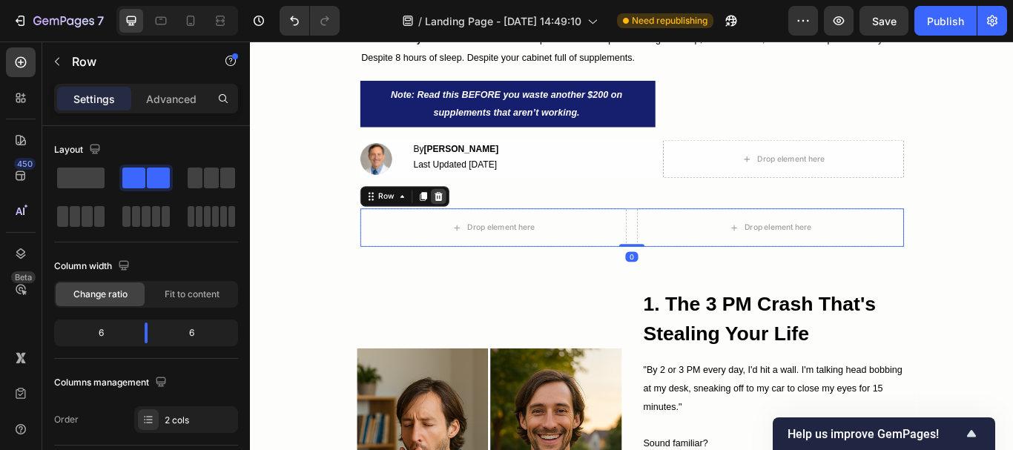
click at [464, 223] on icon at bounding box center [469, 222] width 10 height 10
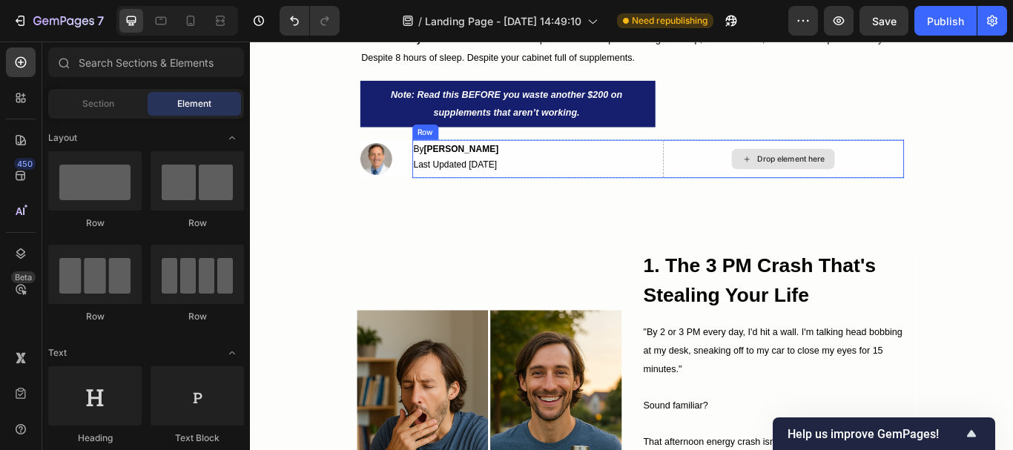
click at [772, 177] on div "Drop element here" at bounding box center [871, 179] width 281 height 45
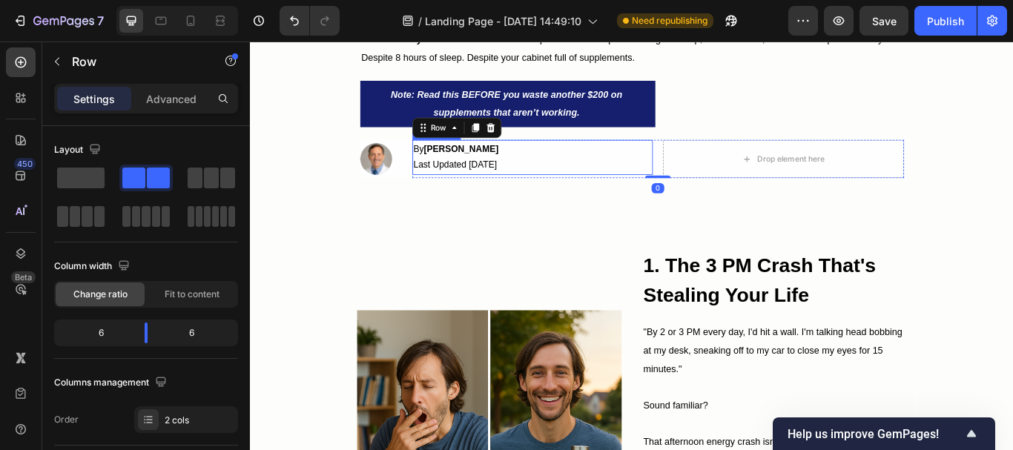
click at [654, 175] on p "By Dr. Michael R. Last Updated Sep 5, 2025" at bounding box center [580, 176] width 278 height 37
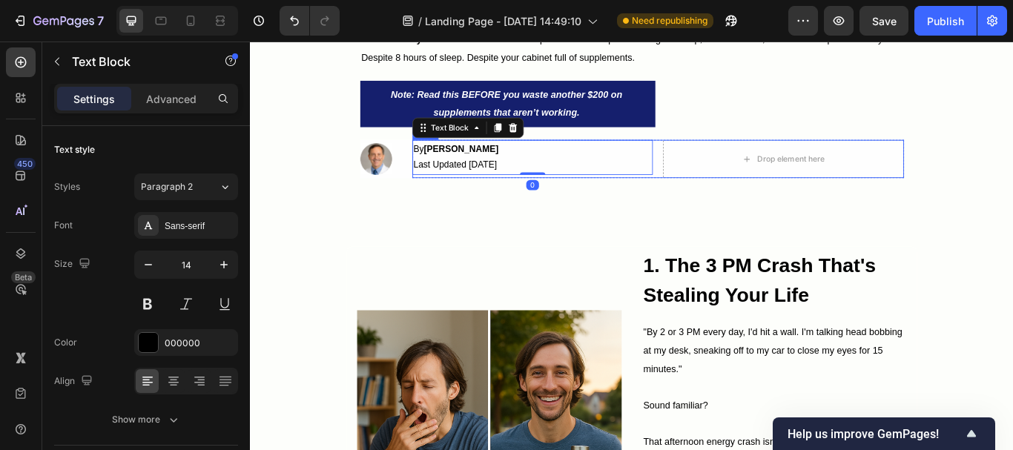
click at [725, 165] on div "By Dr. Michael R. Last Updated Sep 5, 2025 Text Block 0 Drop element here Row" at bounding box center [725, 179] width 573 height 45
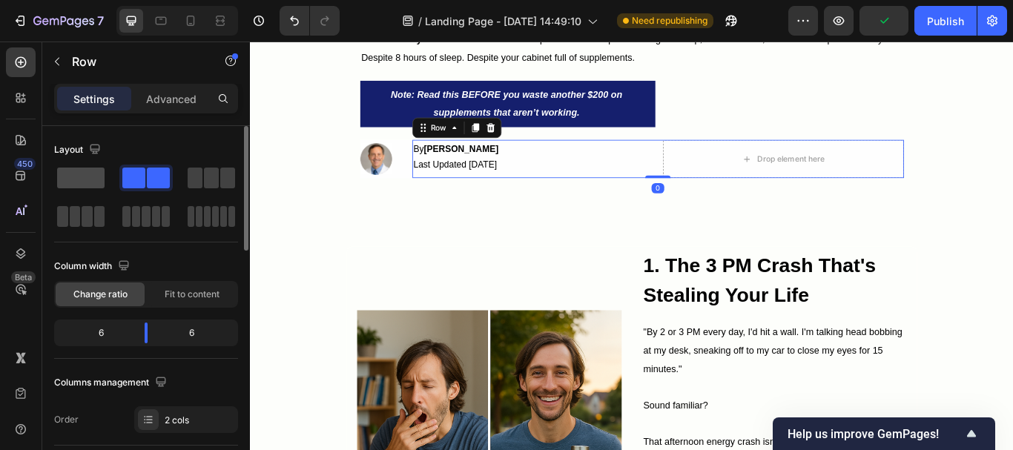
click at [89, 179] on span at bounding box center [80, 178] width 47 height 21
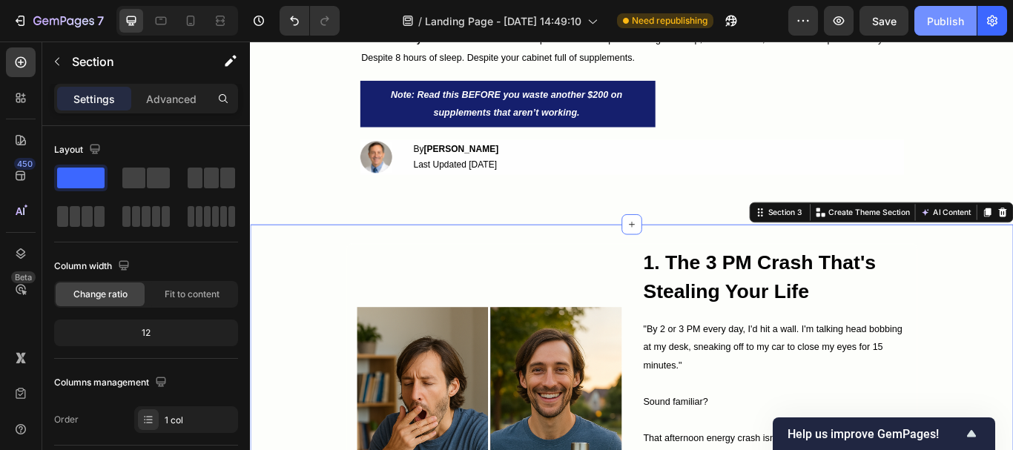
drag, startPoint x: 942, startPoint y: 19, endPoint x: 752, endPoint y: 14, distance: 190.0
click at [942, 19] on div "Publish" at bounding box center [945, 21] width 37 height 16
